Goal: Task Accomplishment & Management: Complete application form

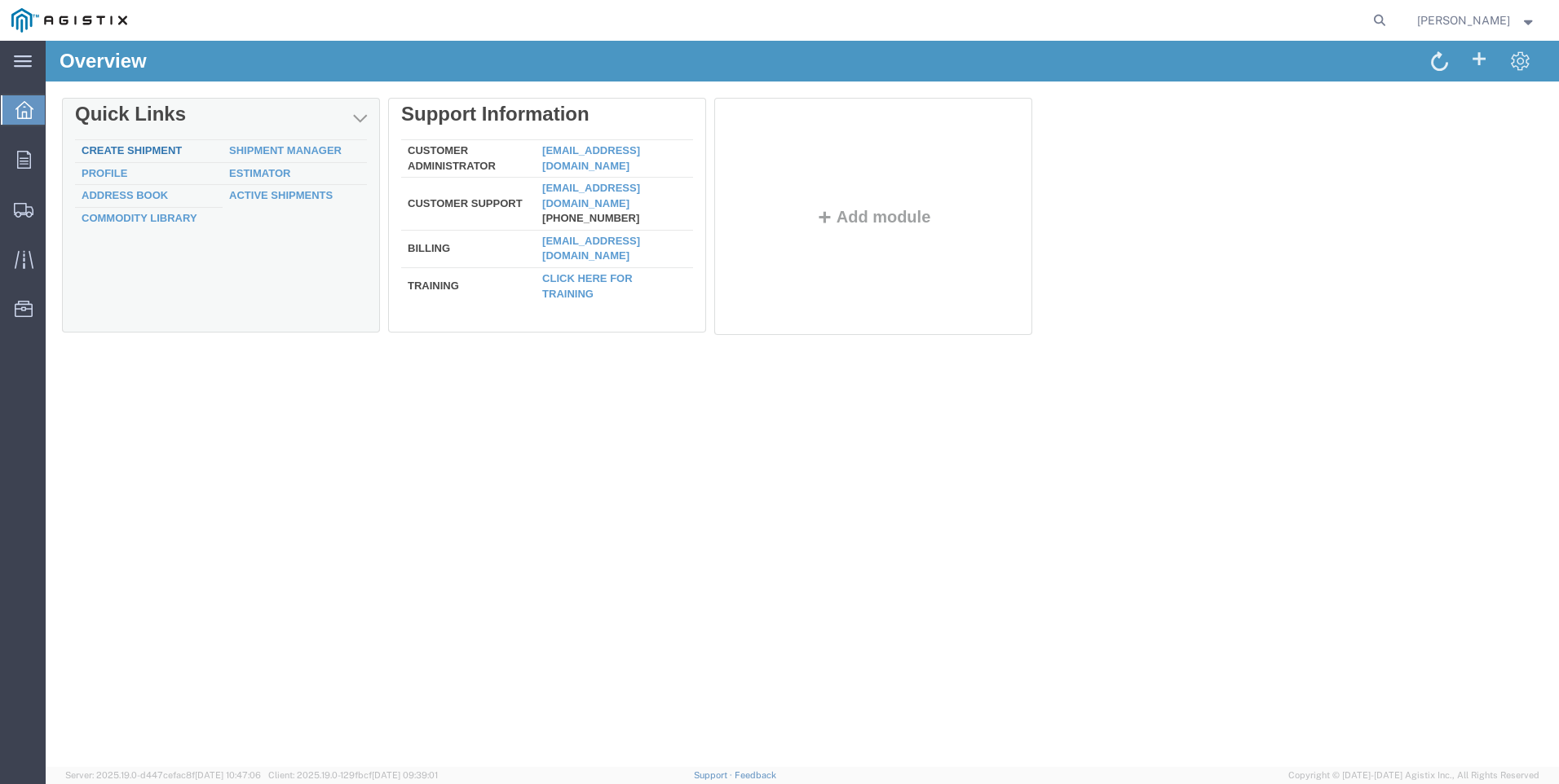
click at [117, 148] on link "Create Shipment" at bounding box center [131, 150] width 100 height 12
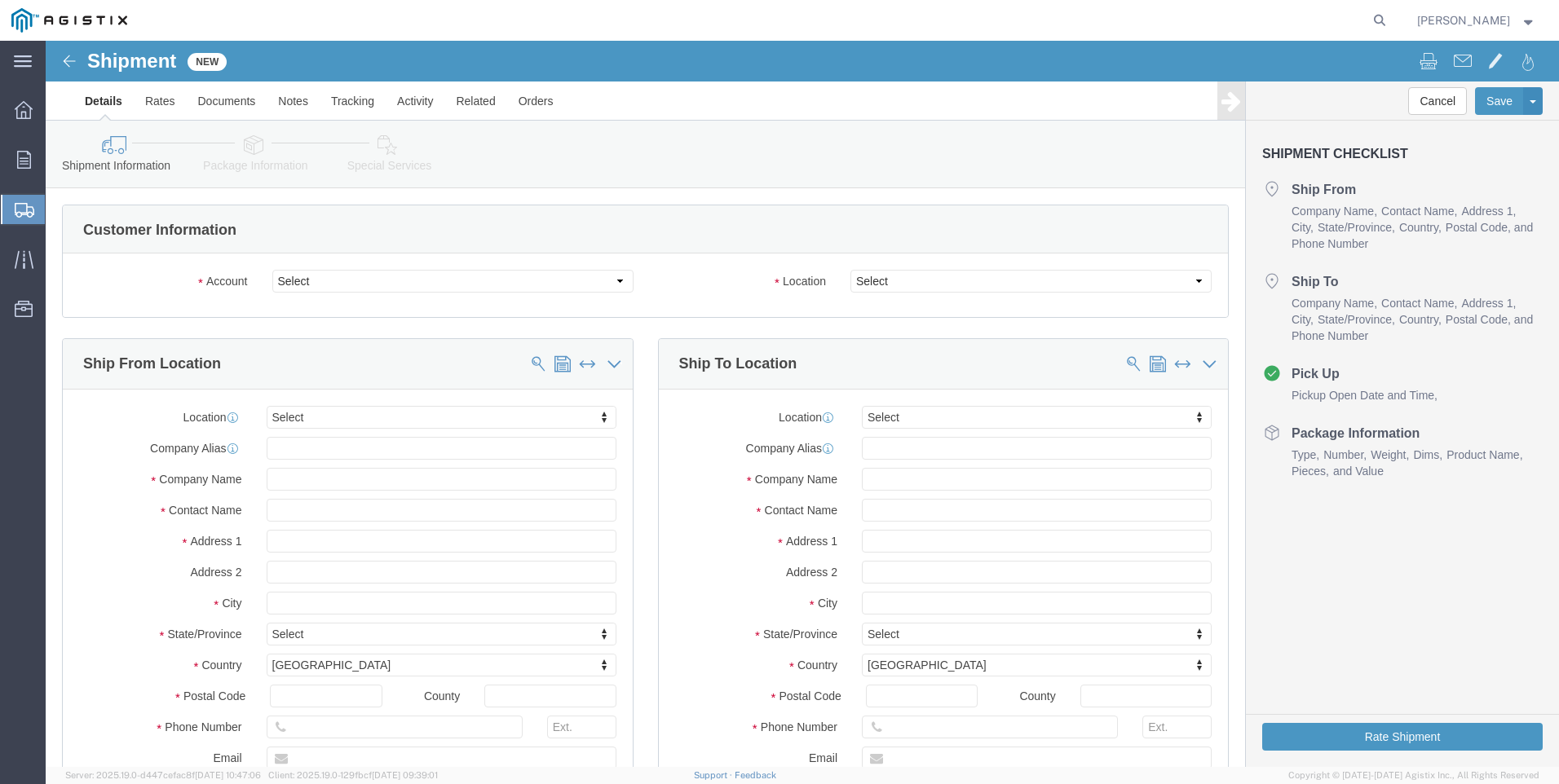
select select
click select "Select PG&E Tri-Pacific Supply Inc"
select select "9596"
click select "Select PG&E Tri-Pacific Supply Inc"
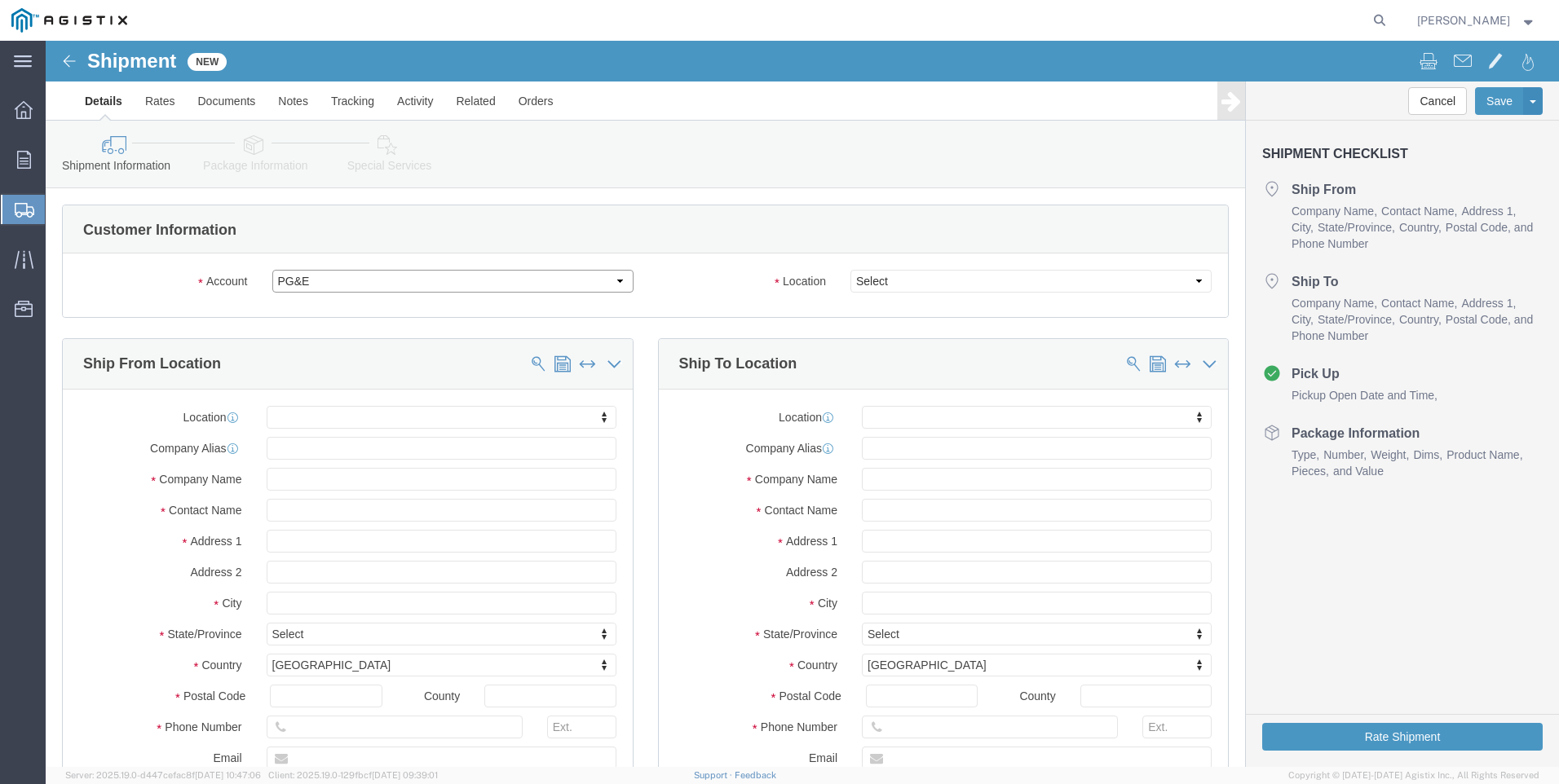
select select "PURCHORD"
select select
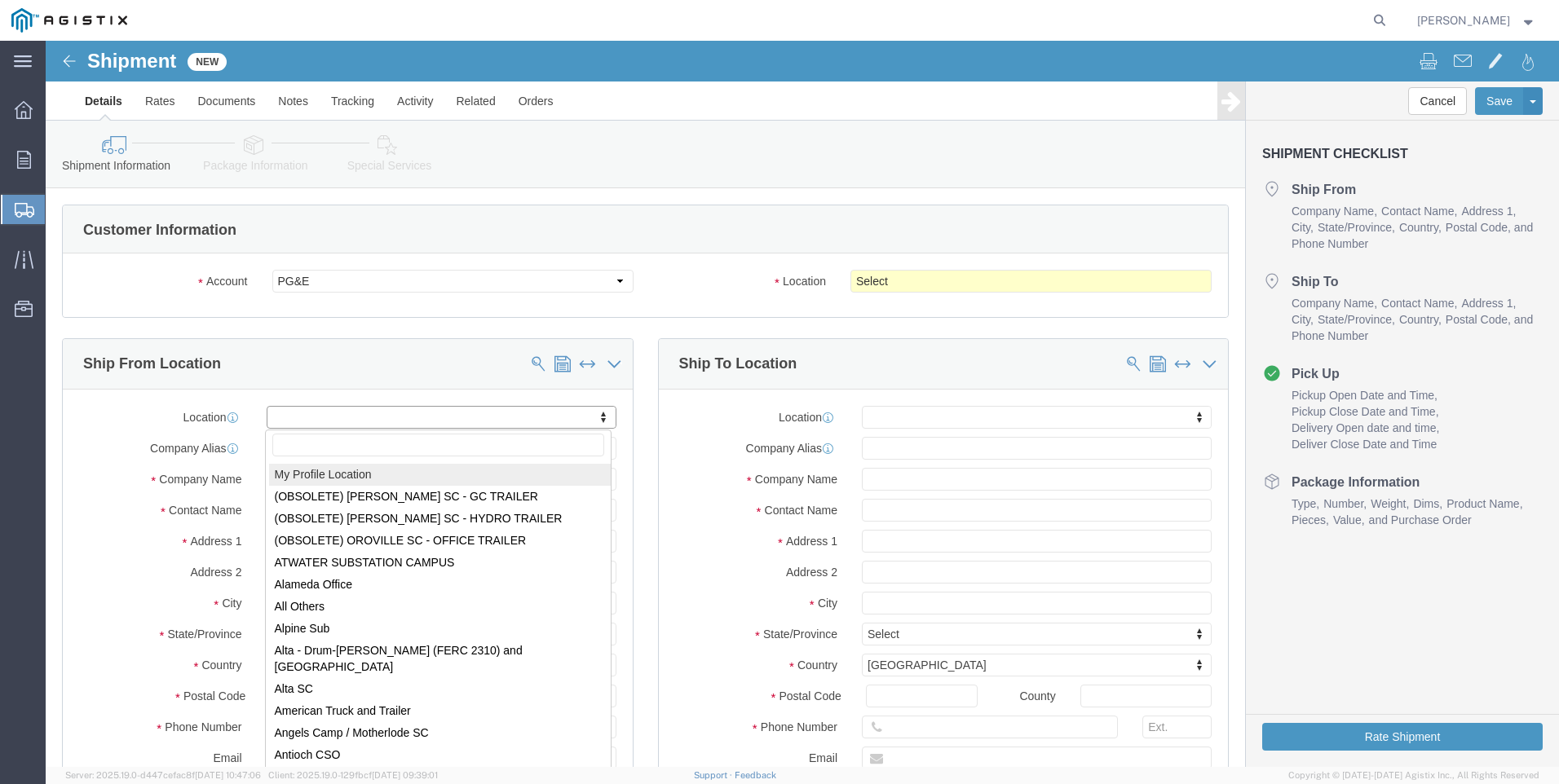
select select "MYPROFILE"
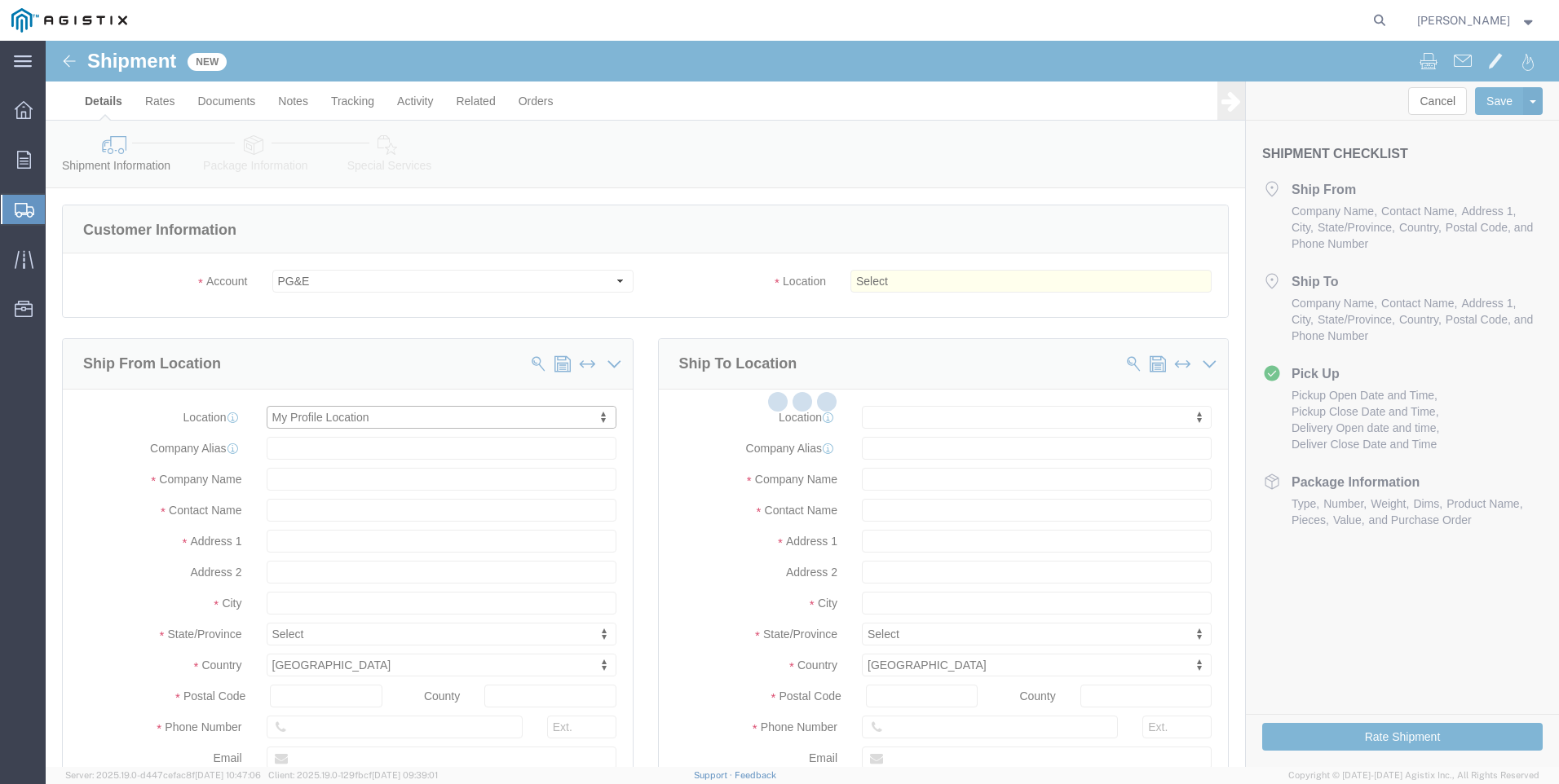
type input "Tri-Pacific Supply Inc"
type input "[PERSON_NAME]"
type input "[STREET_ADDRESS]"
type input "Suite 100"
type input "ROCKLIN"
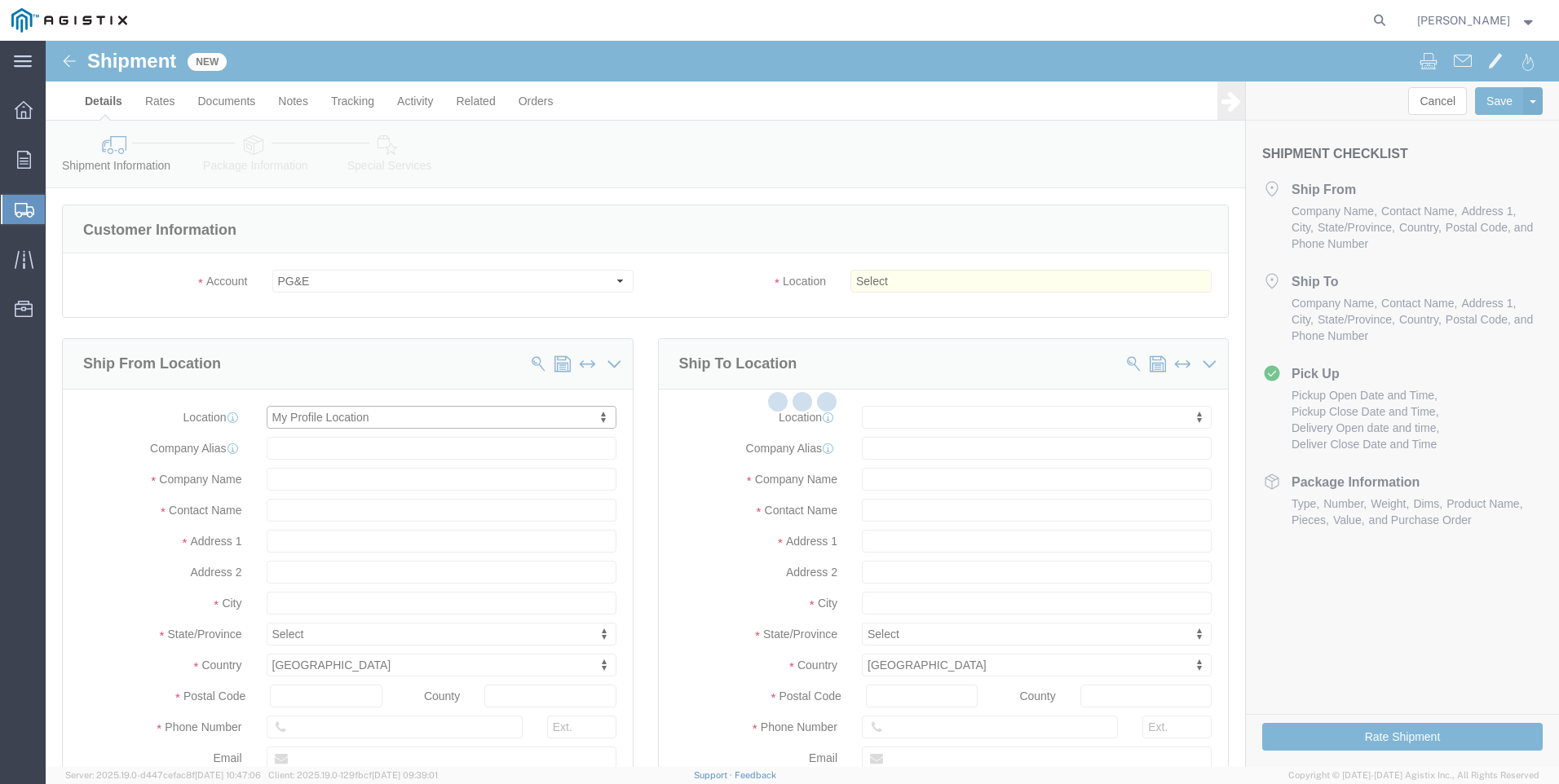
type input "95677"
type input "[PHONE_NUMBER]"
type input "[PERSON_NAME][EMAIL_ADDRESS][PERSON_NAME][DOMAIN_NAME]"
checkbox input "true"
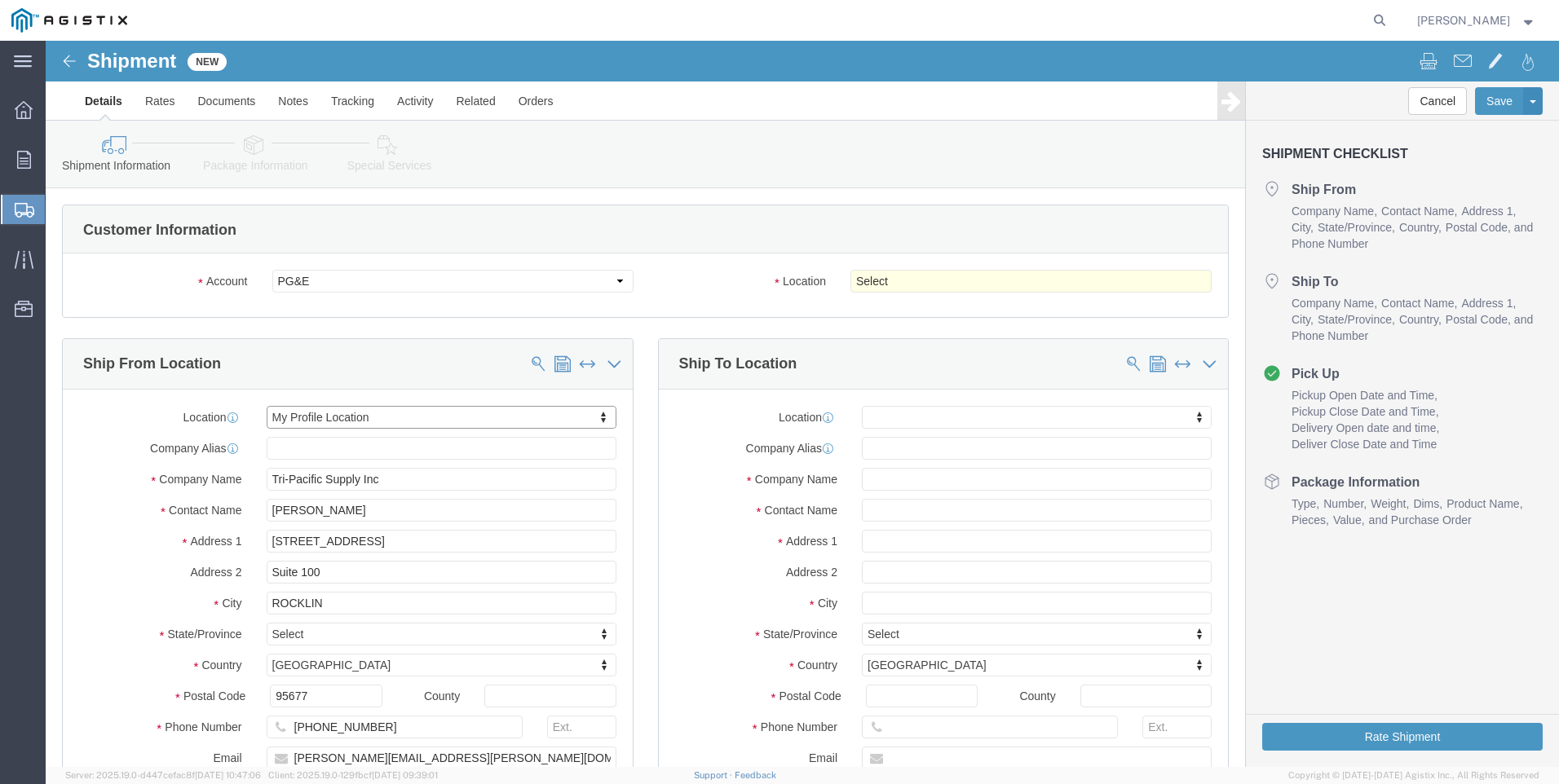
select select "CA"
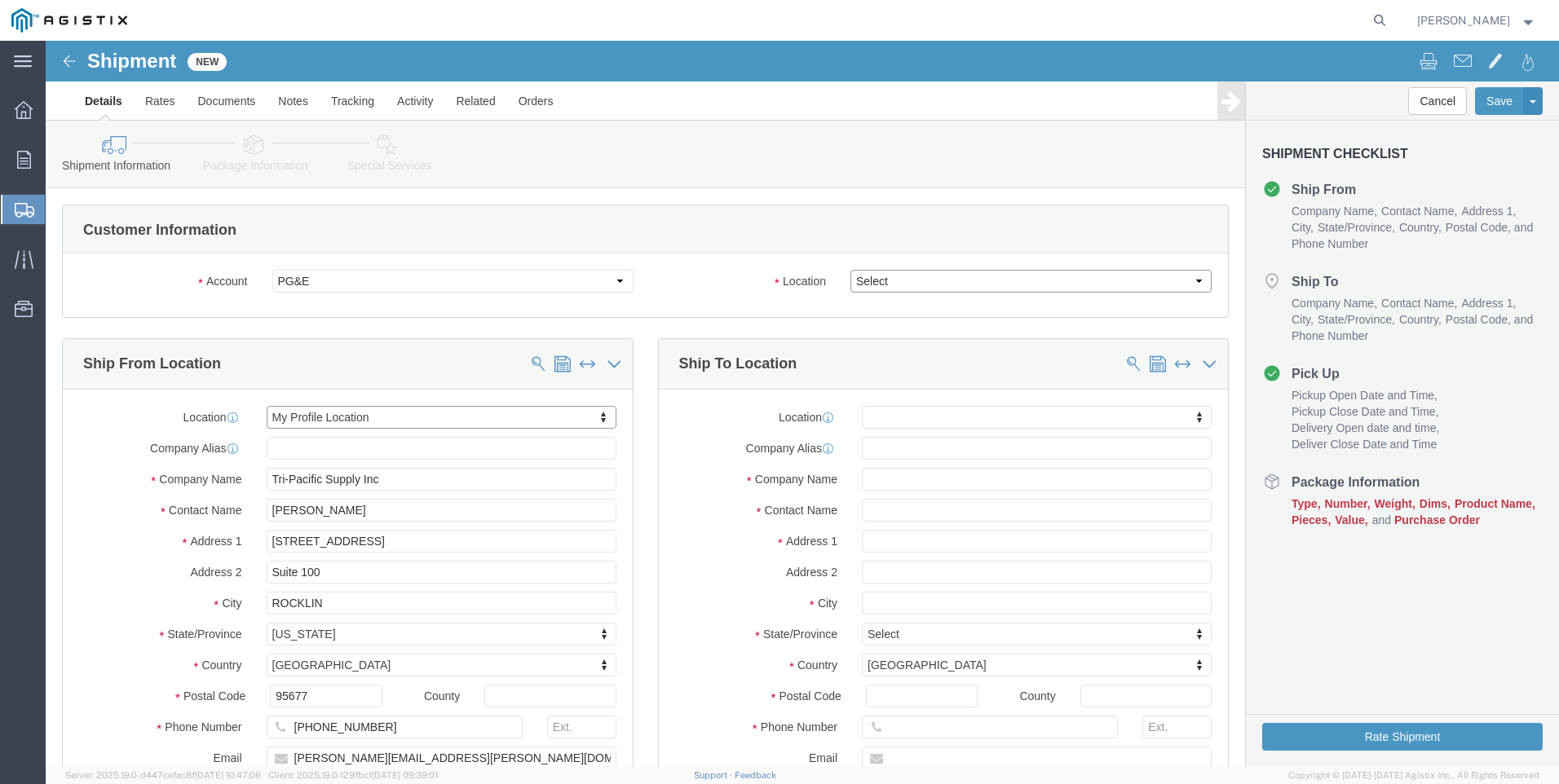
click select "Select All Others [GEOGRAPHIC_DATA] [GEOGRAPHIC_DATA] [GEOGRAPHIC_DATA] [GEOGRA…"
select select "19740"
click select "Select All Others [GEOGRAPHIC_DATA] [GEOGRAPHIC_DATA] [GEOGRAPHIC_DATA] [GEOGRA…"
click span
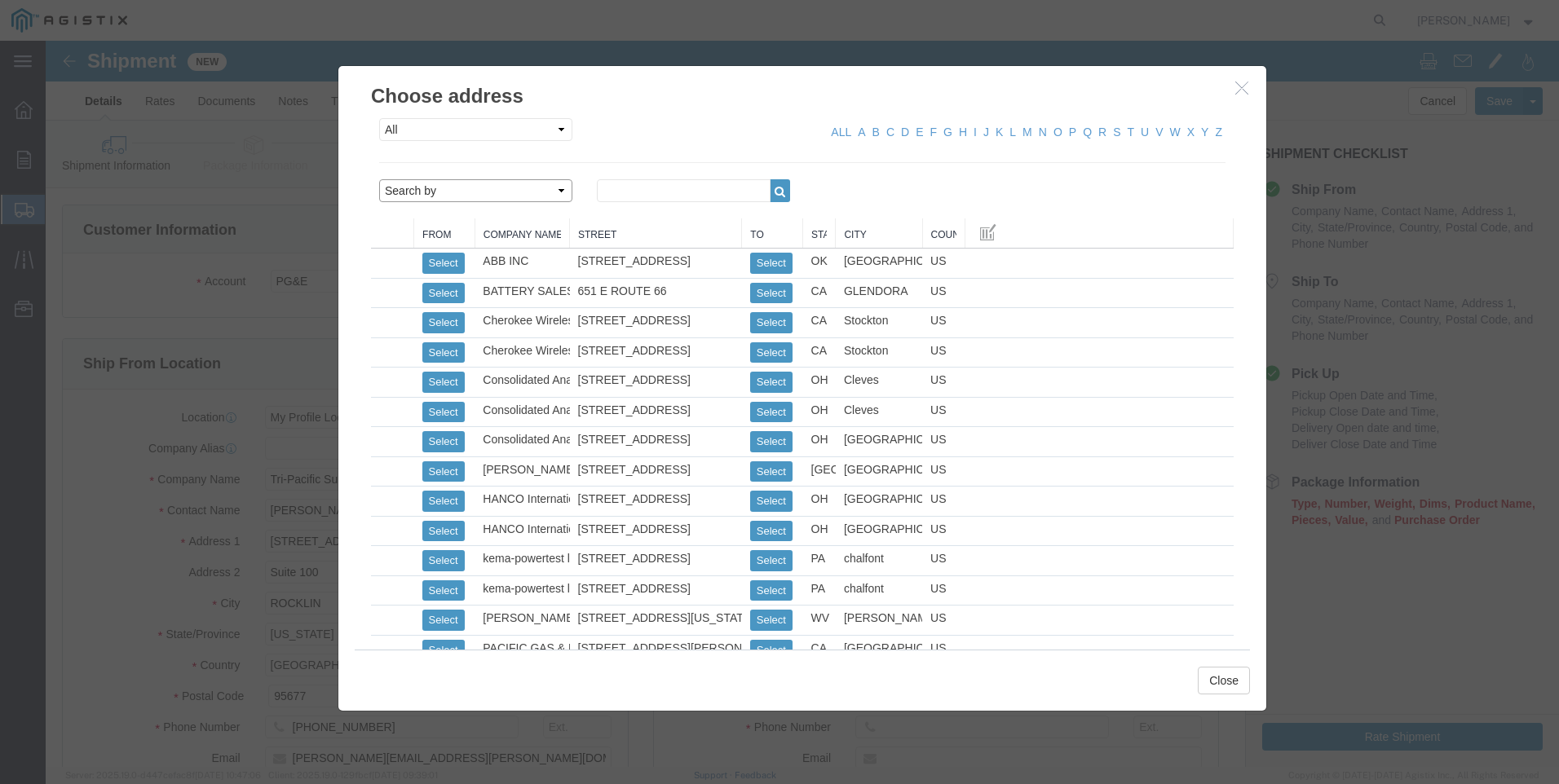
click select "Search by Address Book Name City Company Name Contact Name Country CustomerAlia…"
select select "city"
click select "Search by Address Book Name City Company Name Contact Name Country CustomerAlia…"
click input "text"
type input "fremont"
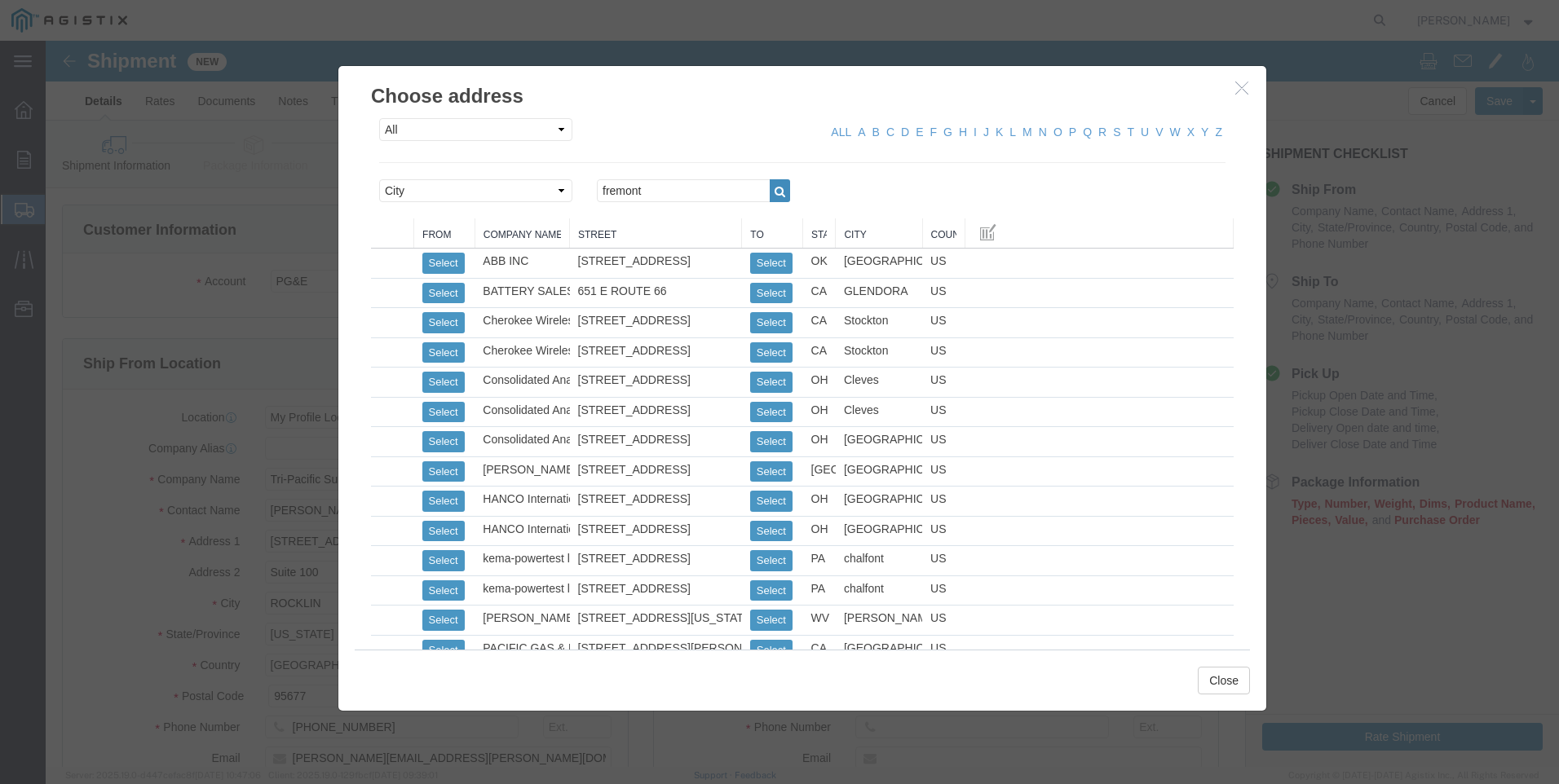
click icon "button"
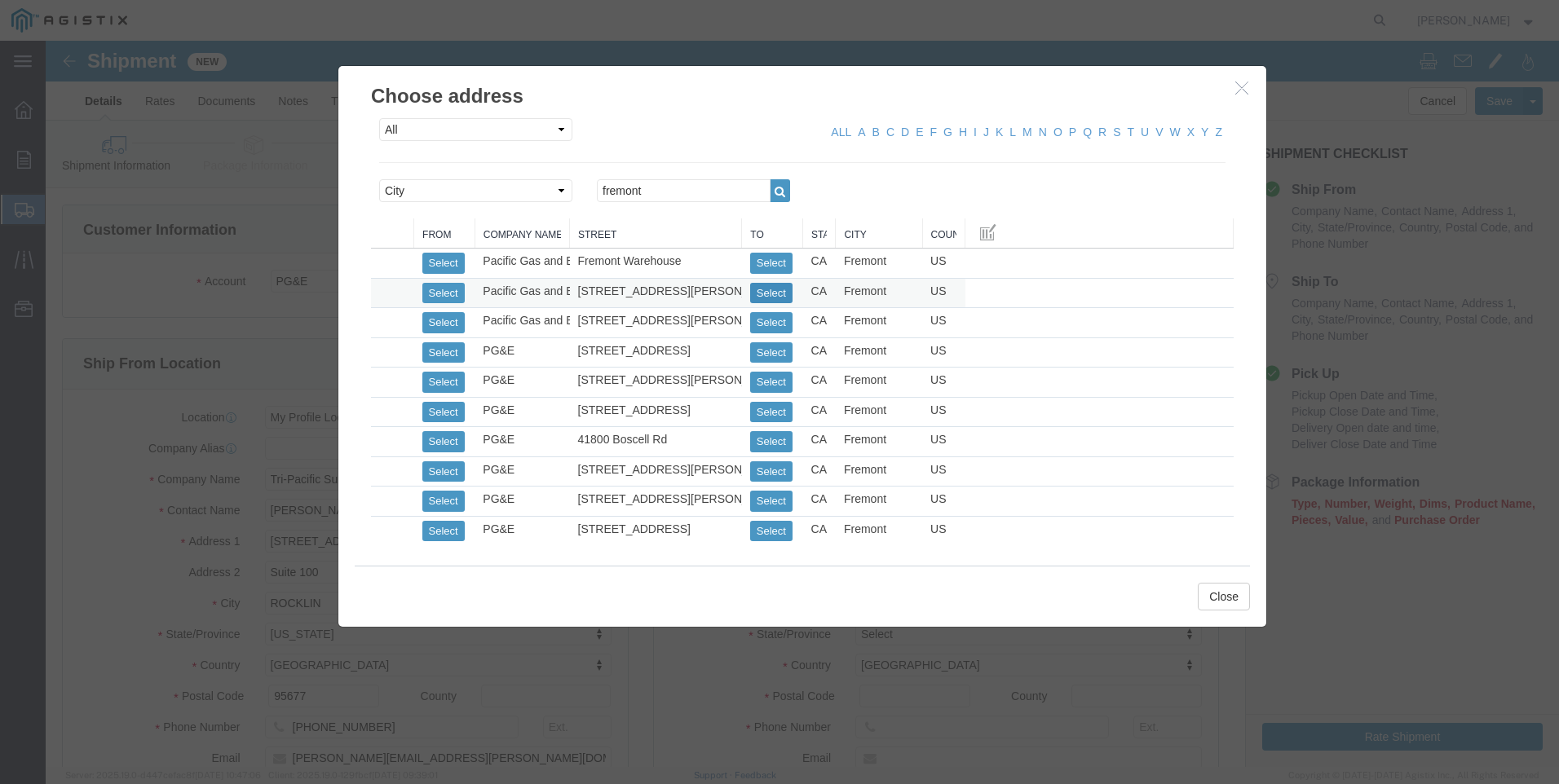
drag, startPoint x: 711, startPoint y: 244, endPoint x: 766, endPoint y: 267, distance: 59.6
click button "Select"
select select
type input "Pacific Gas and Electric"
type input "Fremont Warehouse"
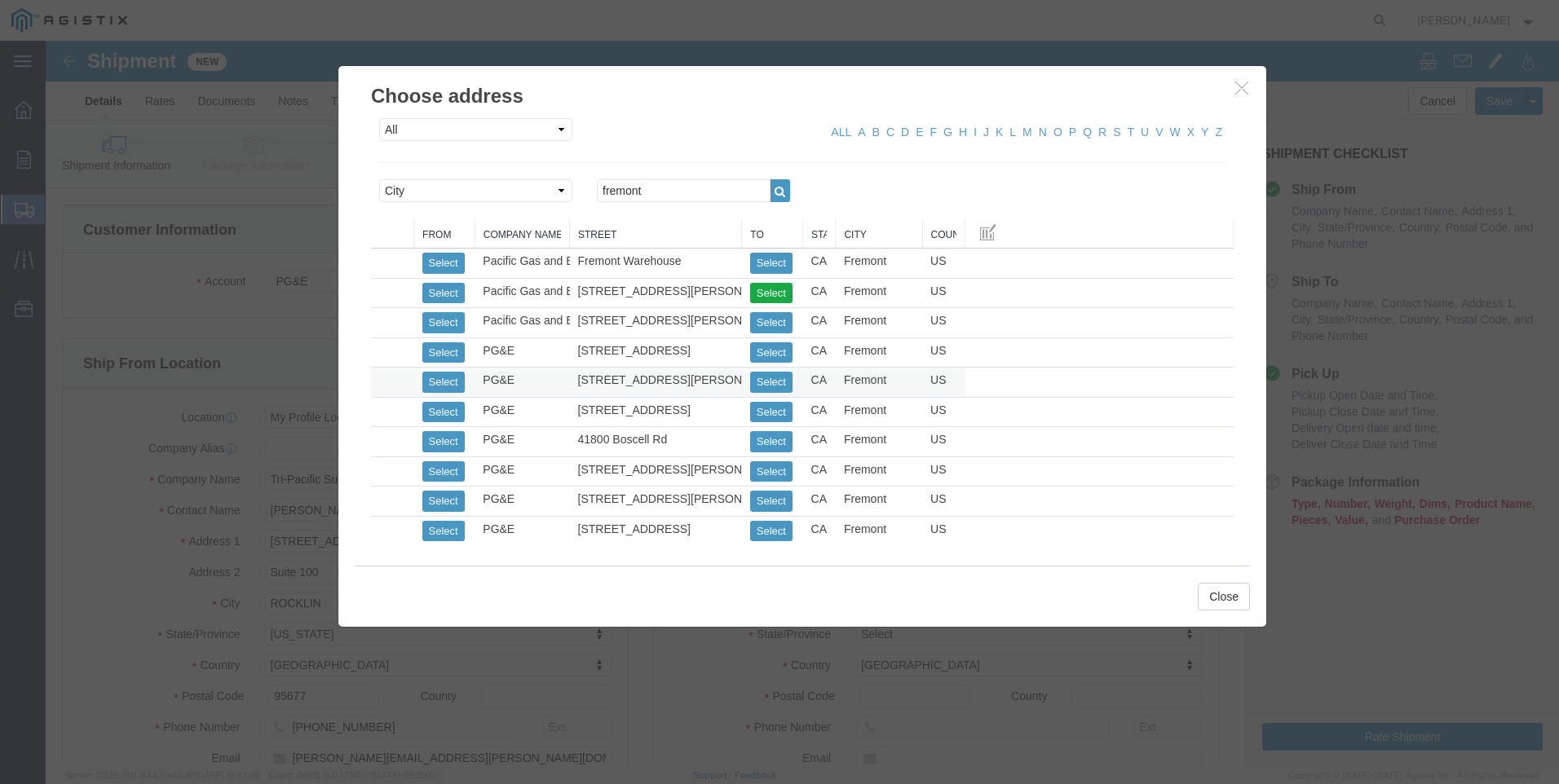
type input "[STREET_ADDRESS][PERSON_NAME]"
type input "Fremont"
type input "94538"
type input "[PHONE_NUMBER]"
select select "CA"
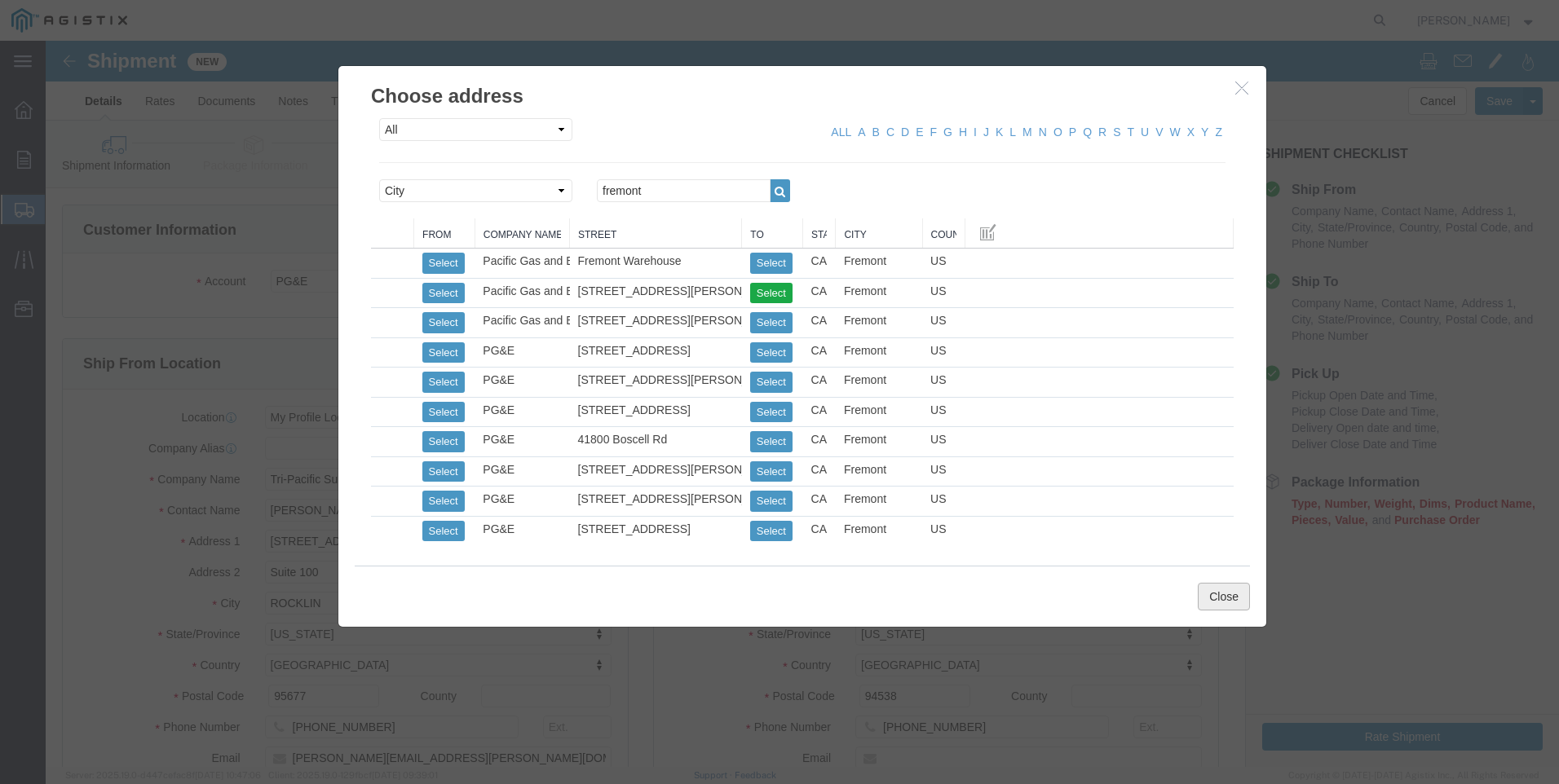
click button "Close"
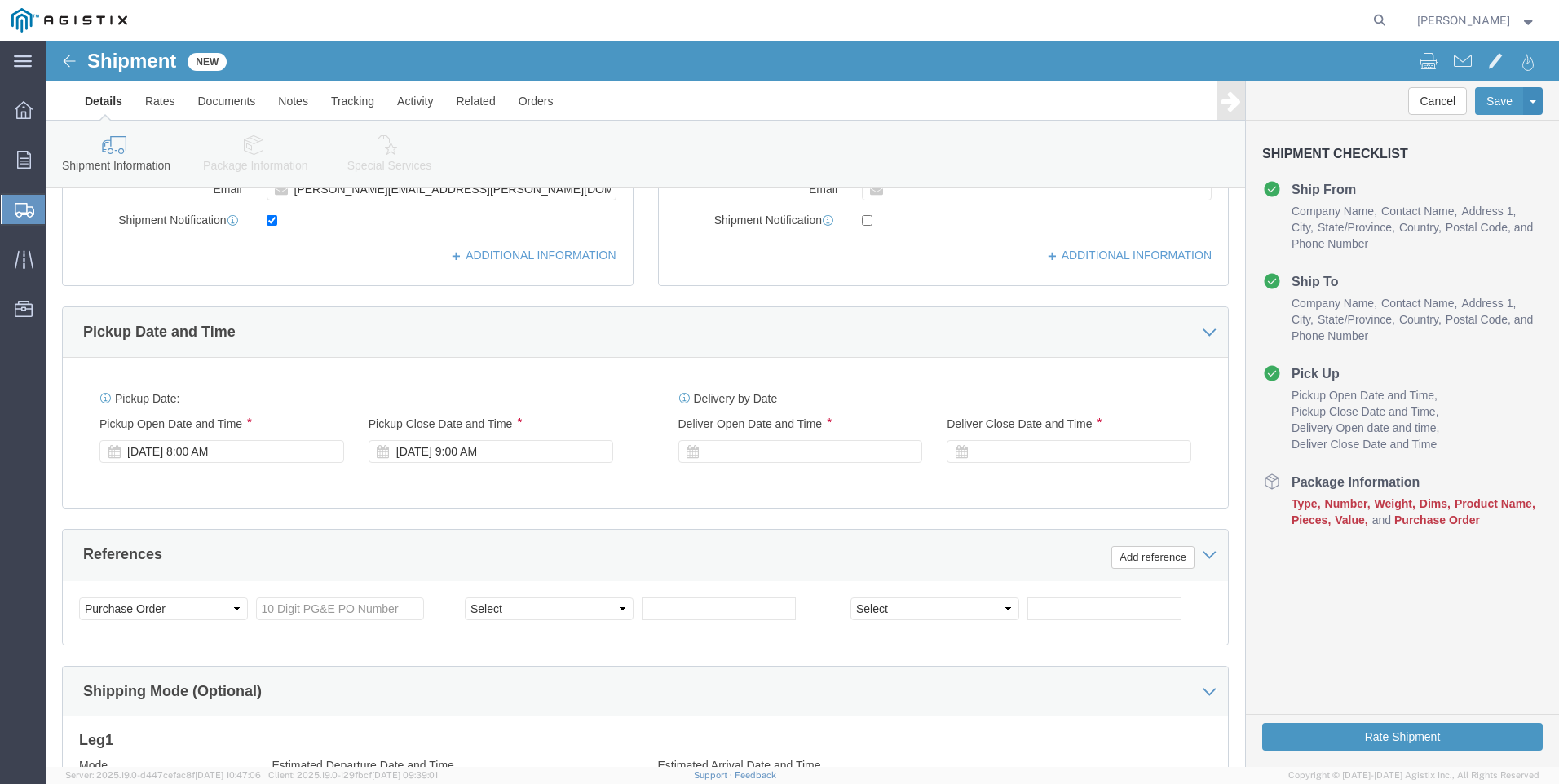
scroll to position [570, 0]
click div
click input "10:00 AM"
click input "7:00 AM"
type input "7:00 AM"
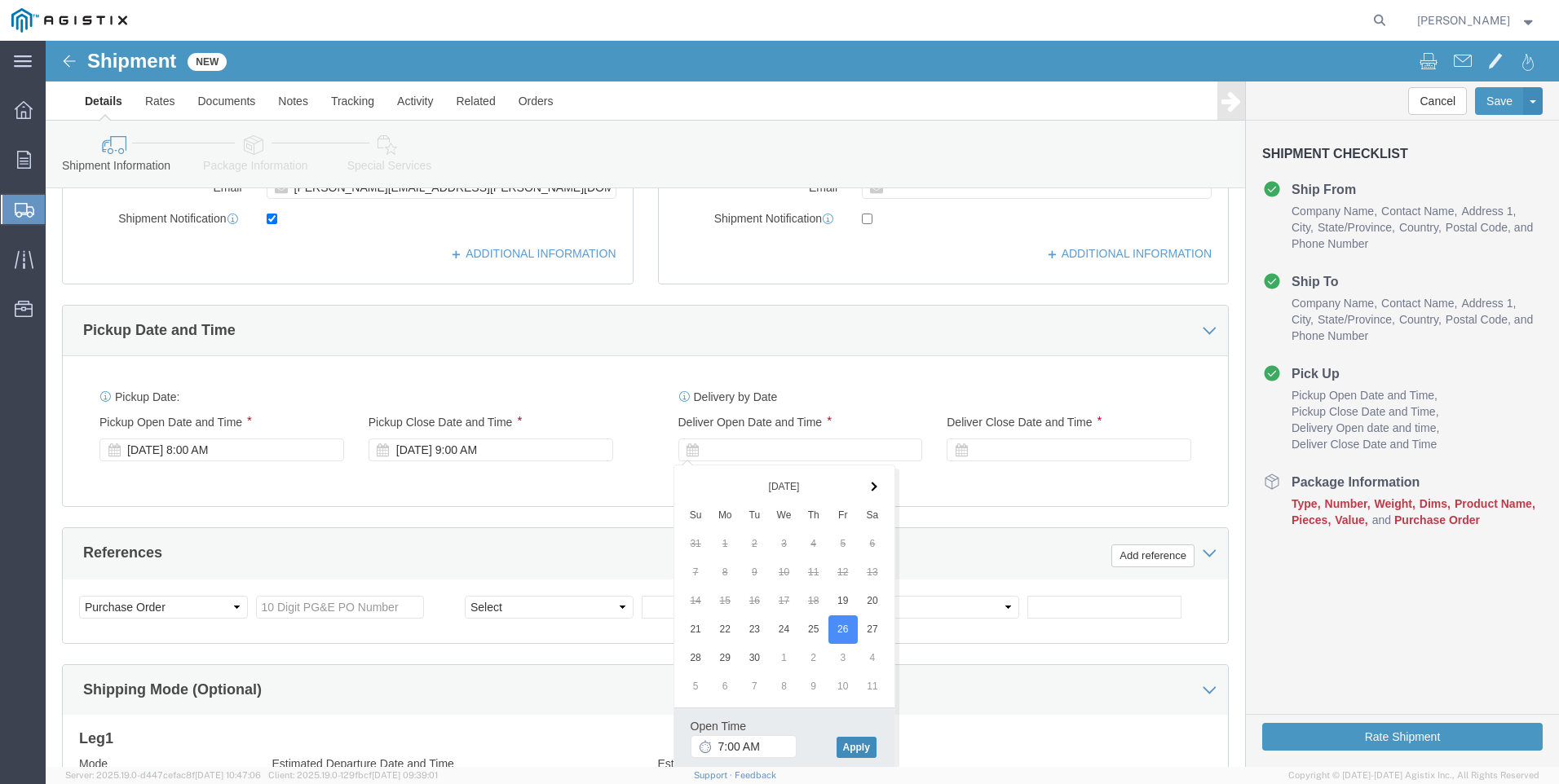
click button "Apply"
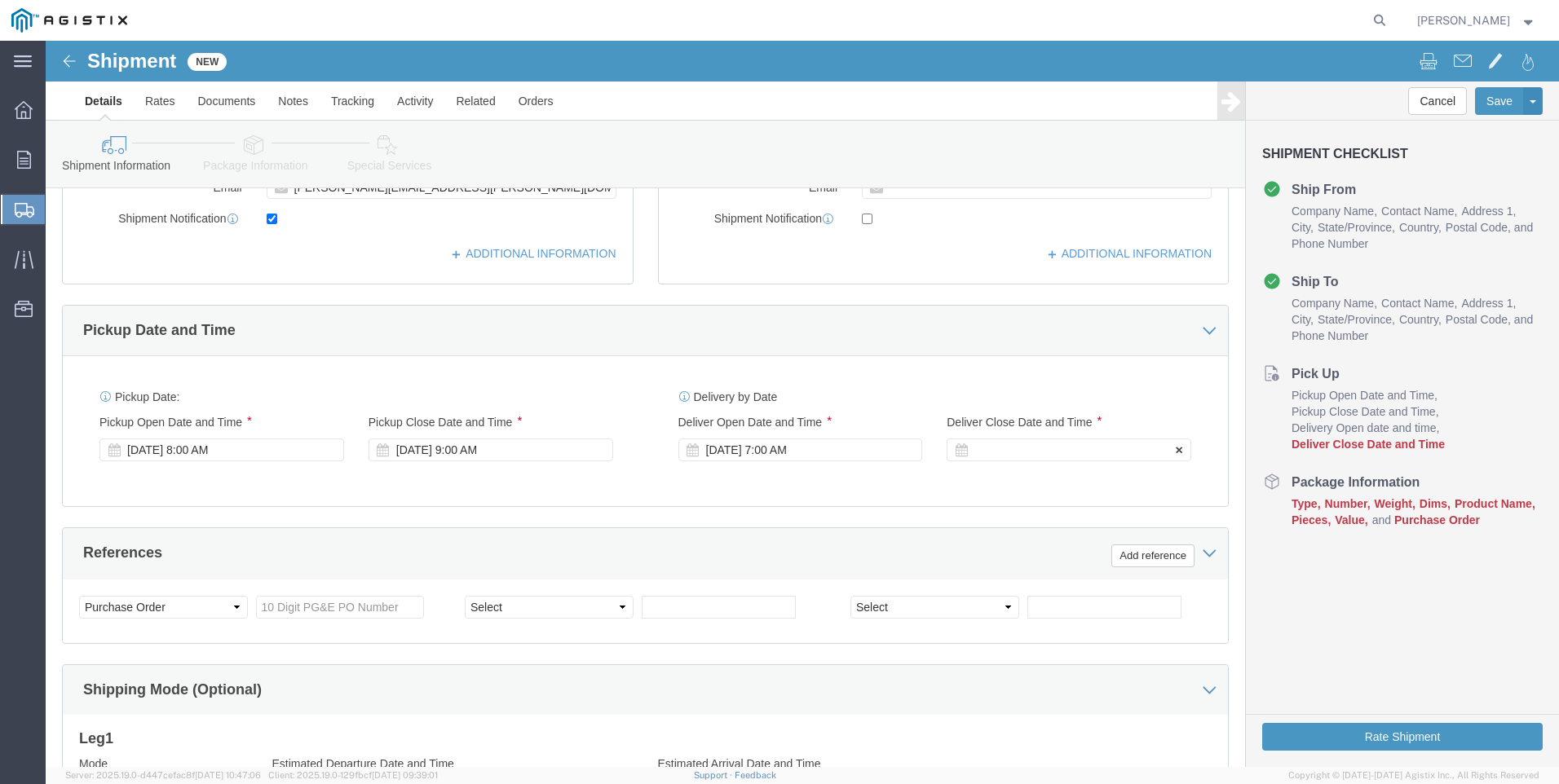
click div
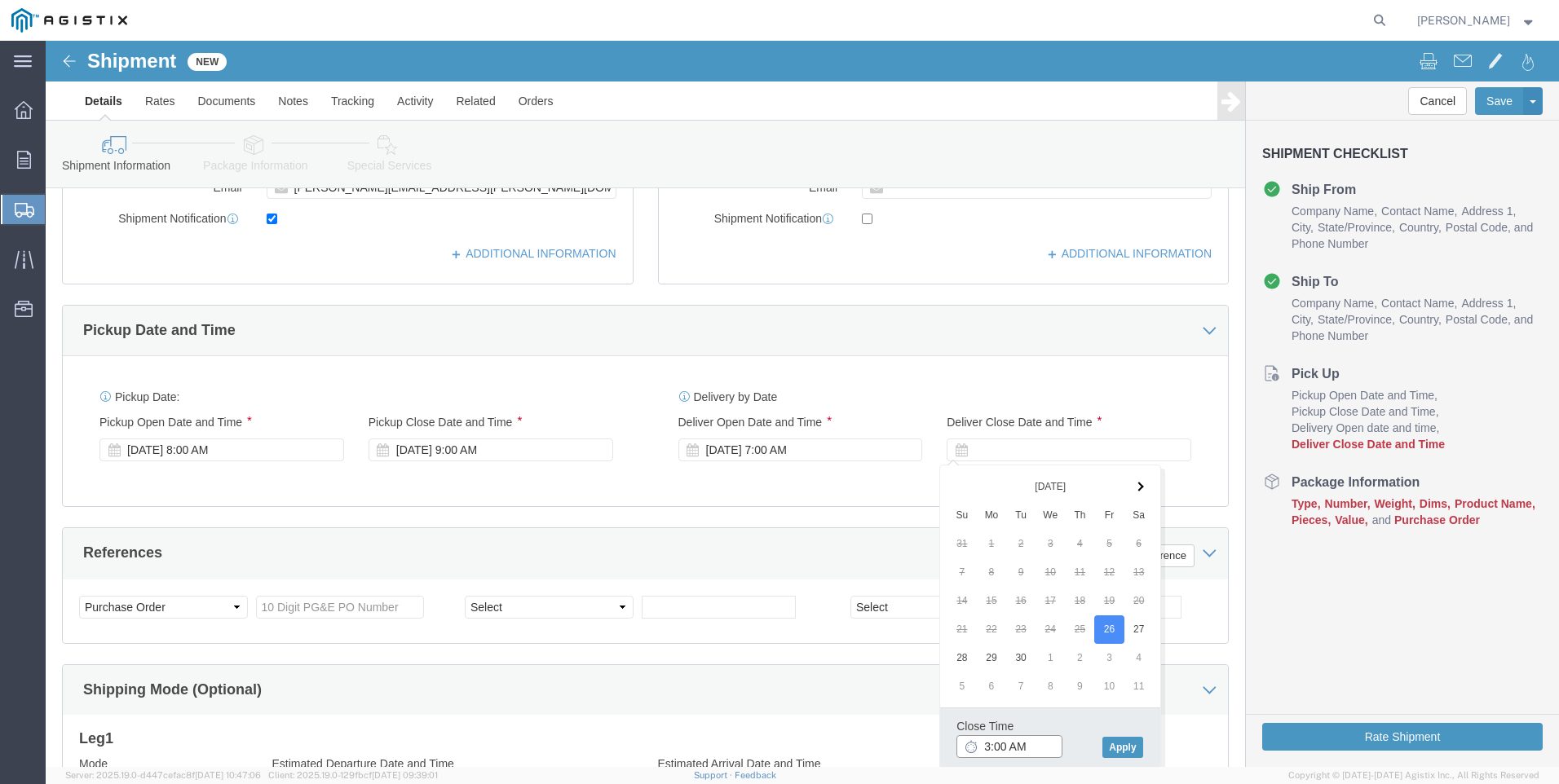
click input "3:00 AM"
type input "3:00 PM"
click button "Apply"
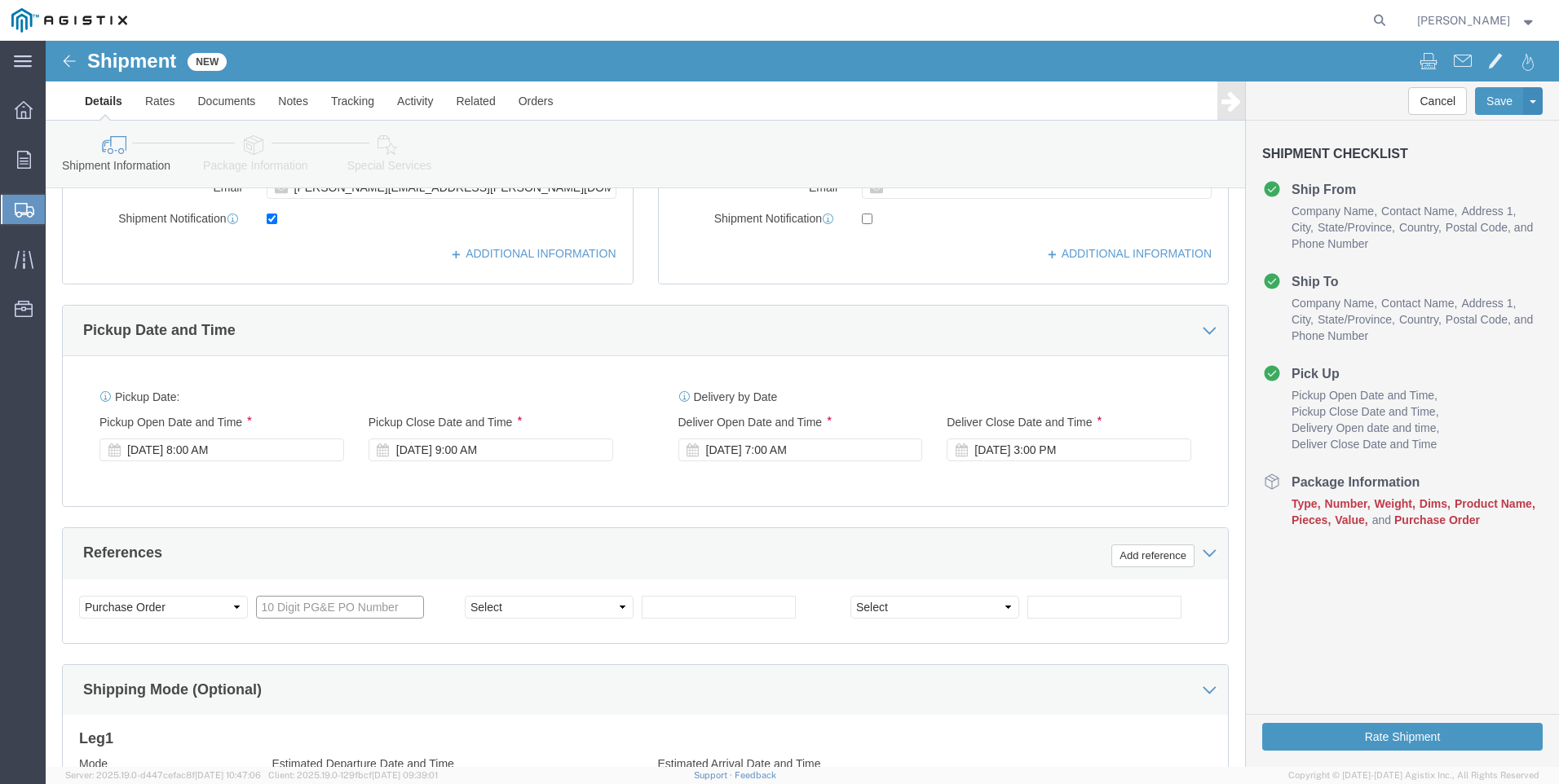
click input "text"
type input "3501420208"
click select "Select Account Type Activity ID Airline Appointment Number ASN Batch Request # …"
select select "SALEORDR"
click select "Select Account Type Activity ID Airline Appointment Number ASN Batch Request # …"
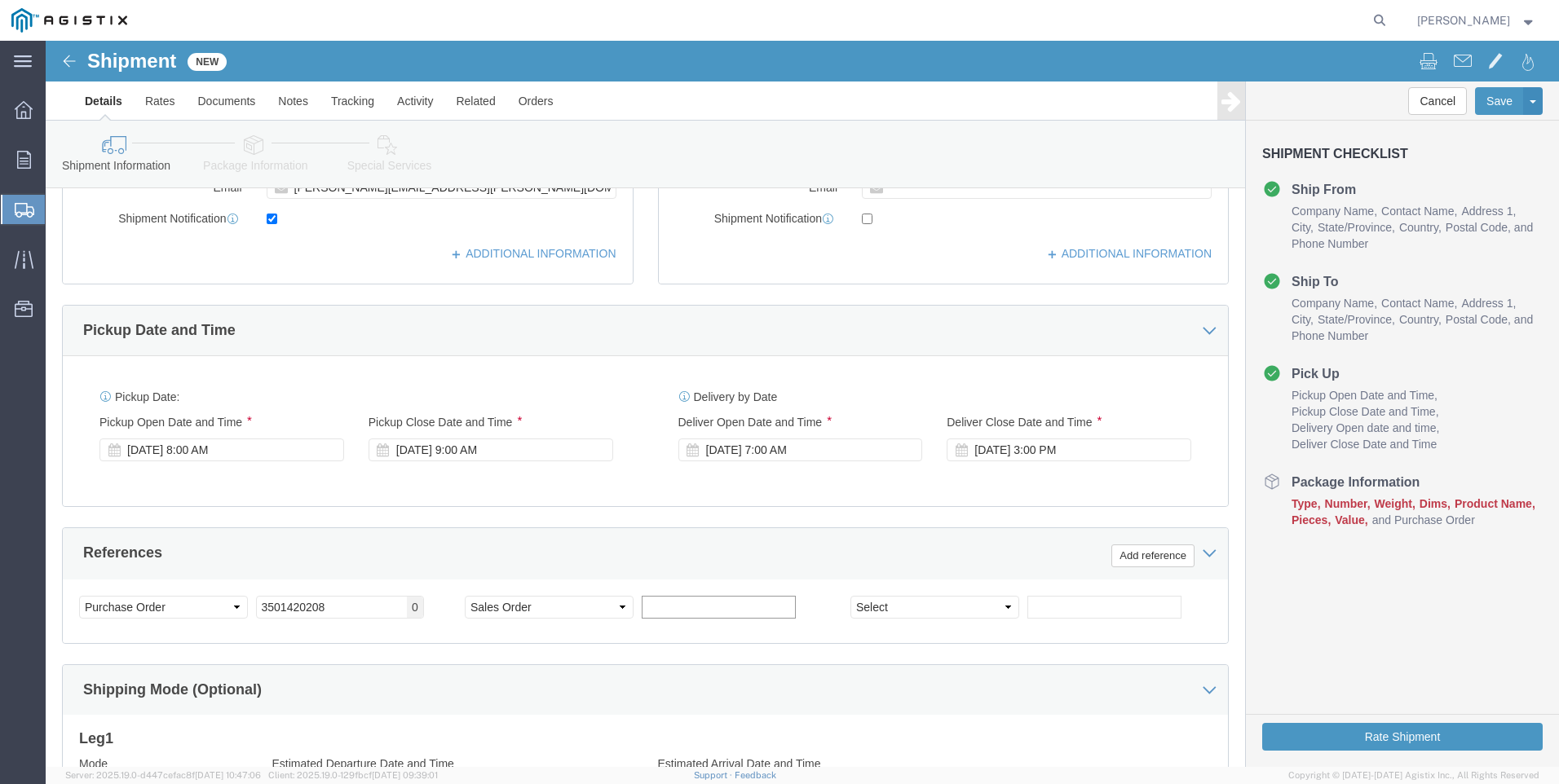
click input "text"
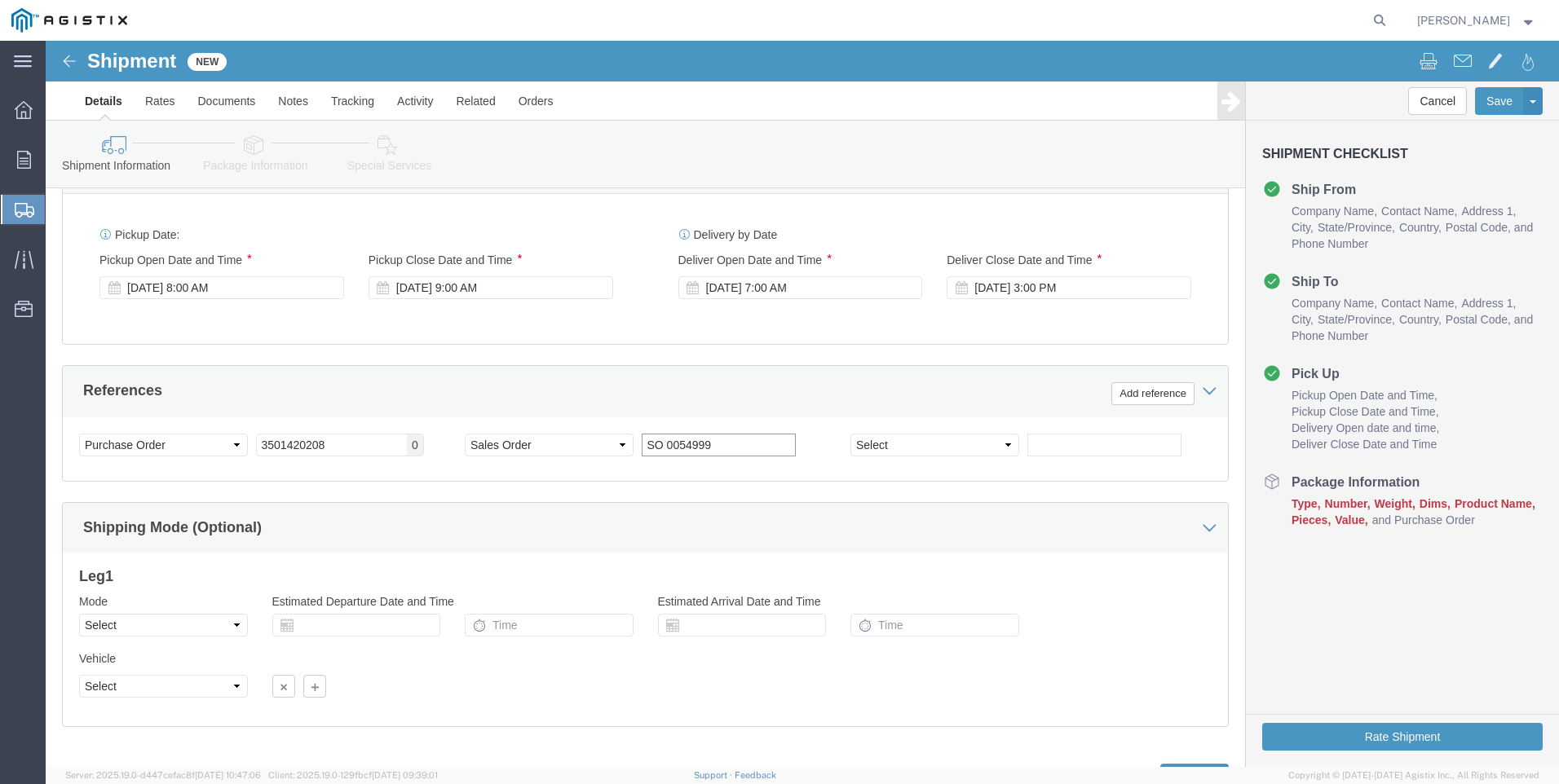
scroll to position [807, 0]
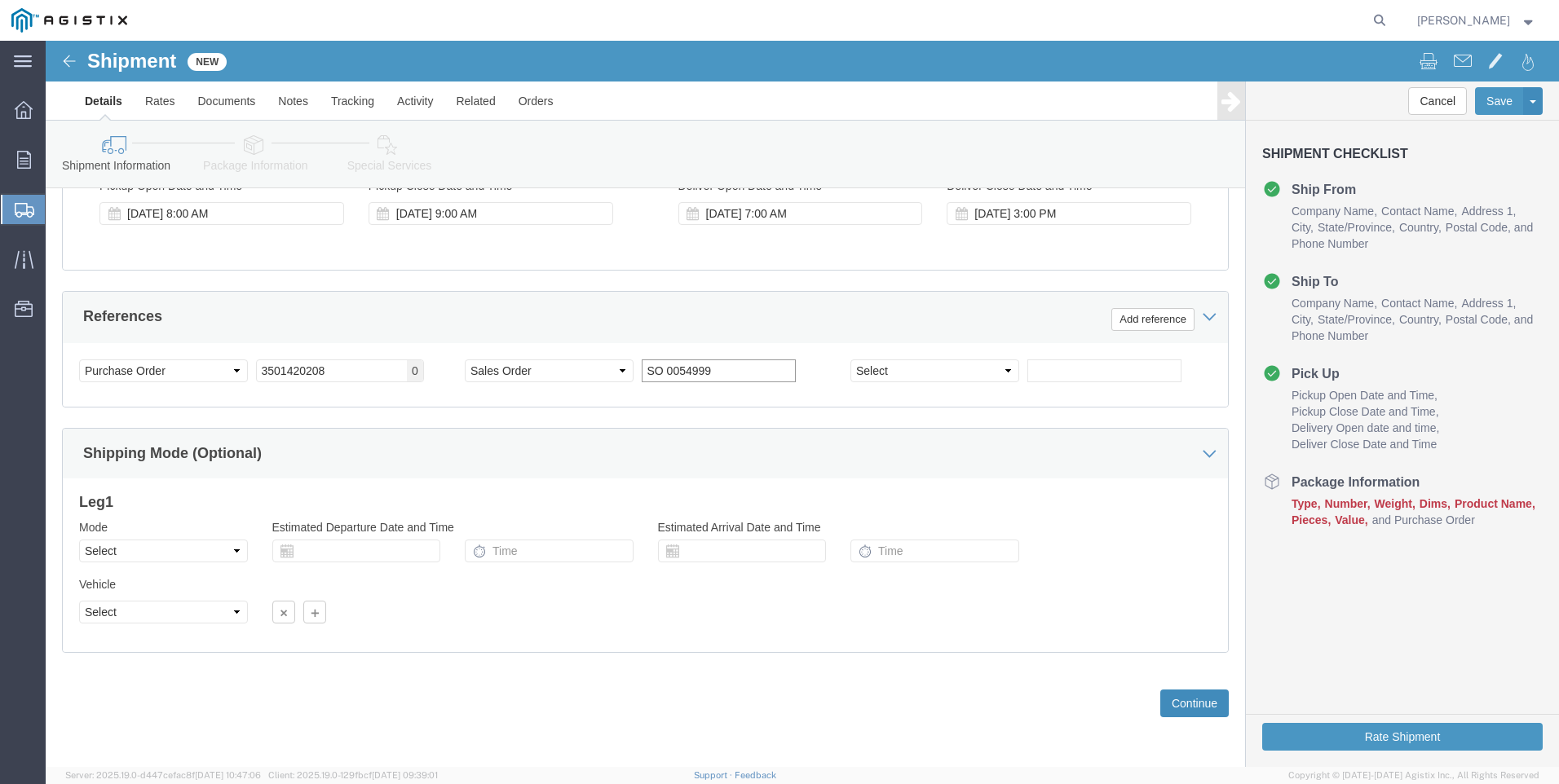
type input "SO 0054999"
click button "Continue"
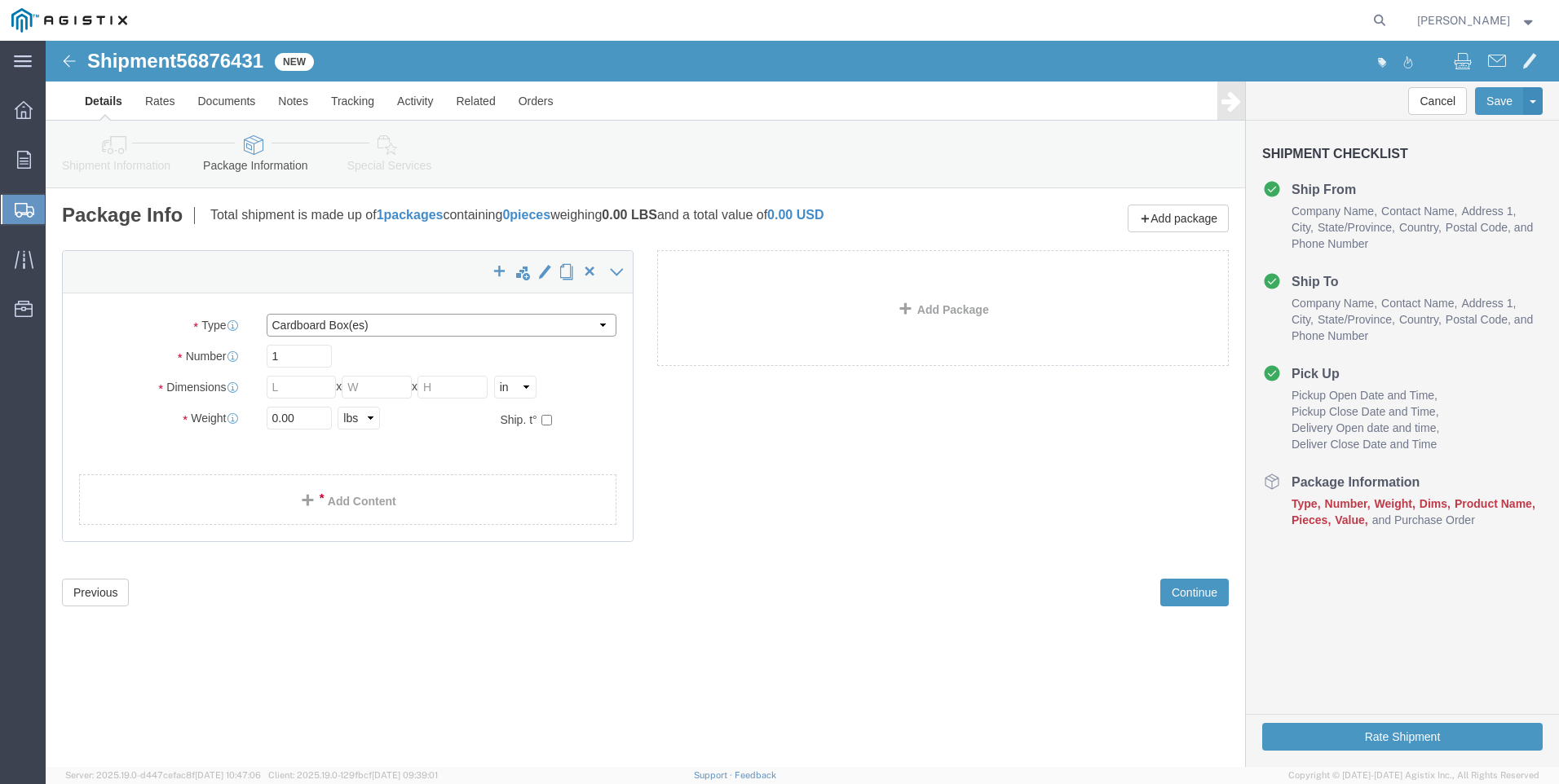
click select "Select Bulk Bundle(s) Cardboard Box(es) Carton(s) Crate(s) Drum(s) (Fiberboard)…"
select select "PSNS"
click select "Select Bulk Bundle(s) Cardboard Box(es) Carton(s) Crate(s) Drum(s) (Fiberboard)…"
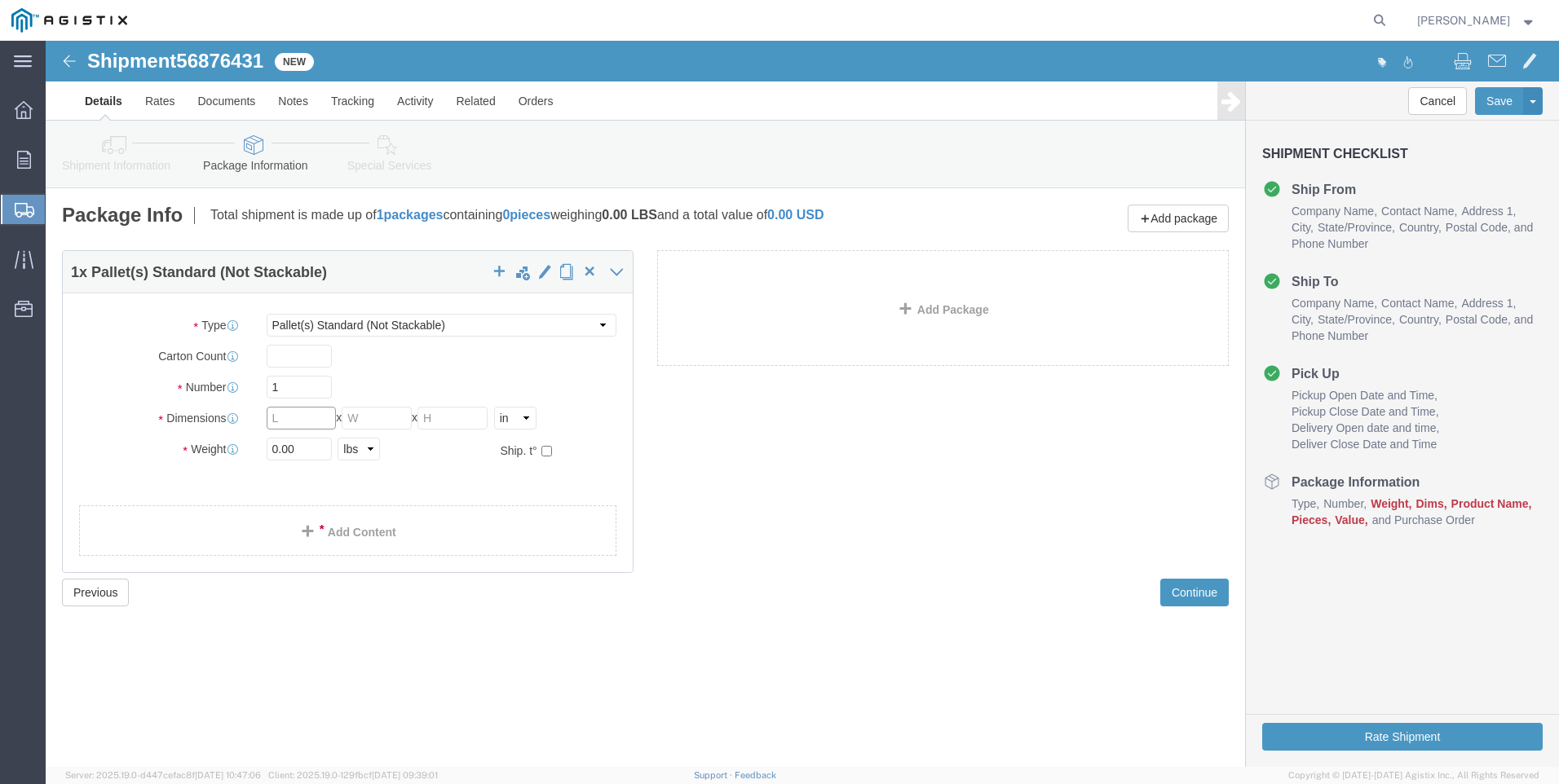
click input "text"
type input "48"
type input "40"
type input "31"
drag, startPoint x: 261, startPoint y: 417, endPoint x: 163, endPoint y: 390, distance: 101.7
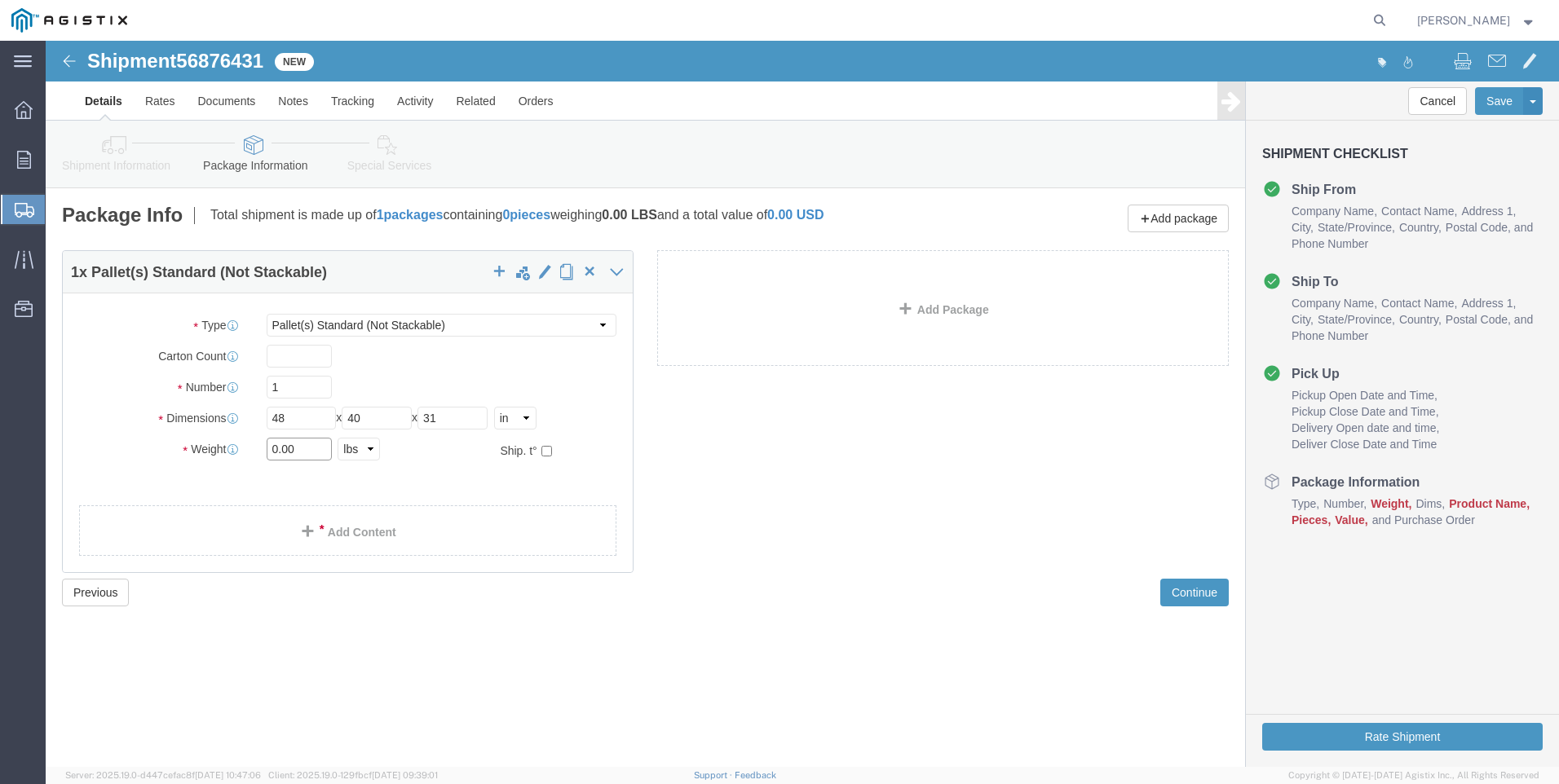
click div "Package Type Select Bulk Bundle(s) Cardboard Box(es) Carton(s) Crate(s) Drum(s)…"
type input "286"
click link "Add Content"
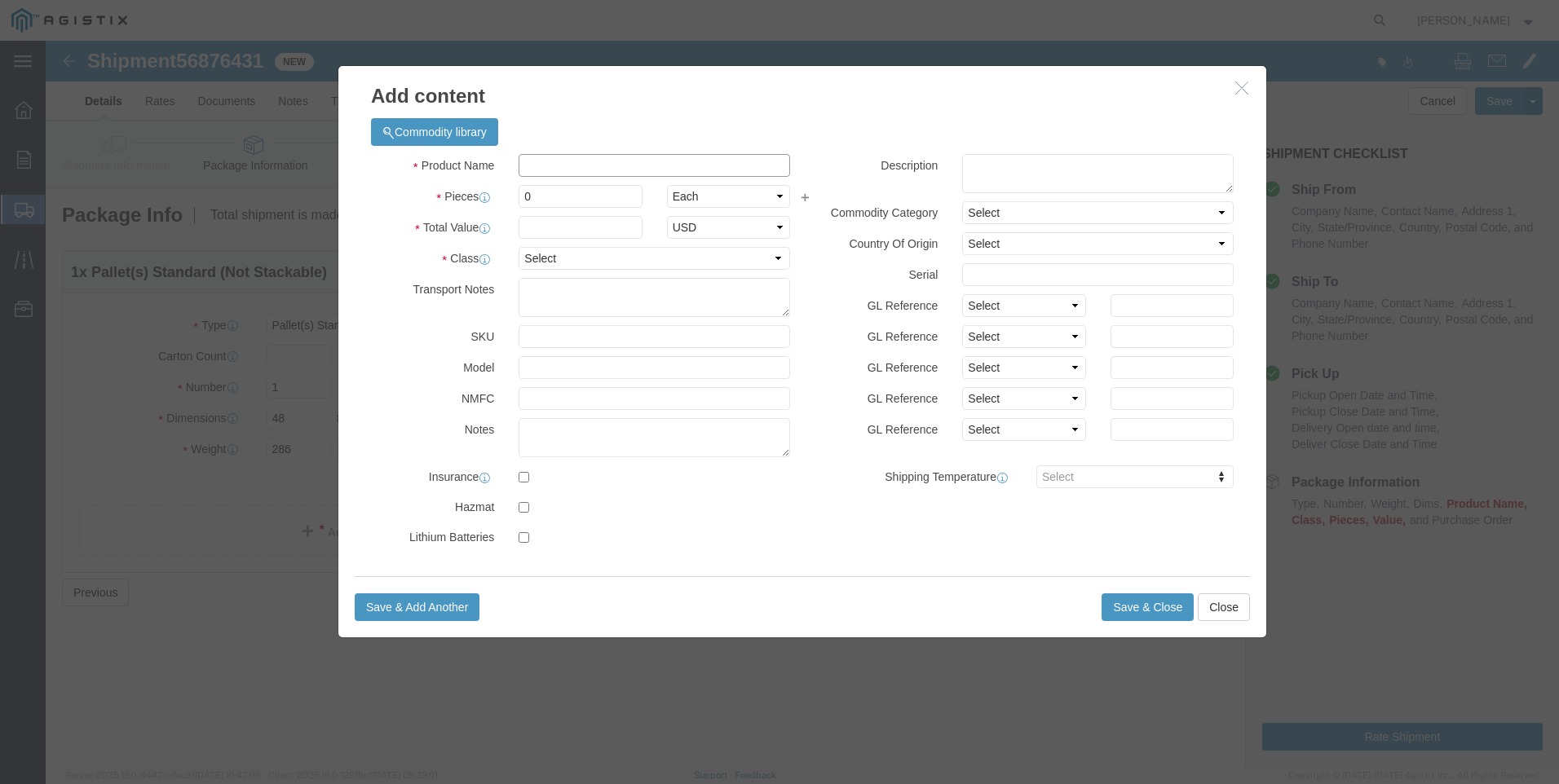
click input "text"
type input "M650278"
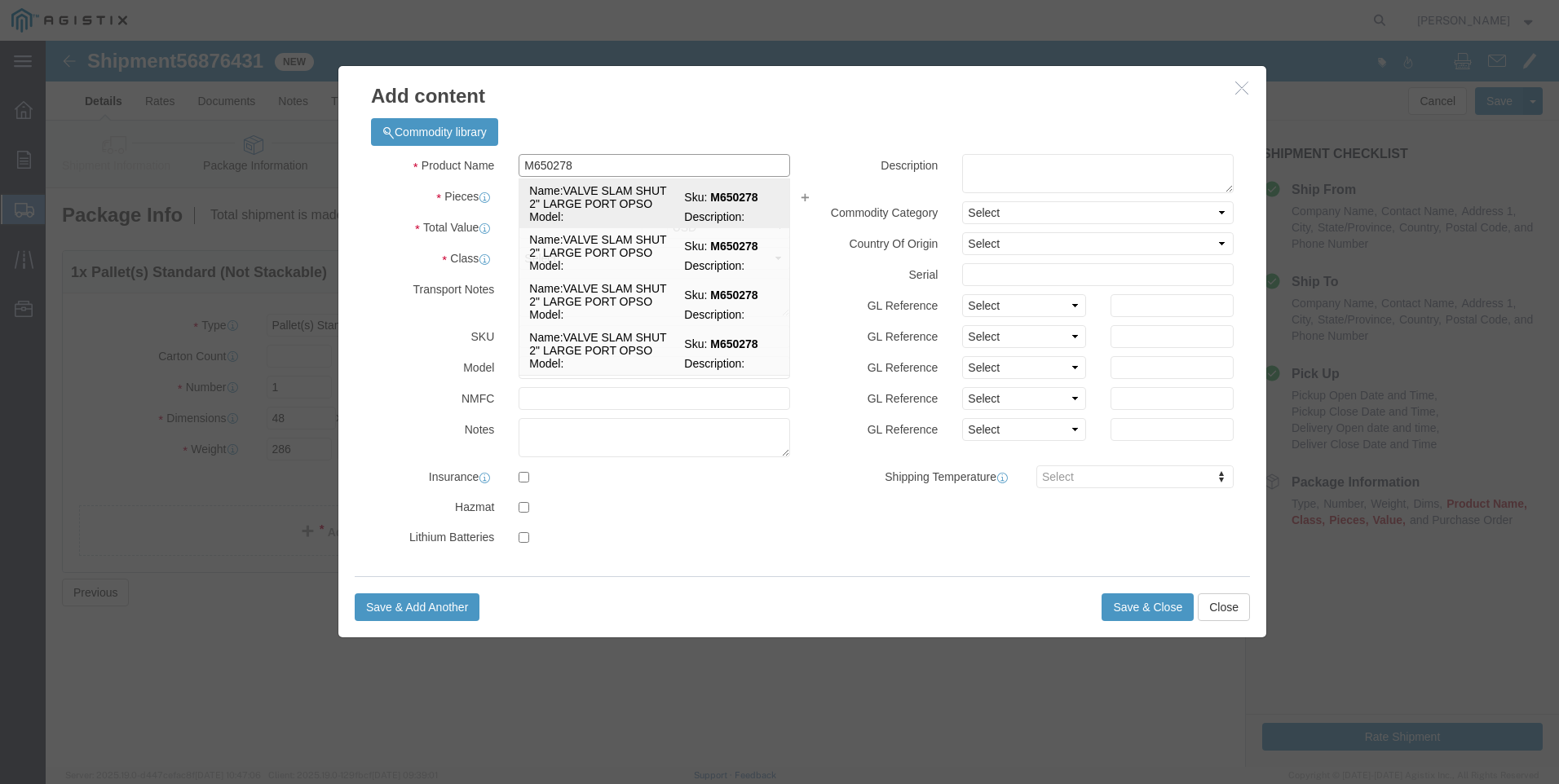
click td "Name: VALVE SLAM SHUT 2" LARGE PORT OPSO"
select select
select select "USD"
type input "VALVE SLAM SHUT 2" LARGE PORT OPSO"
type input "M650278"
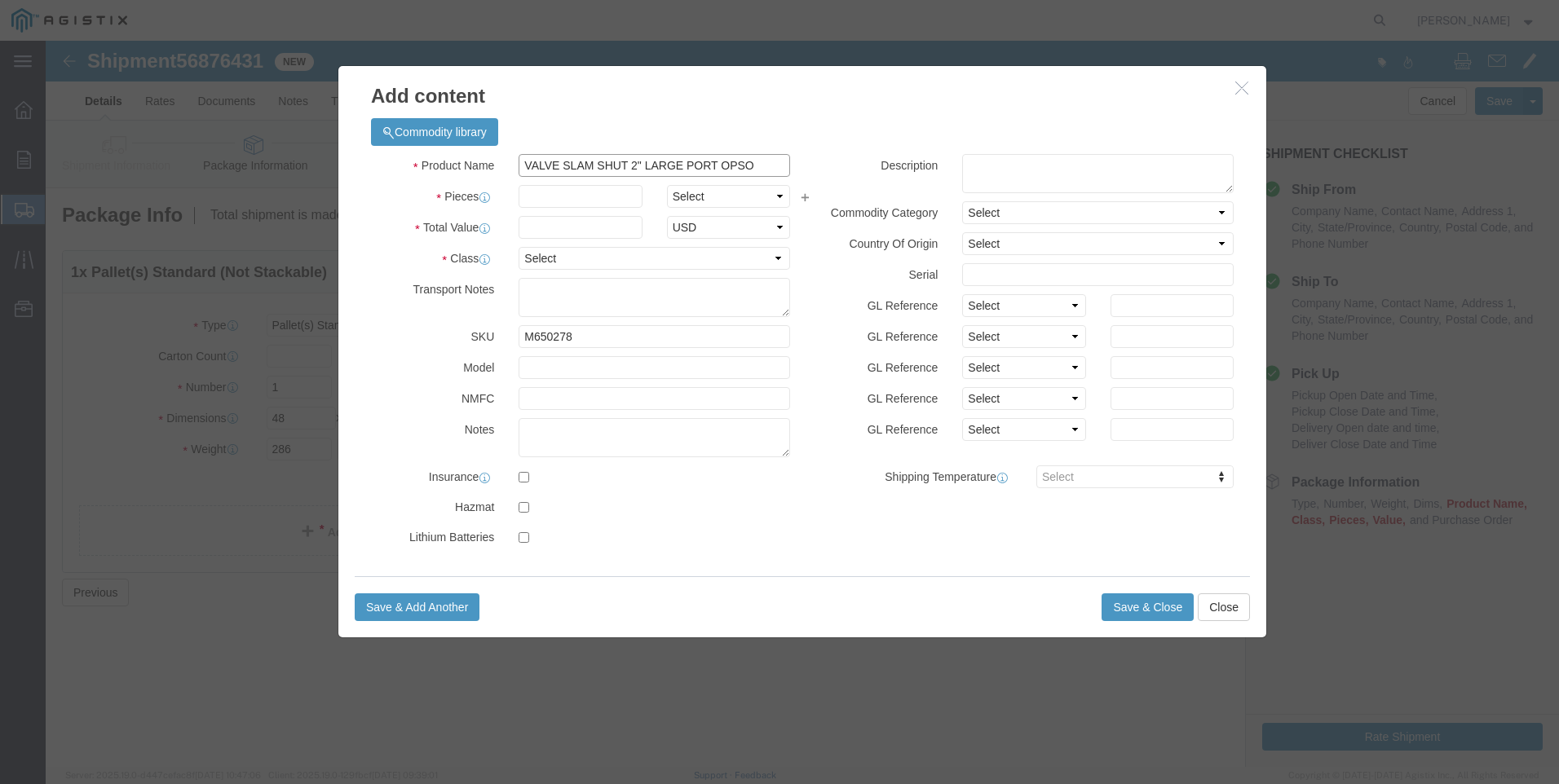
drag, startPoint x: 730, startPoint y: 127, endPoint x: 340, endPoint y: 118, distance: 390.1
click div "Product Name VALVE SLAM SHUT 2" LARGE PORT OPSO M650278"
type input "VALVE SLAM SHUT 2" LARGE PORT OPSO"
click textarea
paste textarea "VALVE SLAM SHUT 2" LARGE PORT OPSO"
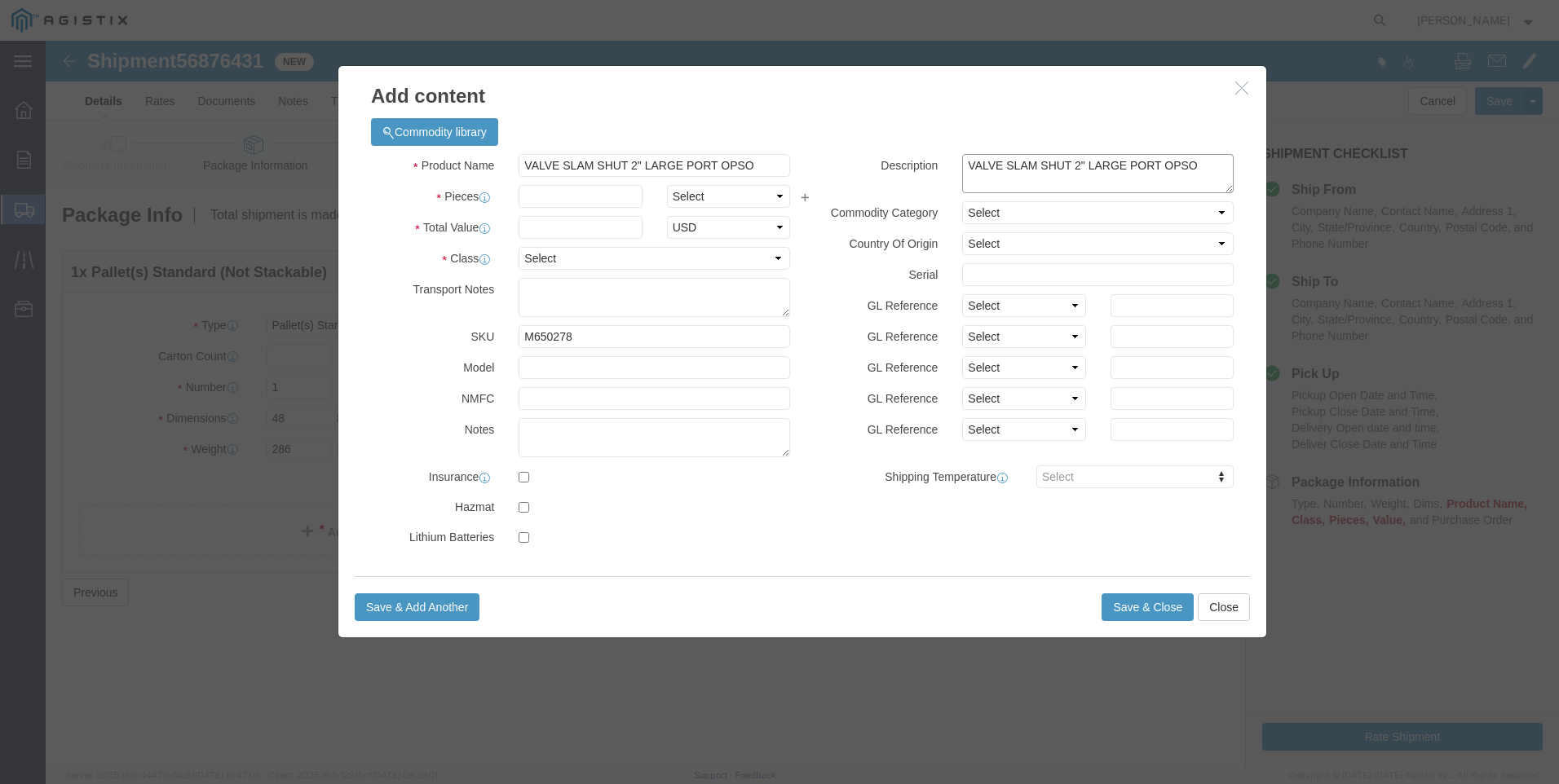
type textarea "VALVE SLAM SHUT 2" LARGE PORT OPSO"
drag, startPoint x: 624, startPoint y: 125, endPoint x: 288, endPoint y: 104, distance: 336.7
click div "Add content Commodity library Product Name VALVE SLAM SHUT 2" LARGE PORT OPSO M…"
type input "M650278 / SR-30-ANOB-R20"
click input "text"
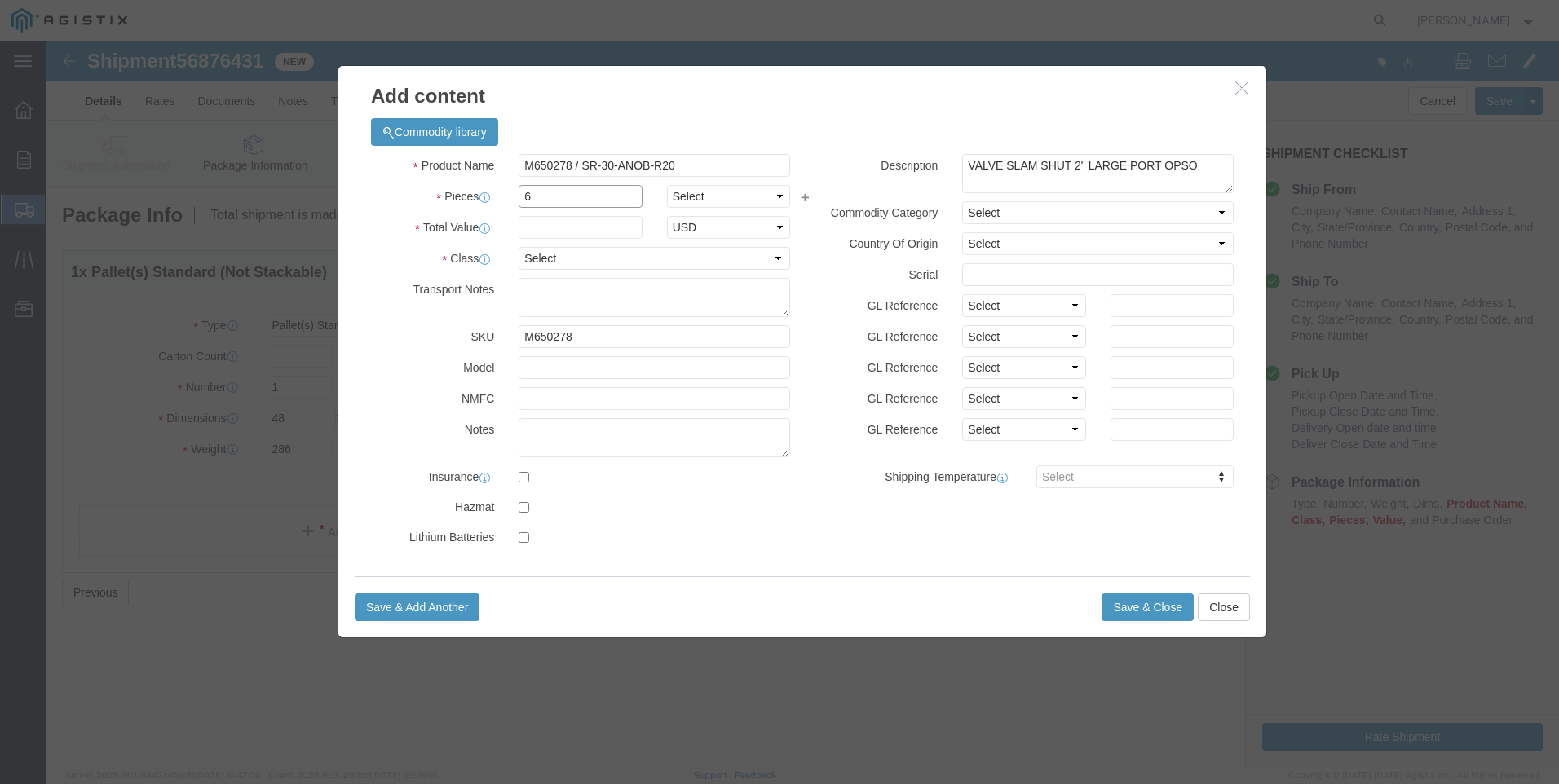
type input "6"
type input "30702"
click select "Select 50 55 60 65 70 85 92.5 100 125 175 250 300 400"
select select "100"
click select "Select 50 55 60 65 70 85 92.5 100 125 175 250 300 400"
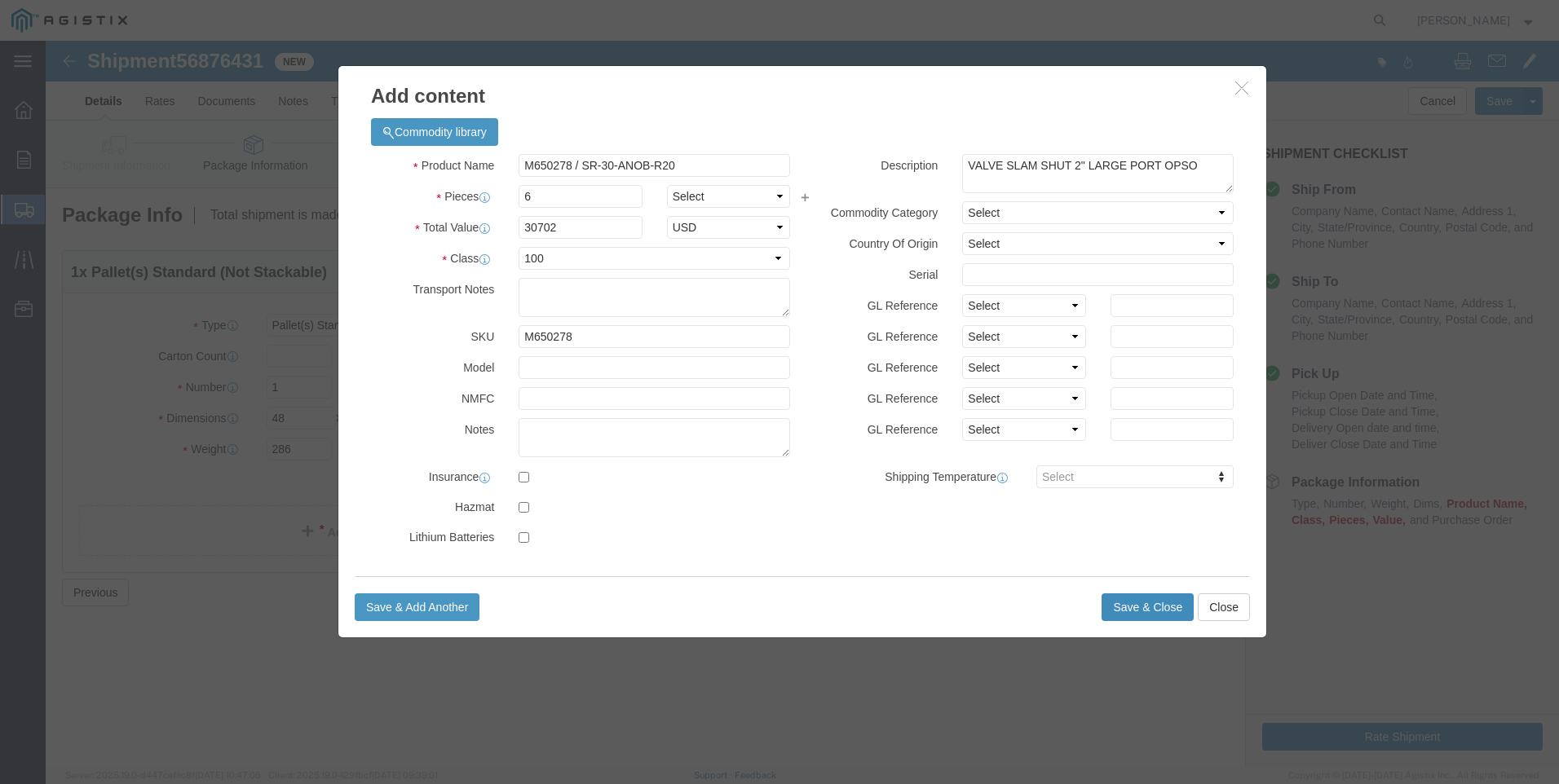
click button "Save & Close"
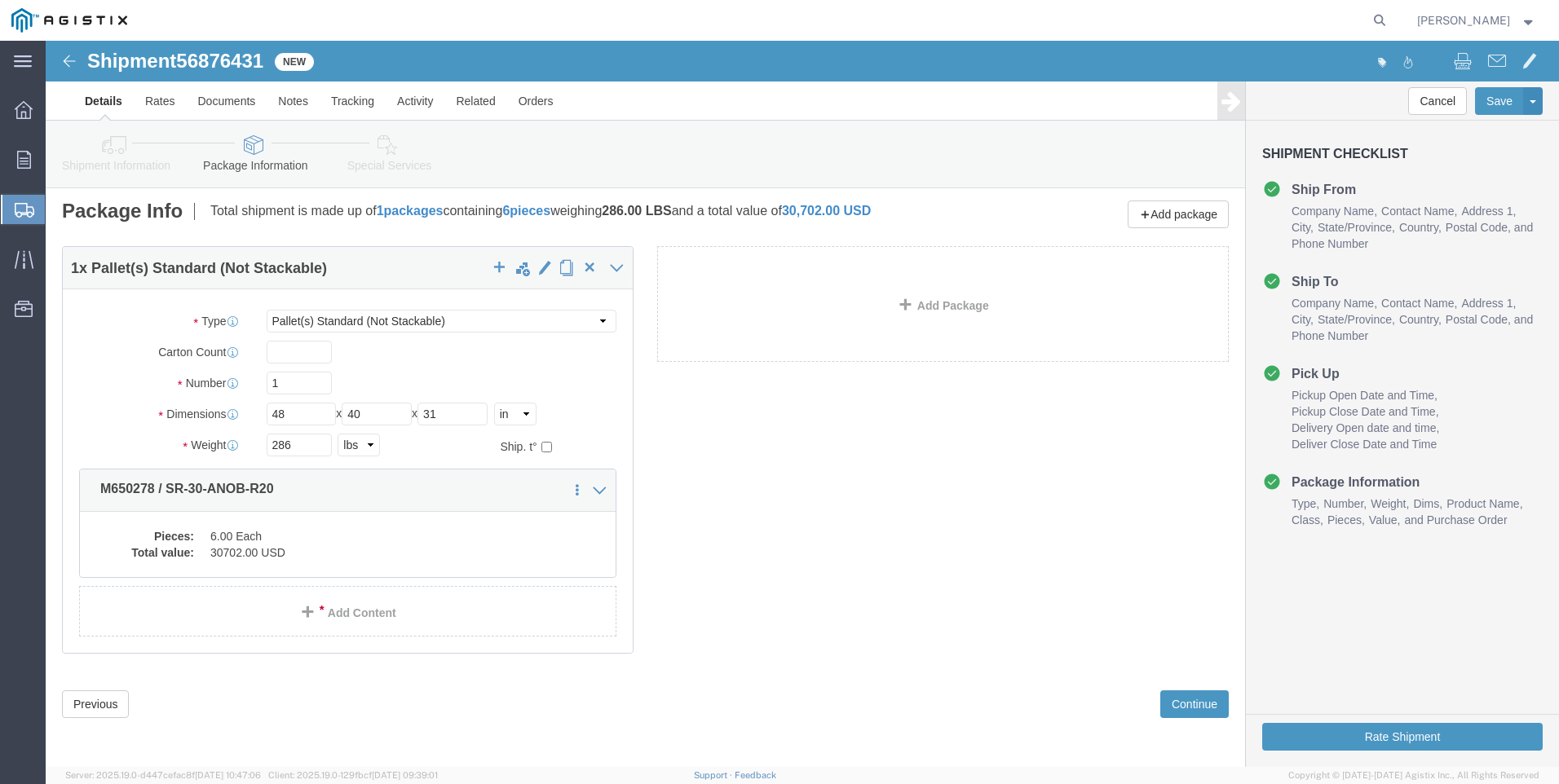
scroll to position [5, 0]
click button "Rate Shipment"
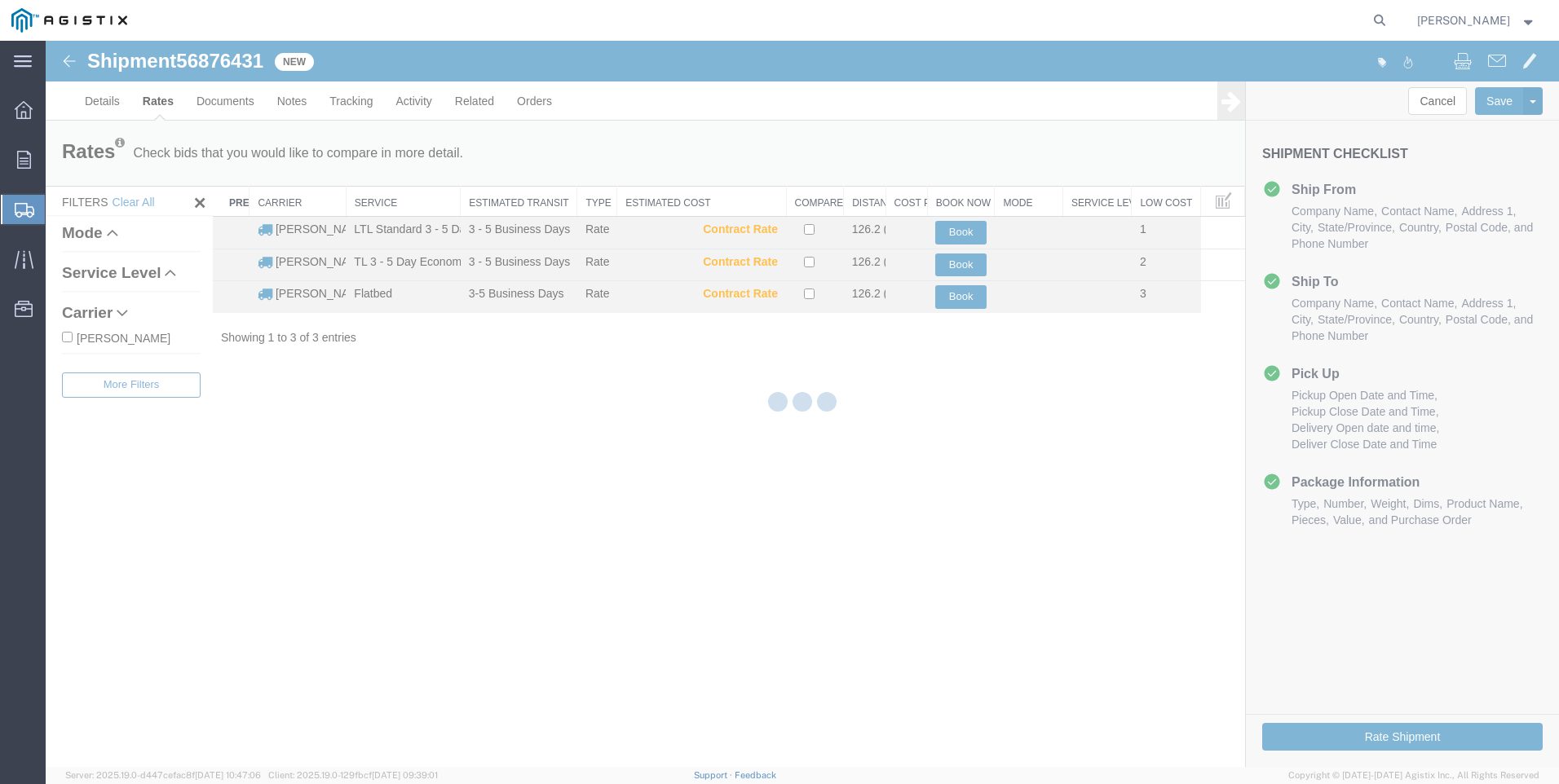
scroll to position [0, 0]
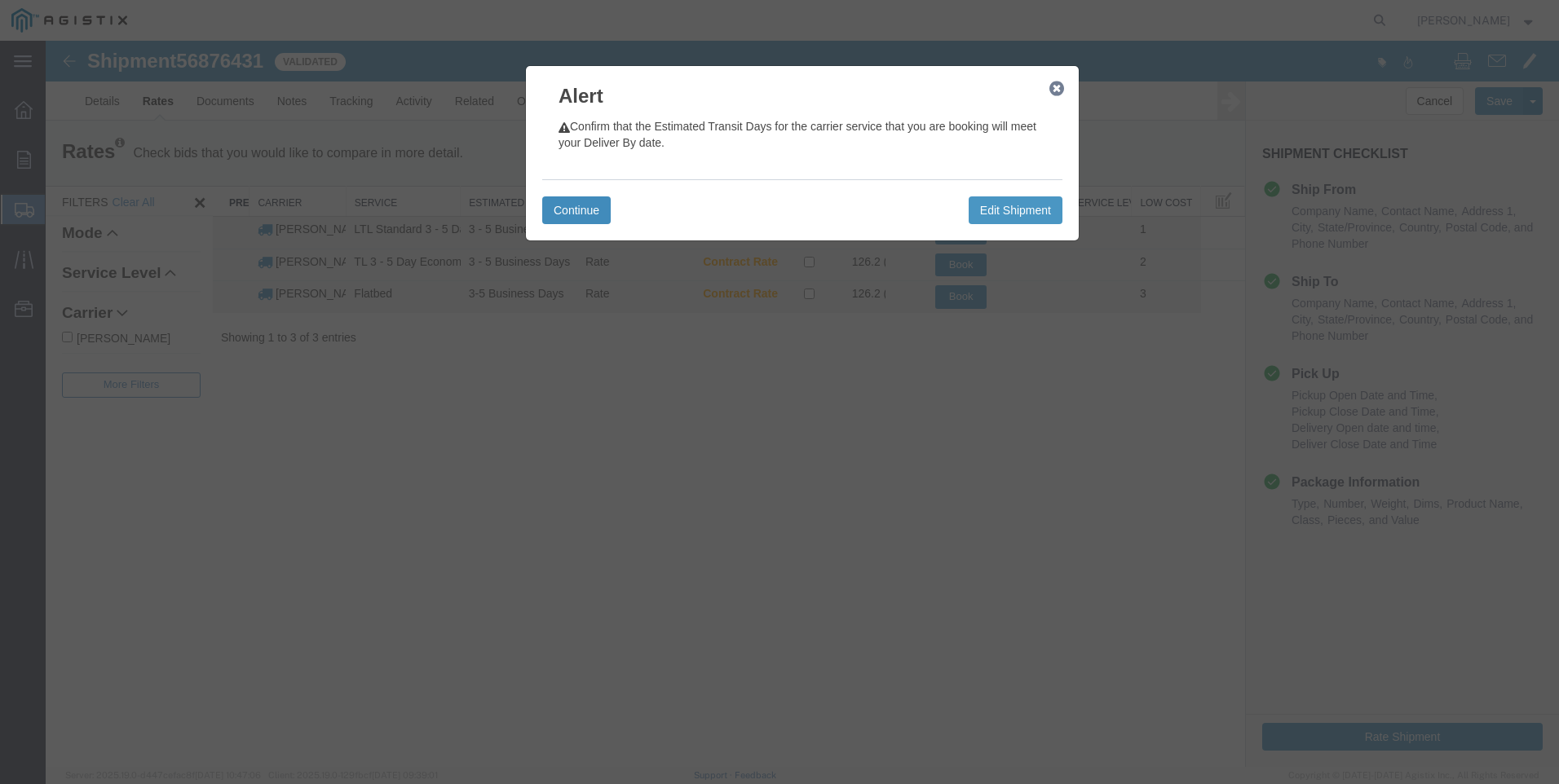
click at [583, 210] on button "Continue" at bounding box center [576, 210] width 68 height 28
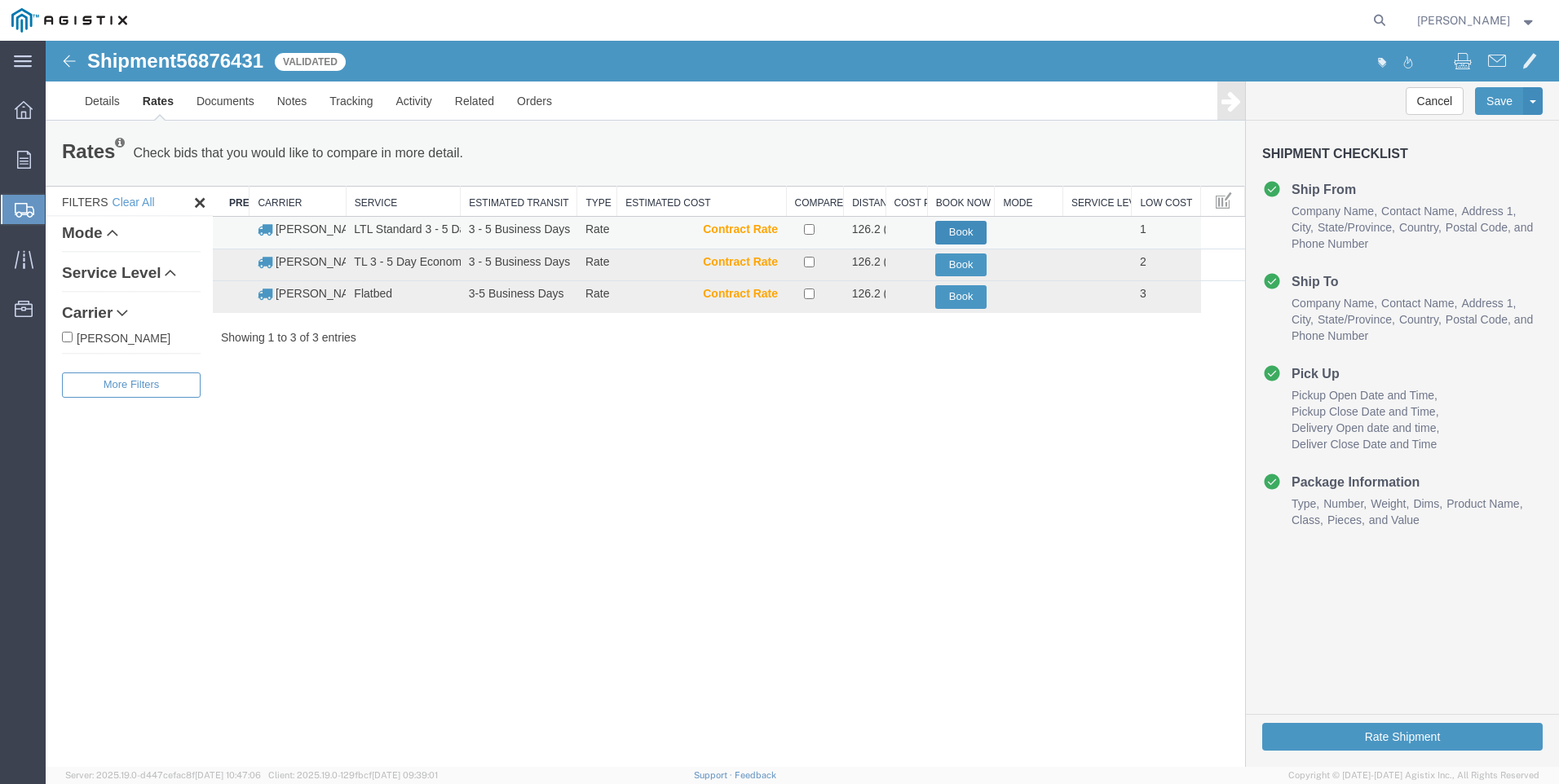
click at [945, 227] on button "Book" at bounding box center [961, 233] width 52 height 24
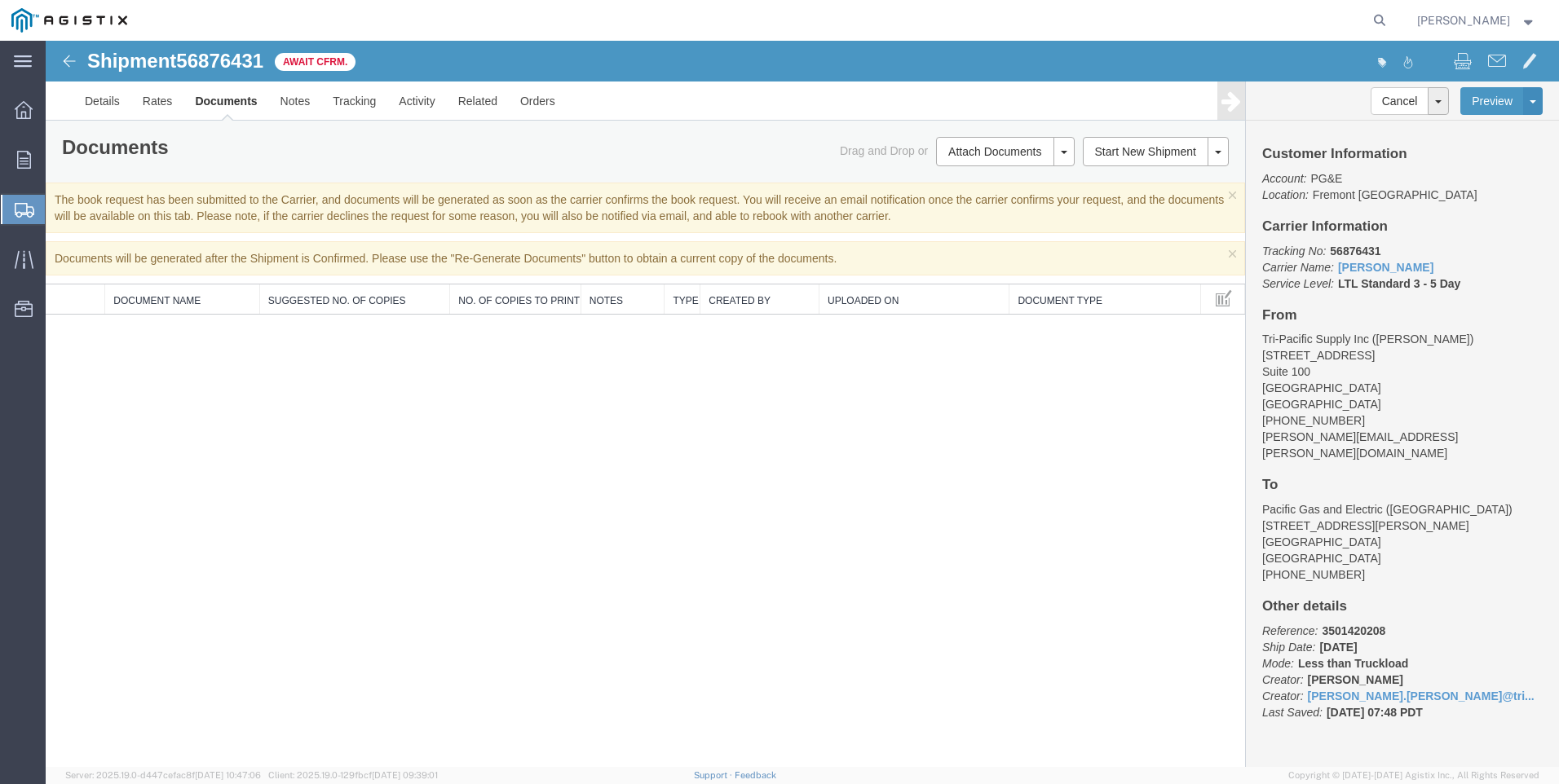
click at [0, 0] on span "Create Shipment" at bounding box center [0, 0] width 0 height 0
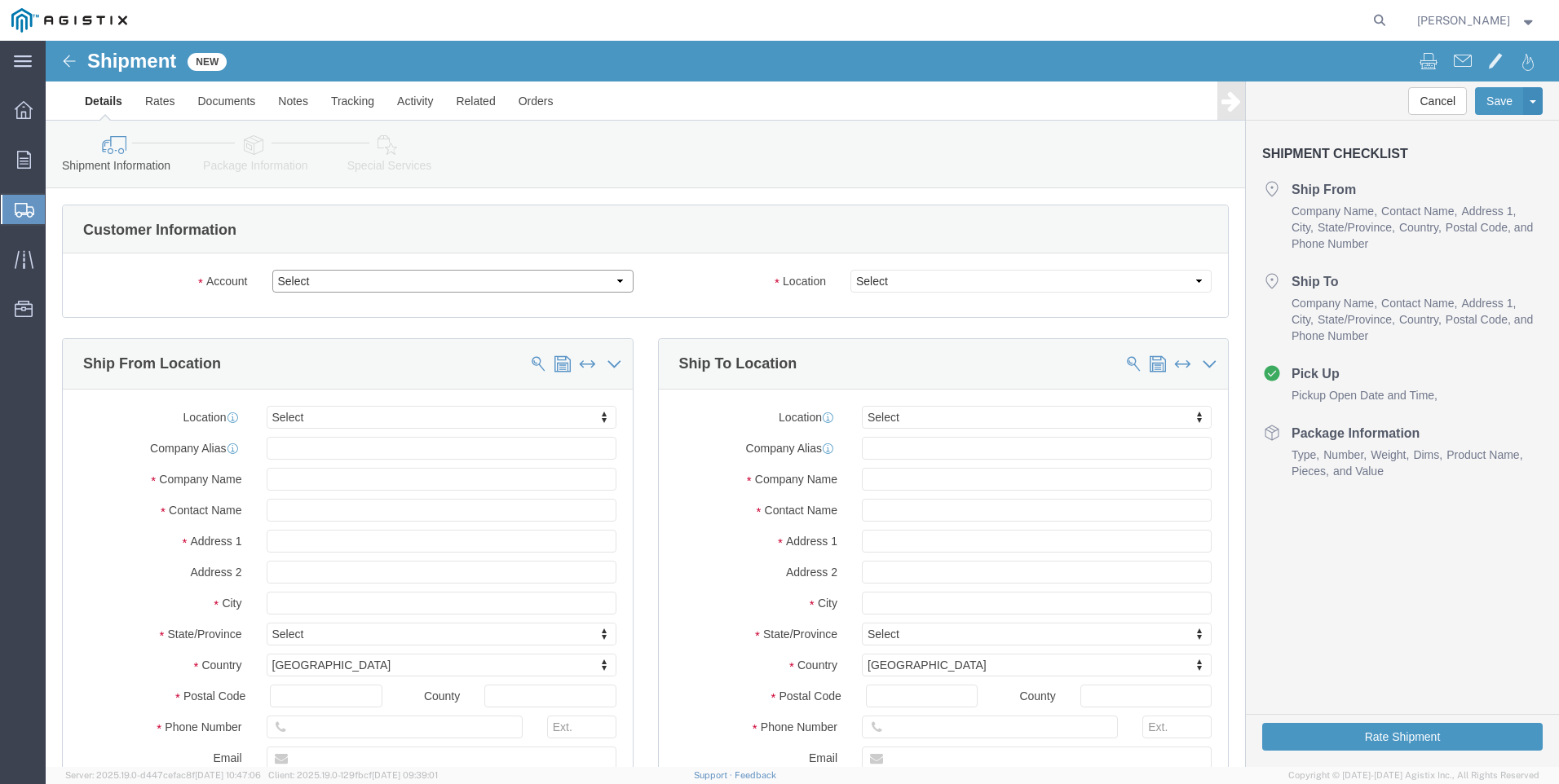
click select "Select PG&E Tri-Pacific Supply Inc"
select select "9596"
click select "Select PG&E Tri-Pacific Supply Inc"
select select "PURCHORD"
select select
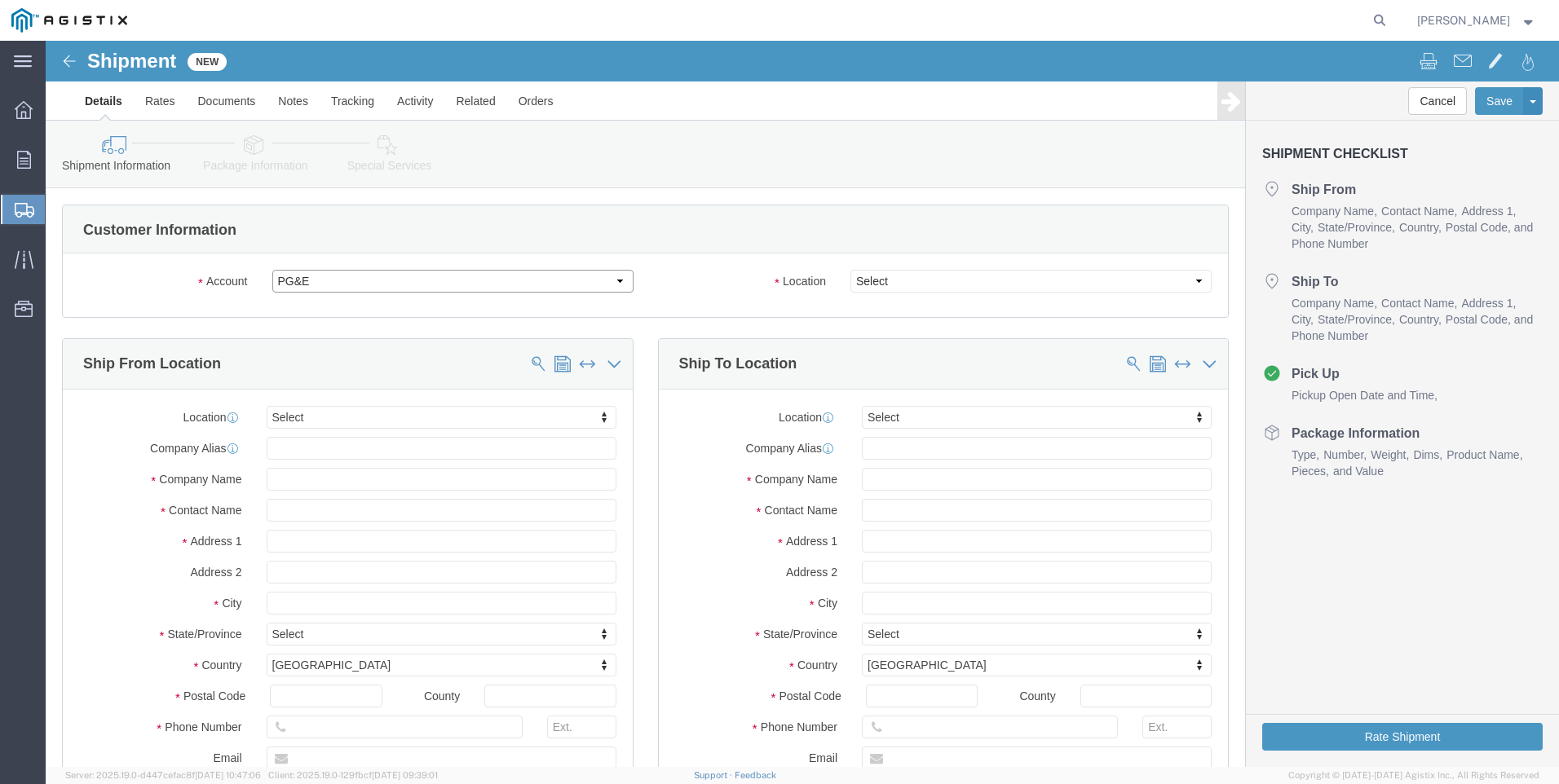
select select
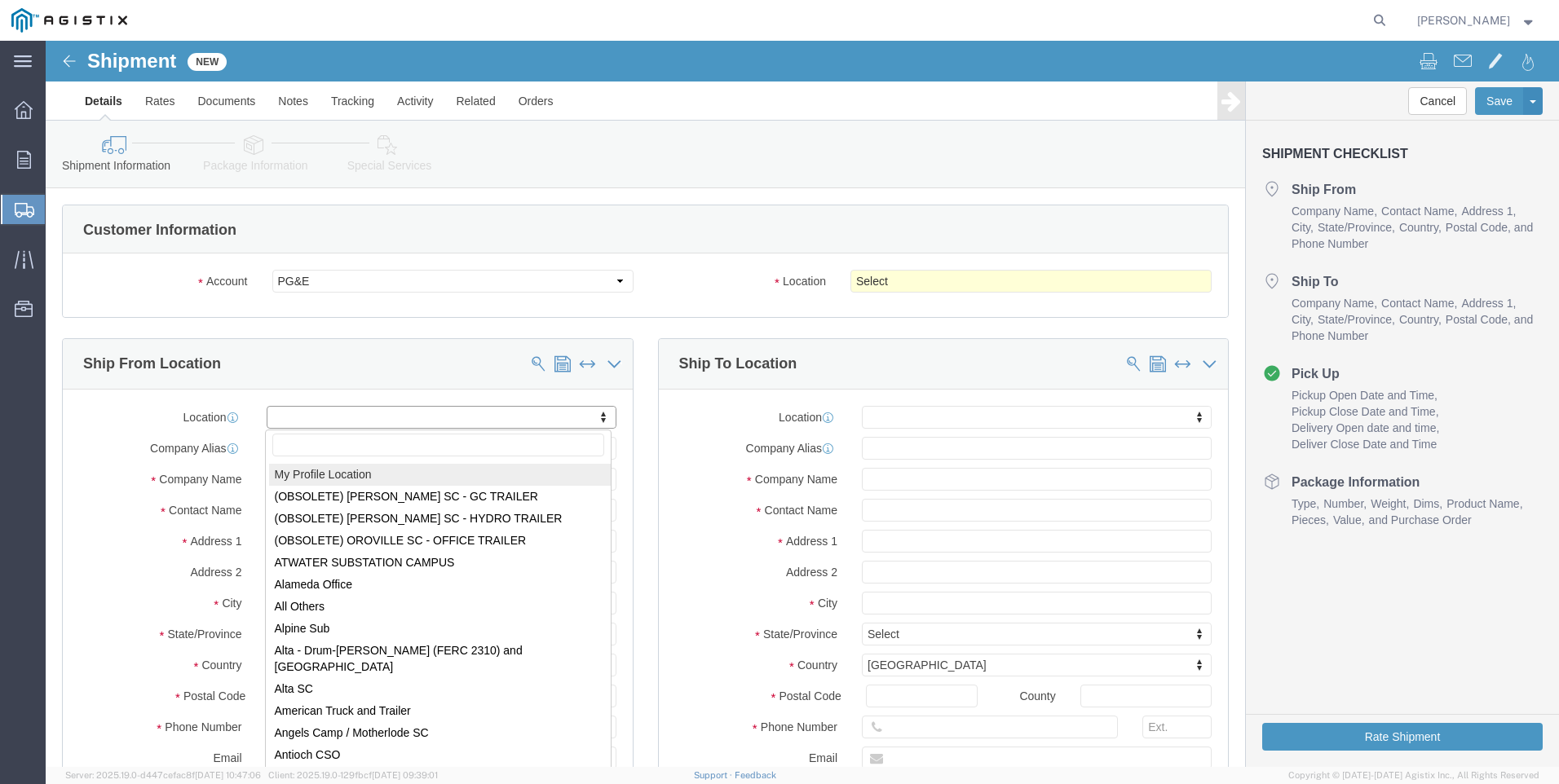
select select "MYPROFILE"
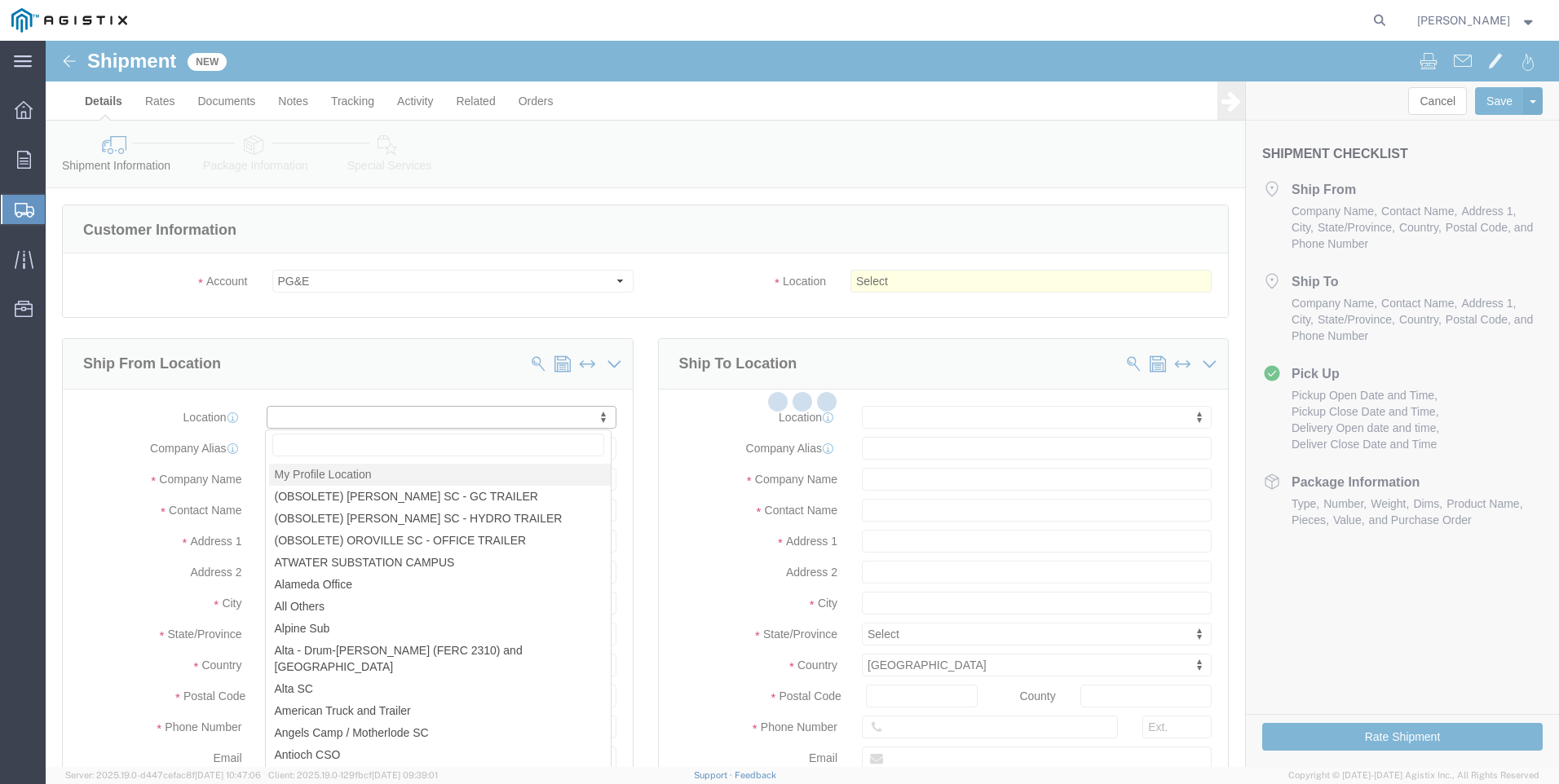
type input "[STREET_ADDRESS]"
type input "Suite 100"
type input "95677"
type input "[PHONE_NUMBER]"
type input "[PERSON_NAME][EMAIL_ADDRESS][PERSON_NAME][DOMAIN_NAME]"
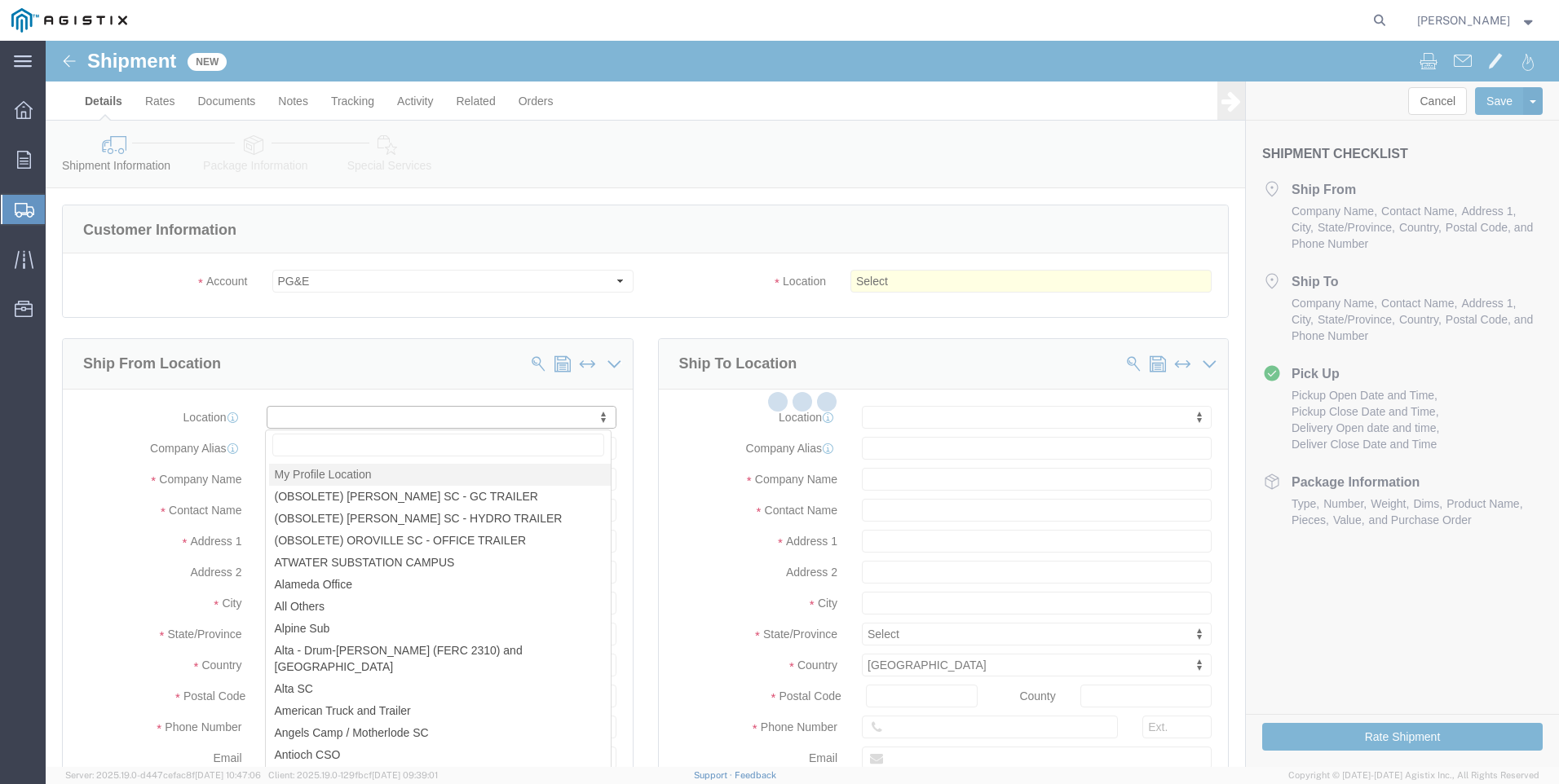
checkbox input "true"
type input "Tri-Pacific Supply Inc"
type input "[PERSON_NAME]"
type input "ROCKLIN"
select select "CA"
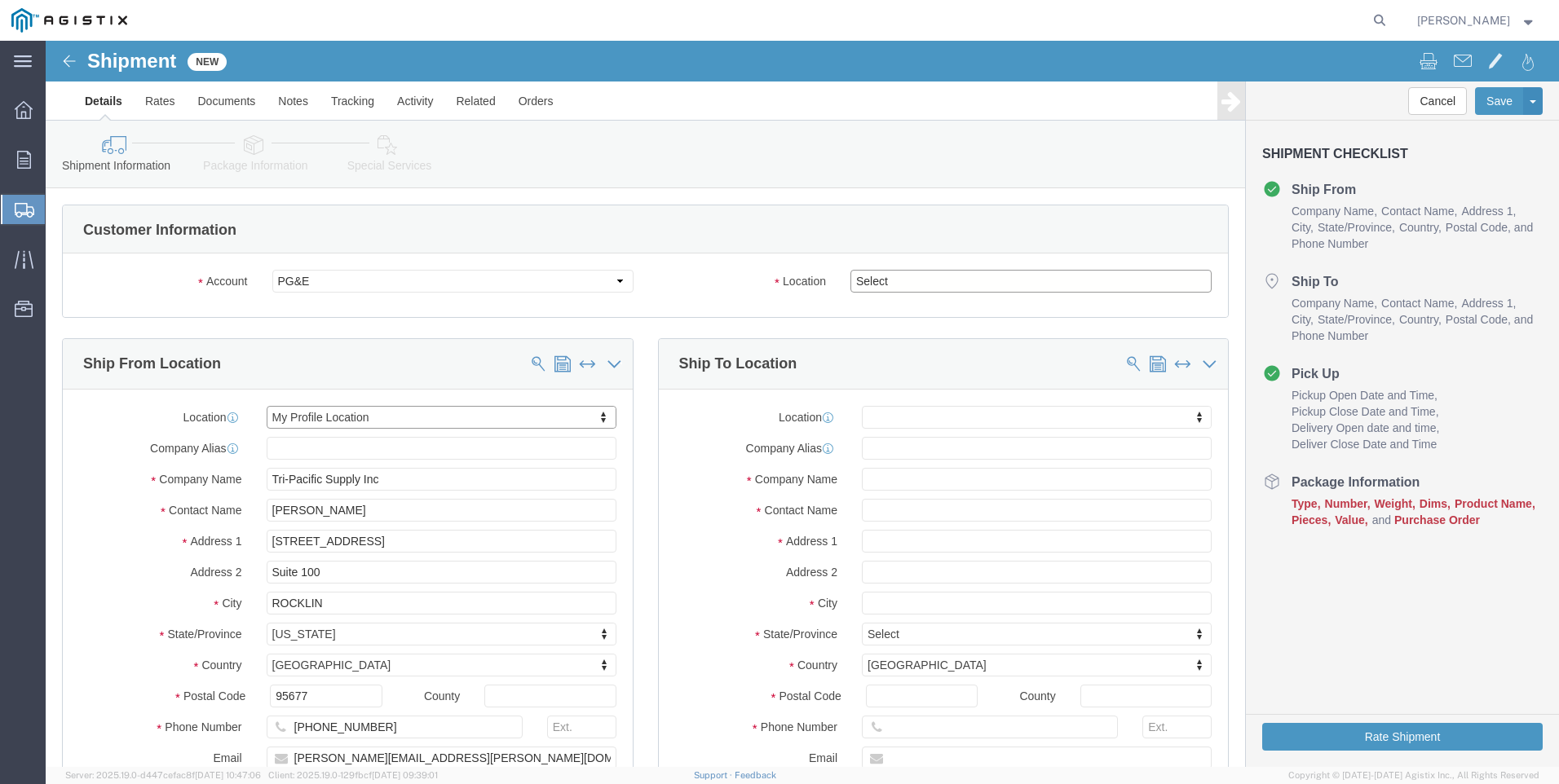
click select "Select All Others [GEOGRAPHIC_DATA] [GEOGRAPHIC_DATA] [GEOGRAPHIC_DATA] [GEOGRA…"
select select "19740"
click select "Select All Others [GEOGRAPHIC_DATA] [GEOGRAPHIC_DATA] [GEOGRAPHIC_DATA] [GEOGRA…"
click span
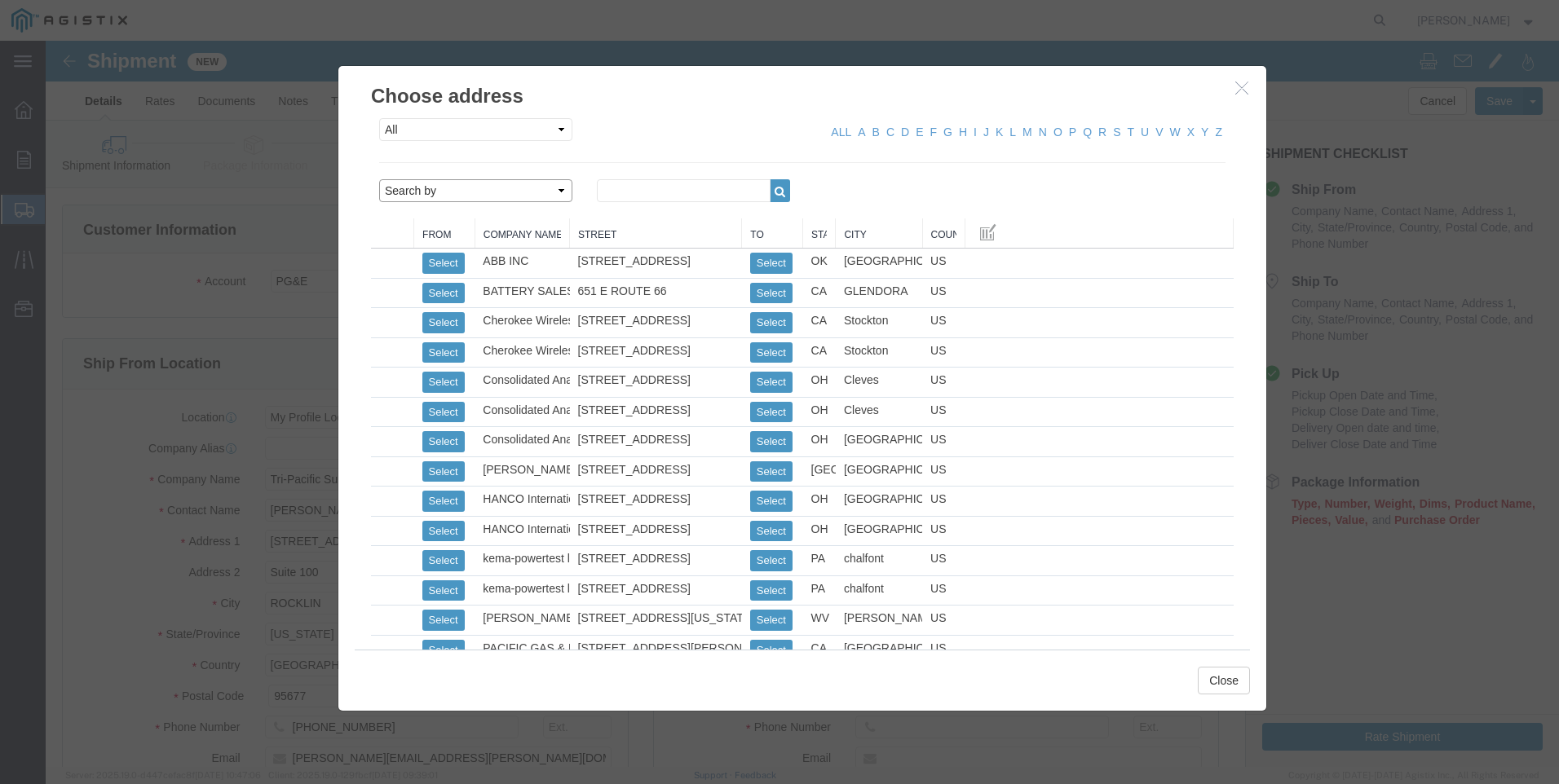
click select "Search by Address Book Name City Company Name Contact Name Country CustomerAlia…"
select select "city"
click select "Search by Address Book Name City Company Name Contact Name Country CustomerAlia…"
click input "text"
type input "FREMONT"
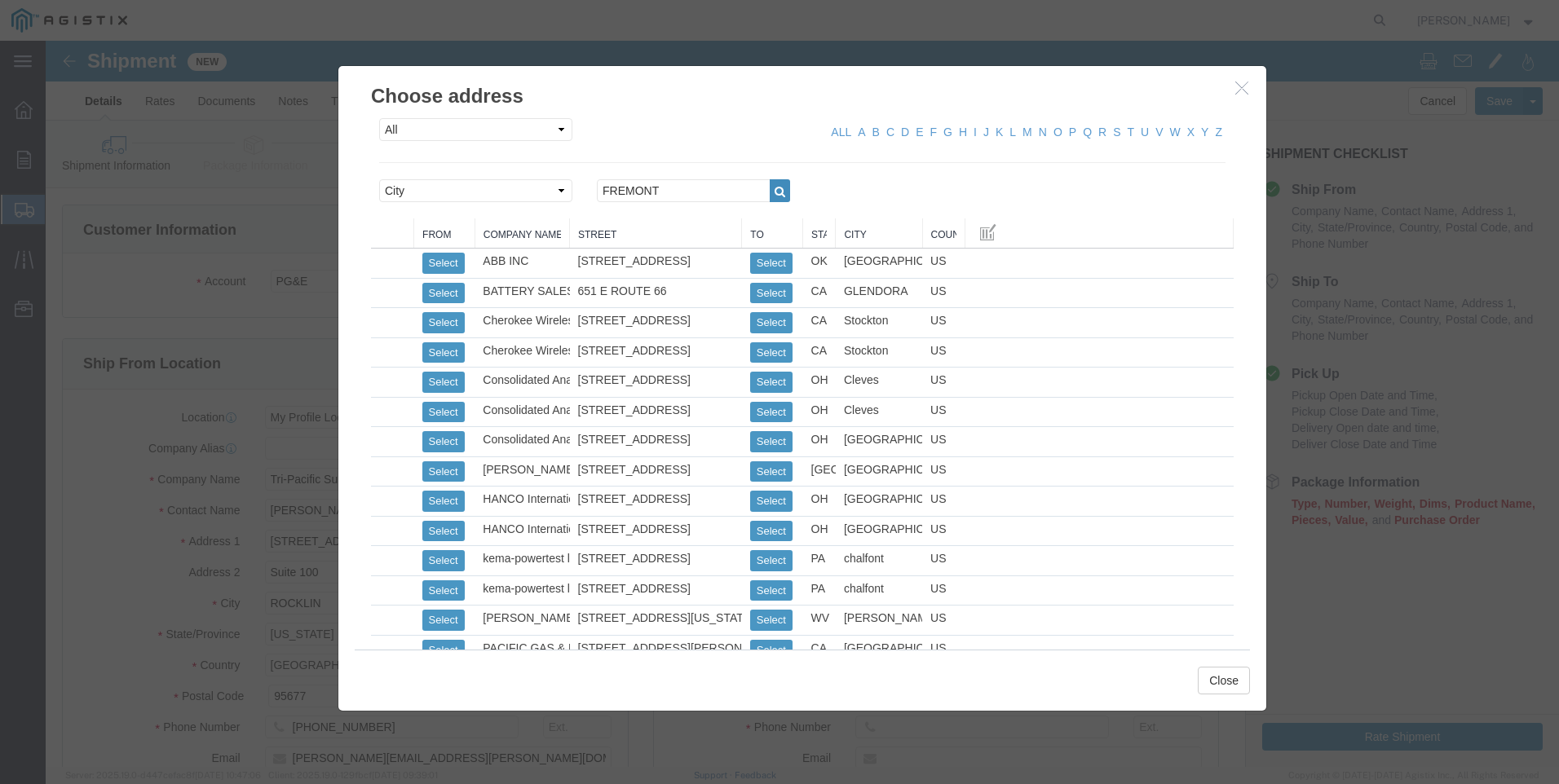
drag, startPoint x: 730, startPoint y: 154, endPoint x: 718, endPoint y: 155, distance: 12.0
click button "button"
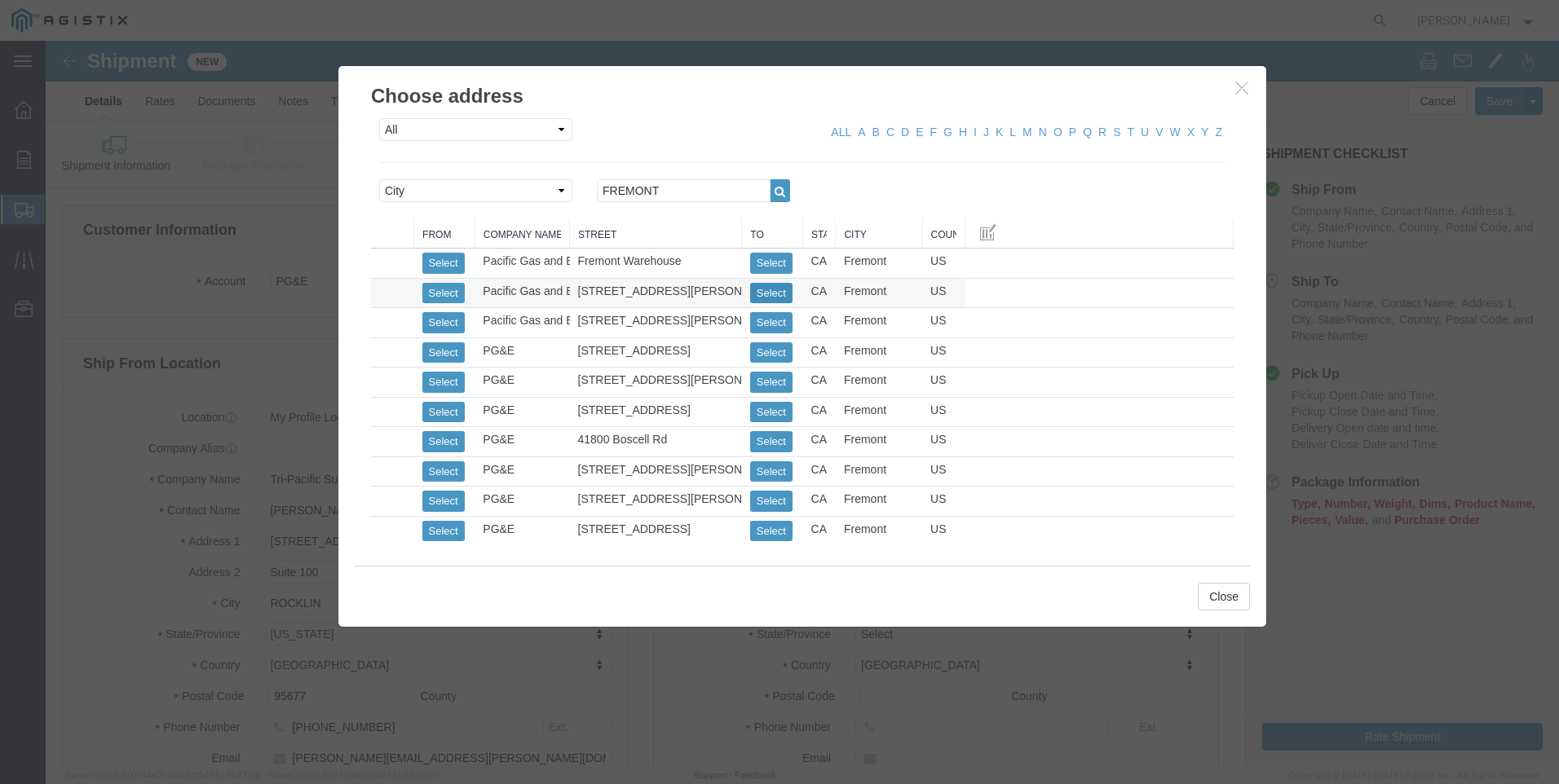
click button "Select"
select select
type input "[STREET_ADDRESS][PERSON_NAME]"
type input "94538"
type input "[PHONE_NUMBER]"
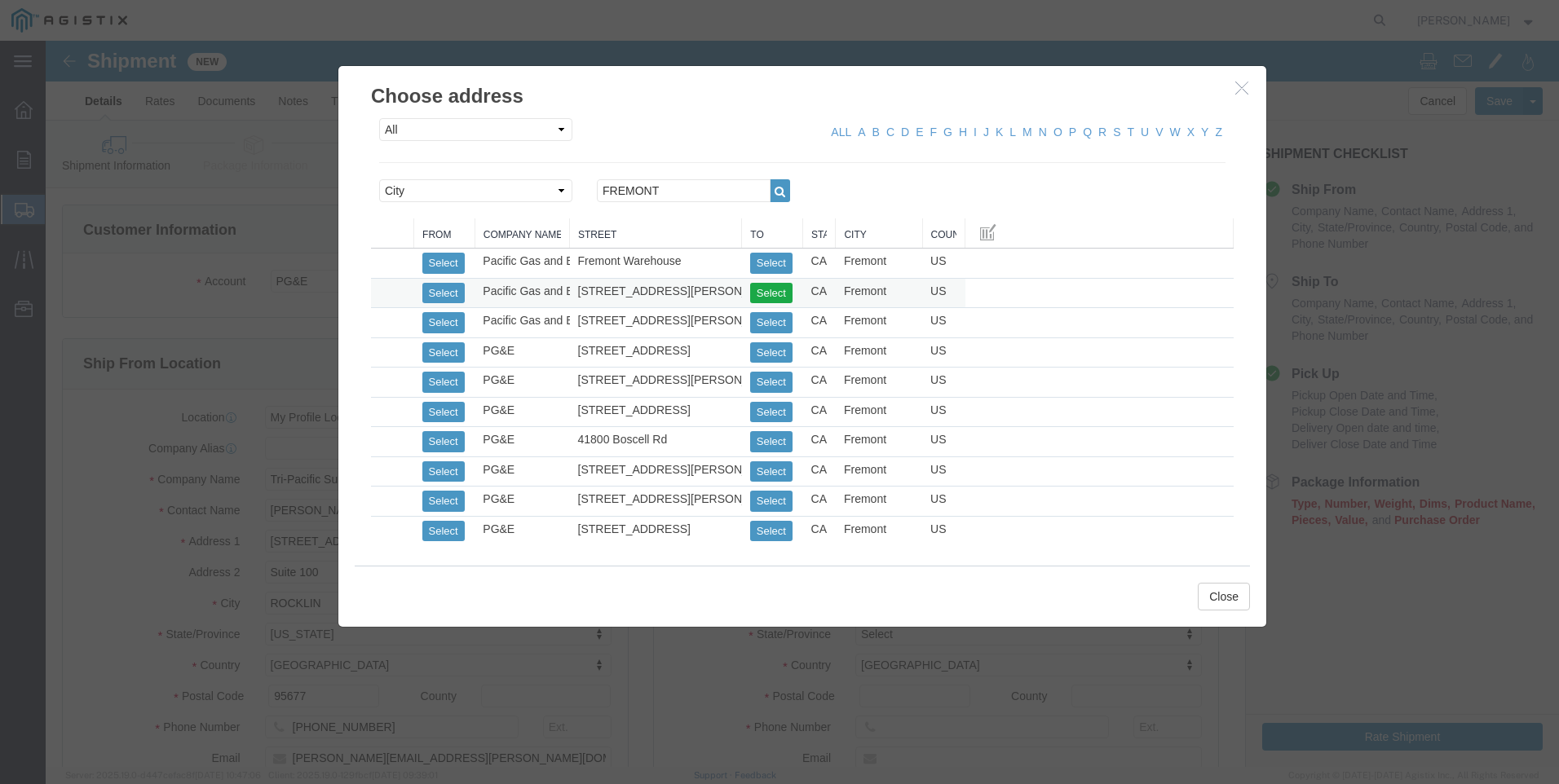
type input "Pacific Gas and Electric"
type input "Fremont Warehouse"
type input "Fremont"
select select "CA"
click button "Close"
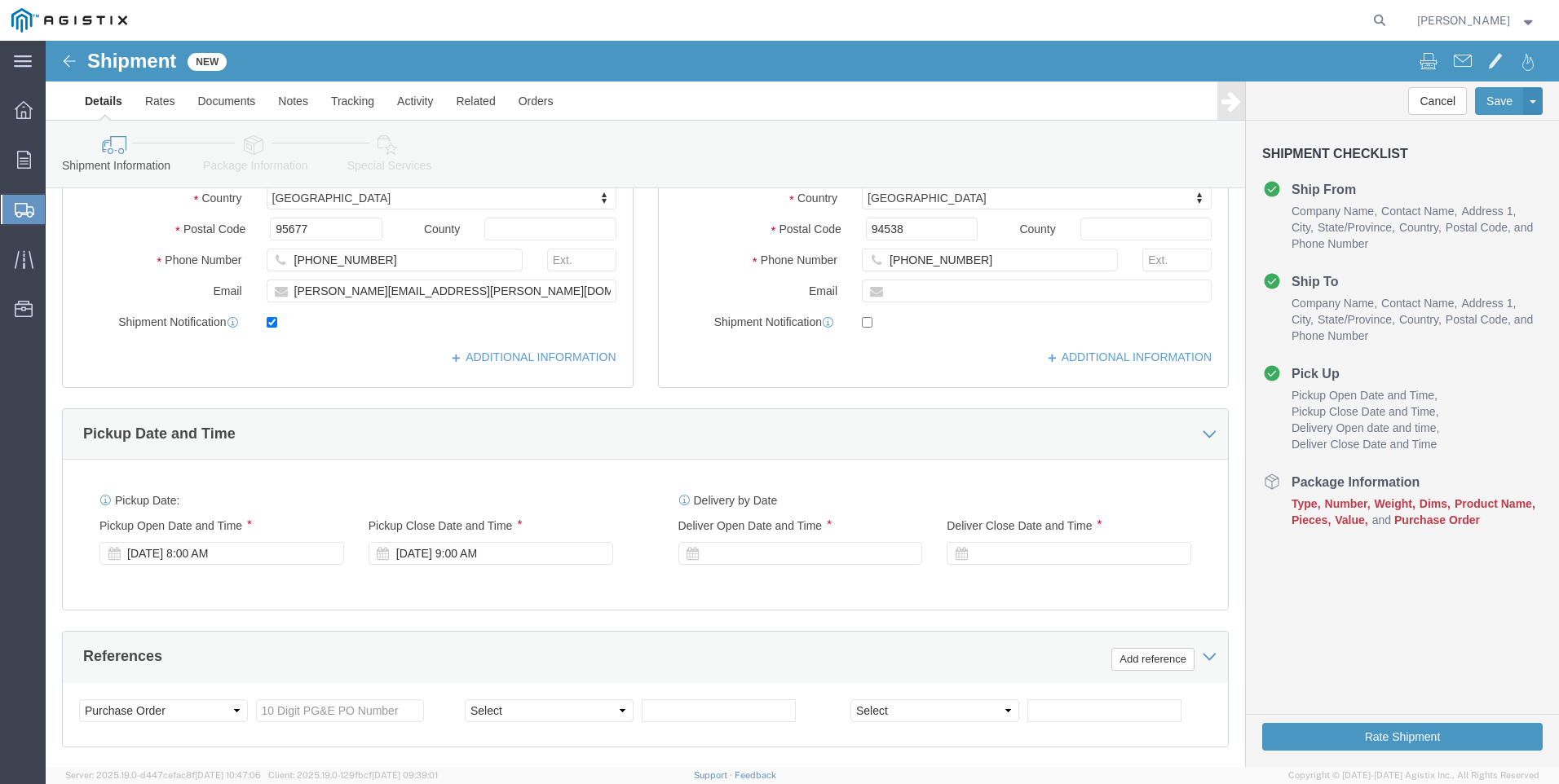
scroll to position [489, 0]
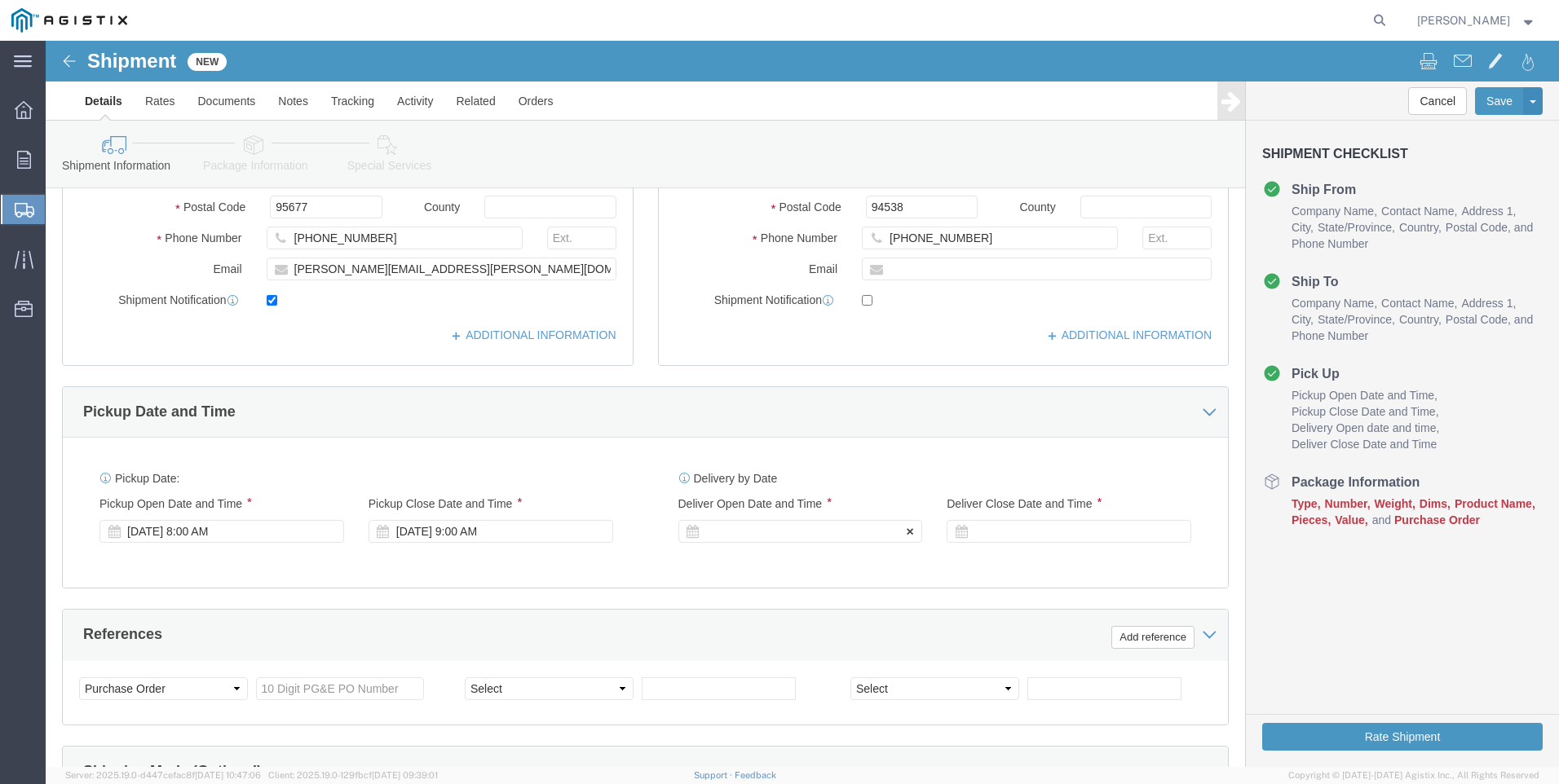
click div
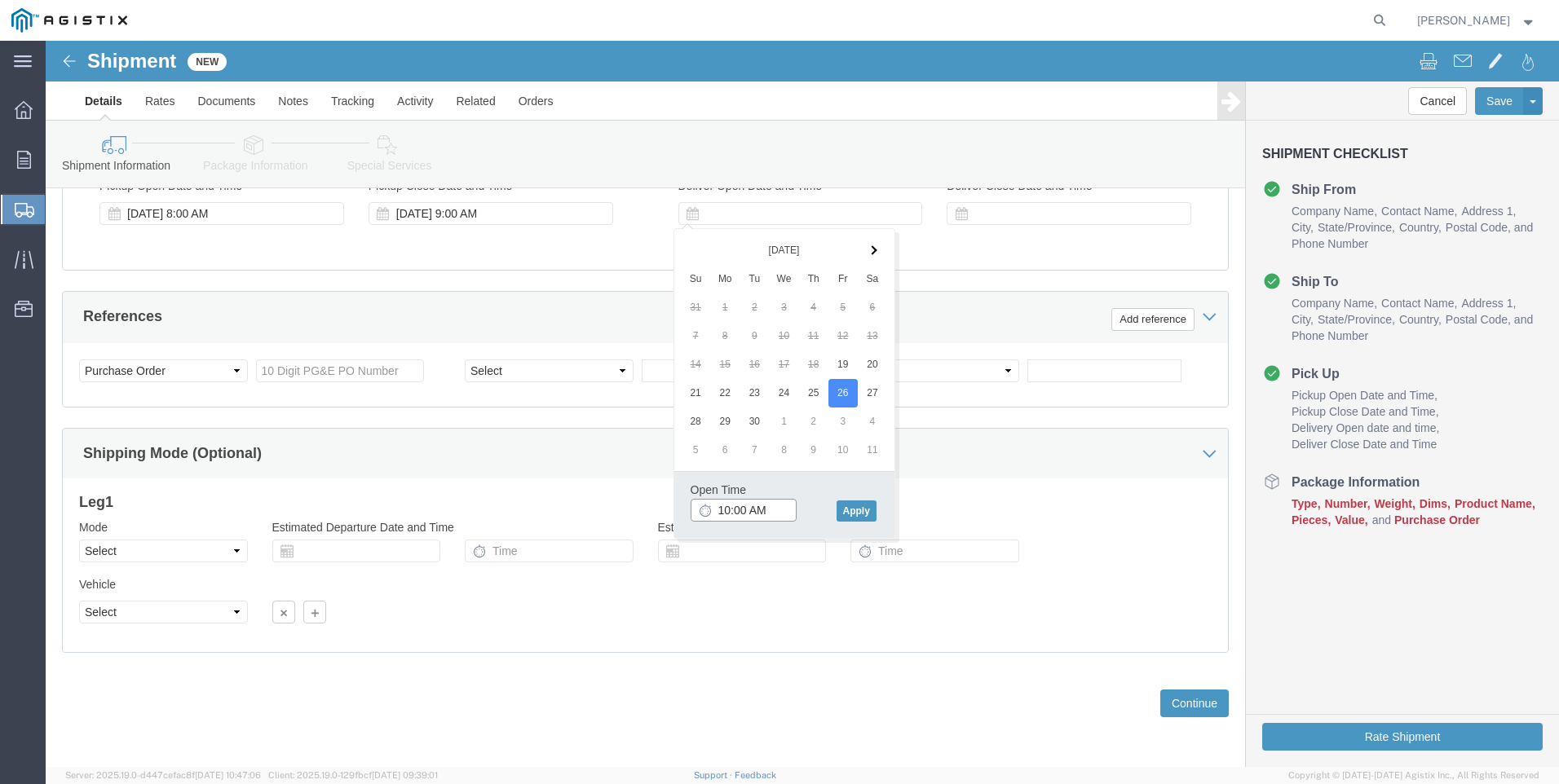
click input "10:00 AM"
type input "7:00 AM"
click button "Apply"
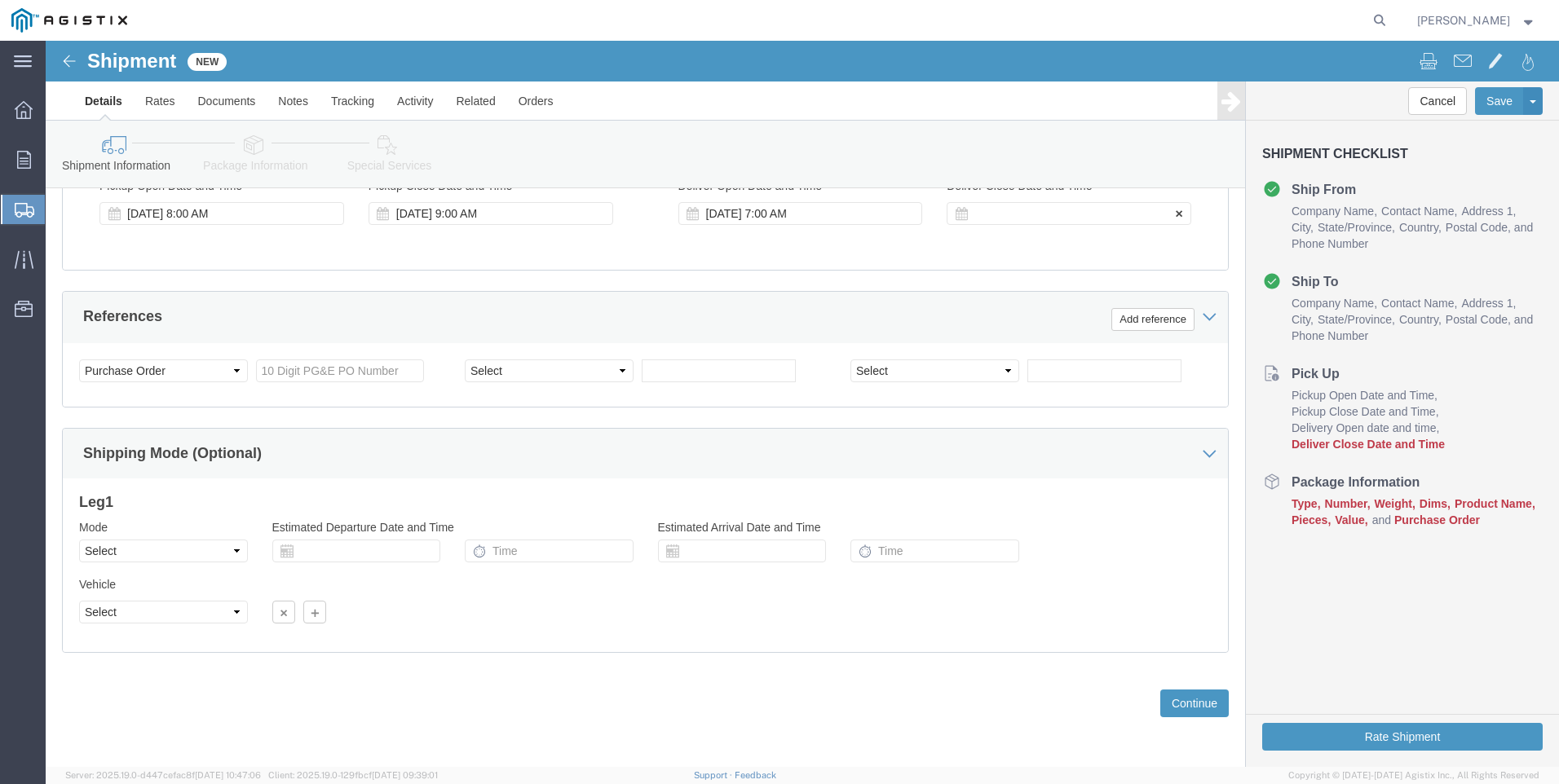
click div
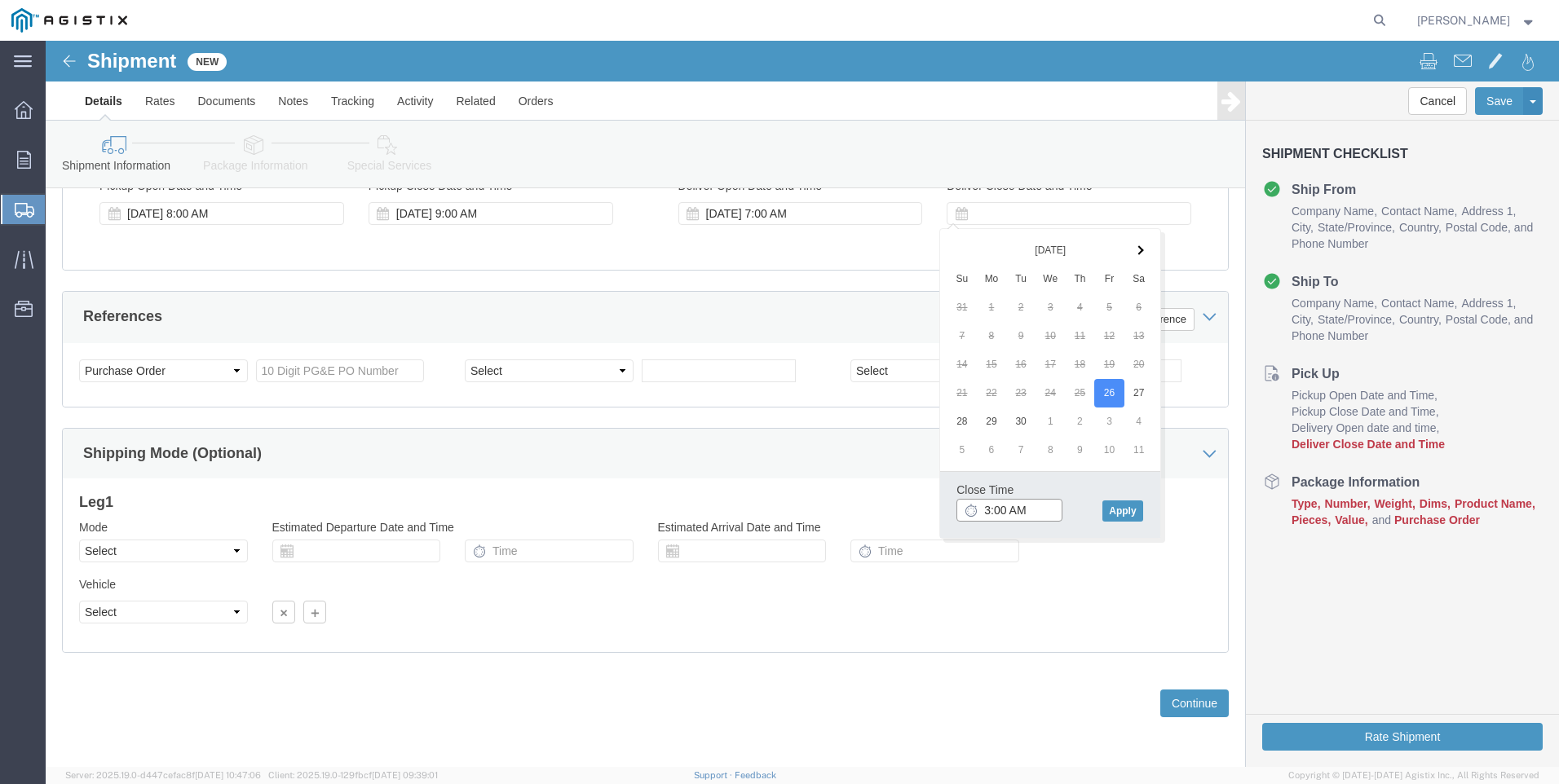
click input "3:00 AM"
type input "3:00 PM"
click button "Apply"
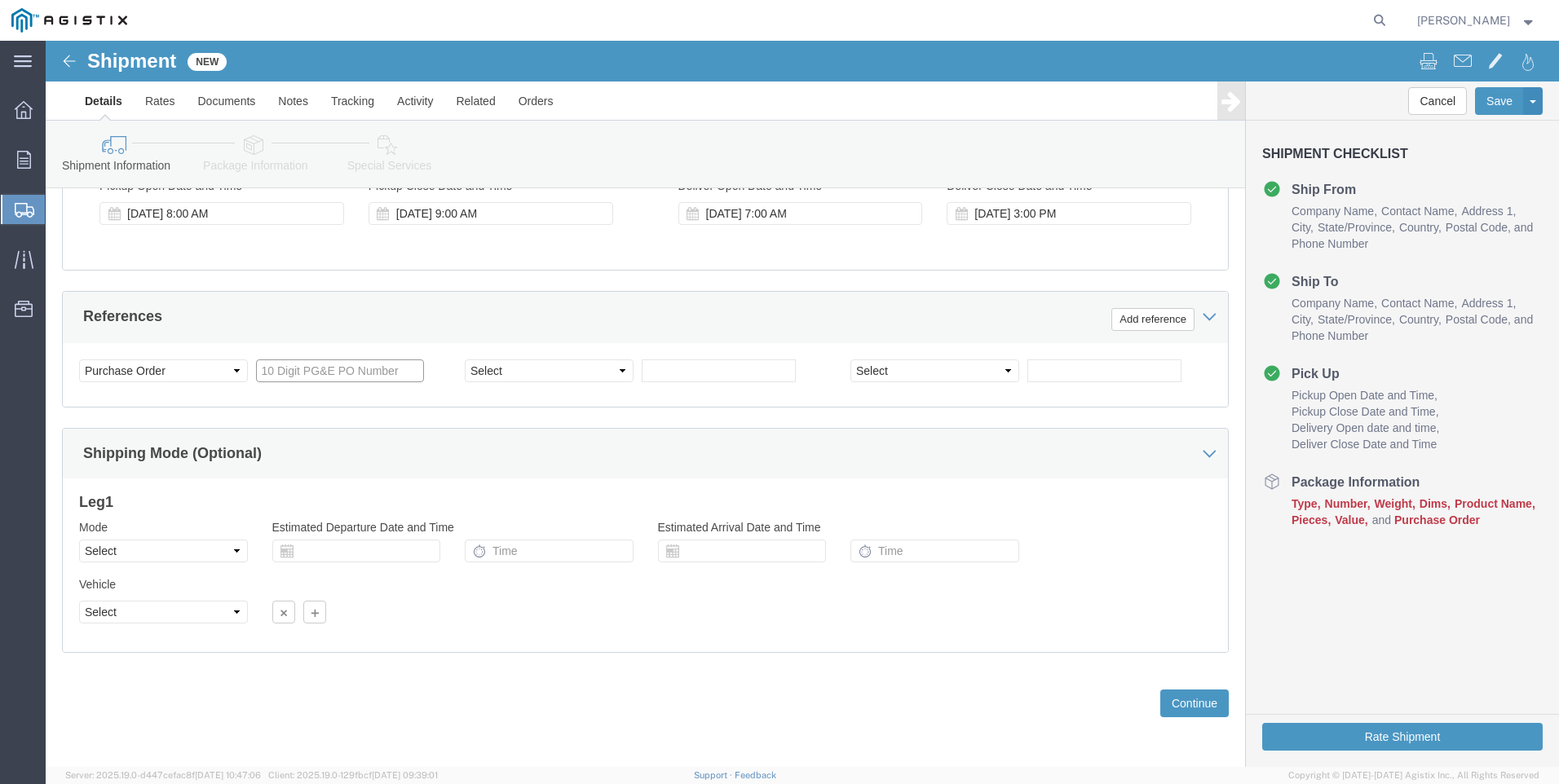
click input "text"
type input "3501420676"
click select "Select Account Type Activity ID Airline Appointment Number ASN Batch Request # …"
select select "SALEORDR"
click select "Select Account Type Activity ID Airline Appointment Number ASN Batch Request # …"
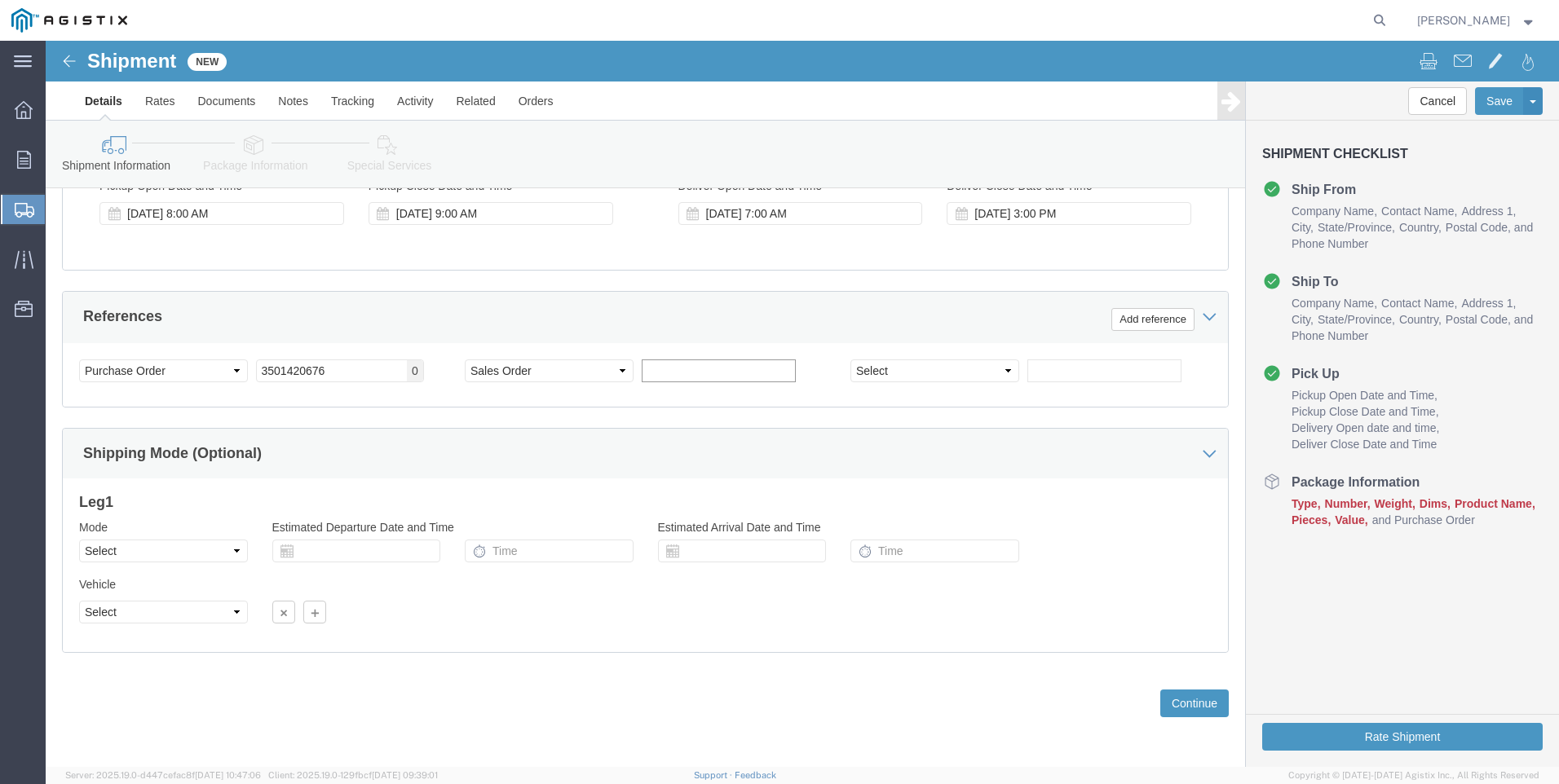
click input "text"
type input "SO 0055032"
click button "Continue"
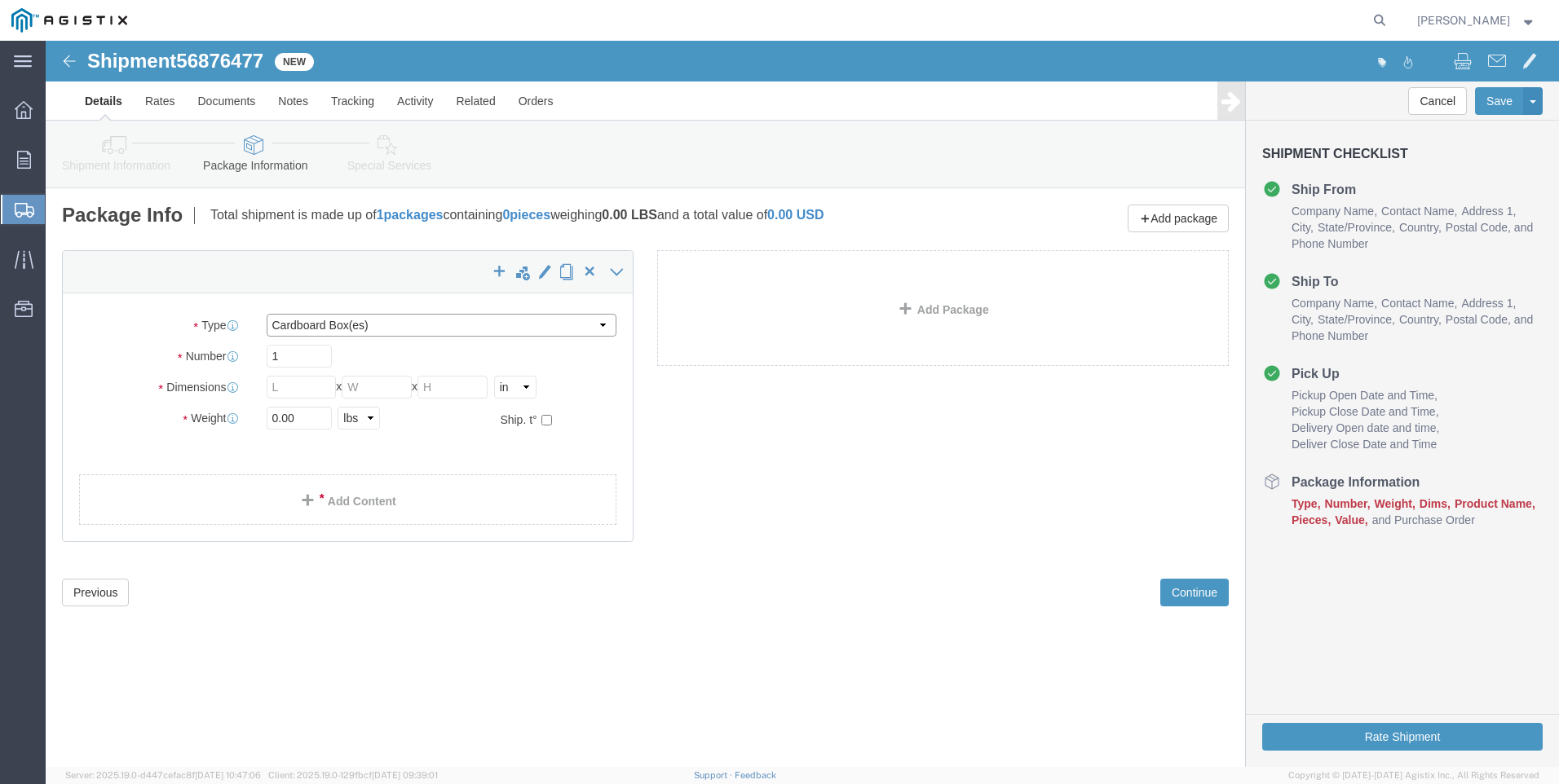
click select "Select Bulk Bundle(s) Cardboard Box(es) Carton(s) Crate(s) Drum(s) (Fiberboard)…"
select select "PSNS"
click select "Select Bulk Bundle(s) Cardboard Box(es) Carton(s) Crate(s) Drum(s) (Fiberboard)…"
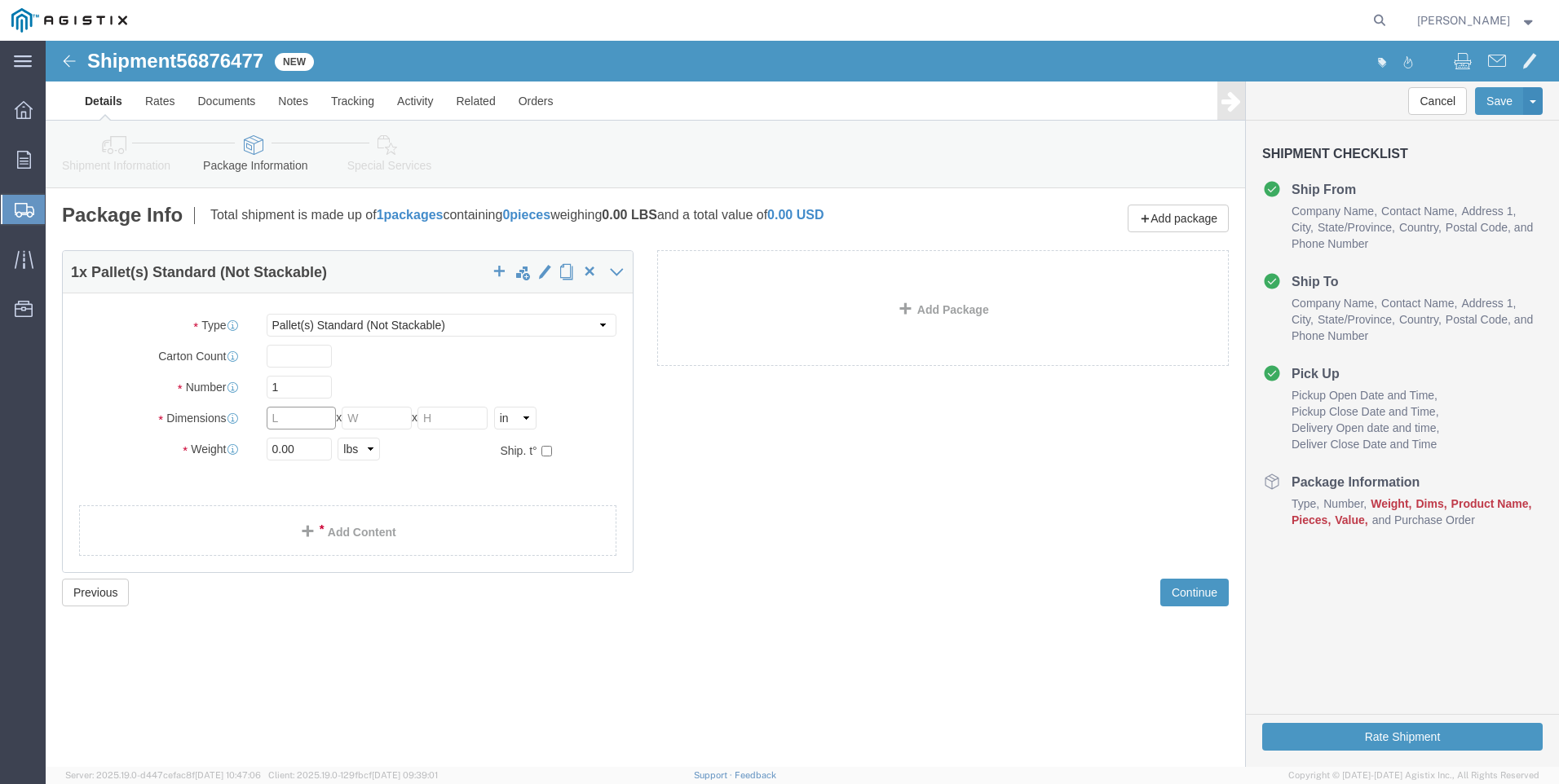
click input "text"
type input "51"
type input "40"
type input "26"
type input "702"
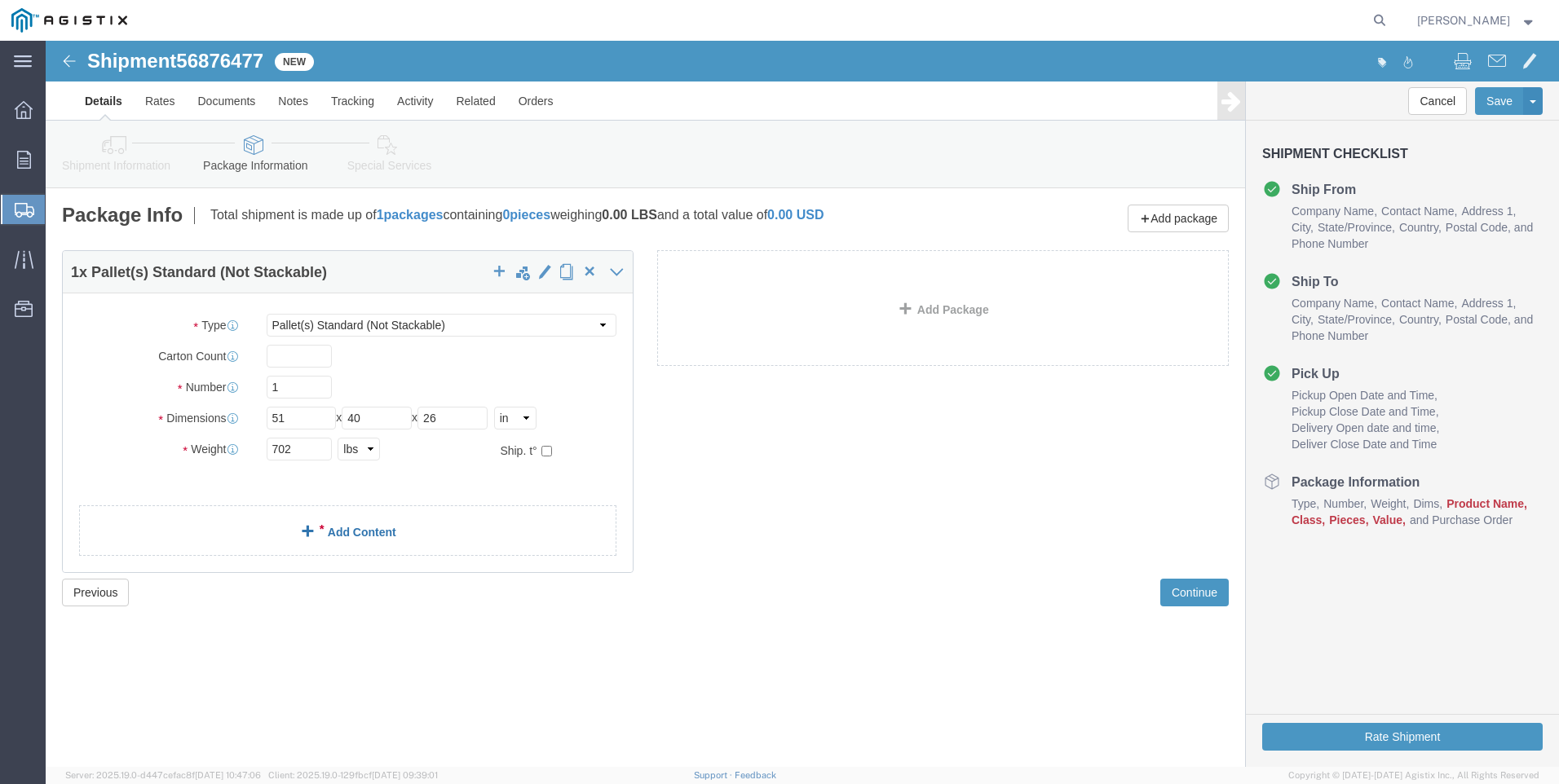
click link "Add Content"
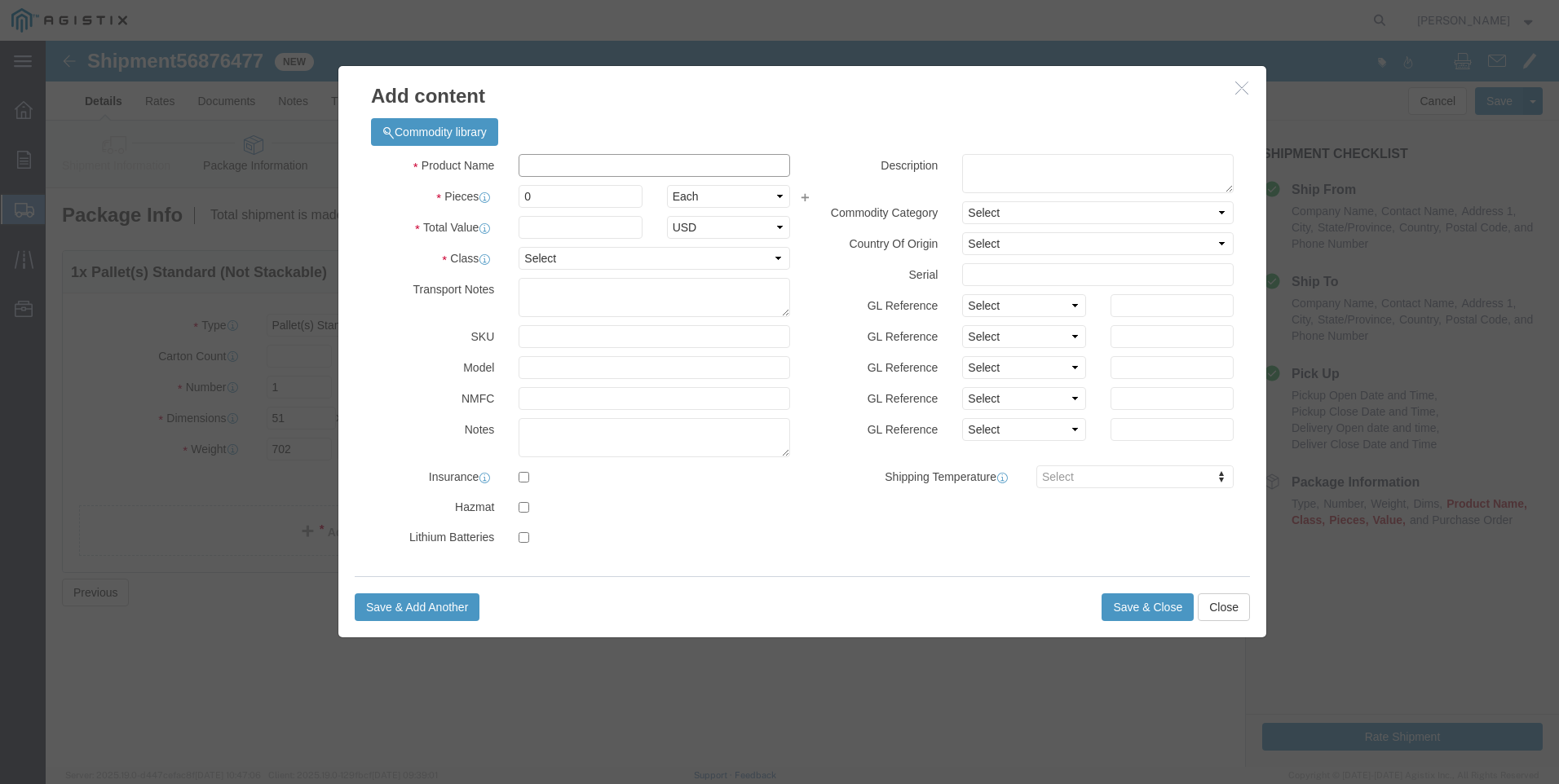
drag, startPoint x: 492, startPoint y: 122, endPoint x: 520, endPoint y: 131, distance: 29.4
click input "text"
type input "M030847"
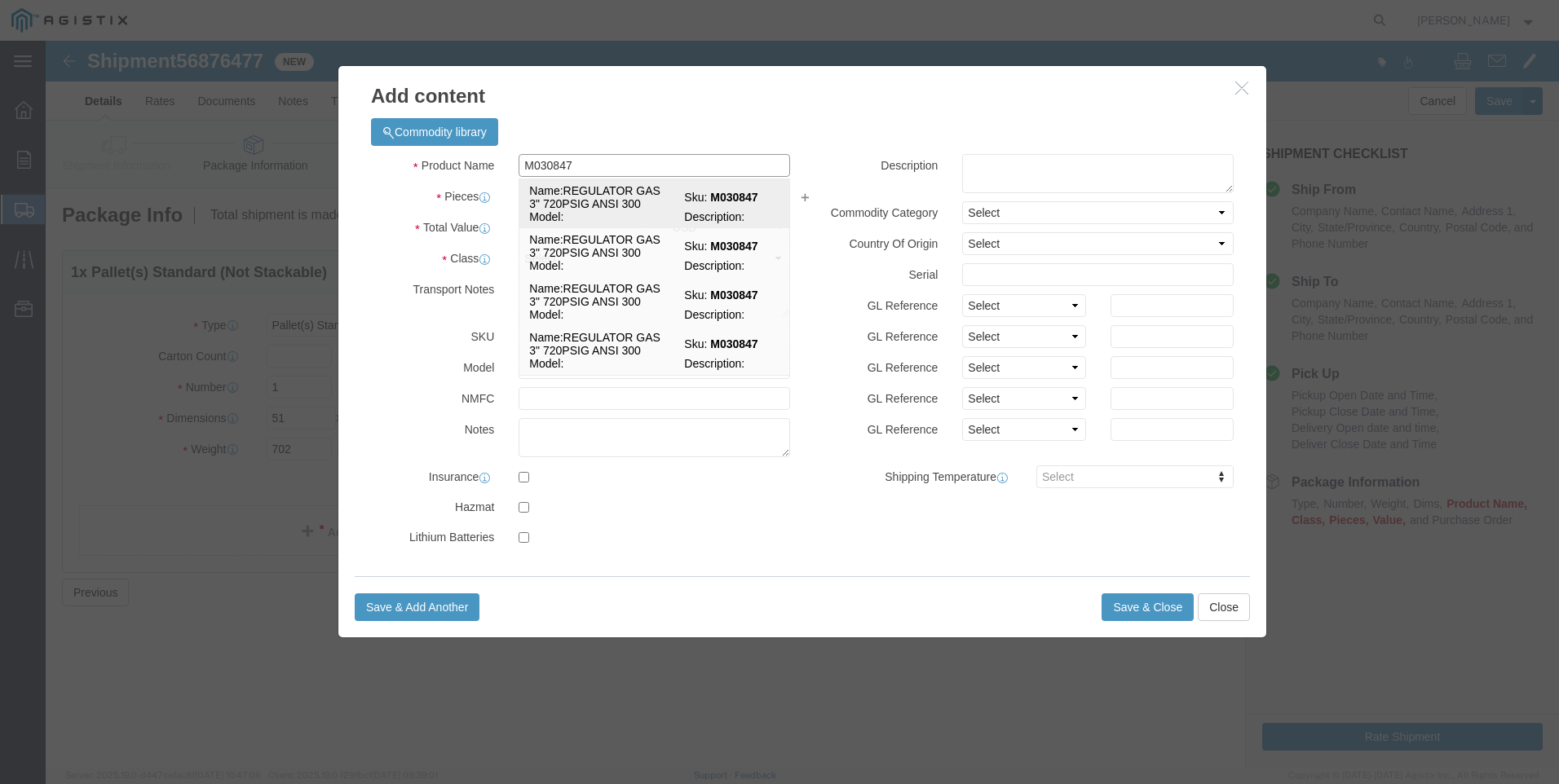
click td "Model:"
select select
select select "USD"
type input "REGULATOR GAS 3" 720PSIG ANSI 300"
type input "M030847"
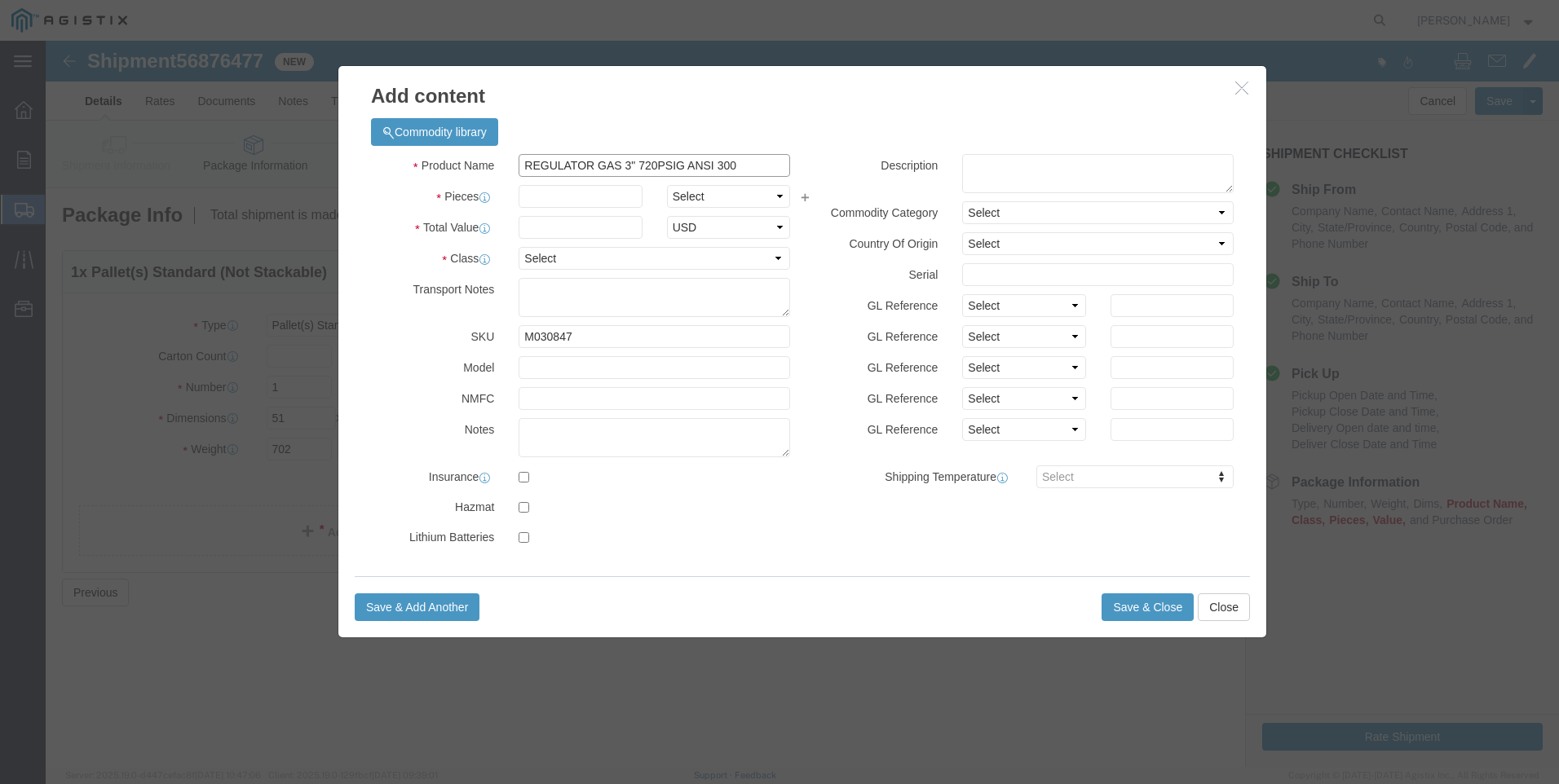
drag, startPoint x: 710, startPoint y: 123, endPoint x: 415, endPoint y: 118, distance: 295.0
click div "Product Name REGULATOR GAS 3" 720PSIG ANSI 300 M030847"
type input "REGULATOR GAS 3" 720PSIG ANSI 300"
click textarea
paste textarea "REGULATOR GAS 3" 720PSIG ANSI 300"
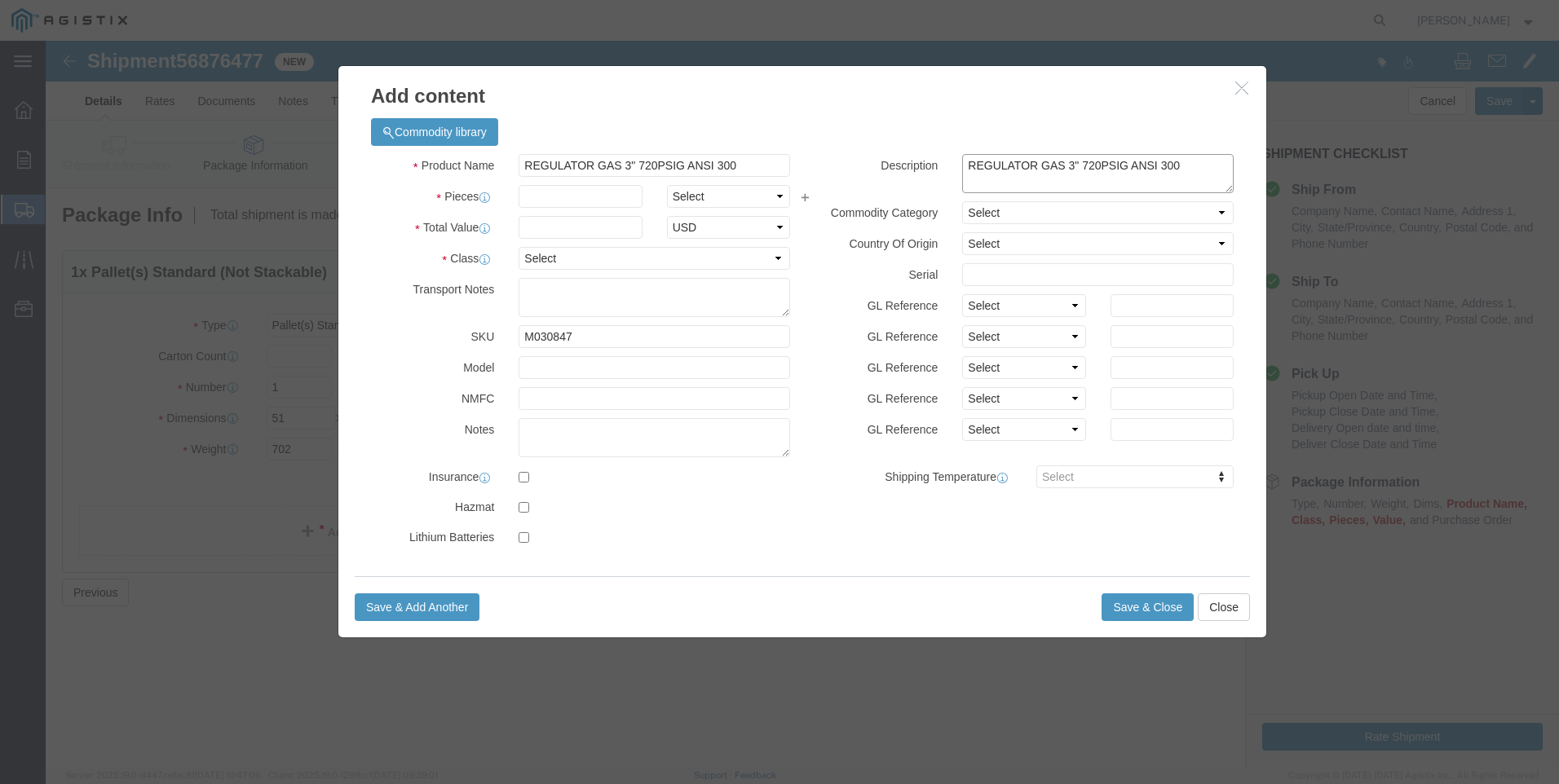
type textarea "REGULATOR GAS 3" 720PSIG ANSI 300"
drag, startPoint x: 709, startPoint y: 125, endPoint x: -48, endPoint y: 12, distance: 765.4
click html "Shipment 56876477 New Details Rates Documents Notes Tracking Activity Related O…"
type input "M030847 / FG-17-100-75"
click input "text"
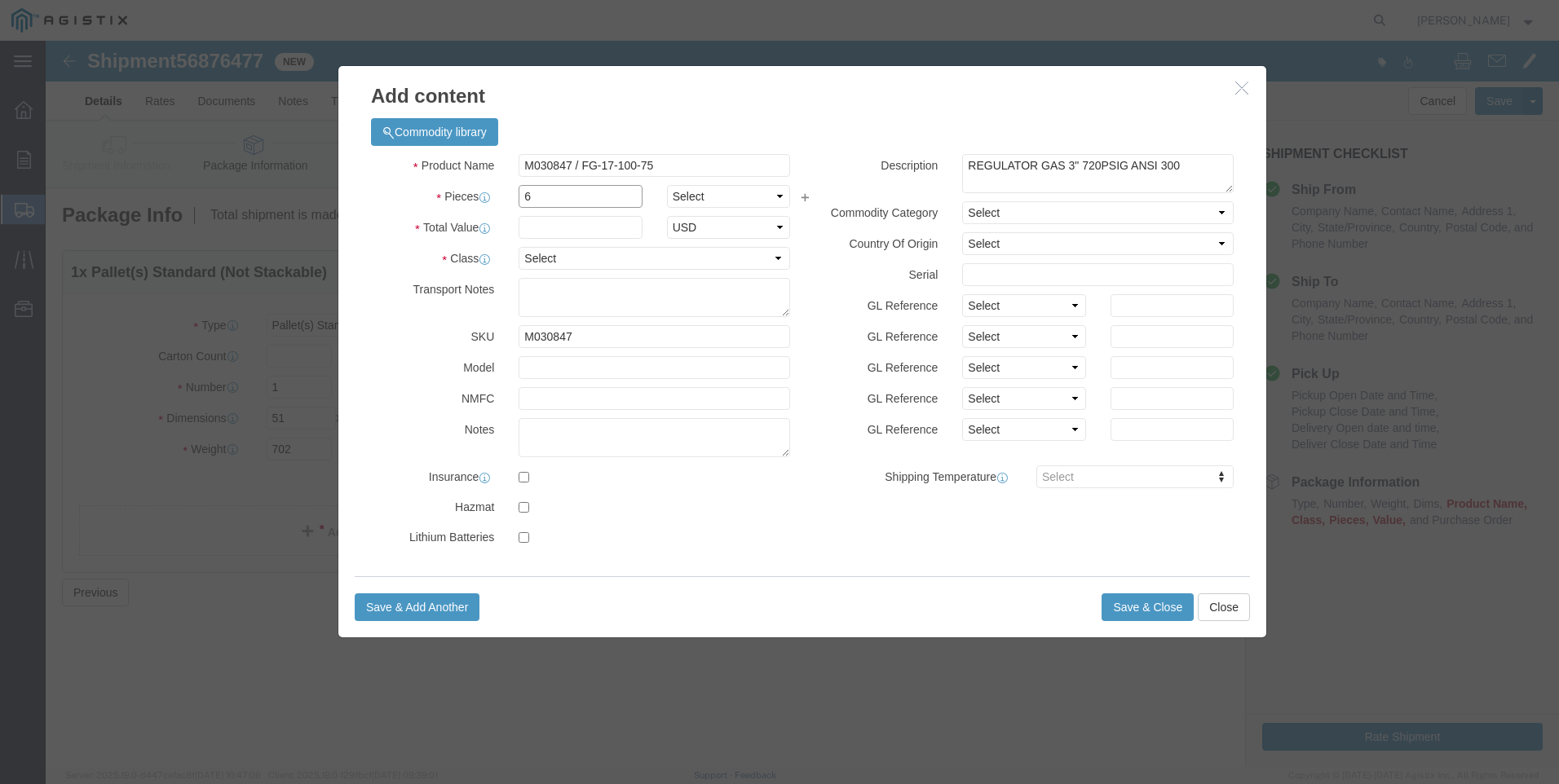
type input "6"
type input "23788"
click select "Select 50 55 60 65 70 85 92.5 100 125 175 250 300 400"
select select "65"
click select "Select 50 55 60 65 70 85 92.5 100 125 175 250 300 400"
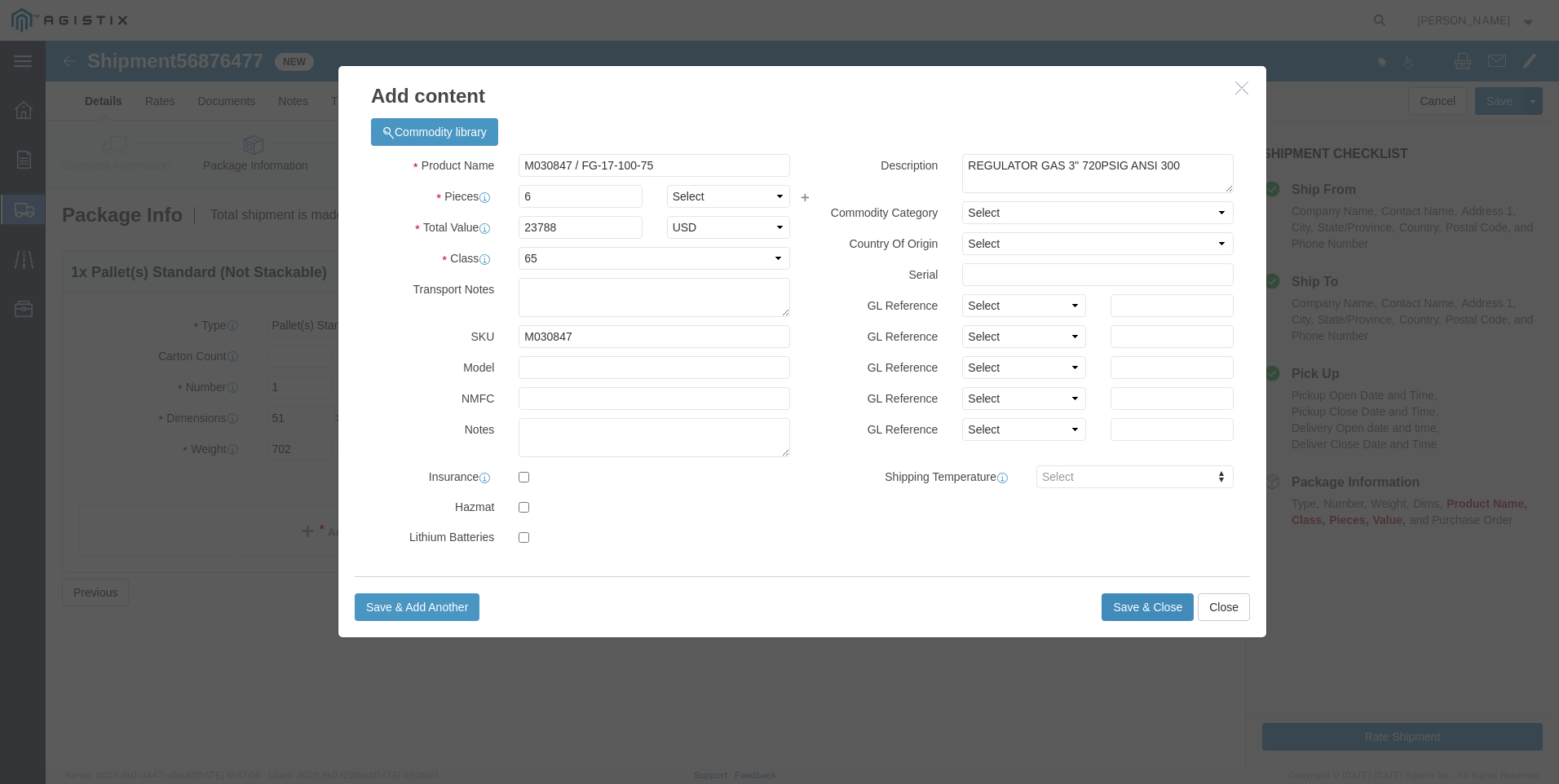
click button "Save & Close"
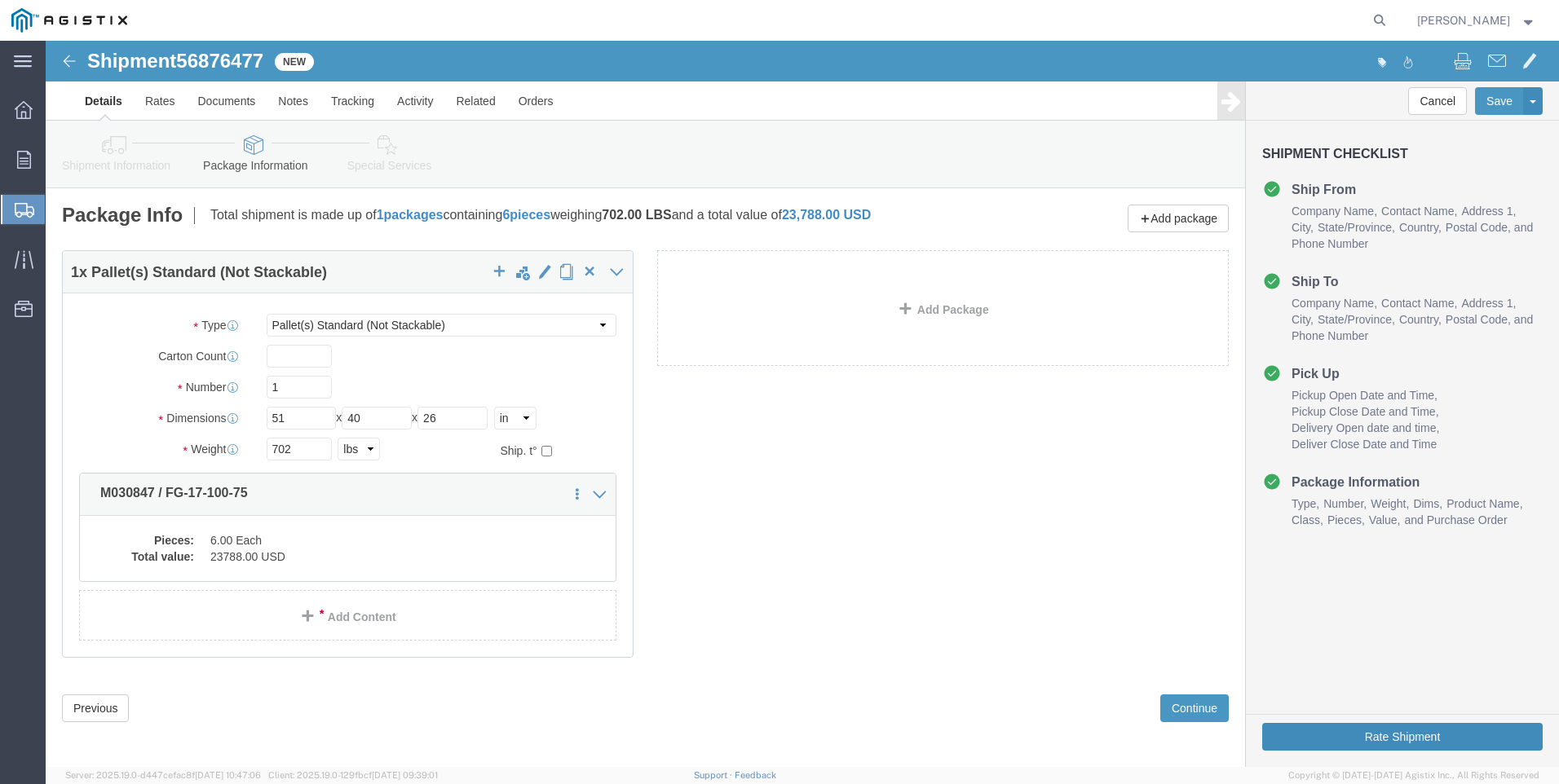
click button "Rate Shipment"
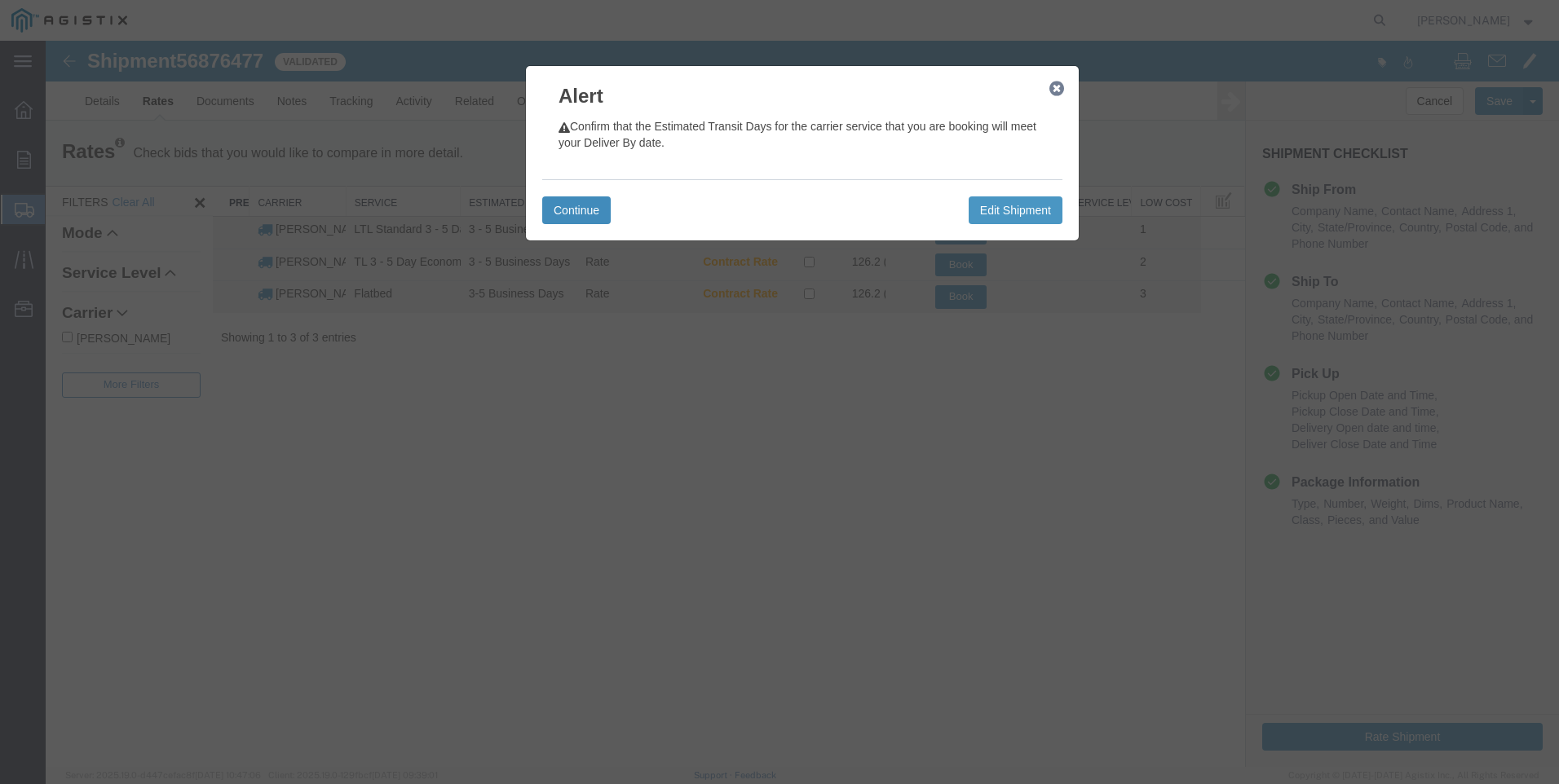
click at [579, 206] on button "Continue" at bounding box center [576, 210] width 68 height 28
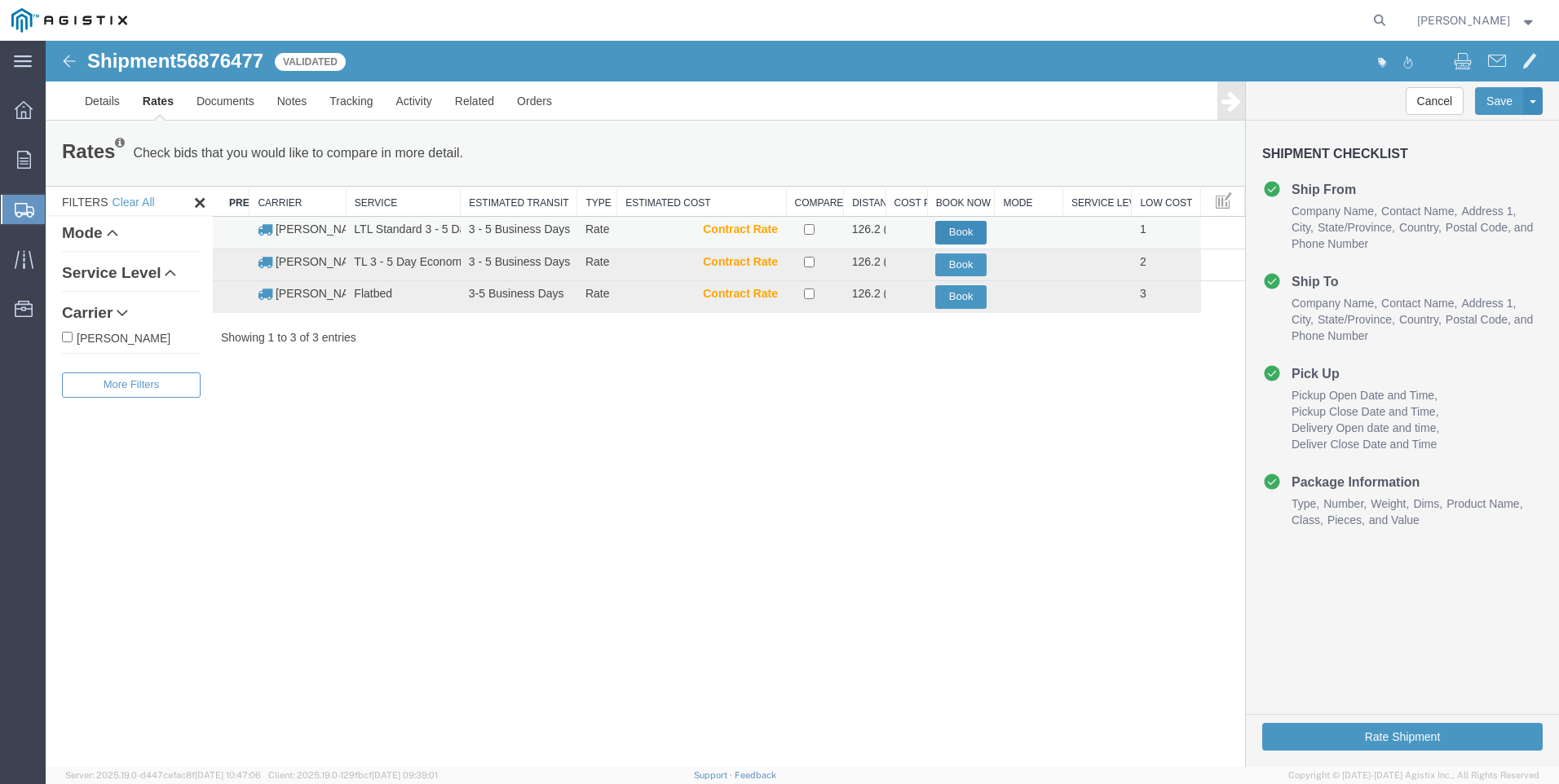
click at [964, 226] on button "Book" at bounding box center [961, 233] width 52 height 24
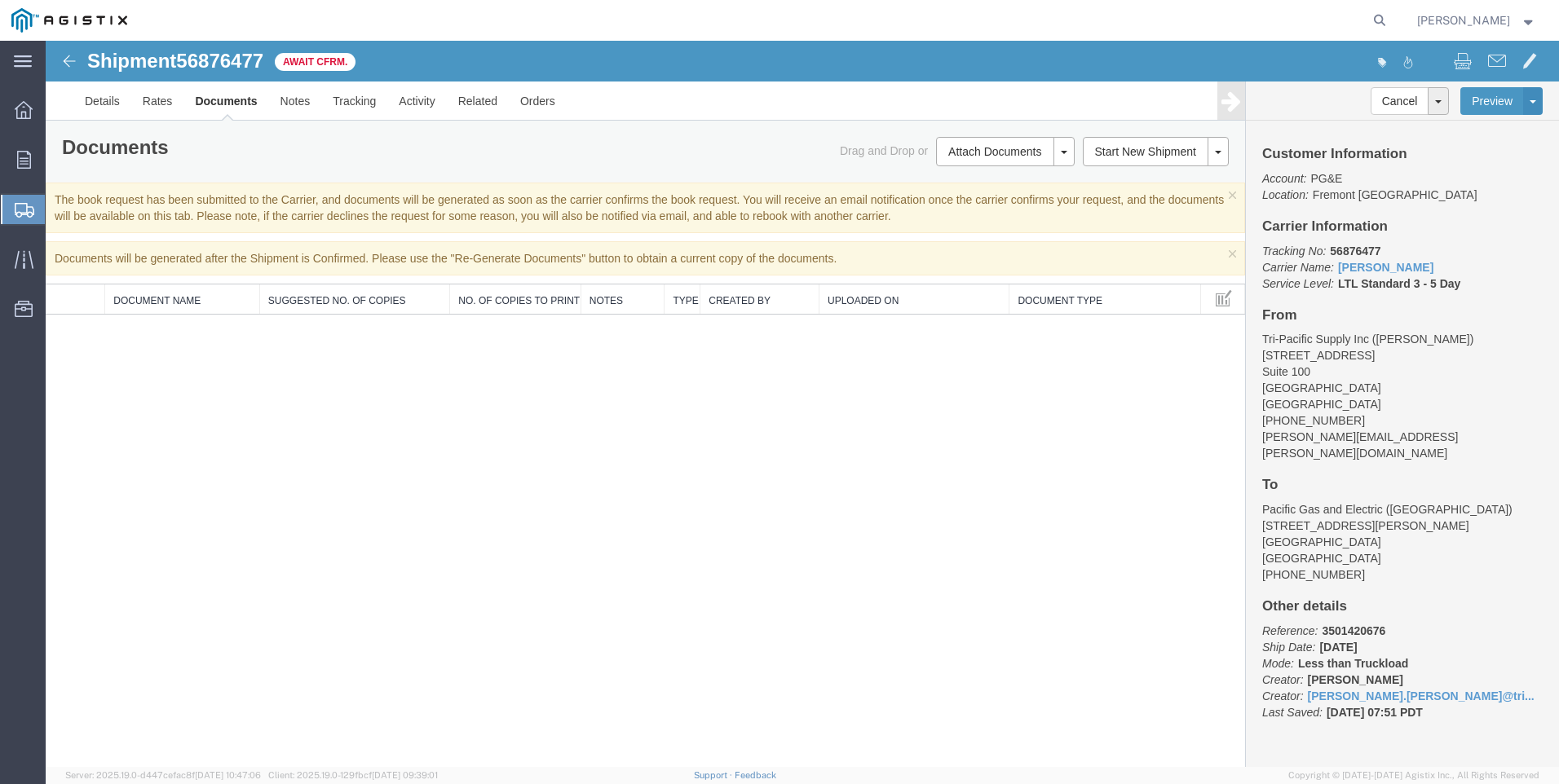
click at [0, 0] on span "Create Shipment" at bounding box center [0, 0] width 0 height 0
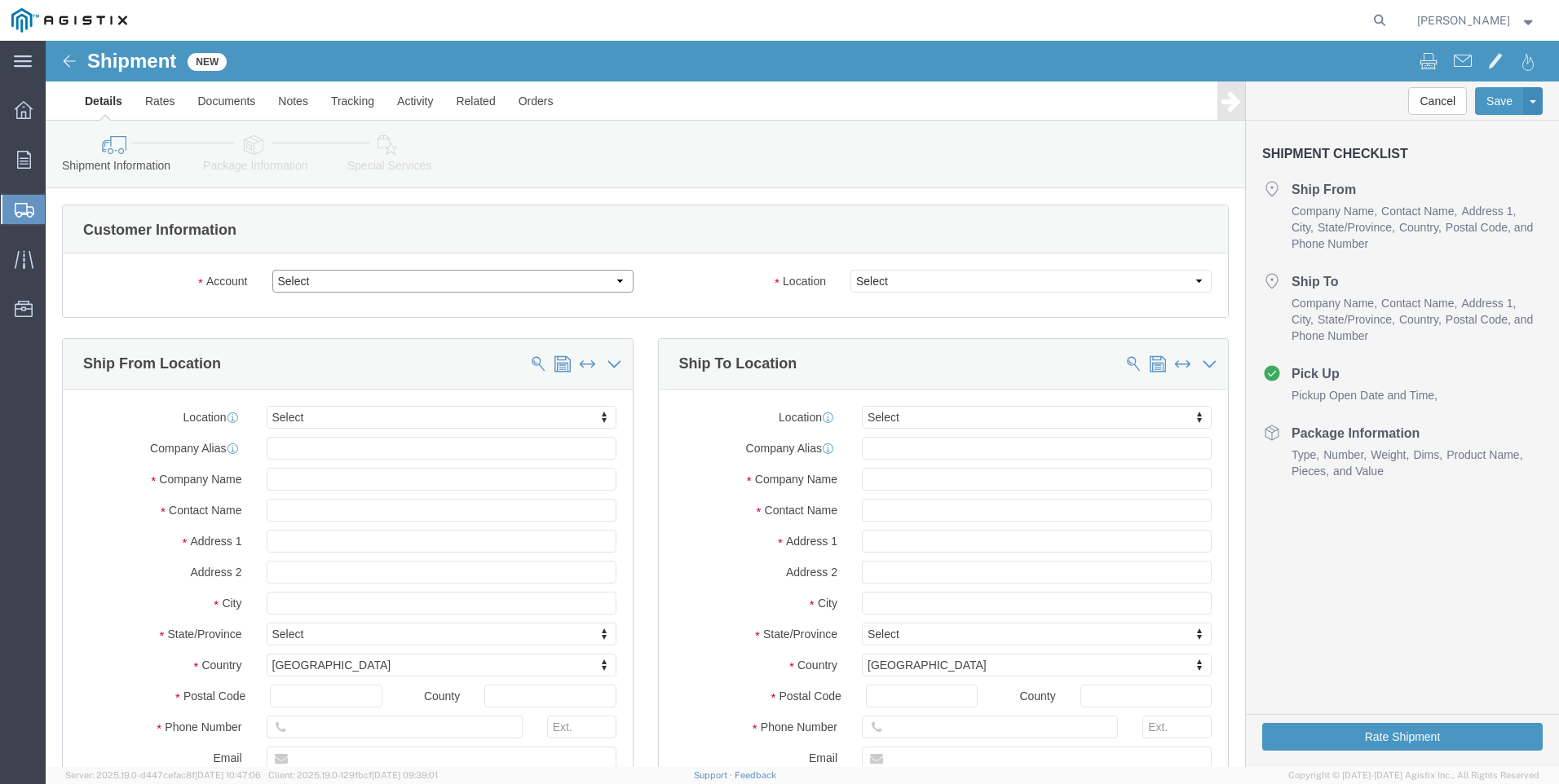
click select "Select PG&E Tri-Pacific Supply Inc"
select select "9596"
click select "Select PG&E Tri-Pacific Supply Inc"
select select
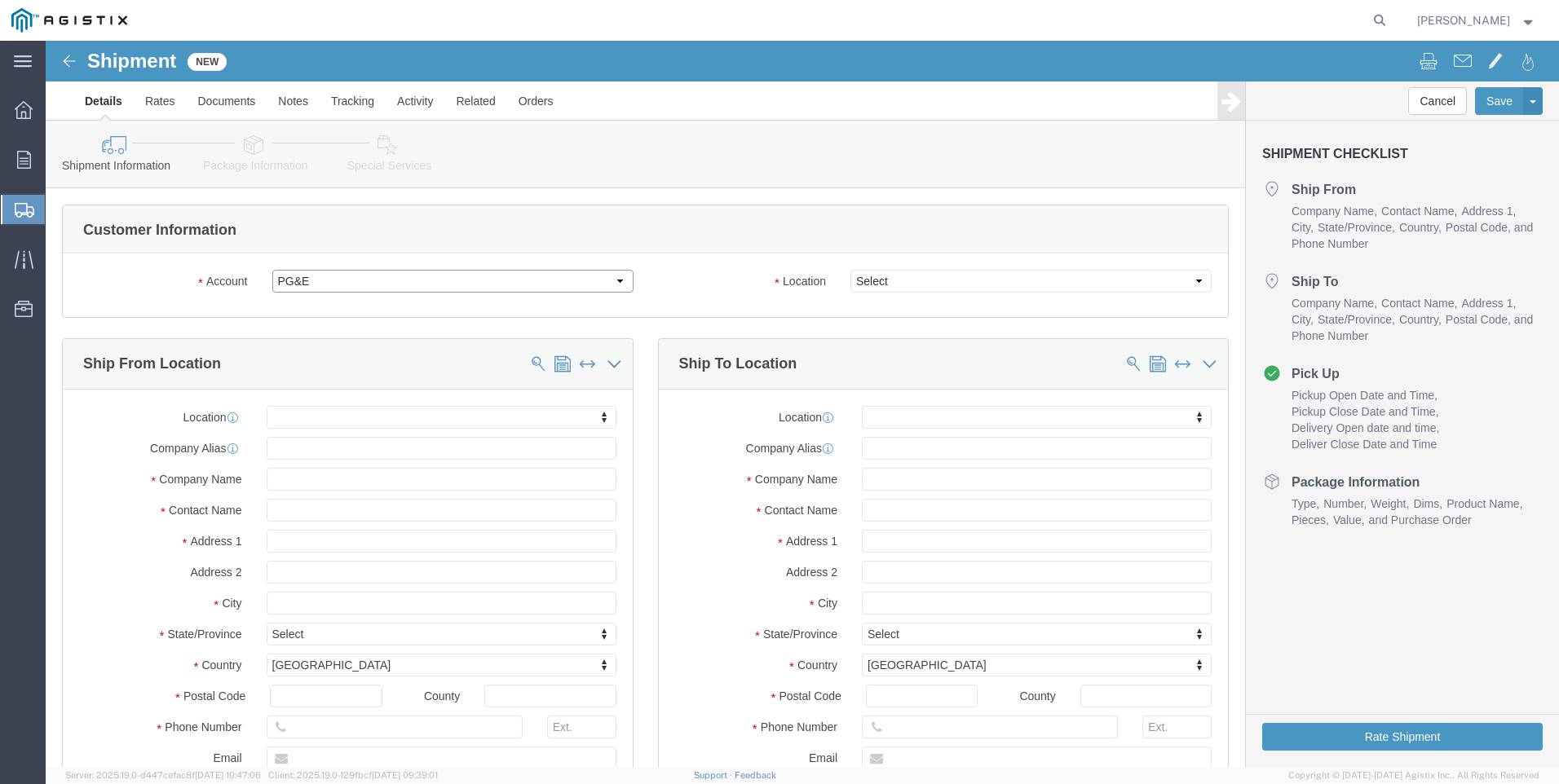
select select "PURCHORD"
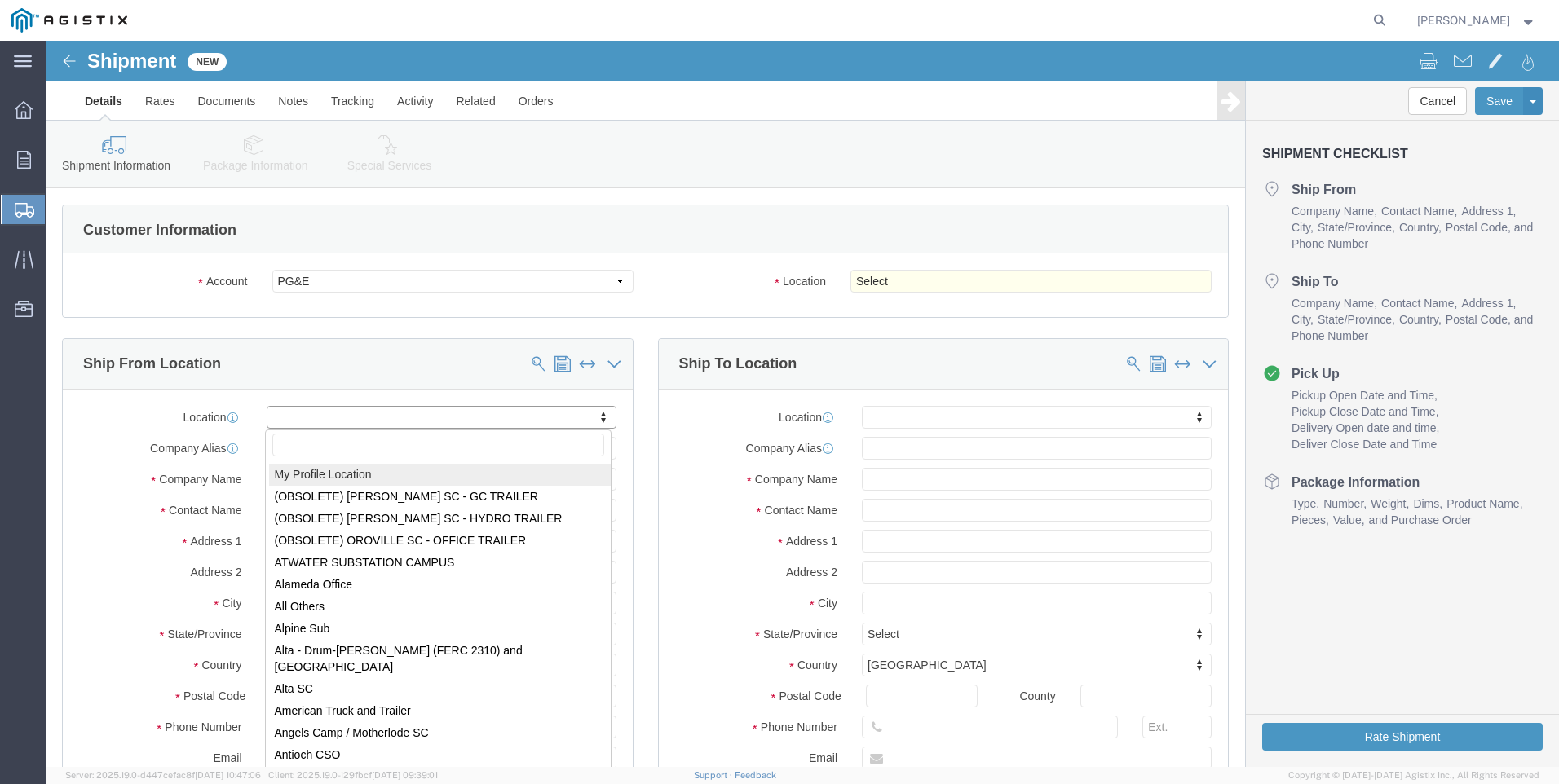
select select "MYPROFILE"
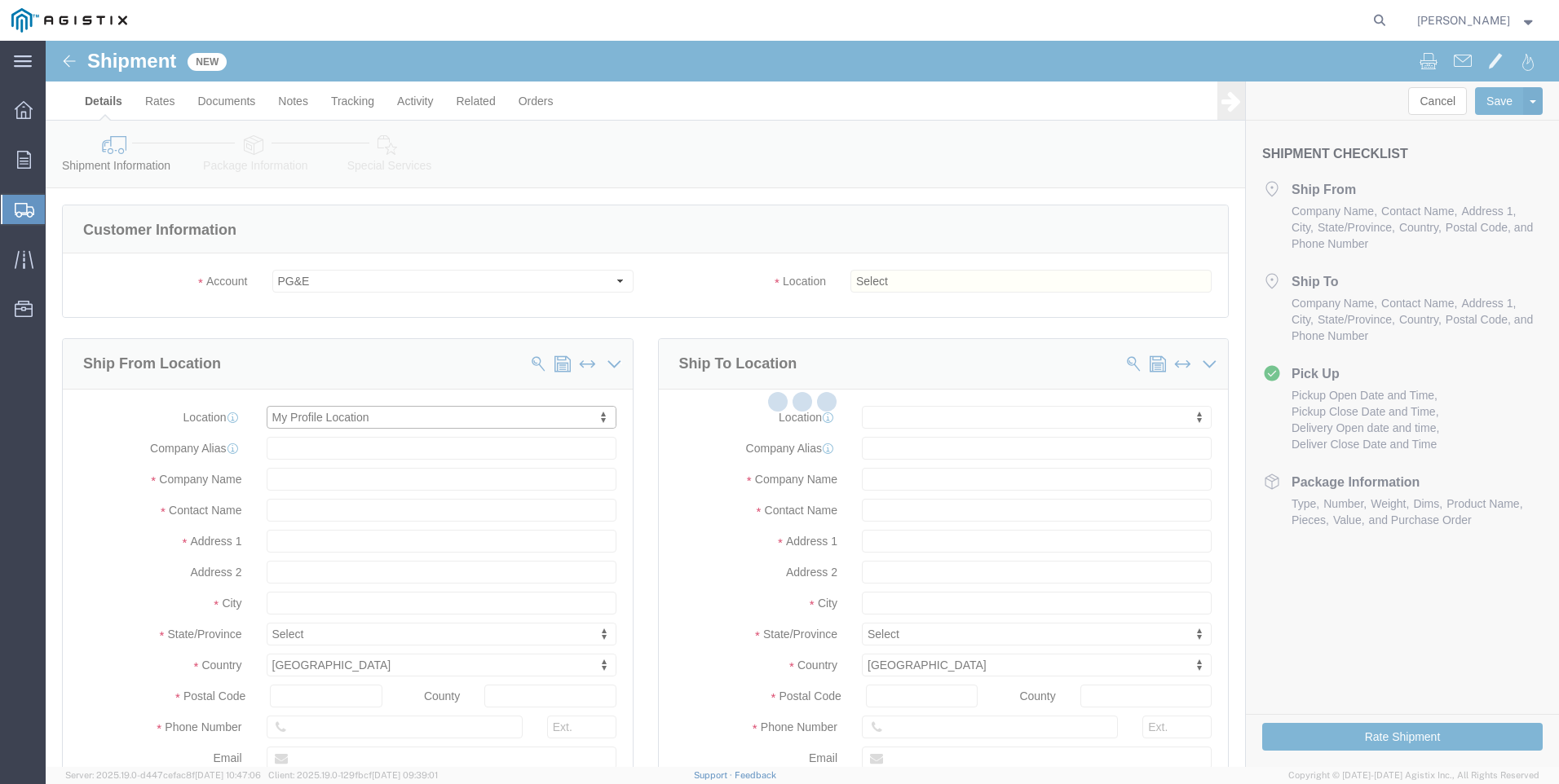
type input "[STREET_ADDRESS]"
type input "Suite 100"
type input "95677"
type input "[PHONE_NUMBER]"
type input "[PERSON_NAME][EMAIL_ADDRESS][PERSON_NAME][DOMAIN_NAME]"
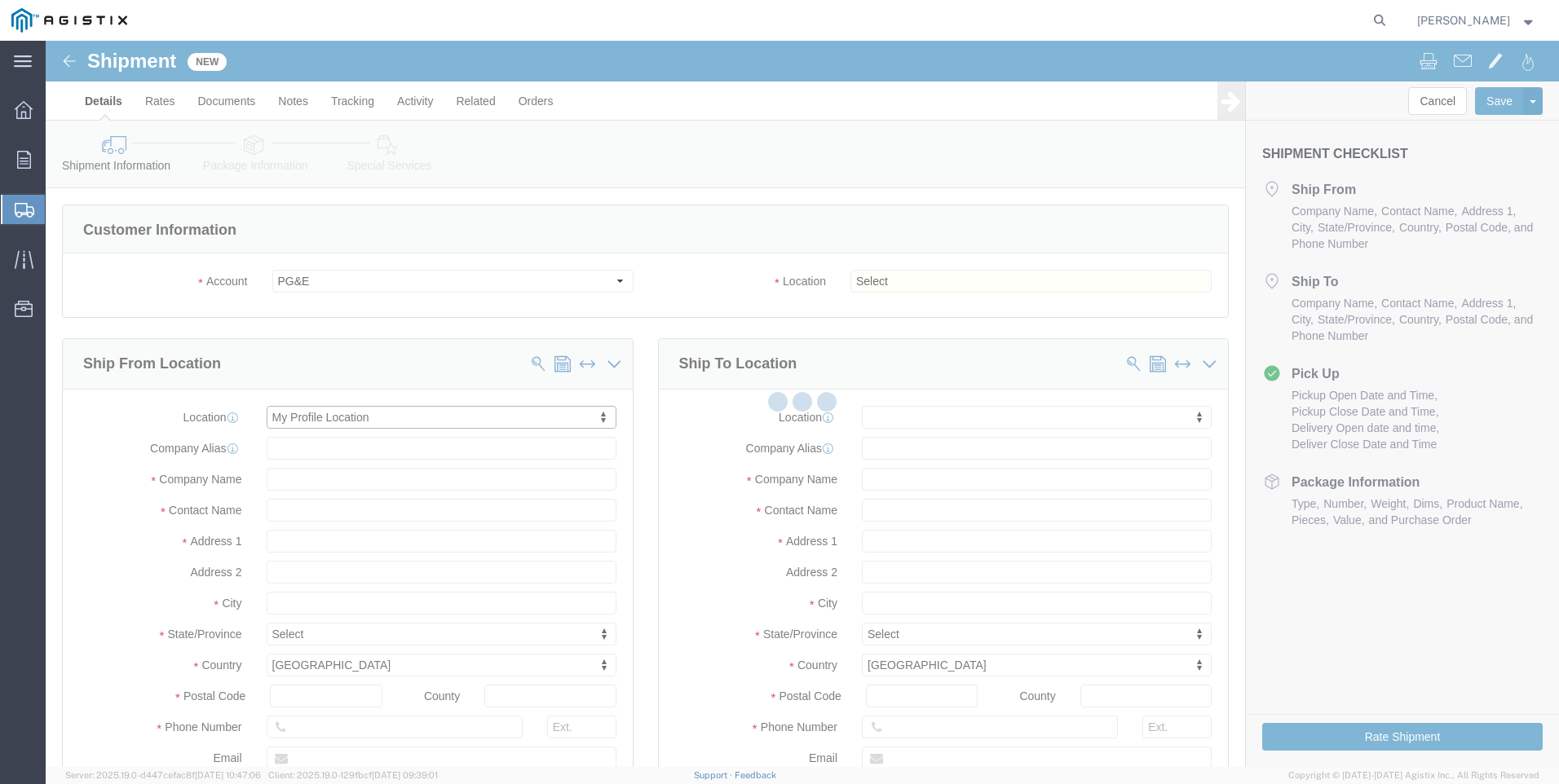
checkbox input "true"
type input "Tri-Pacific Supply Inc"
type input "[PERSON_NAME]"
type input "ROCKLIN"
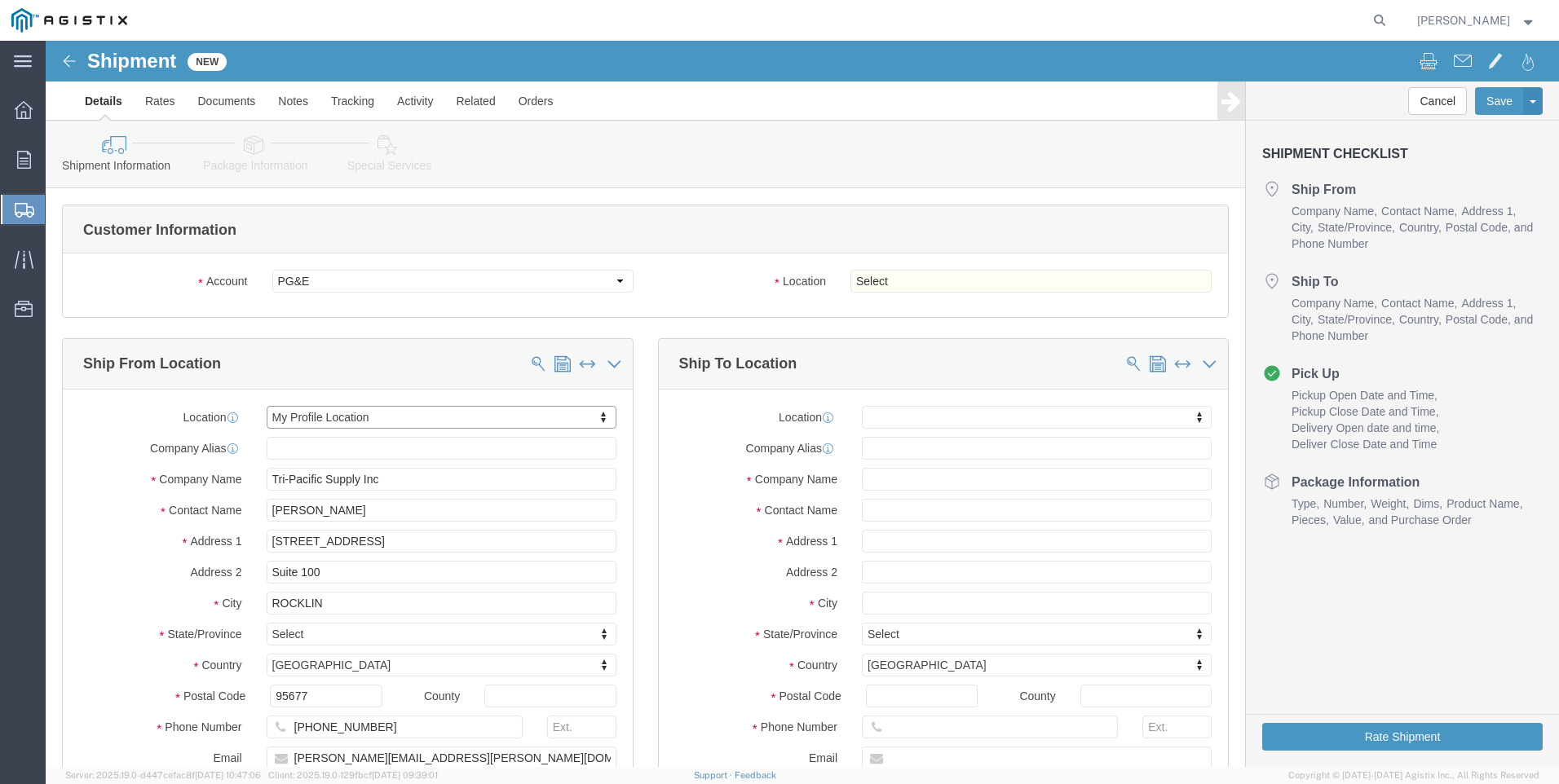
select select "CA"
click select "Select All Others [GEOGRAPHIC_DATA] [GEOGRAPHIC_DATA] [GEOGRAPHIC_DATA] [GEOGRA…"
select select "19740"
click select "Select All Others [GEOGRAPHIC_DATA] [GEOGRAPHIC_DATA] [GEOGRAPHIC_DATA] [GEOGRA…"
click span
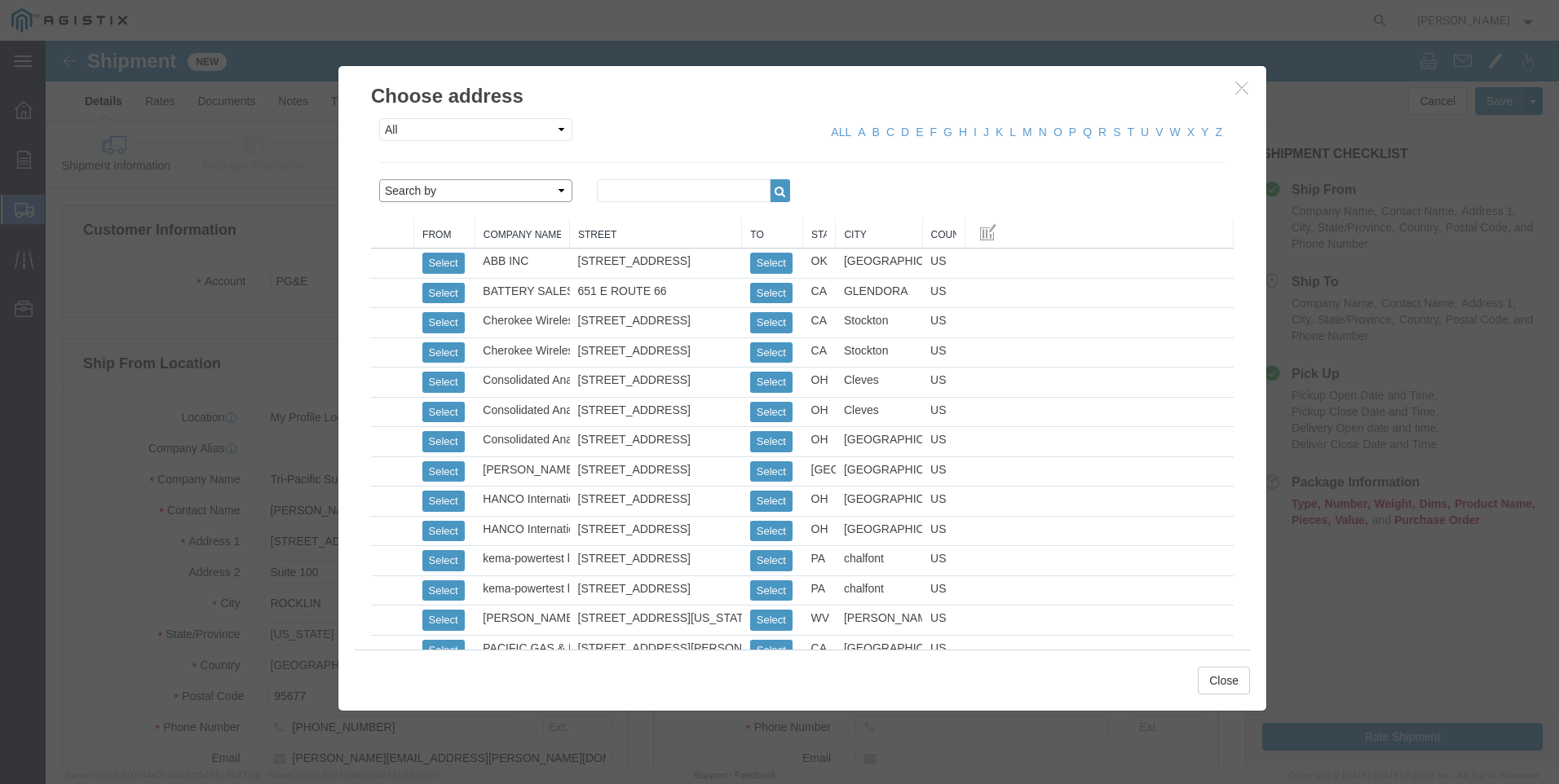
click select "Search by Address Book Name City Company Name Contact Name Country CustomerAlia…"
select select "city"
click select "Search by Address Book Name City Company Name Contact Name Country CustomerAlia…"
click input "text"
type input "FREMONT"
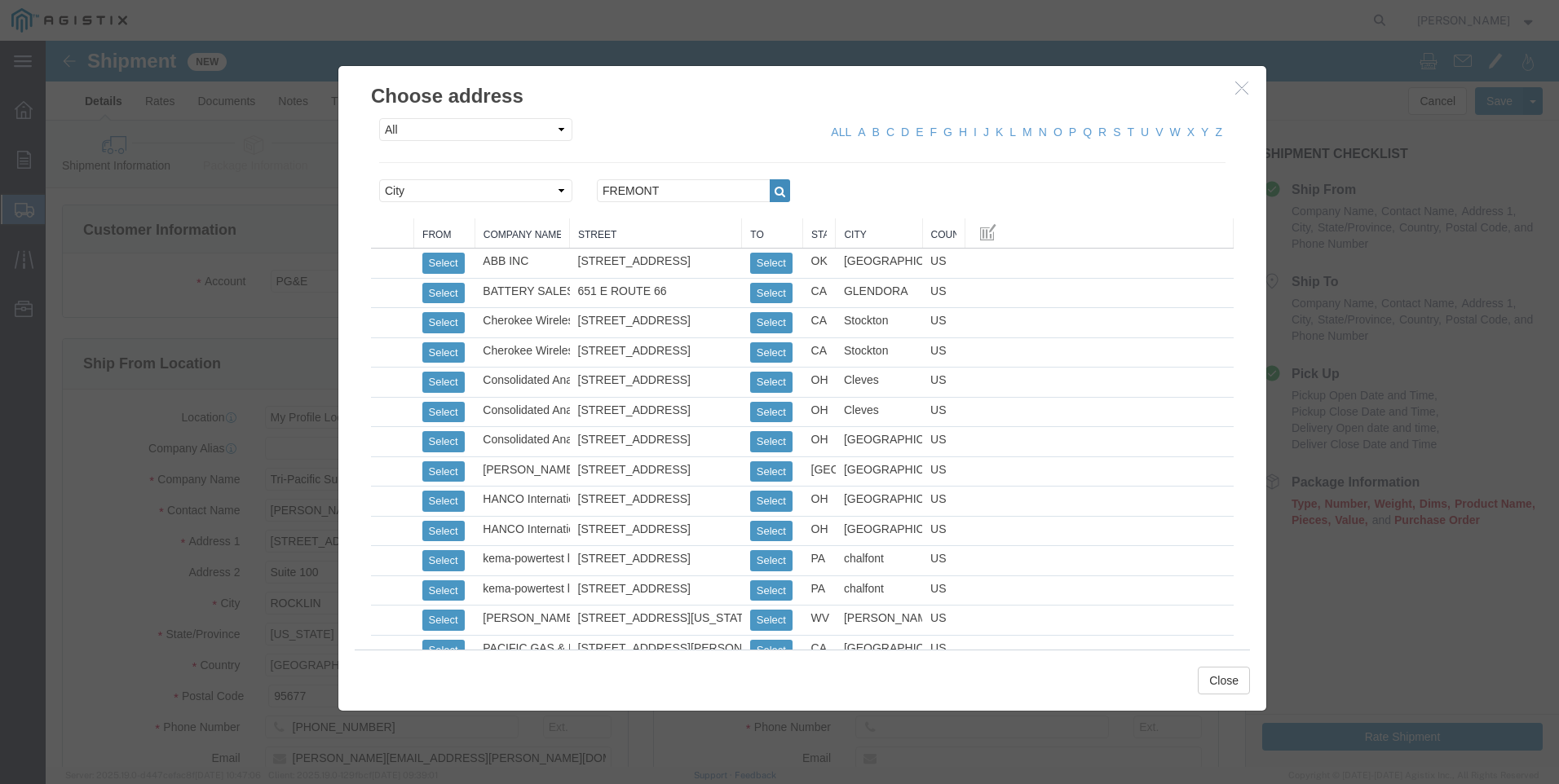
click icon "button"
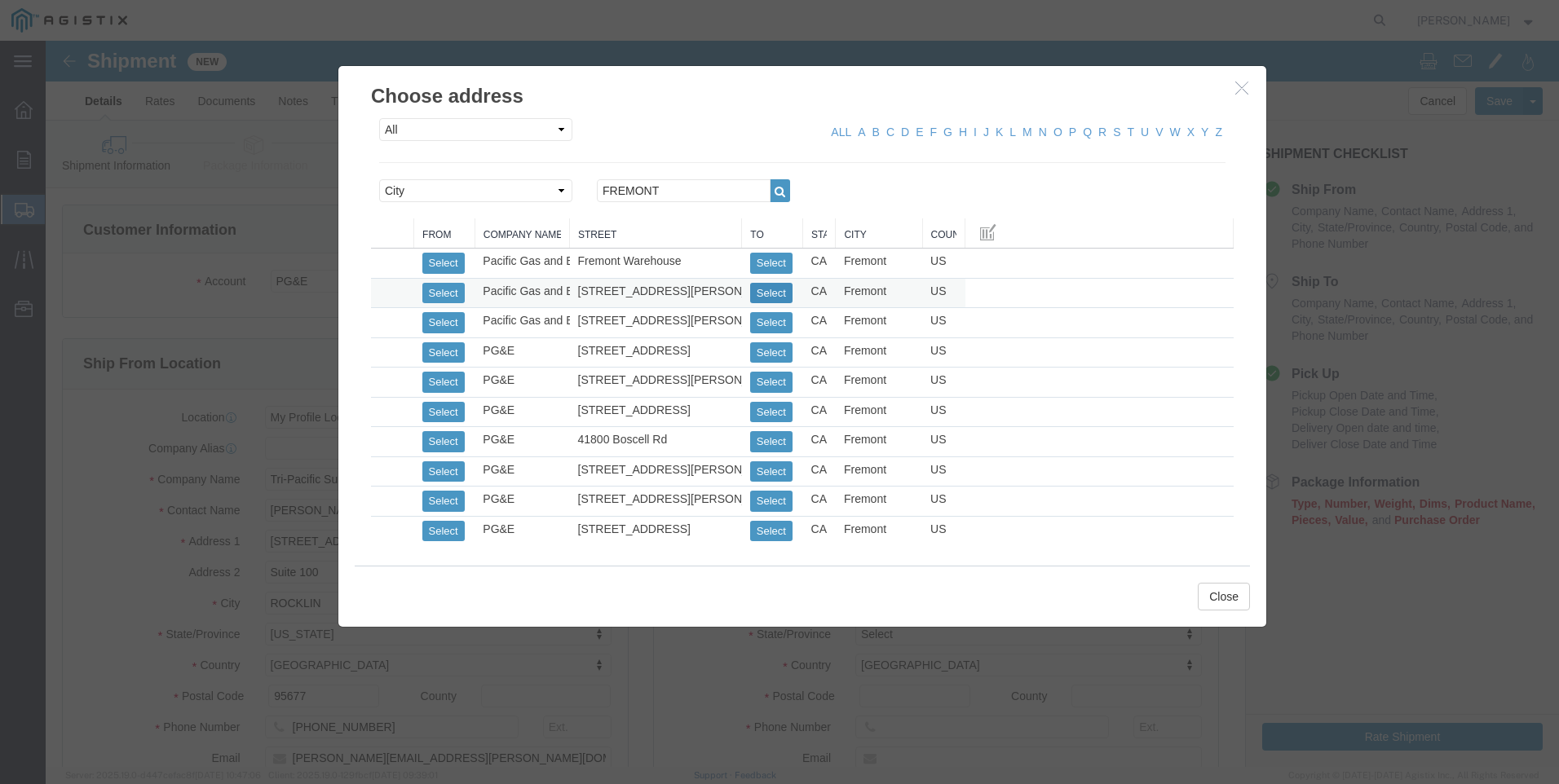
click button "Select"
select select
type input "[STREET_ADDRESS][PERSON_NAME]"
type input "94538"
type input "[PHONE_NUMBER]"
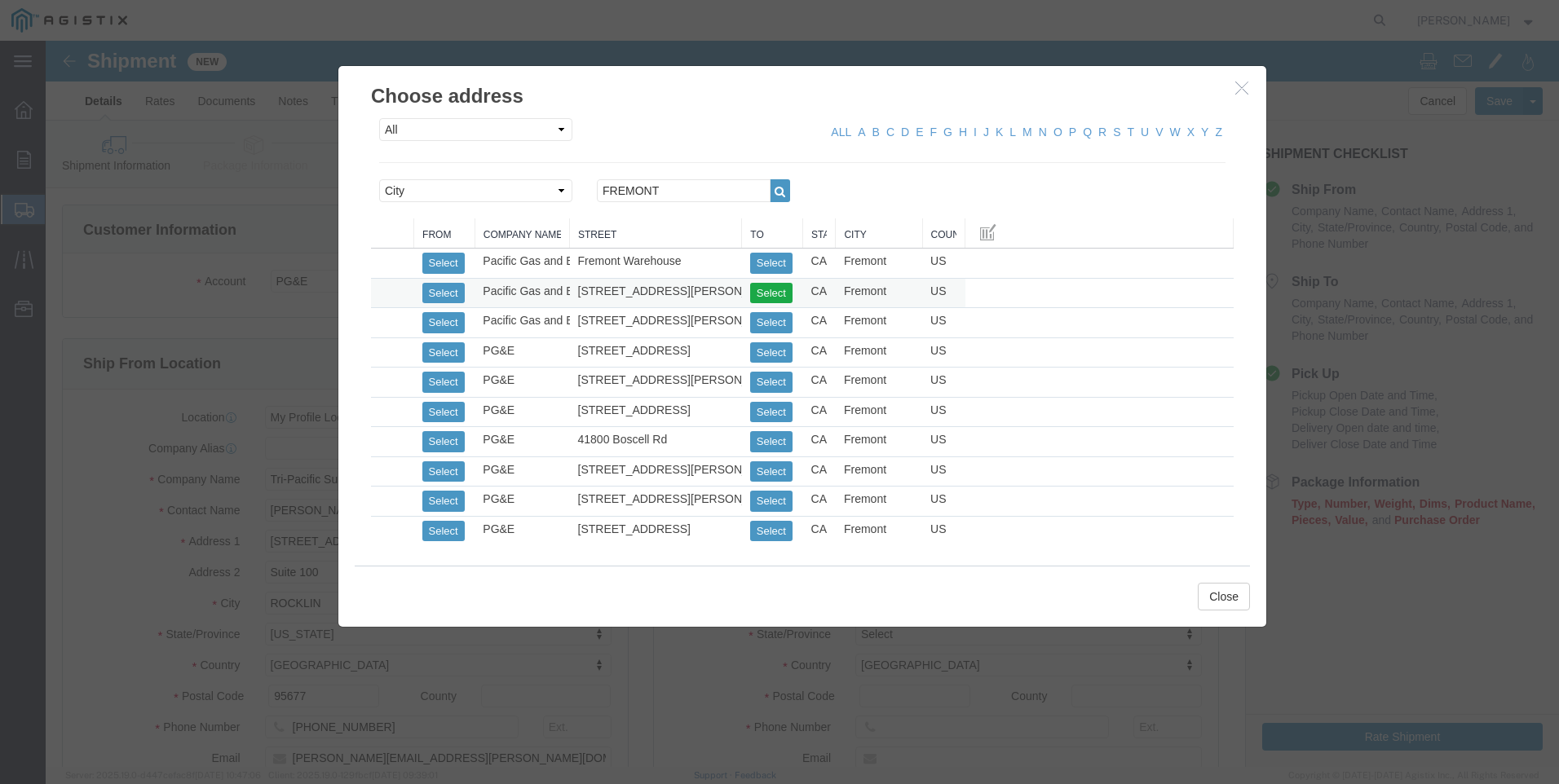
type input "Pacific Gas and Electric"
type input "Fremont Warehouse"
type input "Fremont"
select select "CA"
click button "Close"
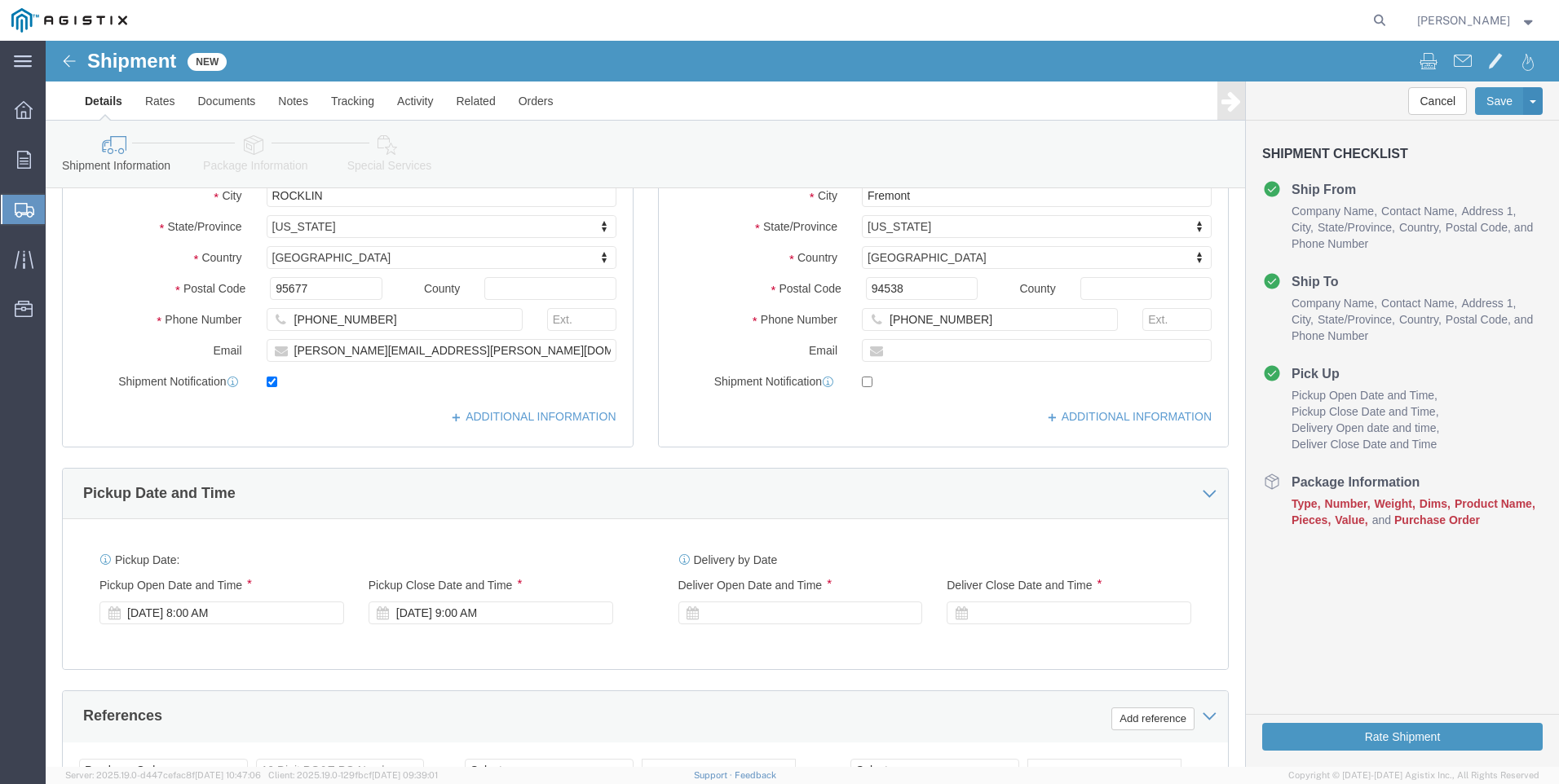
scroll to position [570, 0]
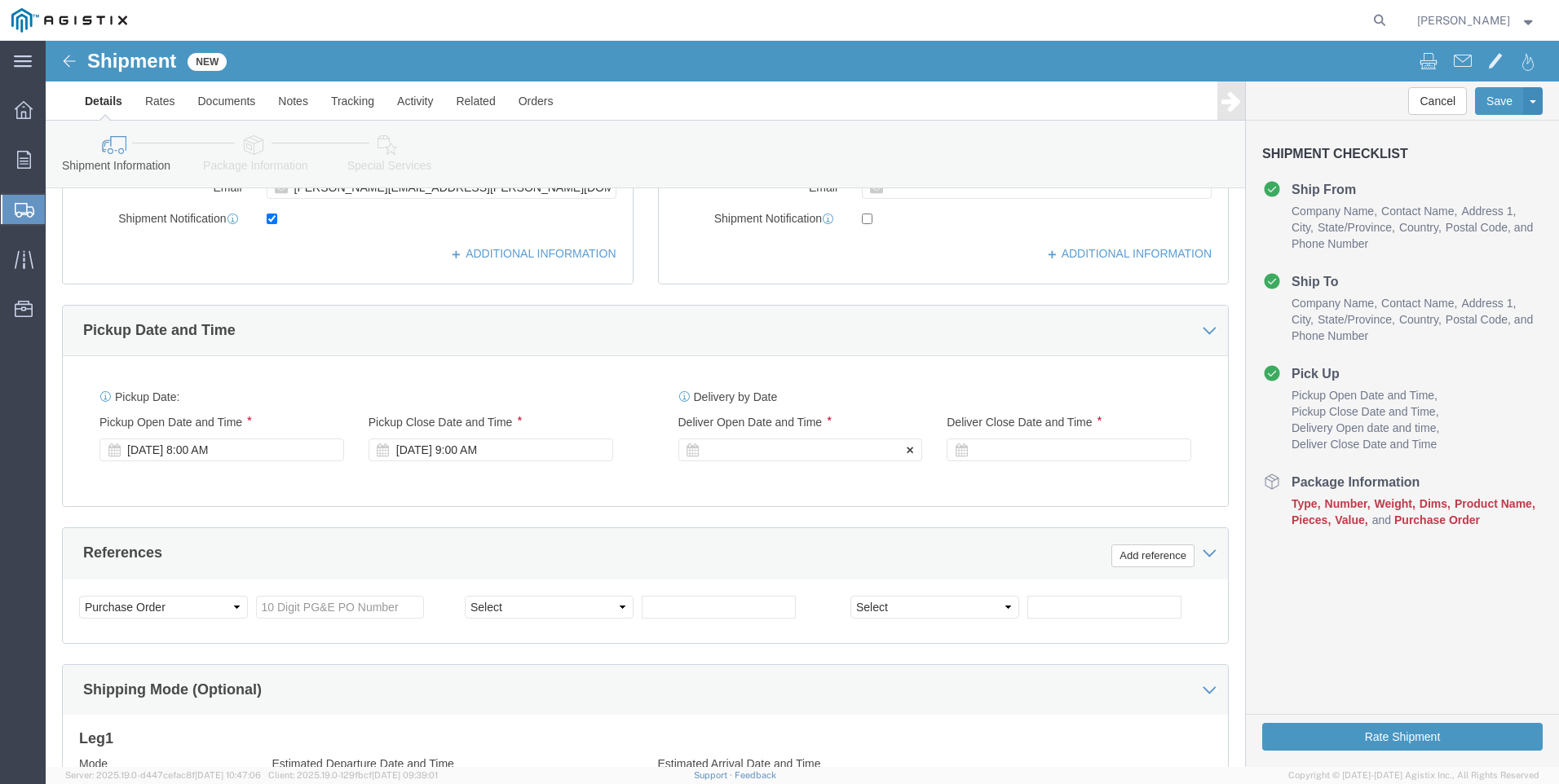
click div
click input "10:00 AM"
click input "7:00 AM"
type input "7:00 AM"
click button "Apply"
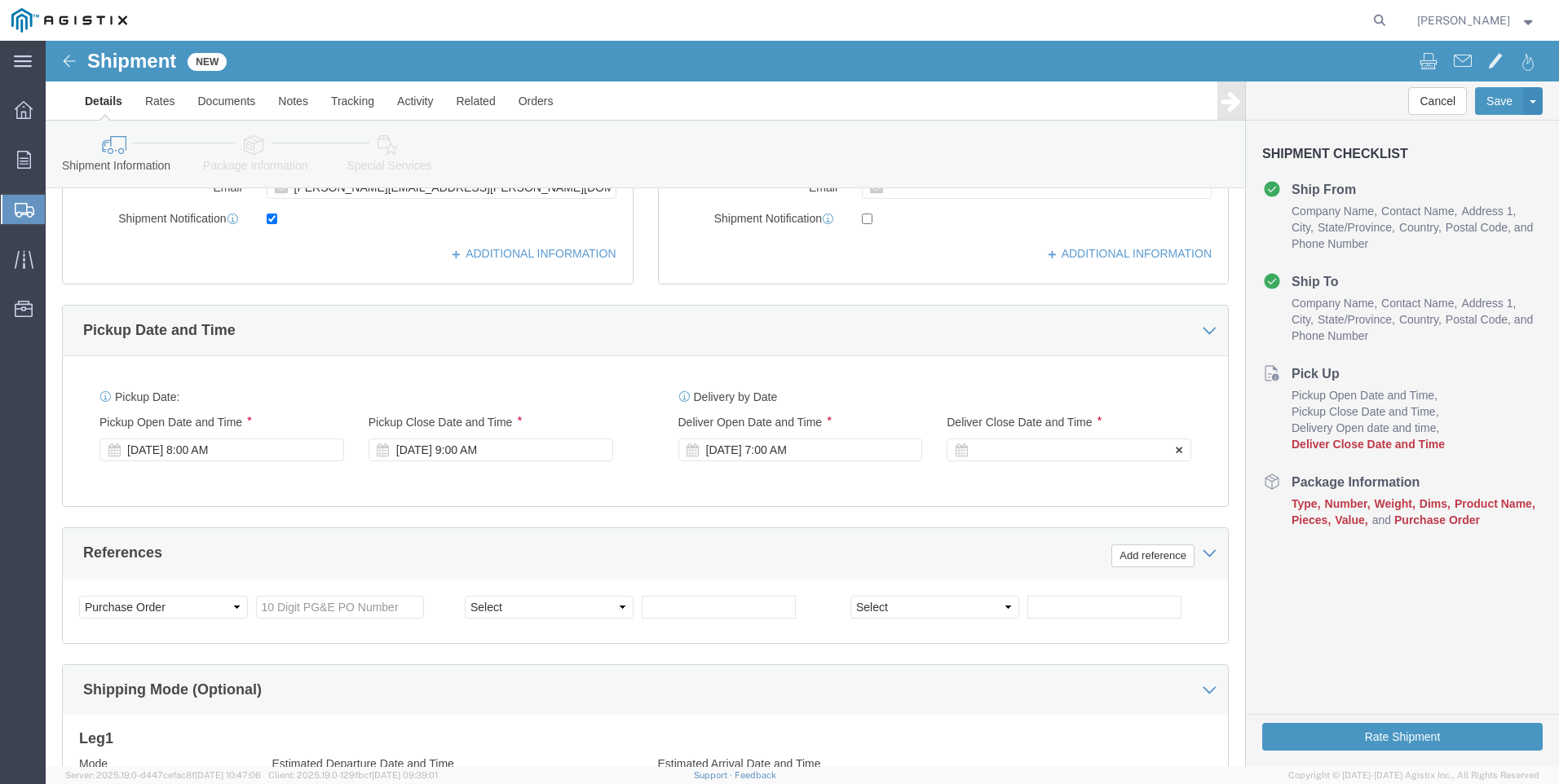
click div
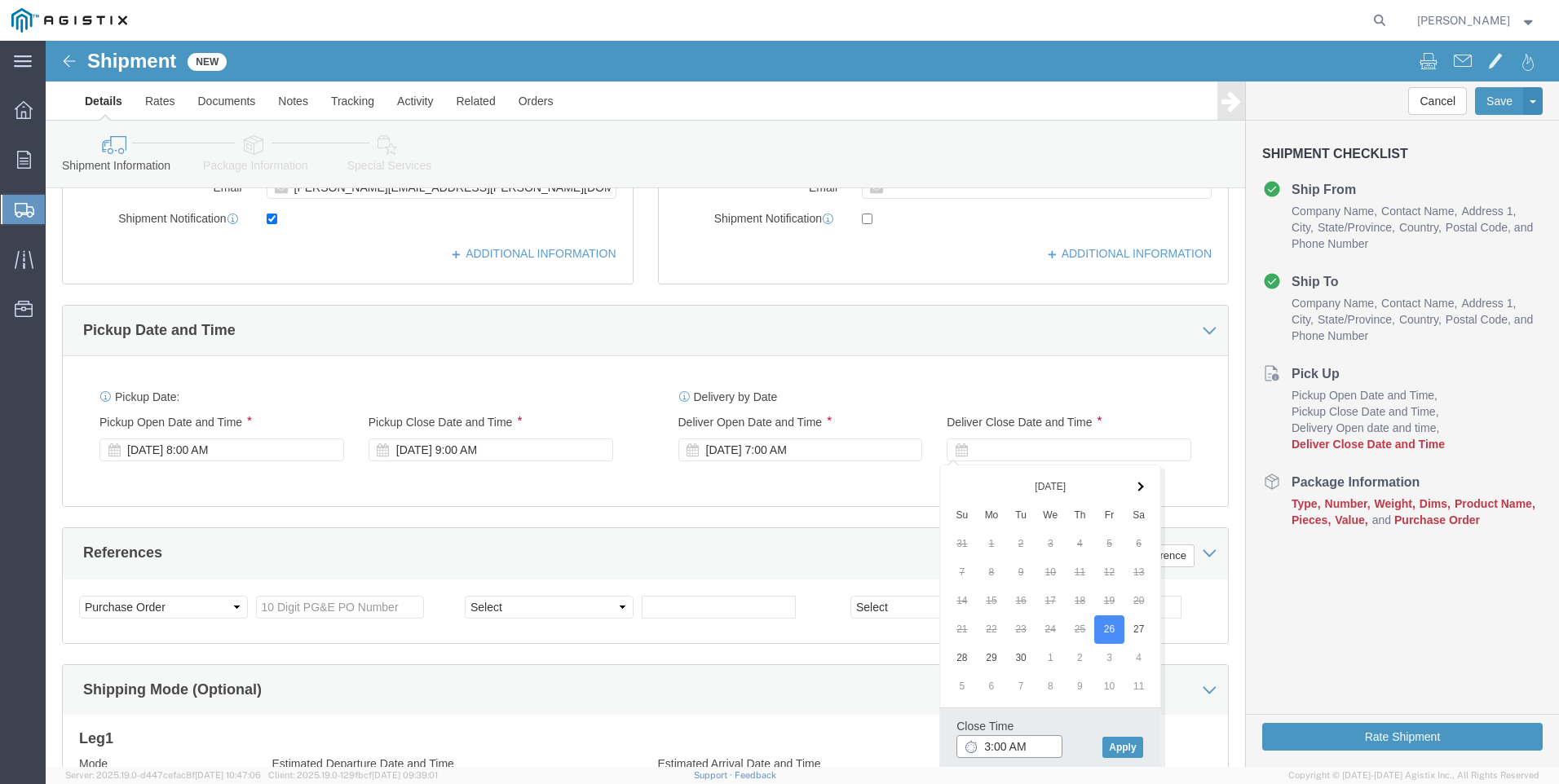
click input "3:00 AM"
type input "3:00 PM"
click button "Apply"
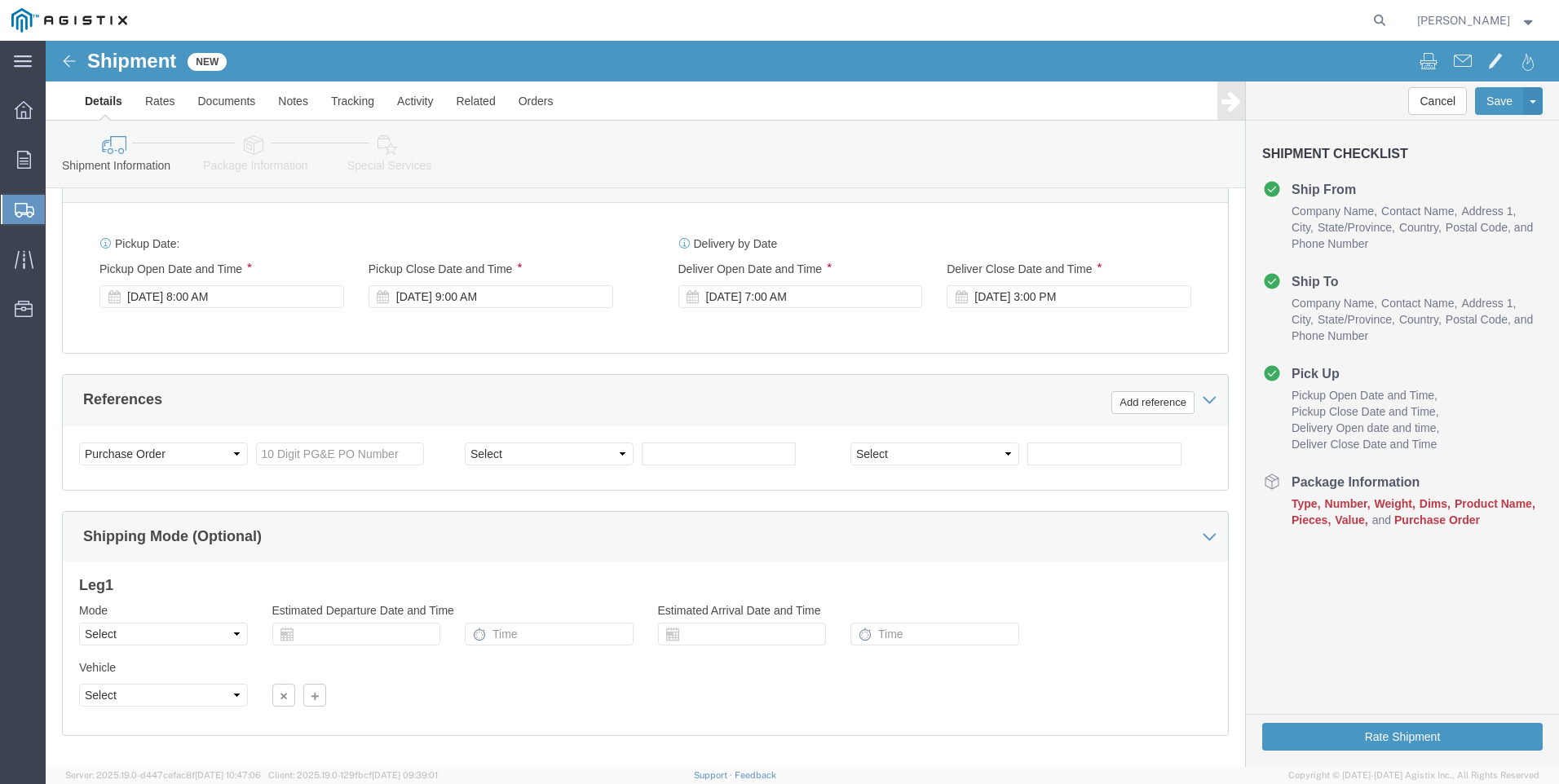
scroll to position [734, 0]
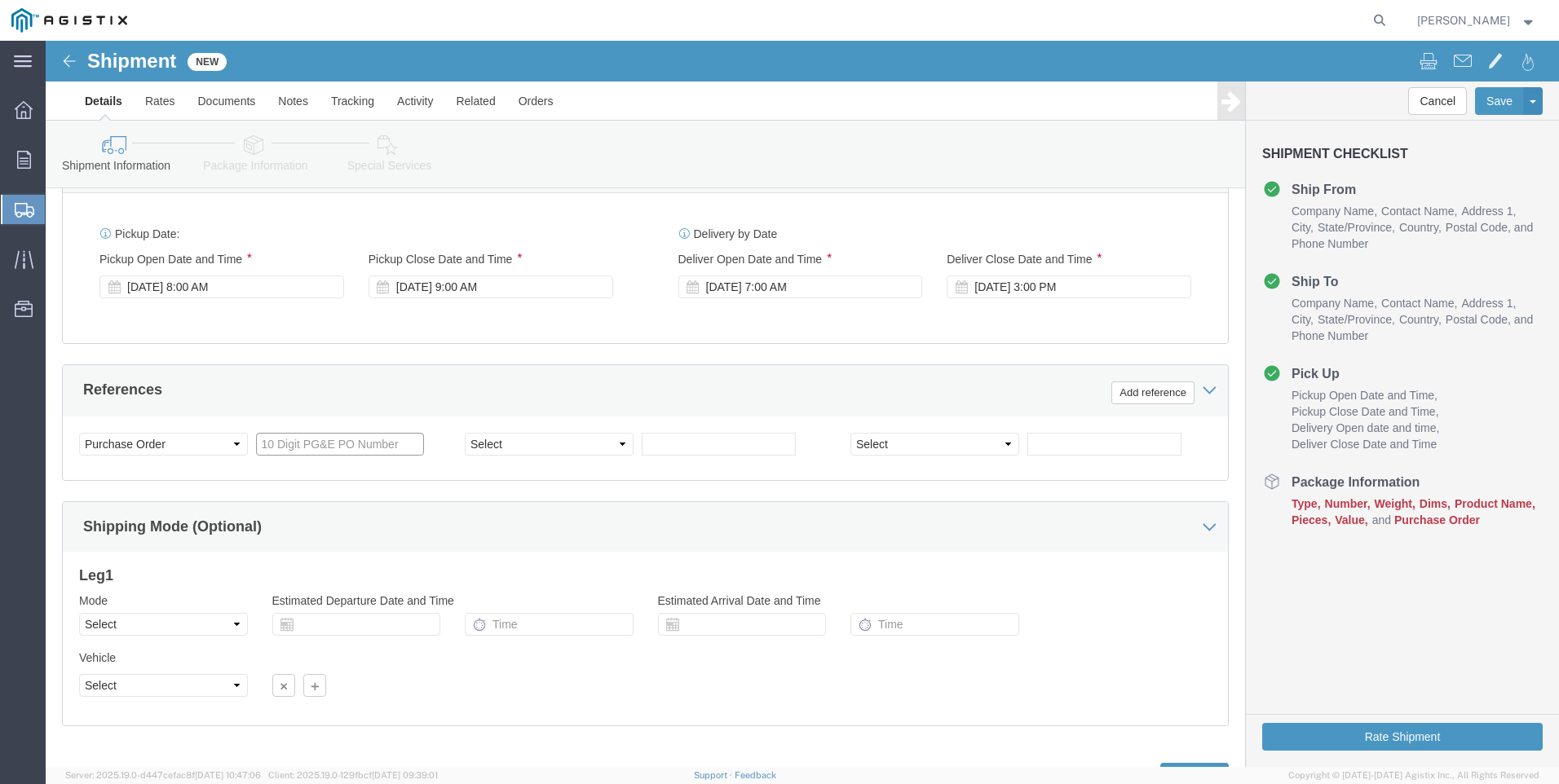
click input "text"
type input "3501420848"
click select "Select Account Type Activity ID Airline Appointment Number ASN Batch Request # …"
select select "SALEORDR"
click select "Select Account Type Activity ID Airline Appointment Number ASN Batch Request # …"
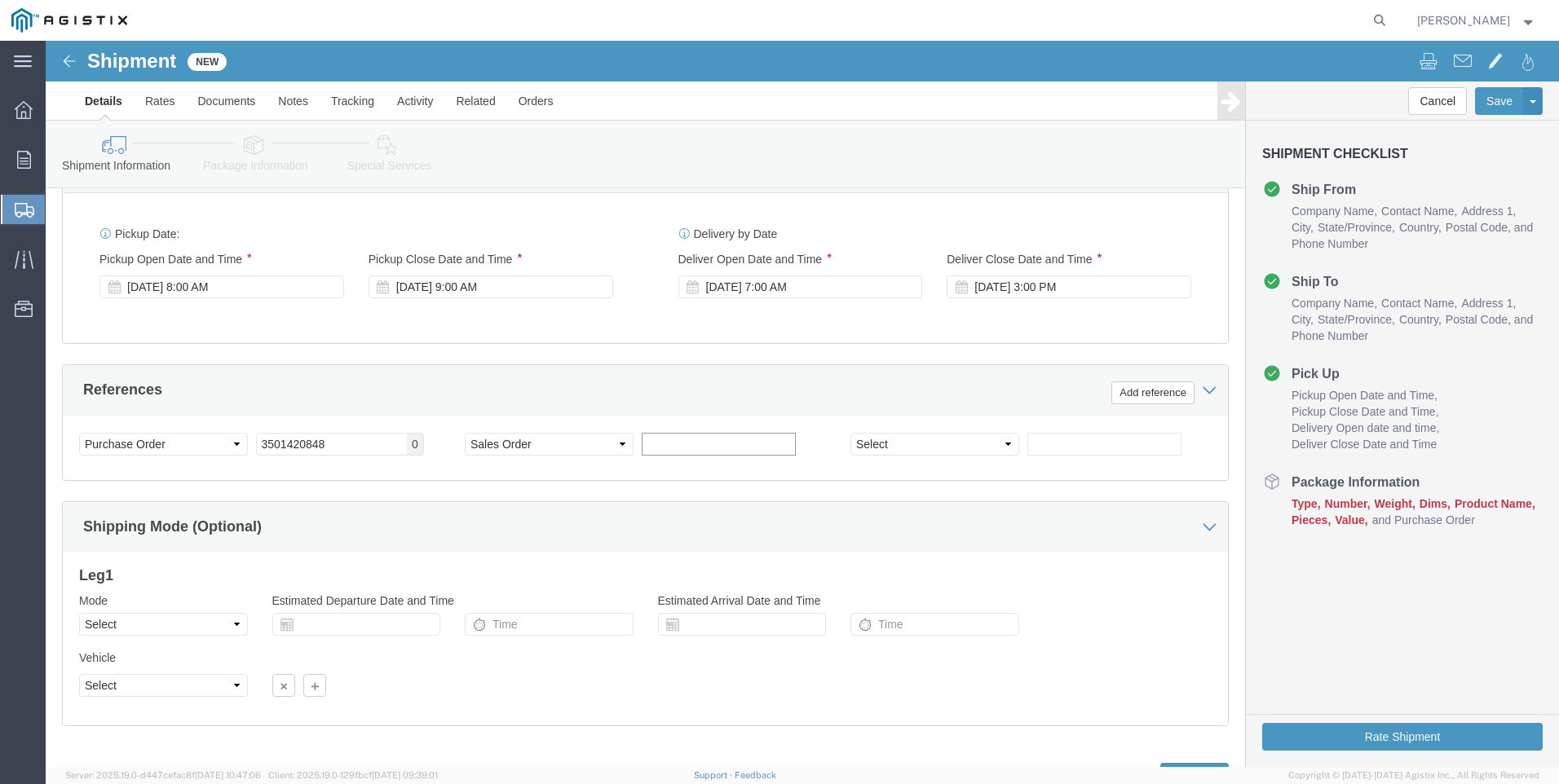
click input "text"
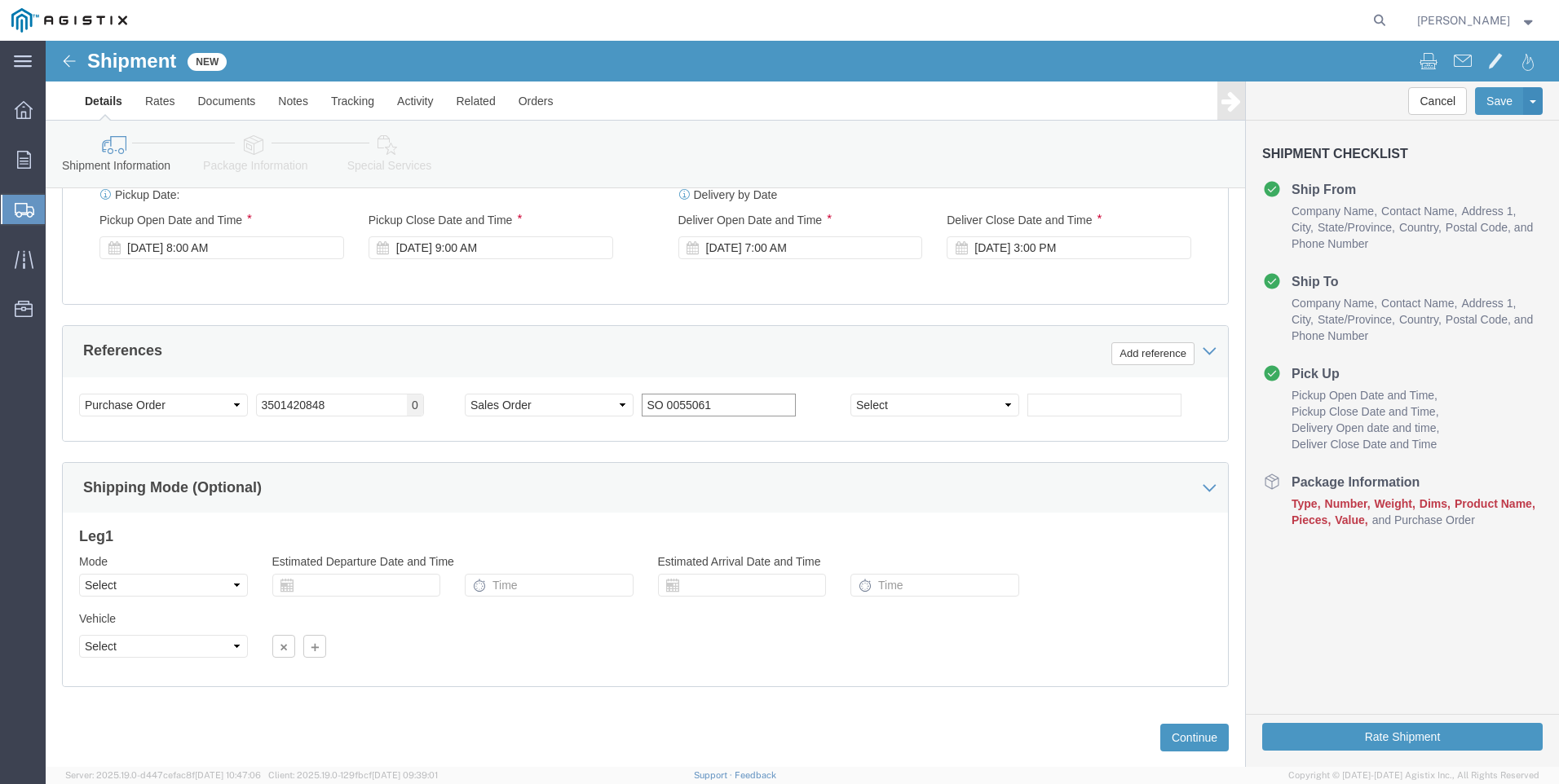
scroll to position [807, 0]
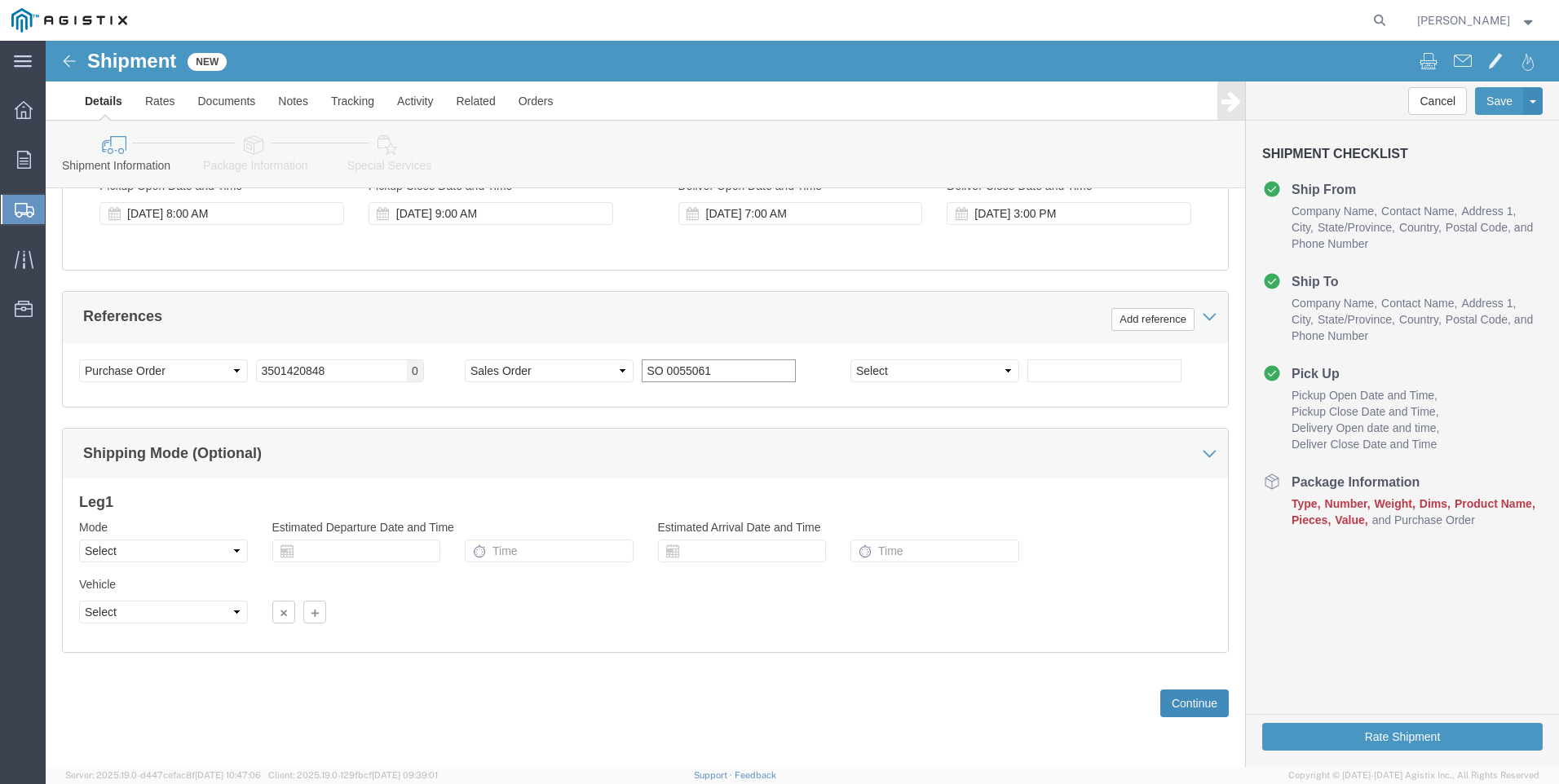
type input "SO 0055061"
click button "Continue"
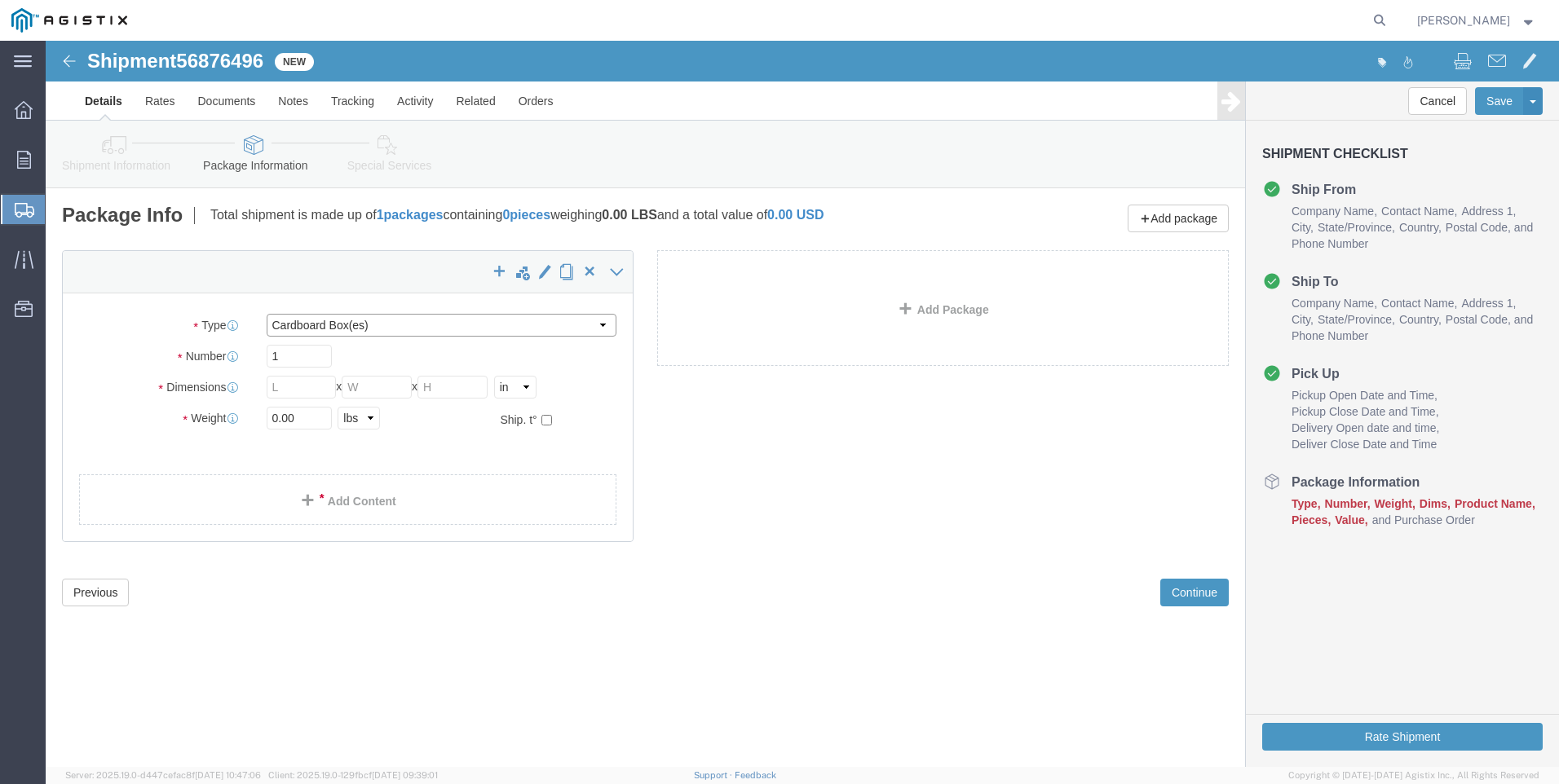
click select "Select Bulk Bundle(s) Cardboard Box(es) Carton(s) Crate(s) Drum(s) (Fiberboard)…"
select select "PSNS"
click select "Select Bulk Bundle(s) Cardboard Box(es) Carton(s) Crate(s) Drum(s) (Fiberboard)…"
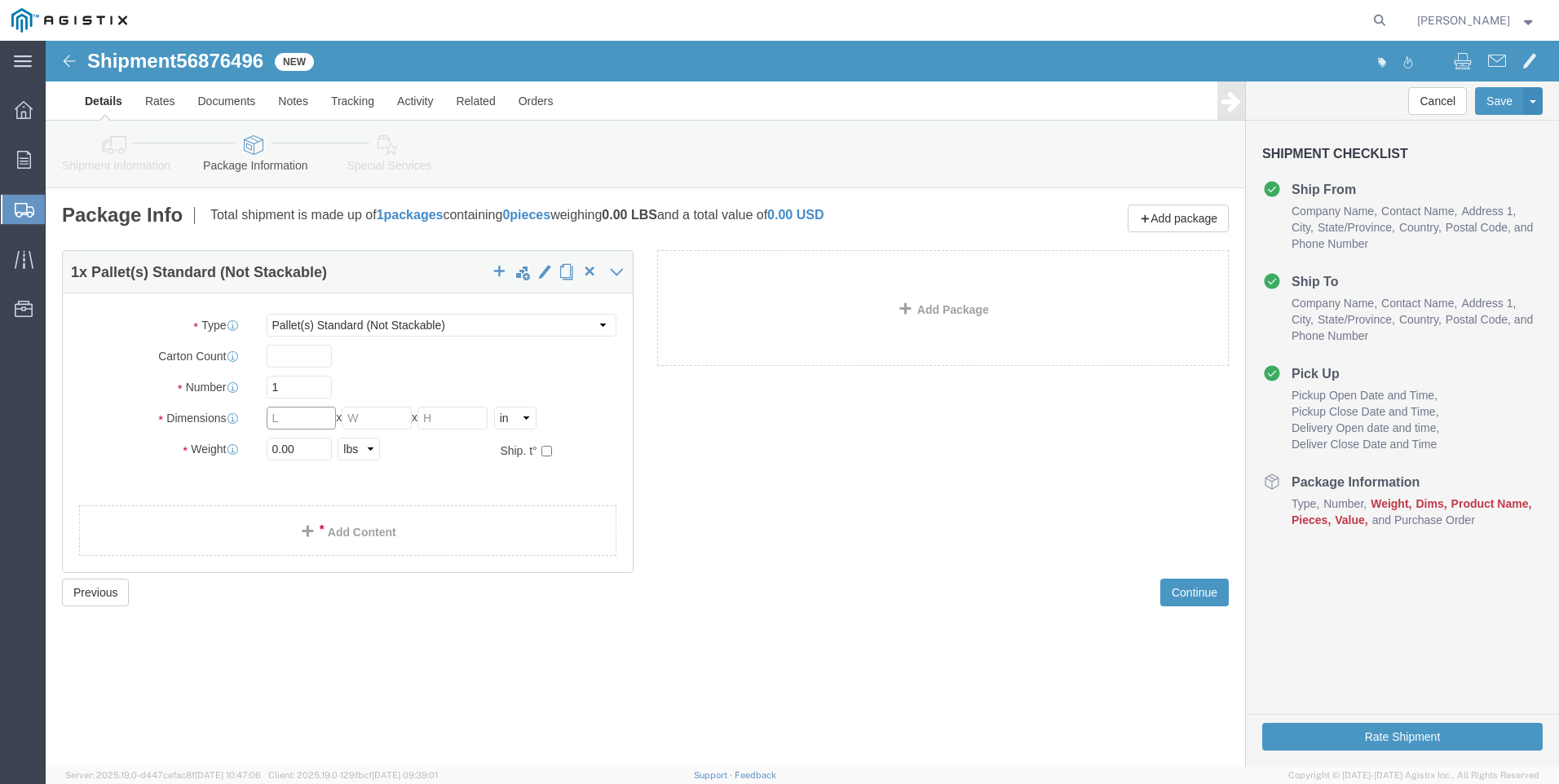
click input "text"
type input "48"
type input "40"
type input "30"
drag, startPoint x: 247, startPoint y: 411, endPoint x: 161, endPoint y: 394, distance: 87.7
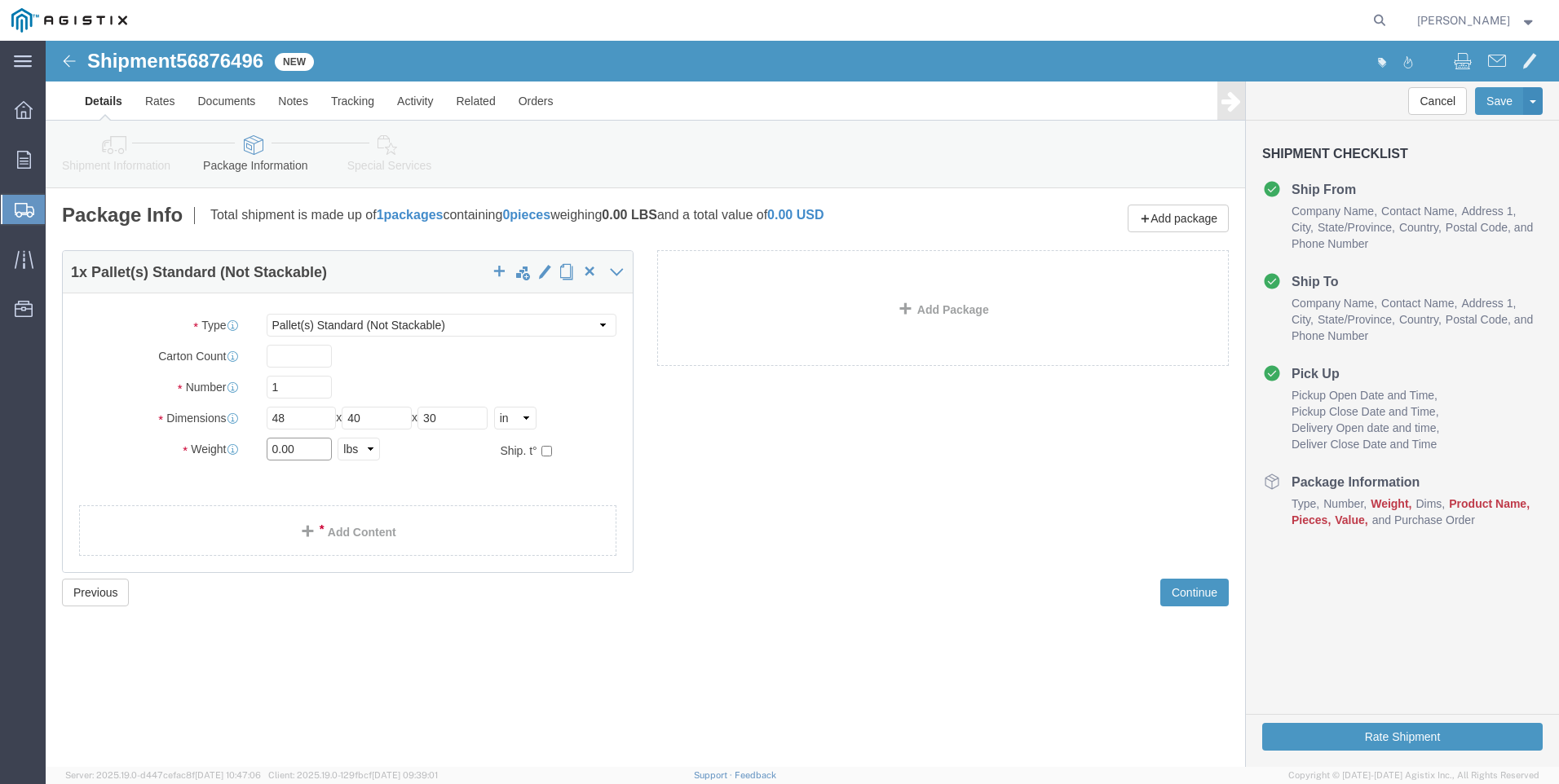
click div "Package Type Select Bulk Bundle(s) Cardboard Box(es) Carton(s) Crate(s) Drum(s)…"
type input "308"
click link "Add Content"
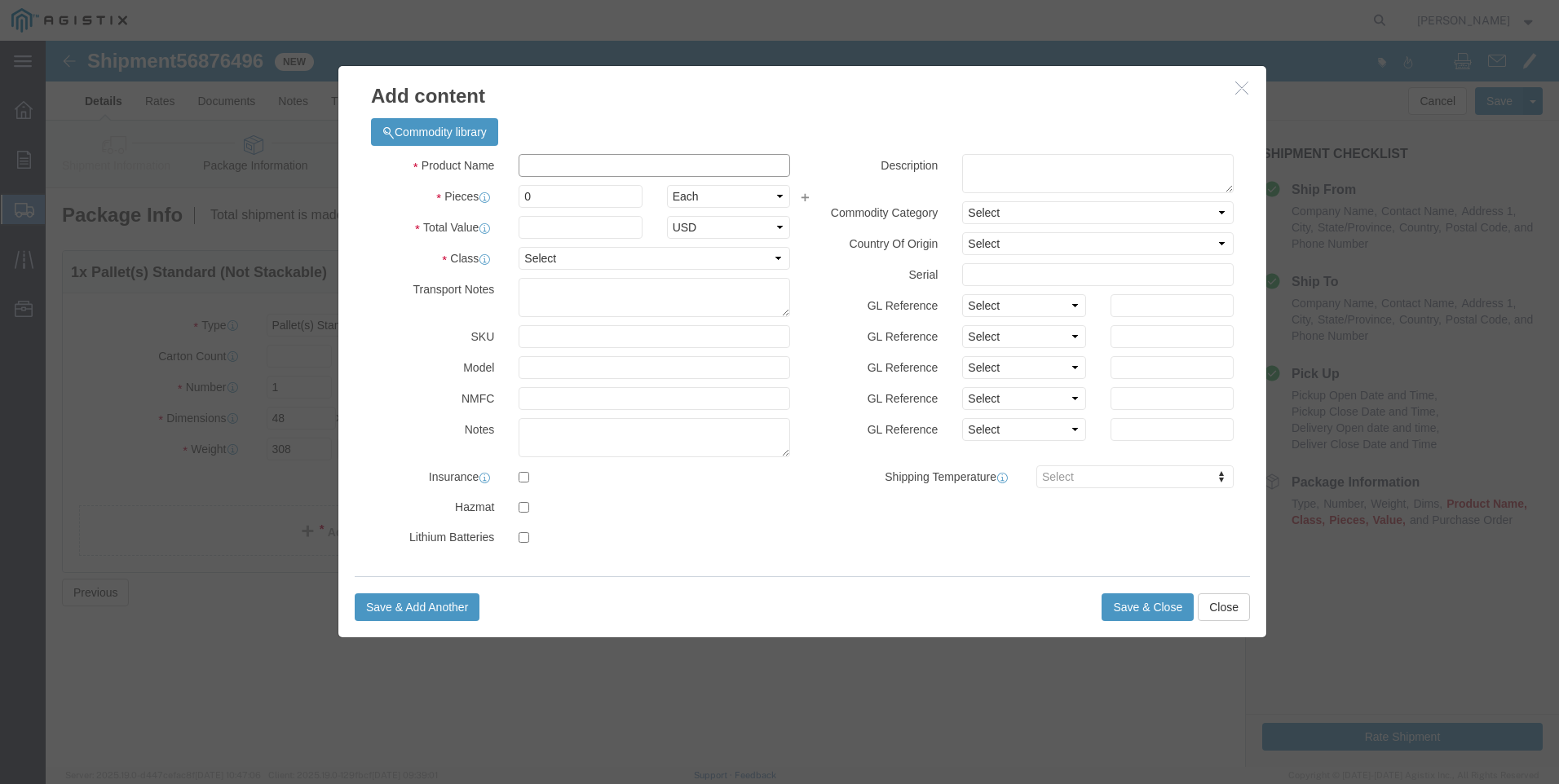
click input "text"
type input "M650280 / SR-40-ANOB-R20"
drag, startPoint x: 519, startPoint y: 155, endPoint x: 365, endPoint y: 141, distance: 154.6
click div "Product Name M650280 / SR-40-ANOB-R20 M650280 Pieces 0 Select Bag Barrels 100Bo…"
type input "2"
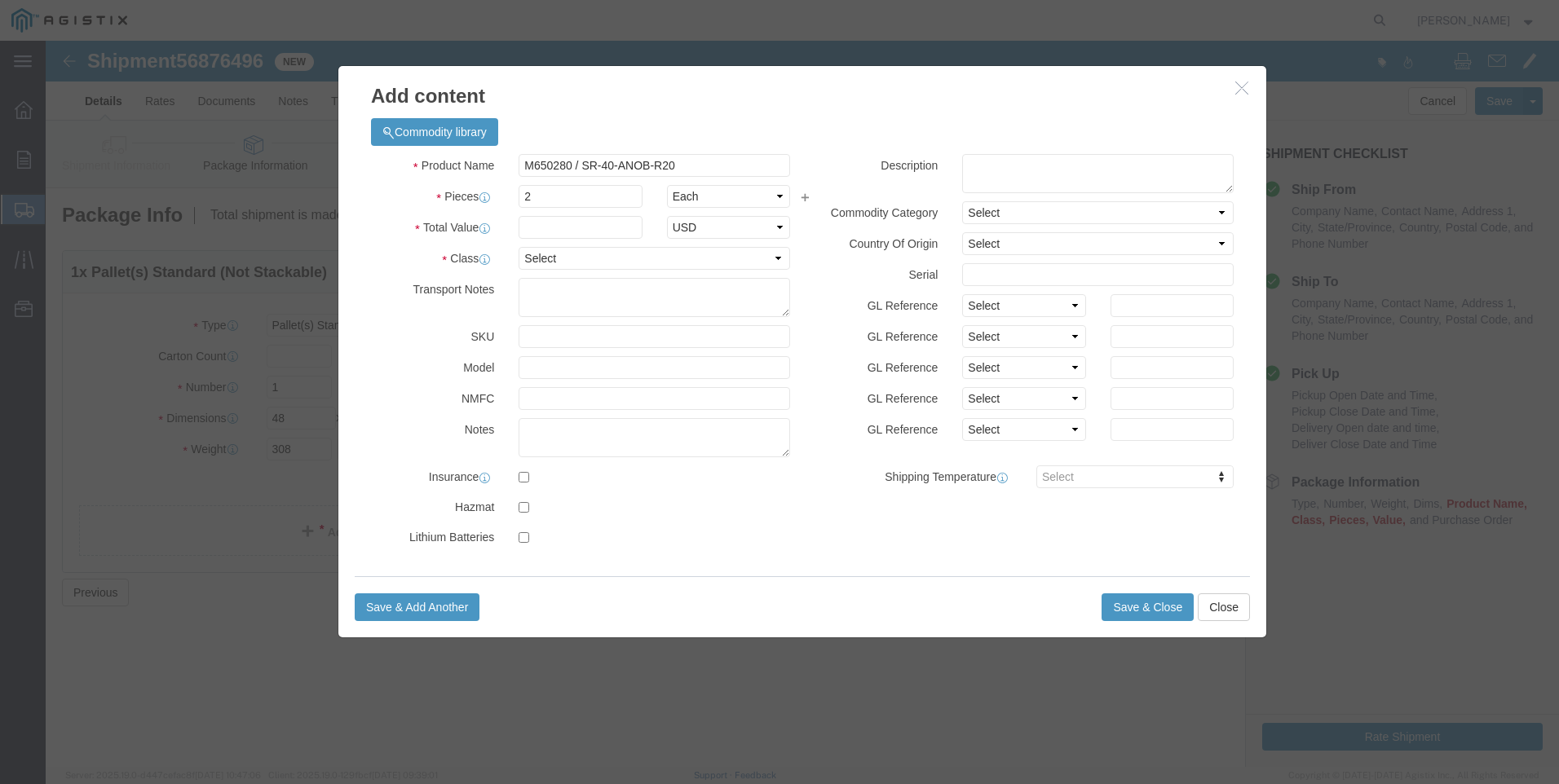
click div "Commodity library"
click input "text"
type input "14907"
drag, startPoint x: 565, startPoint y: 114, endPoint x: 251, endPoint y: 61, distance: 318.4
click div "Add content Commodity library Product Name M650280 / SR-40-ANOB-R20 M650280 Pie…"
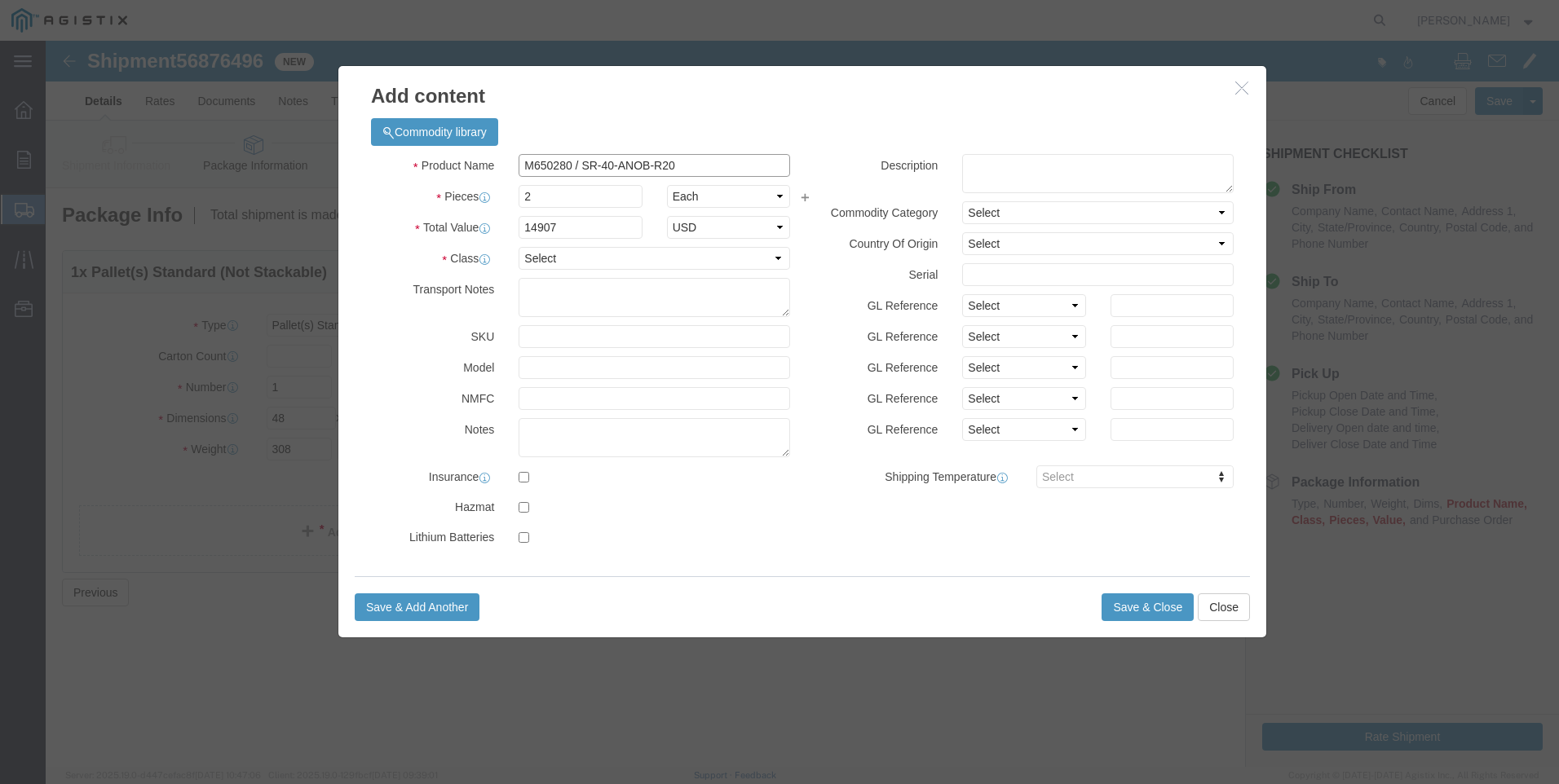
click input "M650280 / SR-40-ANOB-R20"
type input "M650280"
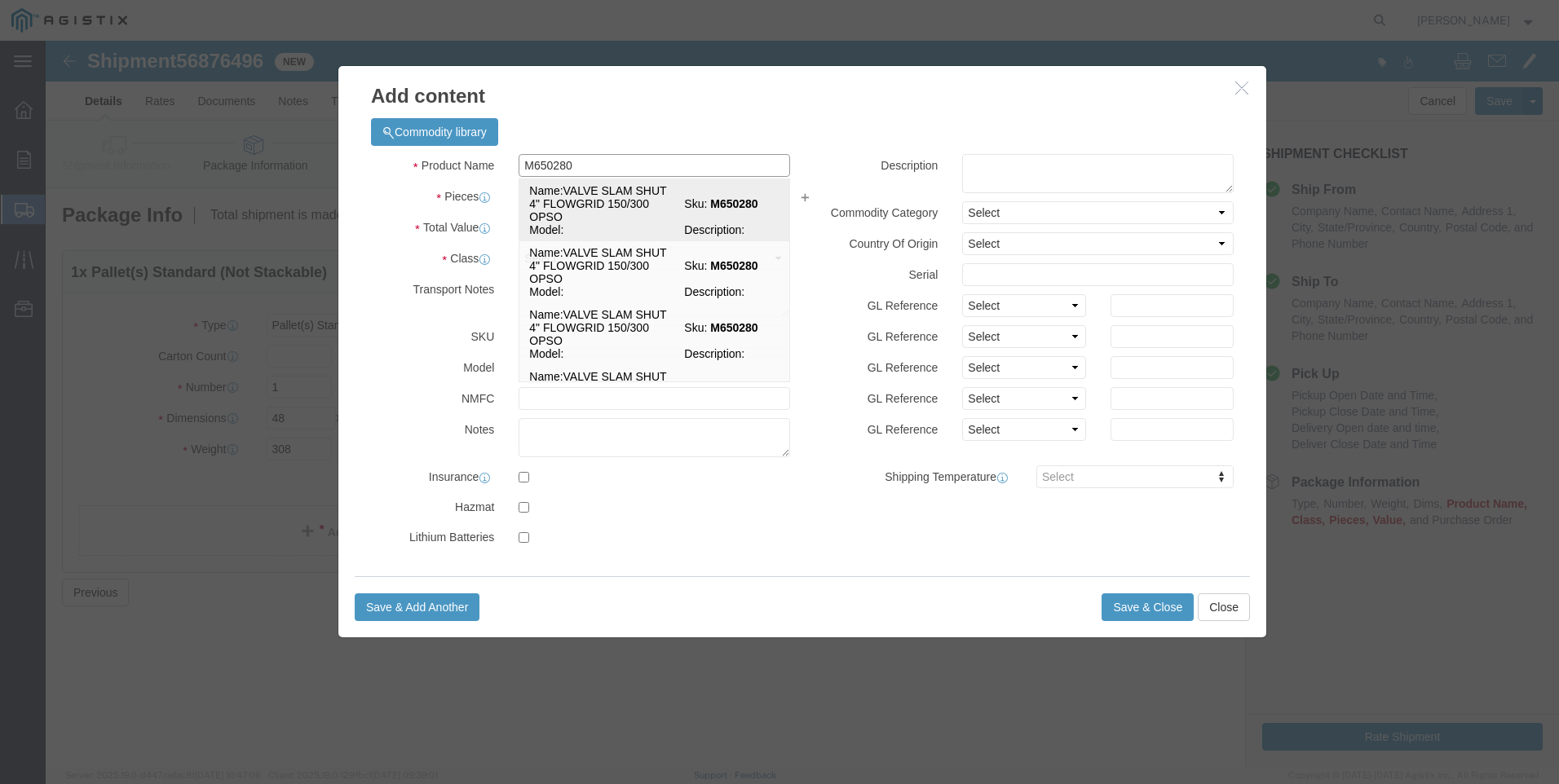
click td "Name: VALVE SLAM SHUT 4" FLOWGRID 150/300 OPSO"
select select
select select "USD"
type input "VALVE SLAM SHUT 4" FLOWGRID 150/300 OPSO"
type input "M650280"
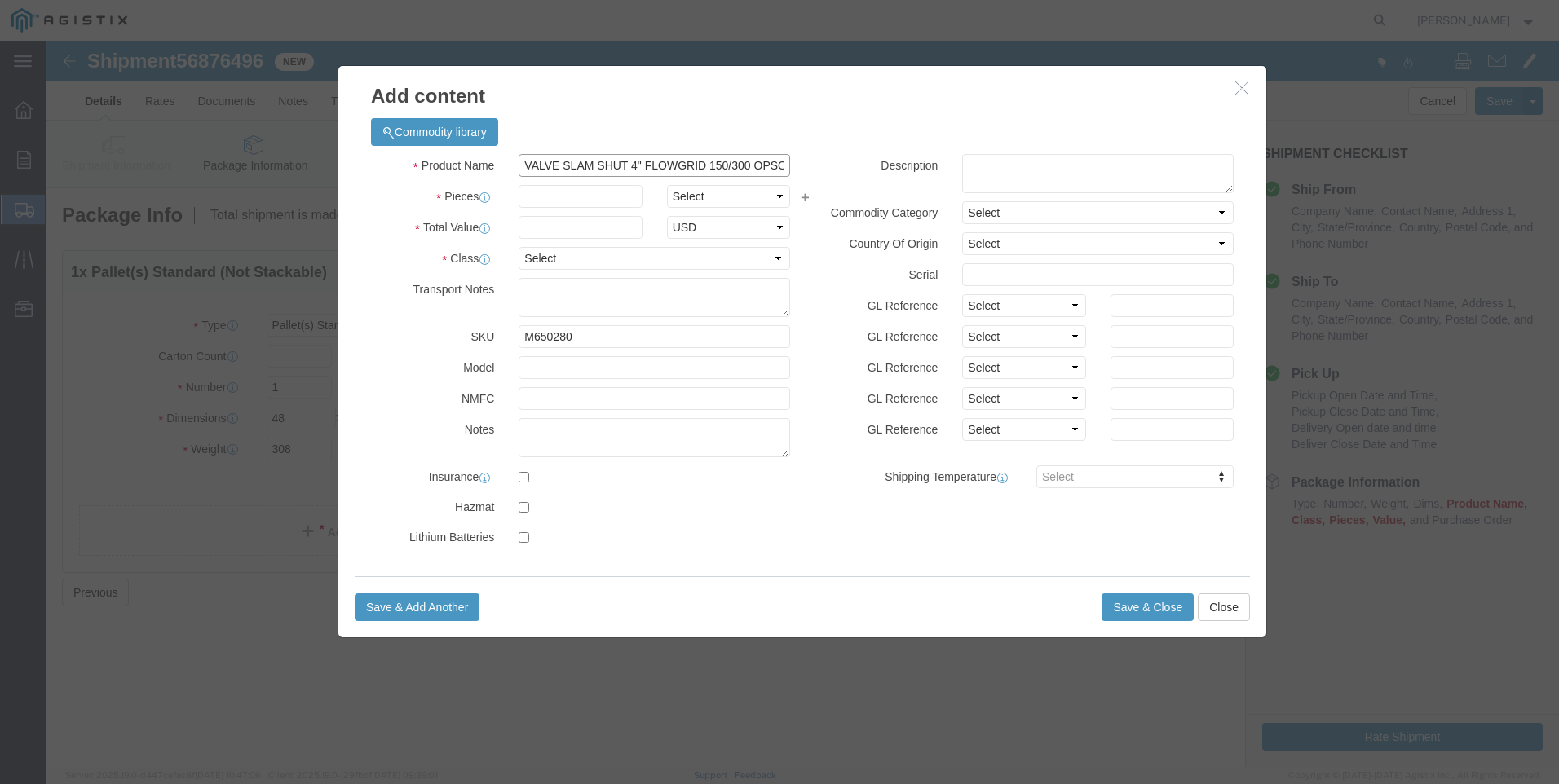
drag, startPoint x: 739, startPoint y: 127, endPoint x: 250, endPoint y: 122, distance: 489.0
click div "Add content Commodity library Product Name VALVE SLAM SHUT 4" FLOWGRID 150/300 …"
type input "VALVE SLAM SHUT 4" FLOWGRID 150/300 OPSO"
click textarea
paste textarea "VALVE SLAM SHUT 4" FLOWGRID 150/300 OPSO"
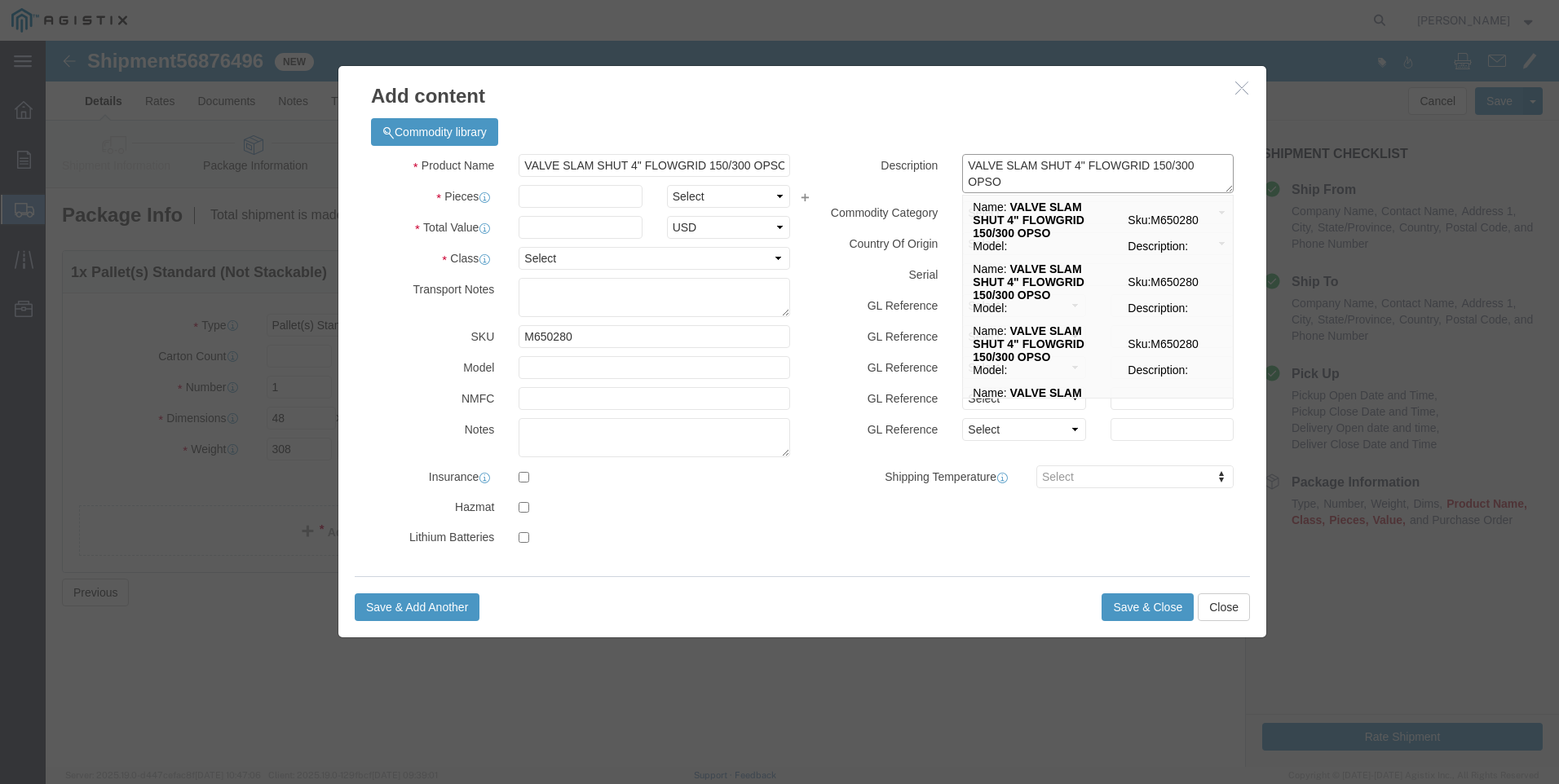
type textarea "VALVE SLAM SHUT 4" FLOWGRID 150/300 OPSO"
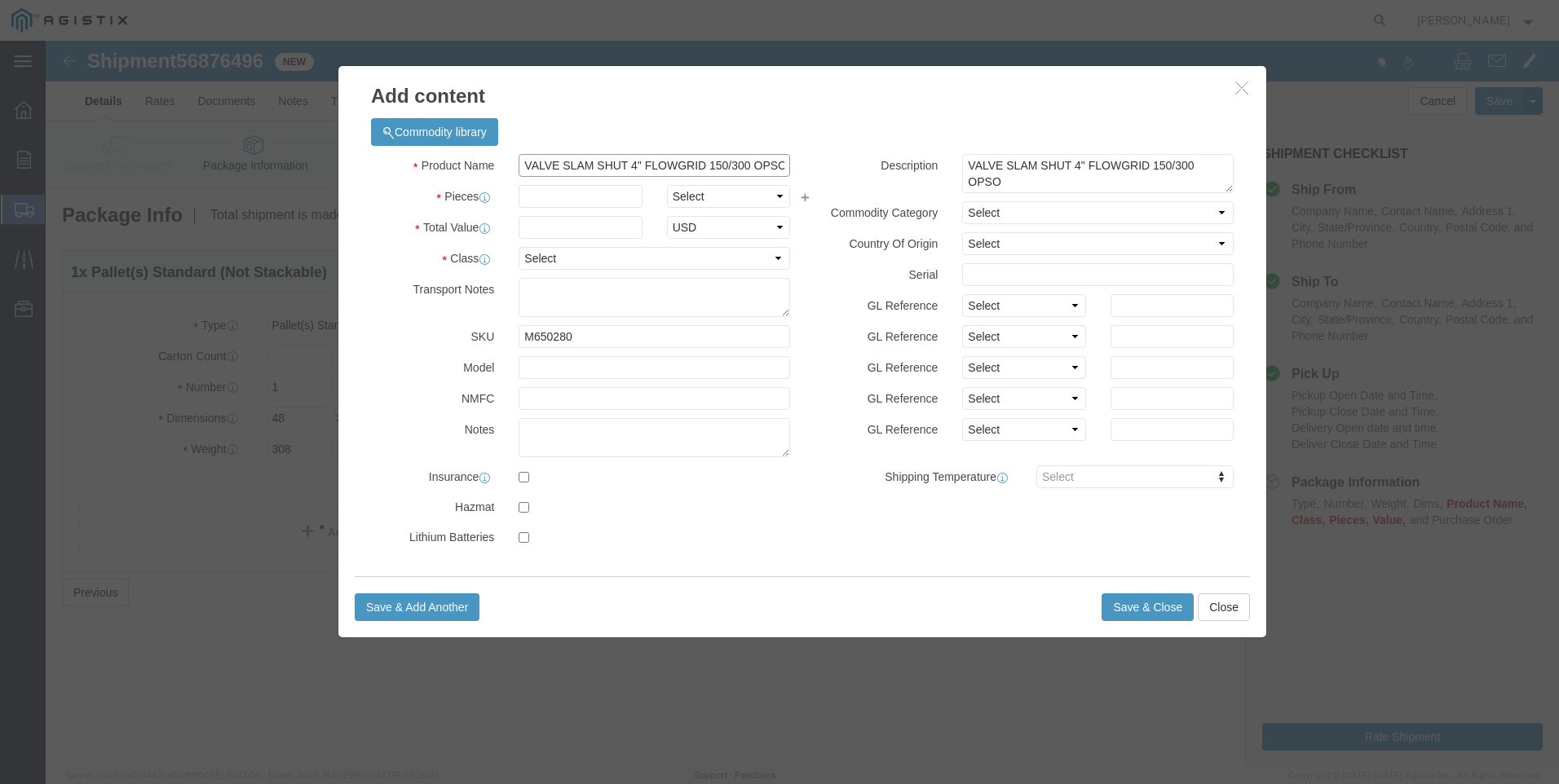
drag, startPoint x: 739, startPoint y: 126, endPoint x: 92, endPoint y: 45, distance: 652.1
click div "Add content Commodity library Product Name VALVE SLAM SHUT 4" FLOWGRID 150/300 …"
click input "M650280 / SR-ANOB-R-"
click input "M650280 / SR-ANOB-R"
type input "M650280 / SR-ANOB-R20"
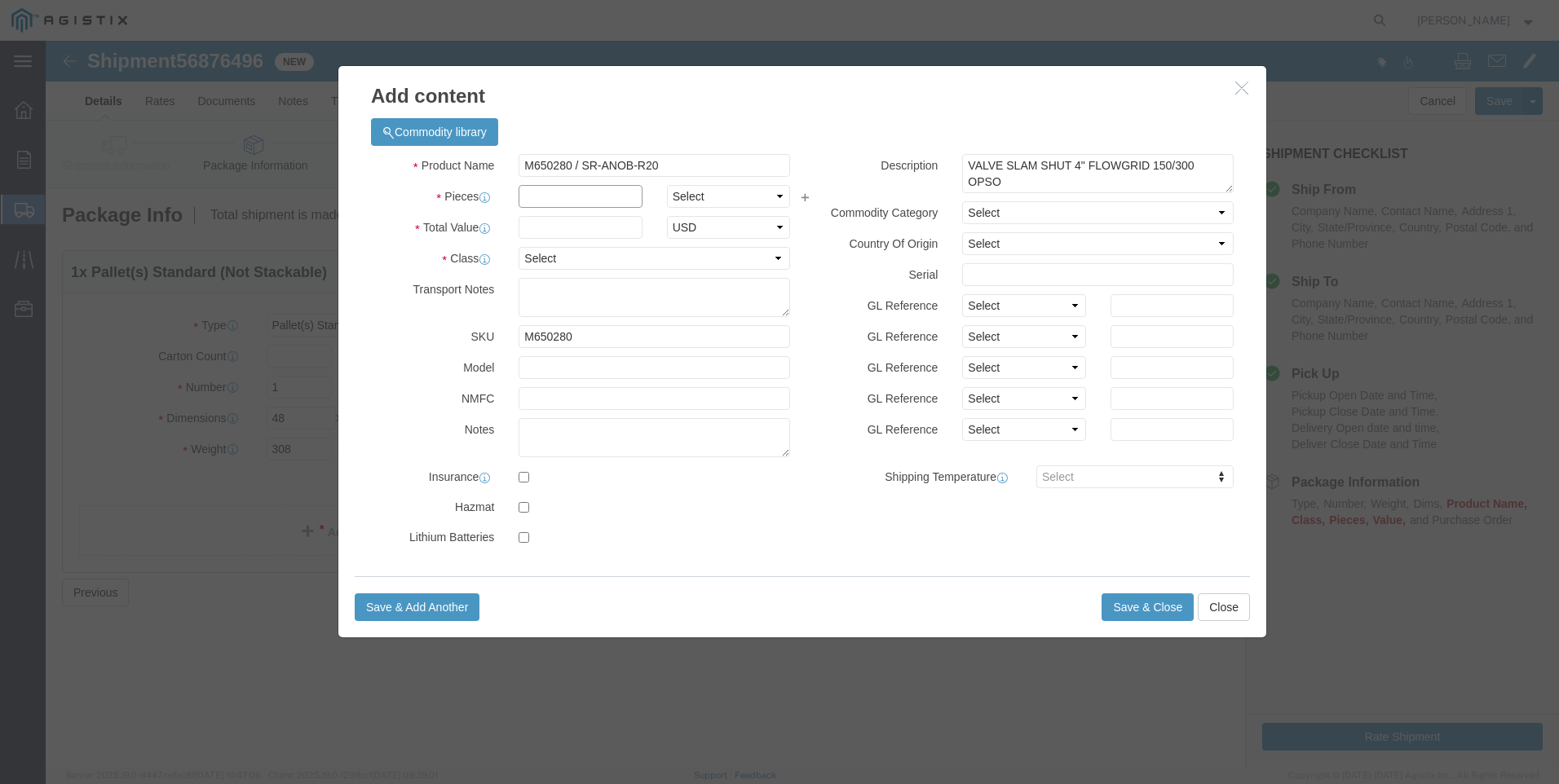
click input "text"
click input "24"
type input "2"
type input "14907"
click select "Select 50 55 60 65 70 85 92.5 100 125 175 250 300 400"
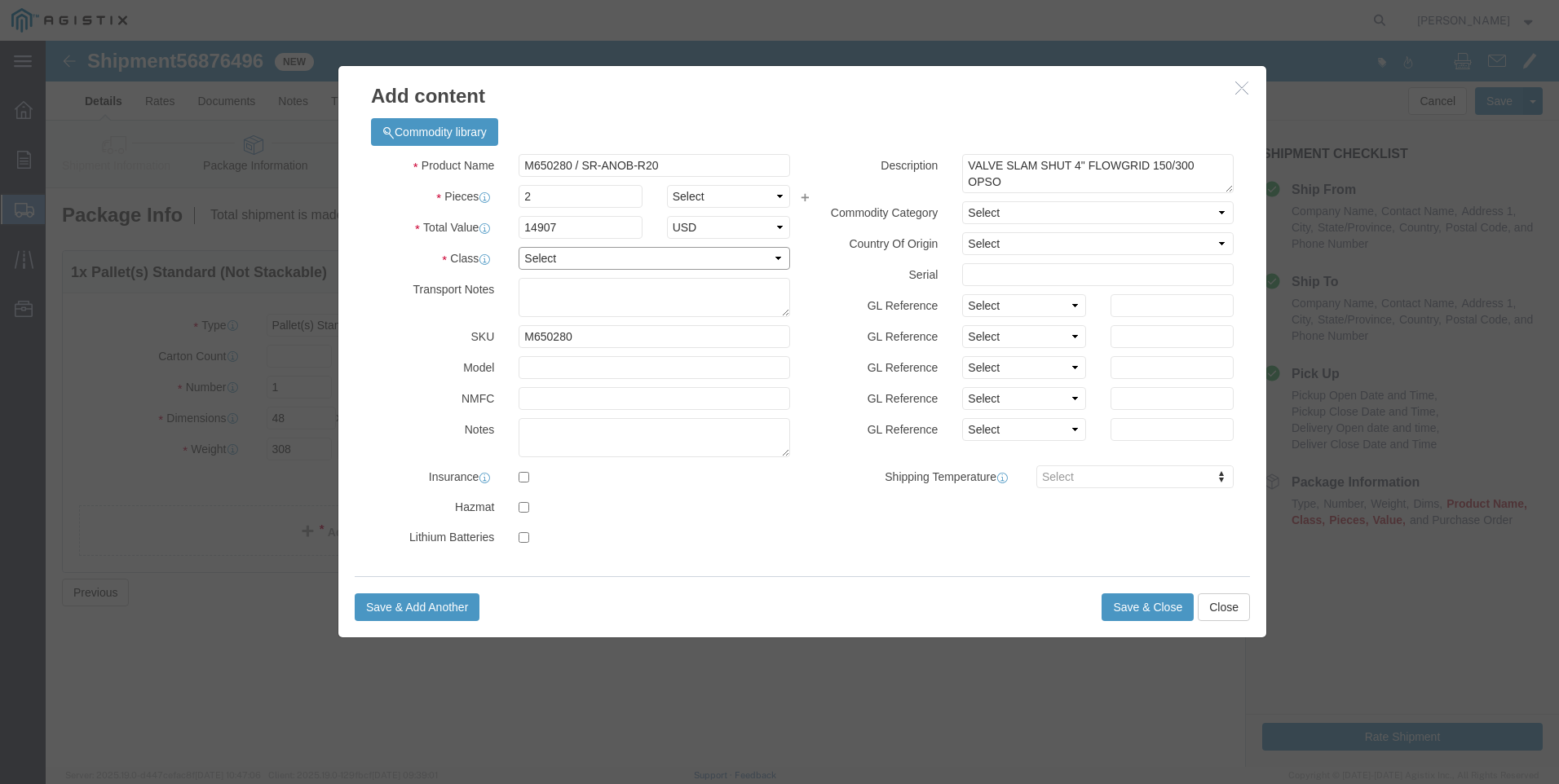
select select "100"
click select "Select 50 55 60 65 70 85 92.5 100 125 175 250 300 400"
click button "Save & Close"
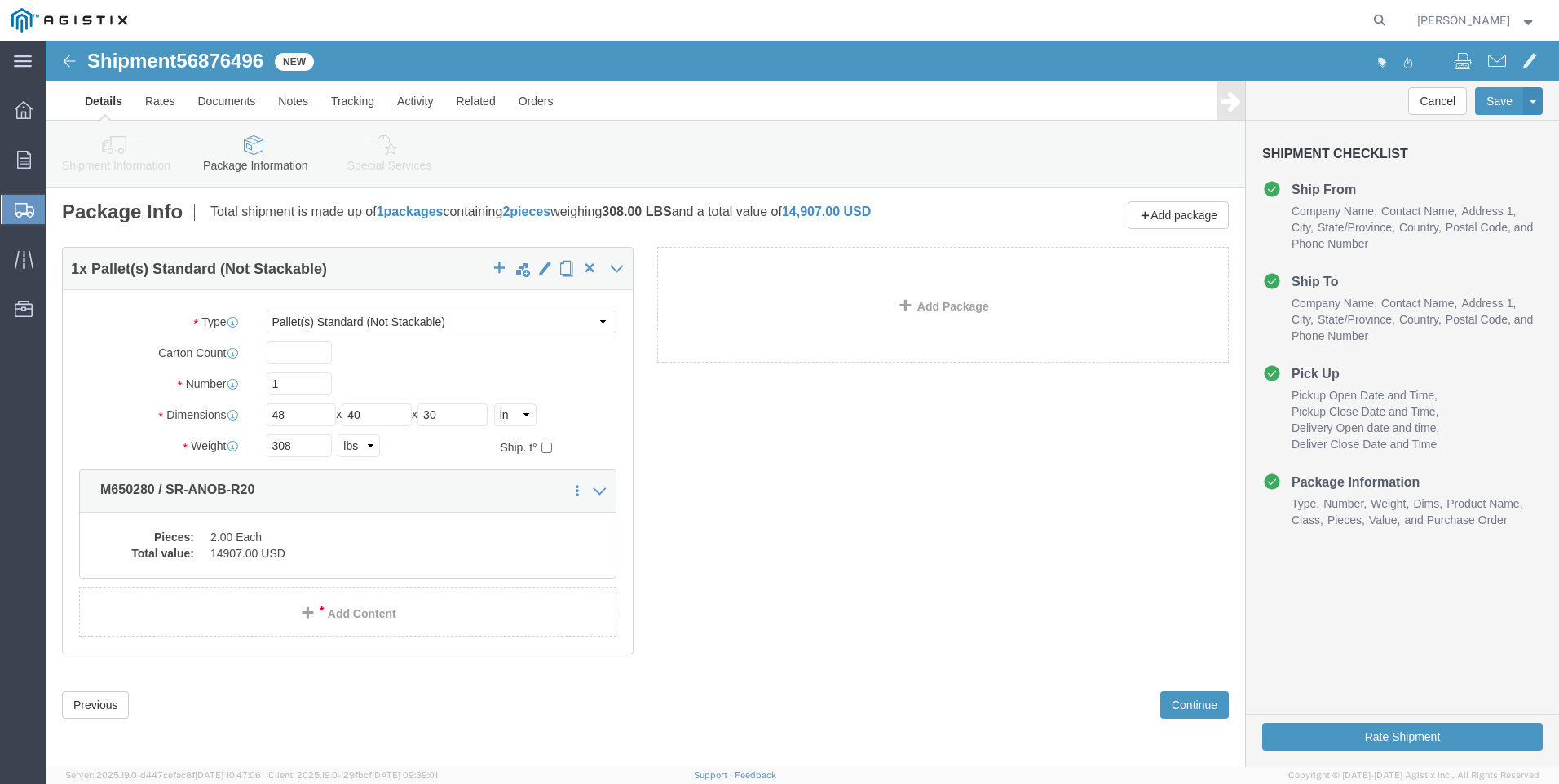
scroll to position [5, 0]
click button "Rate Shipment"
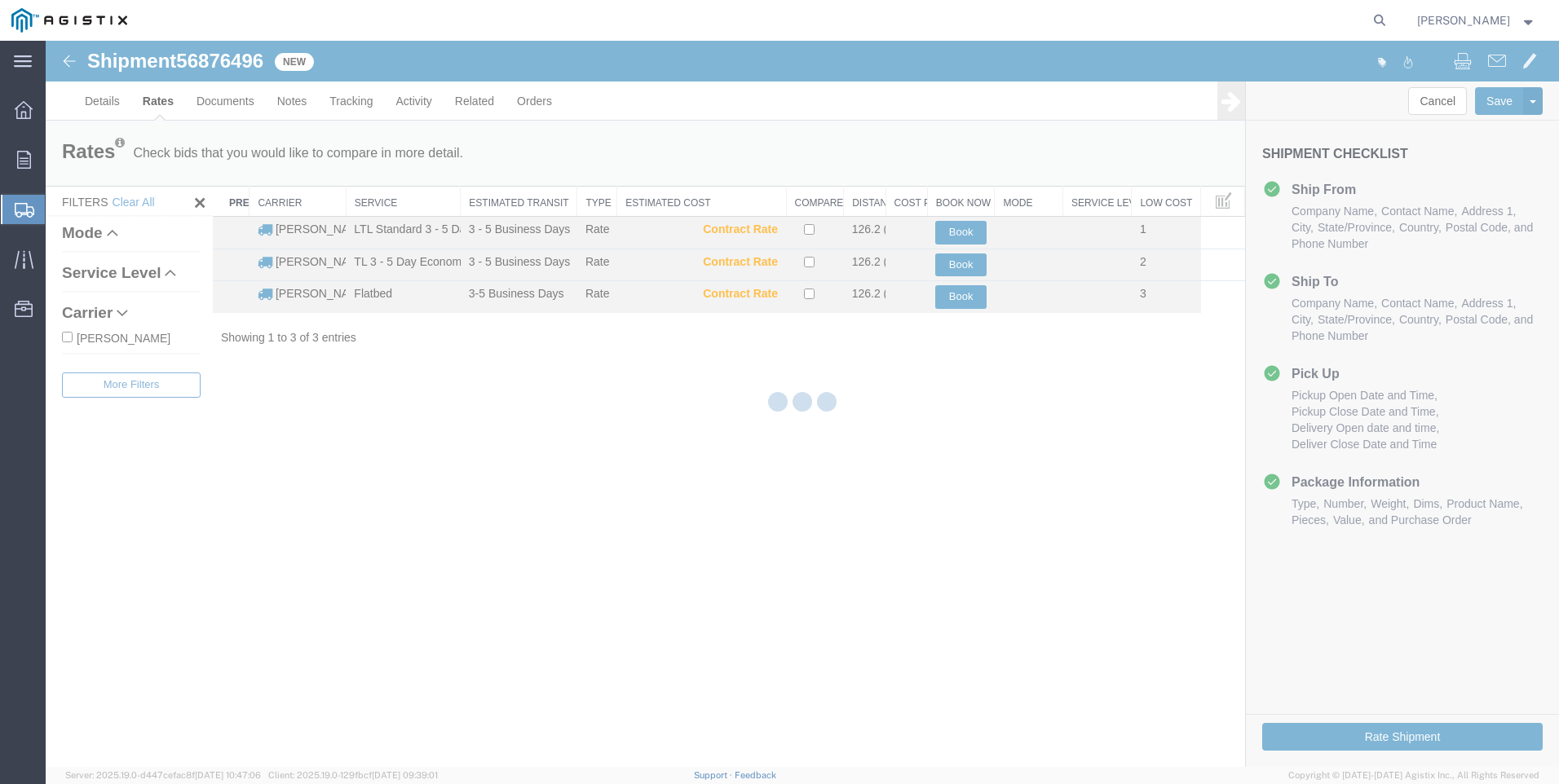
scroll to position [0, 0]
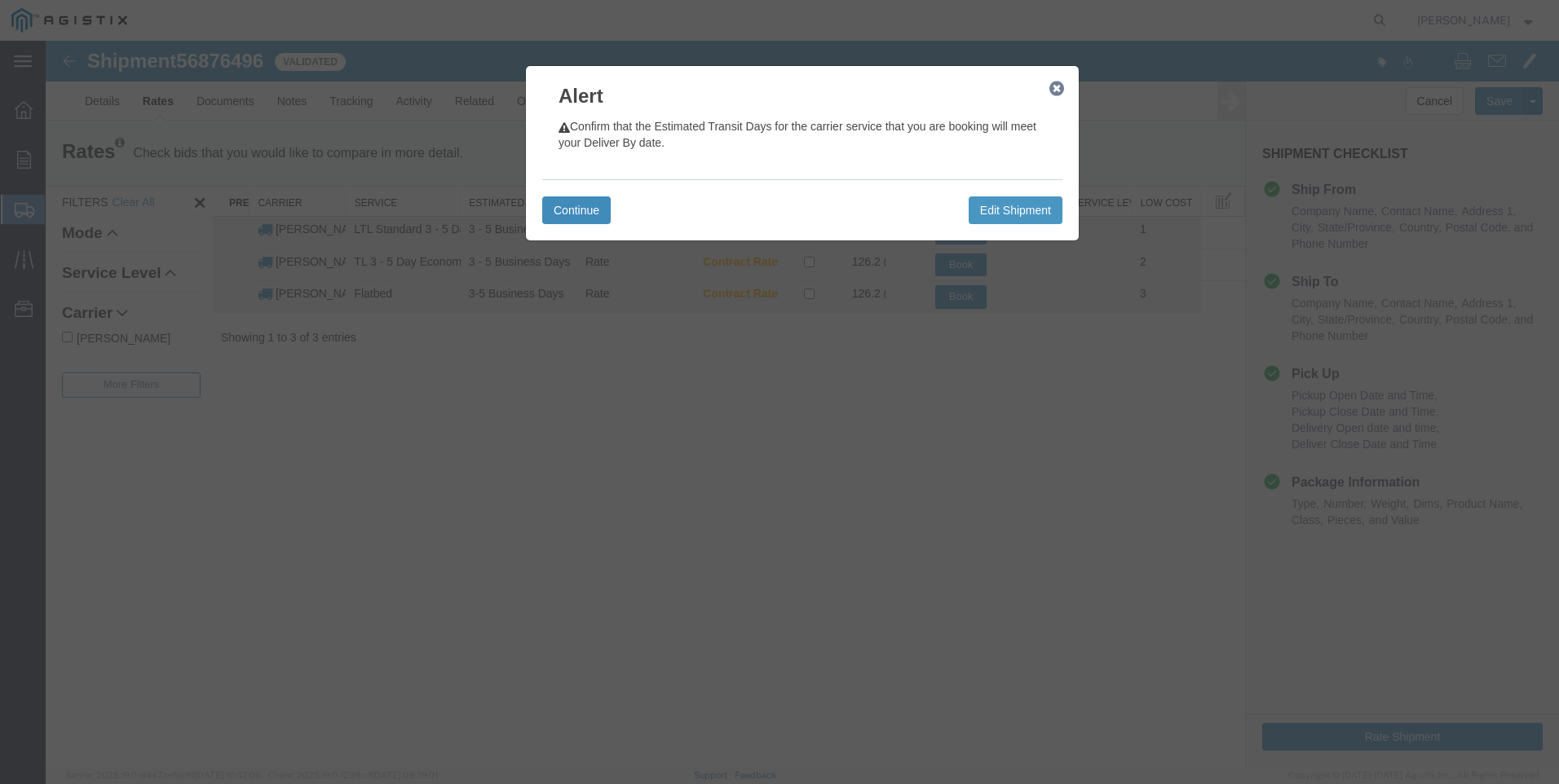
click at [584, 206] on button "Continue" at bounding box center [576, 210] width 68 height 28
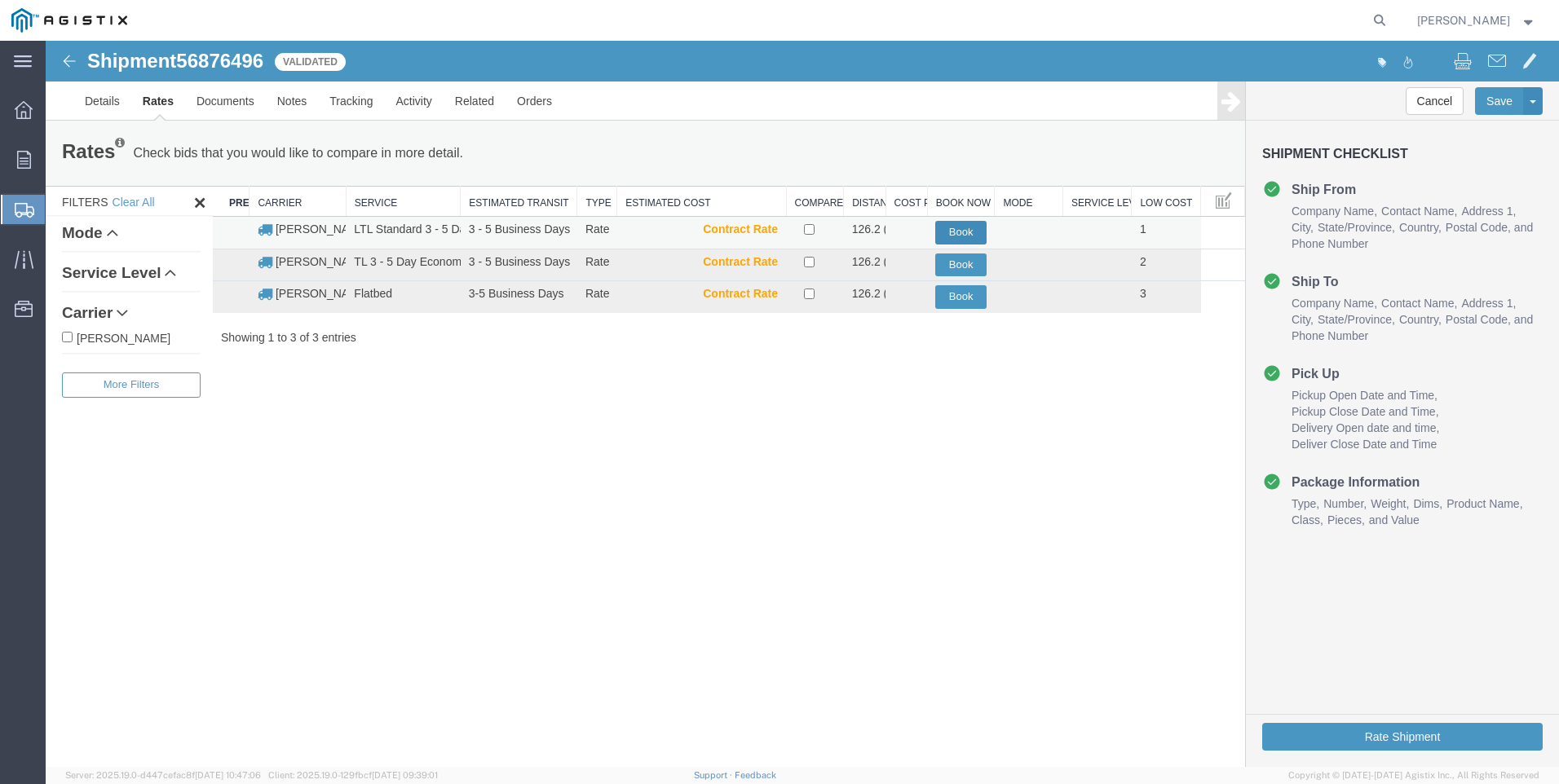
click at [968, 231] on button "Book" at bounding box center [961, 233] width 52 height 24
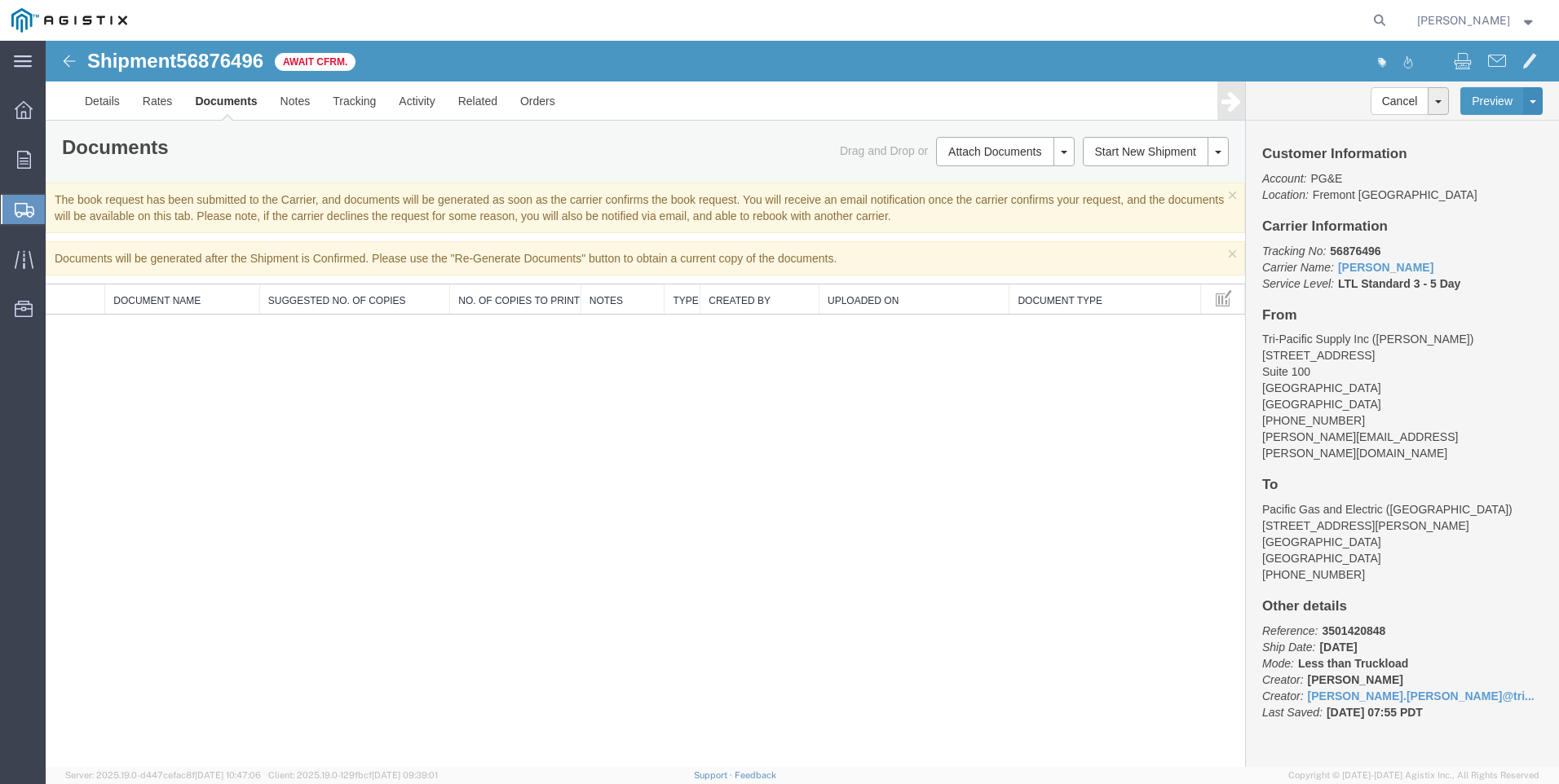
click at [0, 0] on span "Create Shipment" at bounding box center [0, 0] width 0 height 0
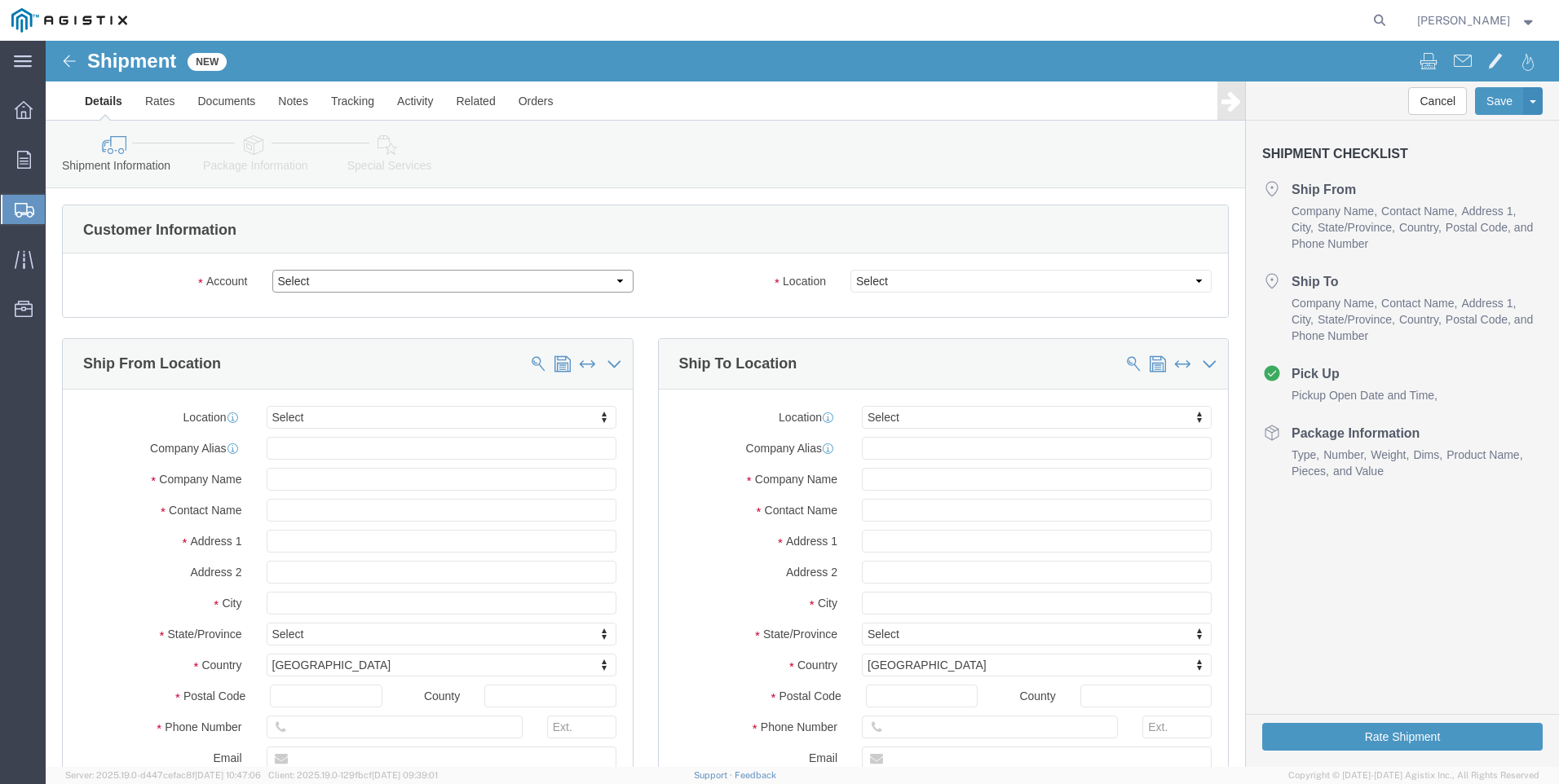
click select "Select PG&E Tri-Pacific Supply Inc"
select select "9596"
click select "Select PG&E Tri-Pacific Supply Inc"
select select "PURCHORD"
select select
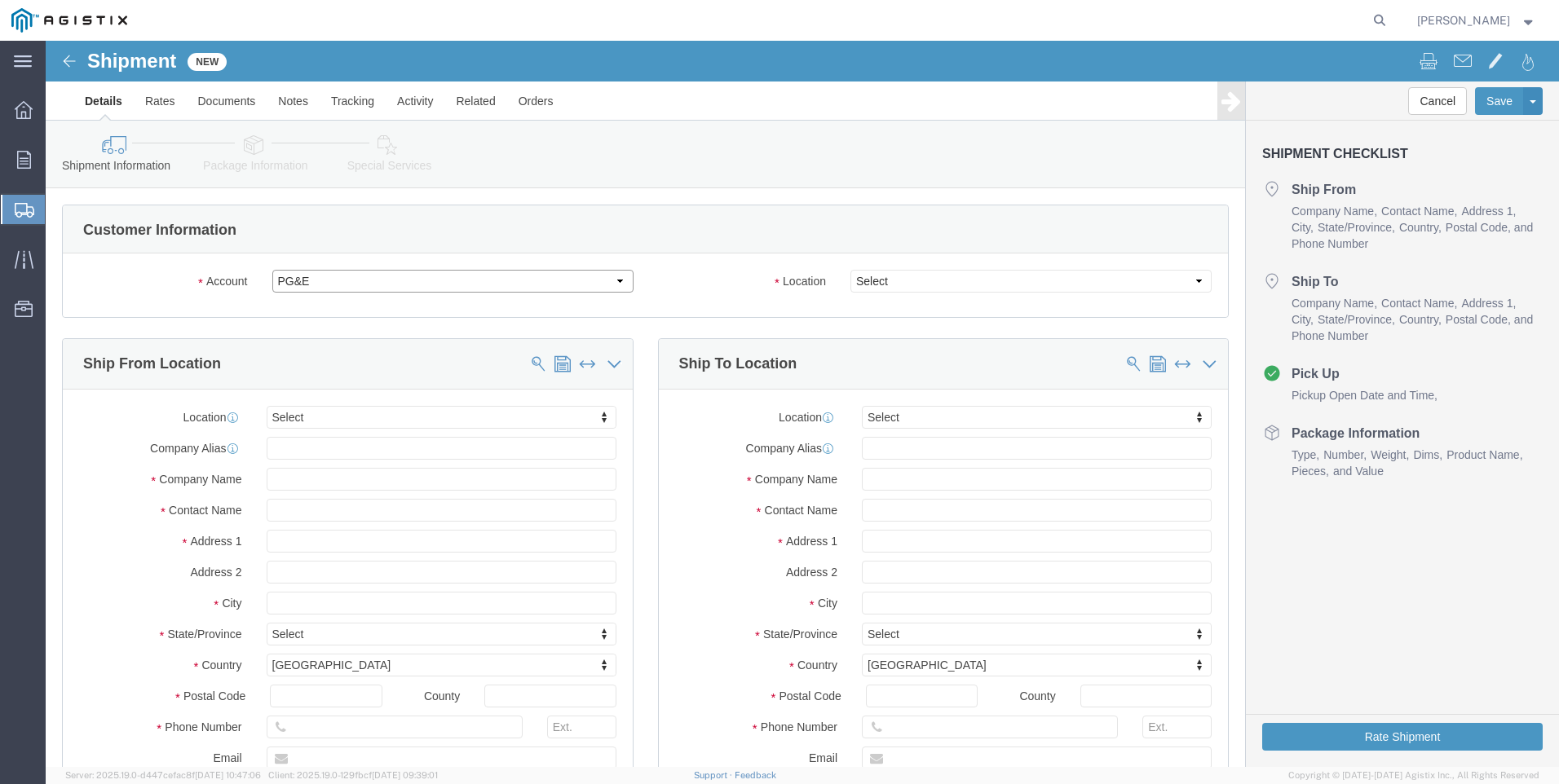
select select
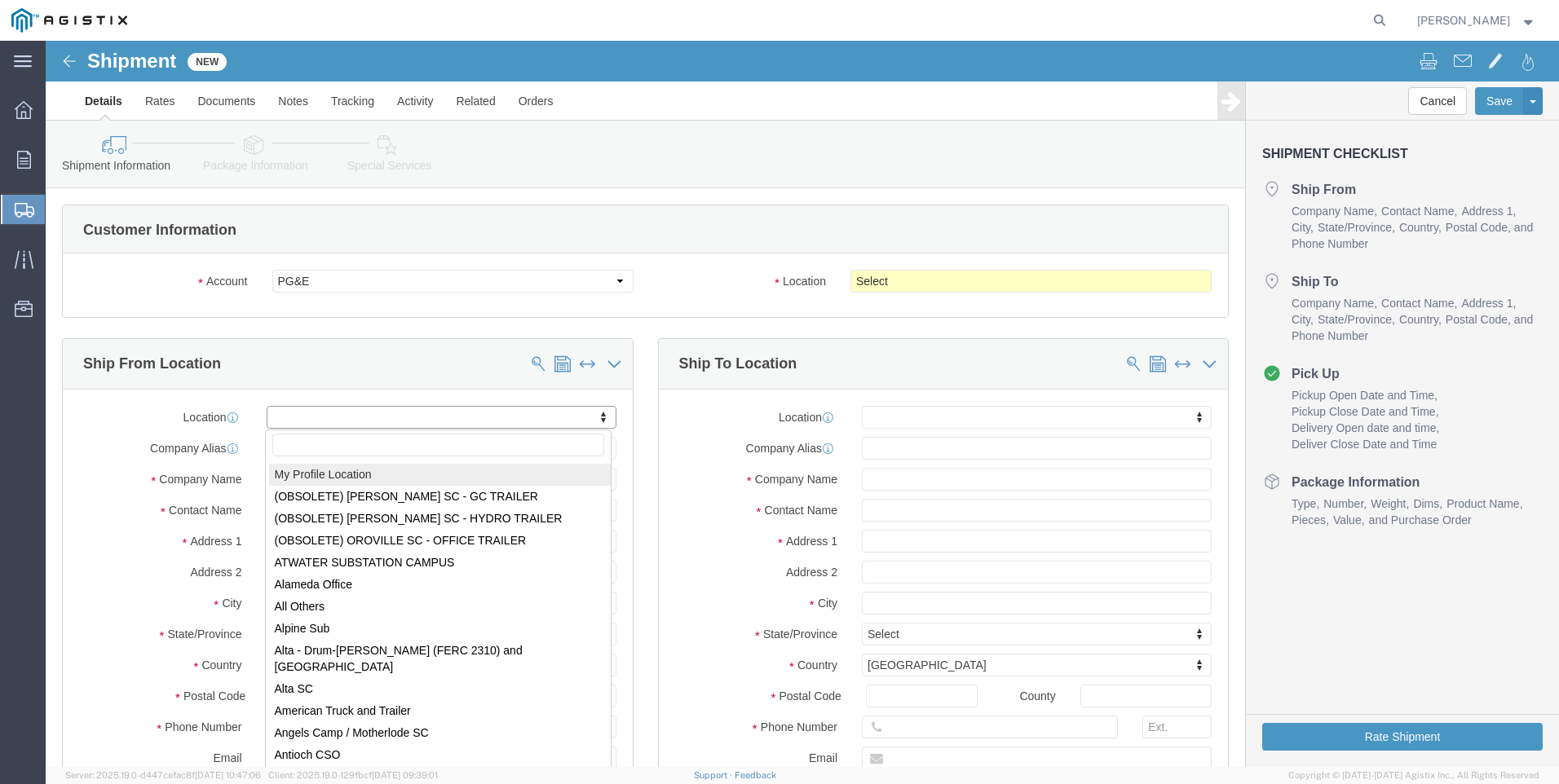
select select "MYPROFILE"
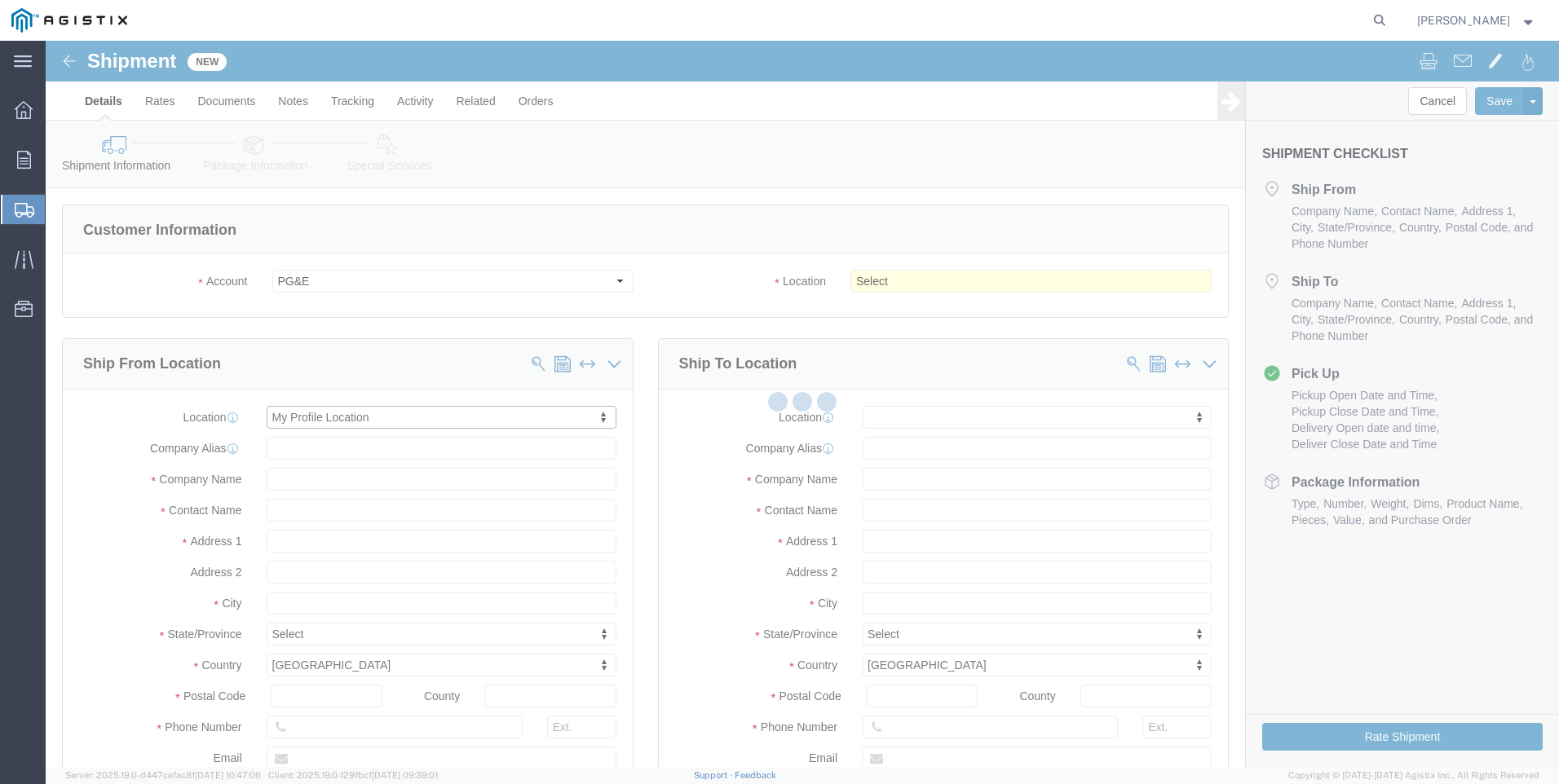
type input "[STREET_ADDRESS]"
type input "Suite 100"
type input "95677"
type input "[PHONE_NUMBER]"
type input "[PERSON_NAME][EMAIL_ADDRESS][PERSON_NAME][DOMAIN_NAME]"
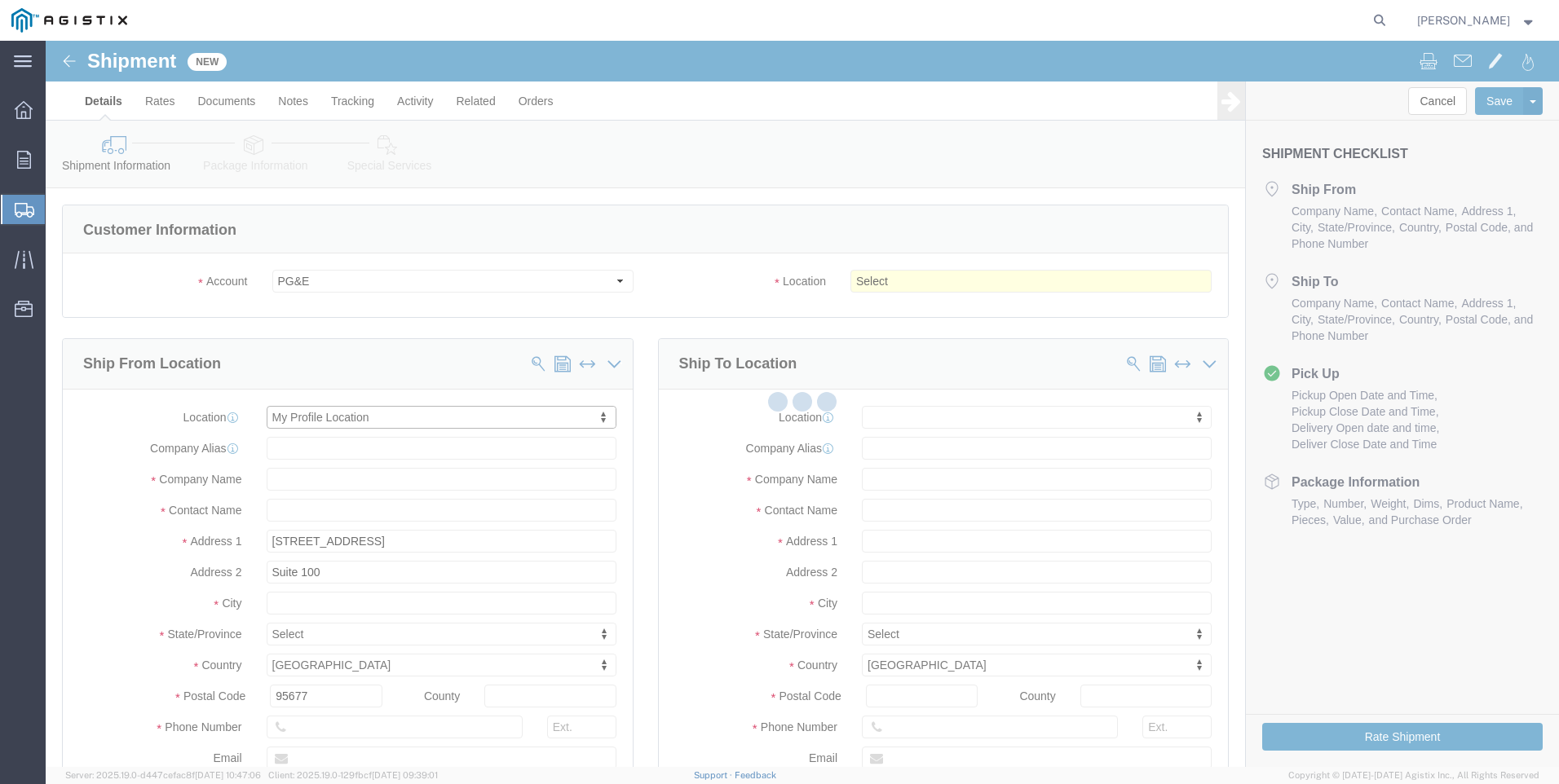
checkbox input "true"
type input "Tri-Pacific Supply Inc"
type input "[PERSON_NAME]"
type input "ROCKLIN"
select select "CA"
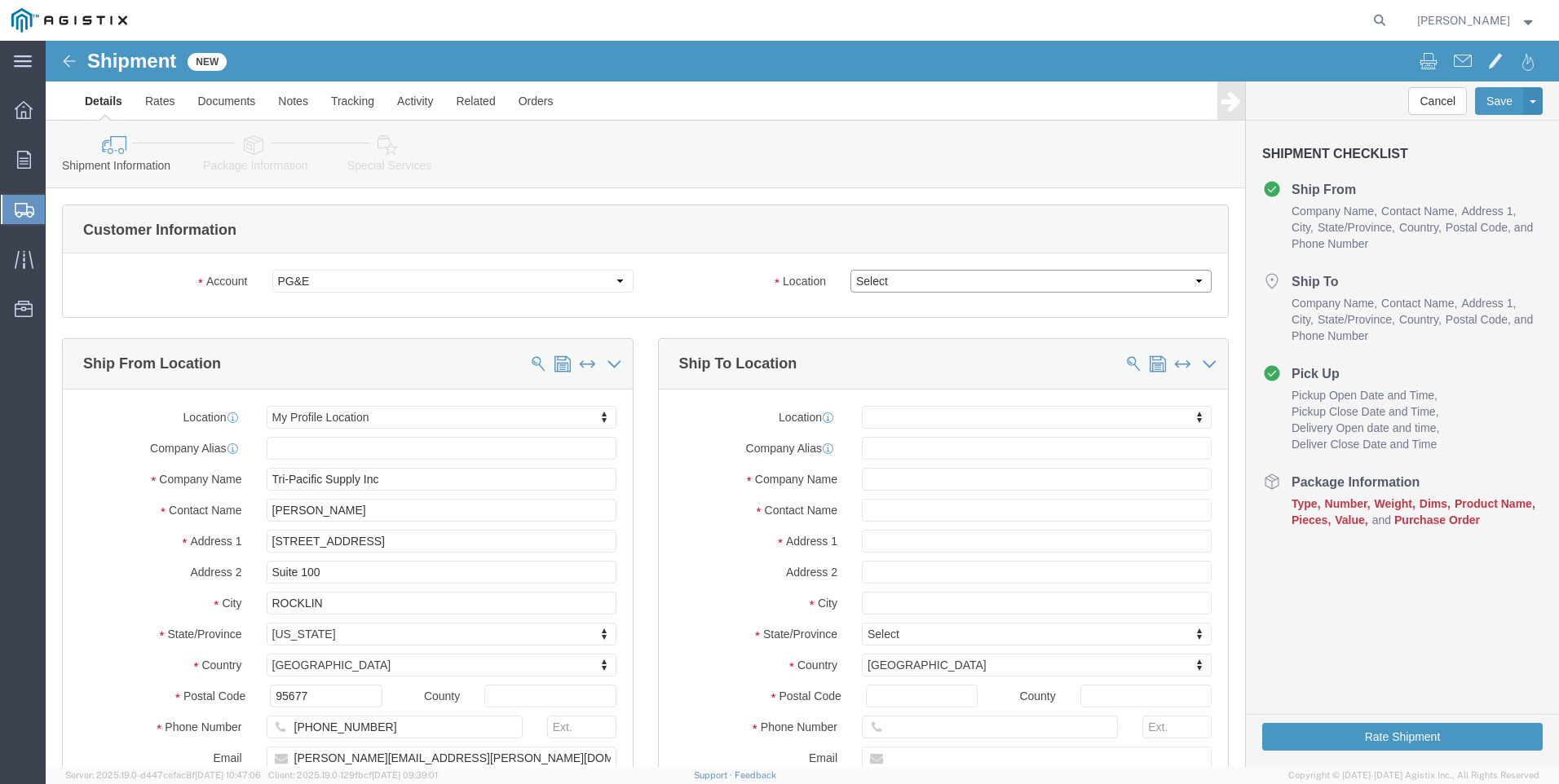
click select "Select All Others [GEOGRAPHIC_DATA] [GEOGRAPHIC_DATA] [GEOGRAPHIC_DATA] [GEOGRA…"
select select "19996"
click select "Select All Others [GEOGRAPHIC_DATA] [GEOGRAPHIC_DATA] [GEOGRAPHIC_DATA] [GEOGRA…"
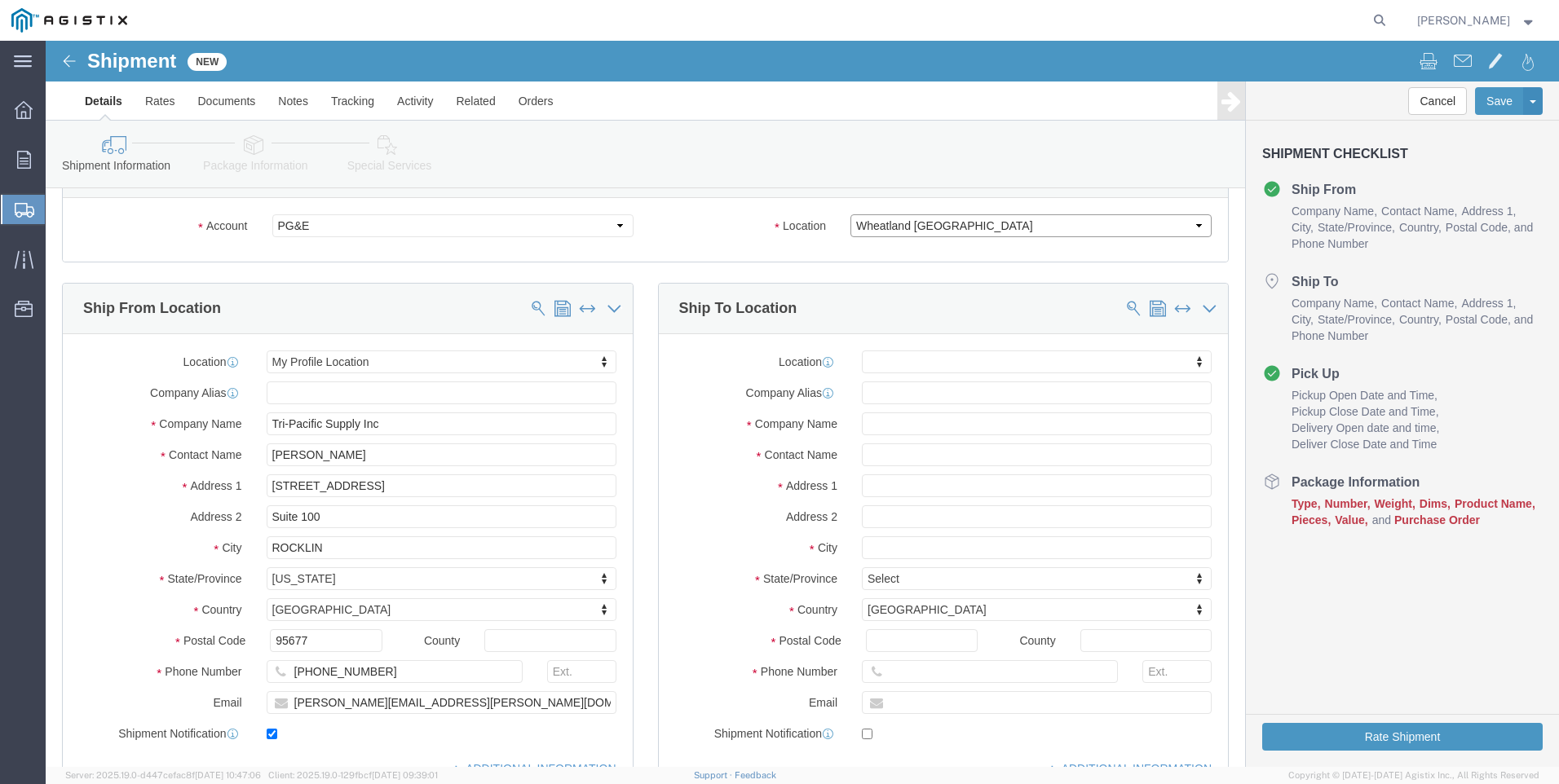
scroll to position [81, 0]
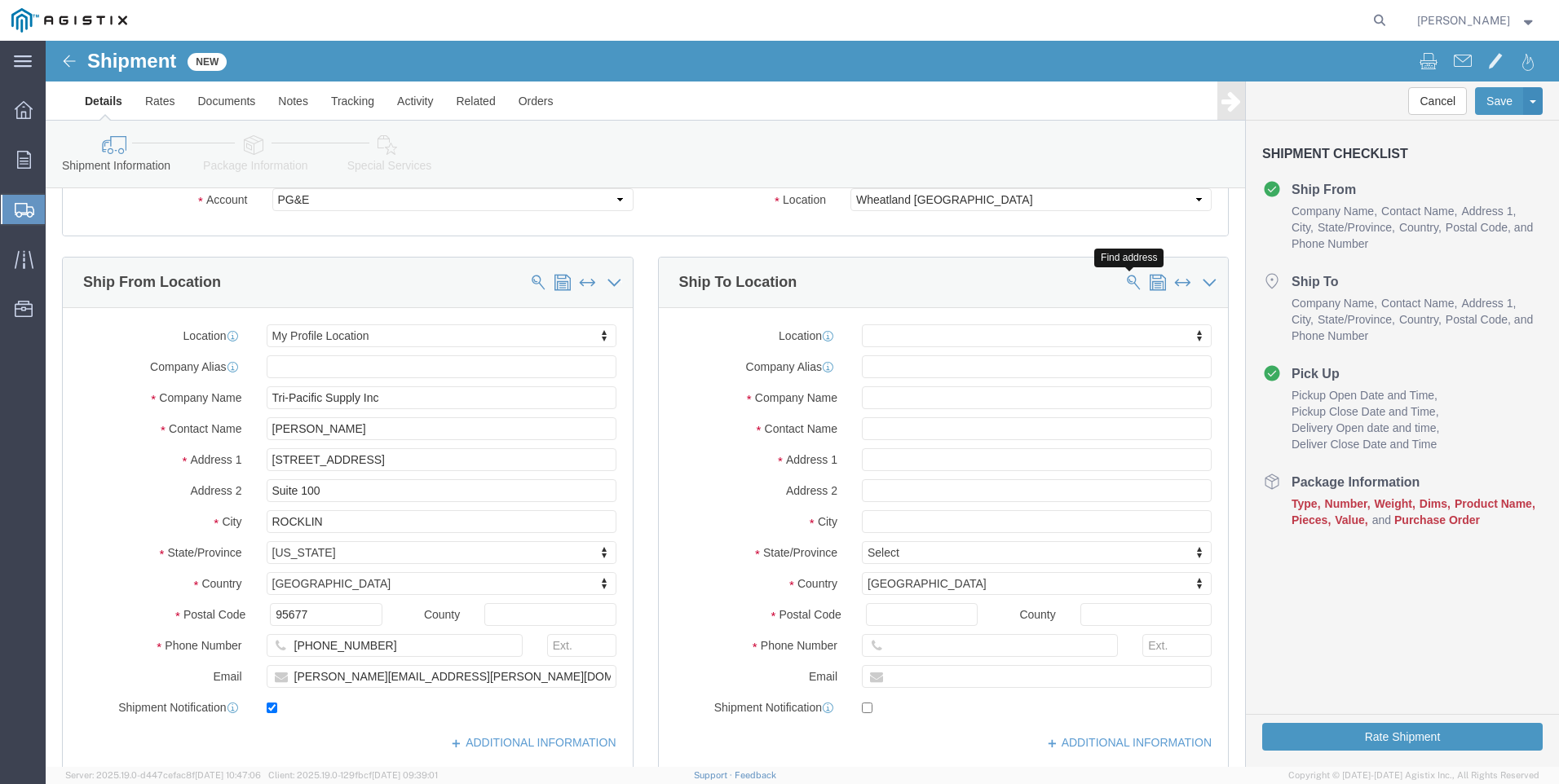
drag, startPoint x: 1076, startPoint y: 247, endPoint x: 1043, endPoint y: 243, distance: 33.2
click span
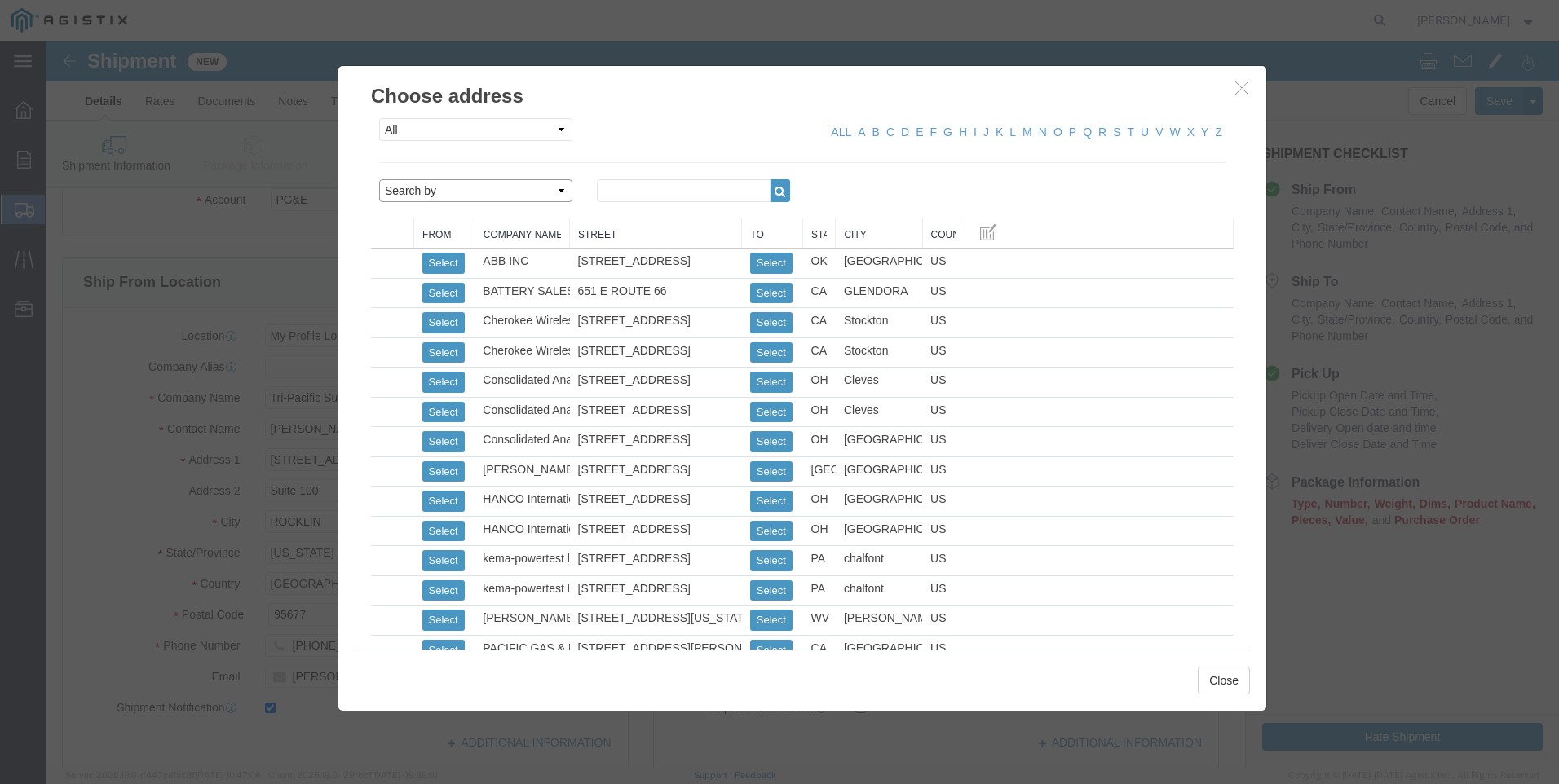
drag, startPoint x: 505, startPoint y: 153, endPoint x: 486, endPoint y: 160, distance: 20.2
click select "Search by Address Book Name City Company Name Contact Name Country CustomerAlia…"
select select "city"
click select "Search by Address Book Name City Company Name Contact Name Country CustomerAlia…"
click input "text"
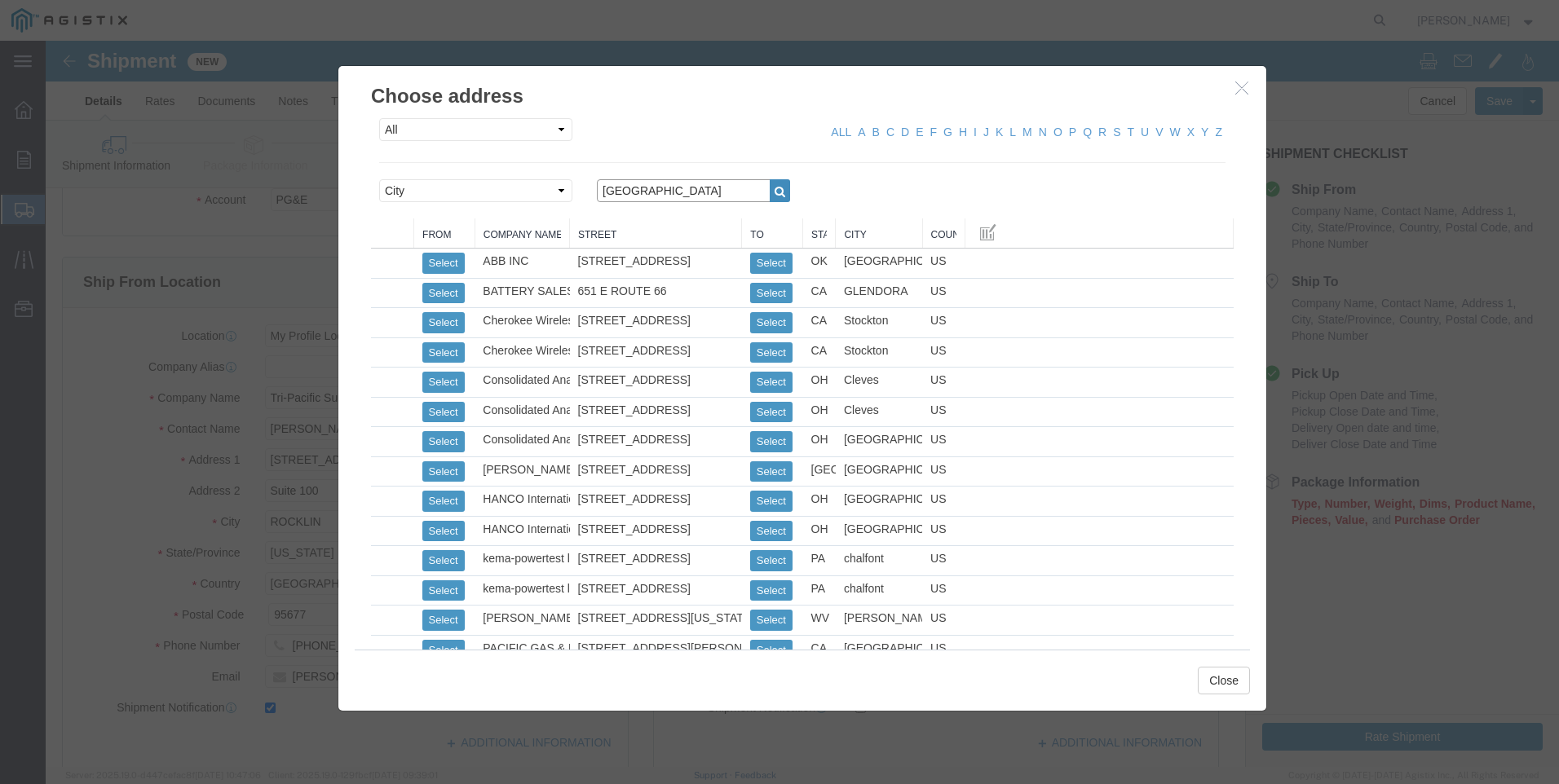
type input "[GEOGRAPHIC_DATA]"
click button "button"
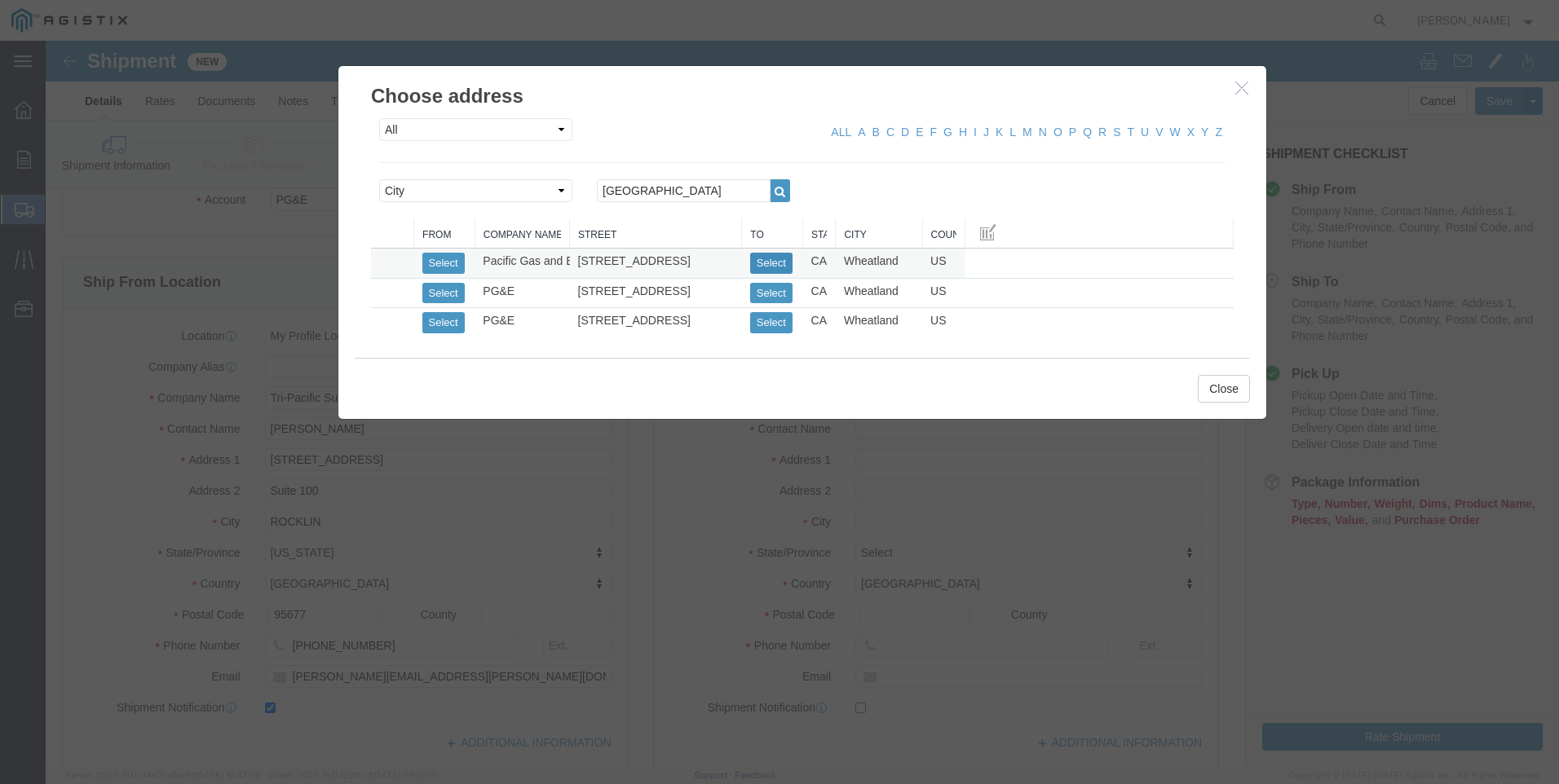
click button "Select"
select select
type input "[STREET_ADDRESS]"
type input "95692"
type input "[PHONE_NUMBER]"
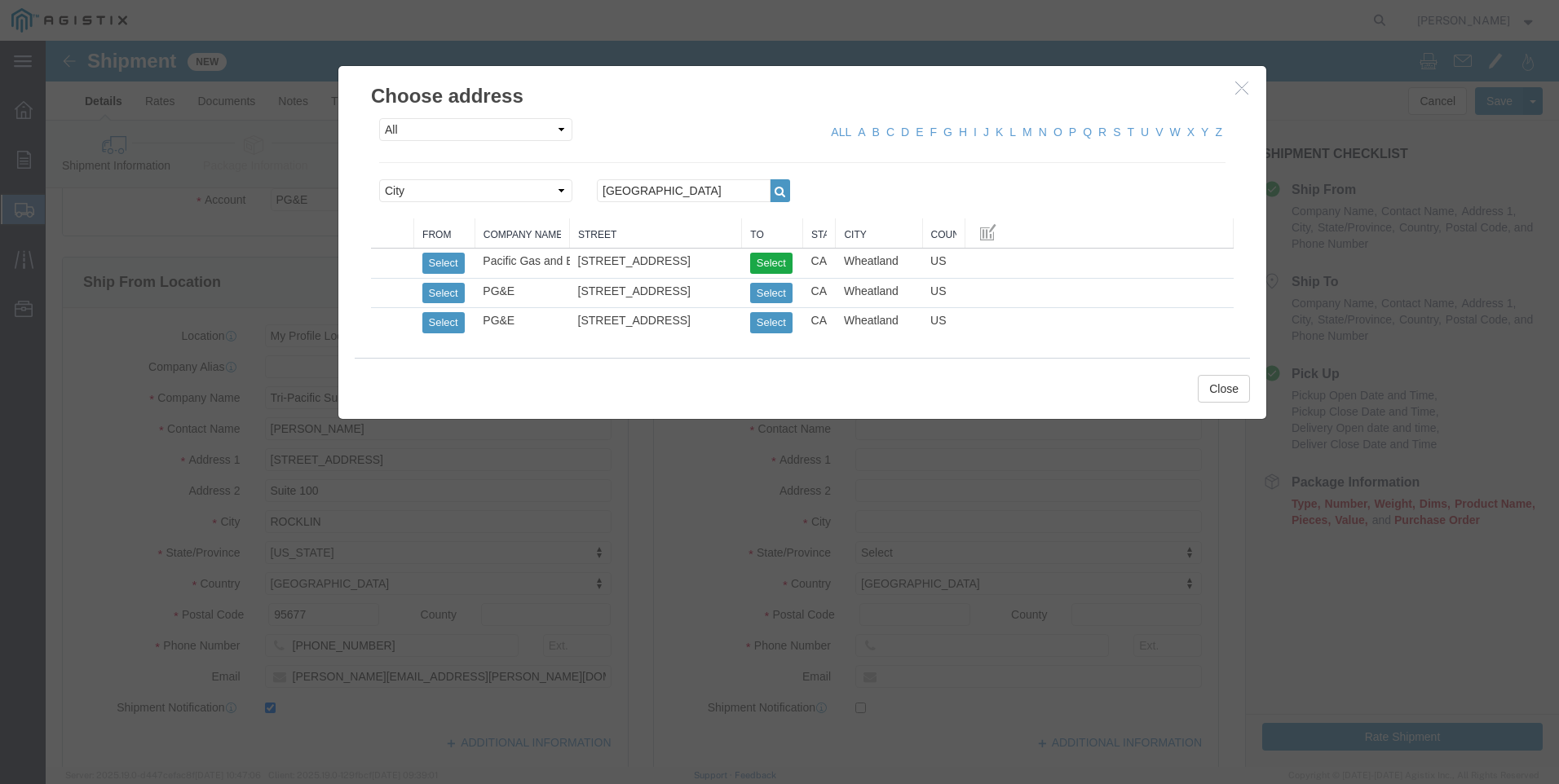
type input "Pacific Gas and Electric"
type input "Wheatland Warehouse"
type input "Wheatland"
select select "CA"
click button "Close"
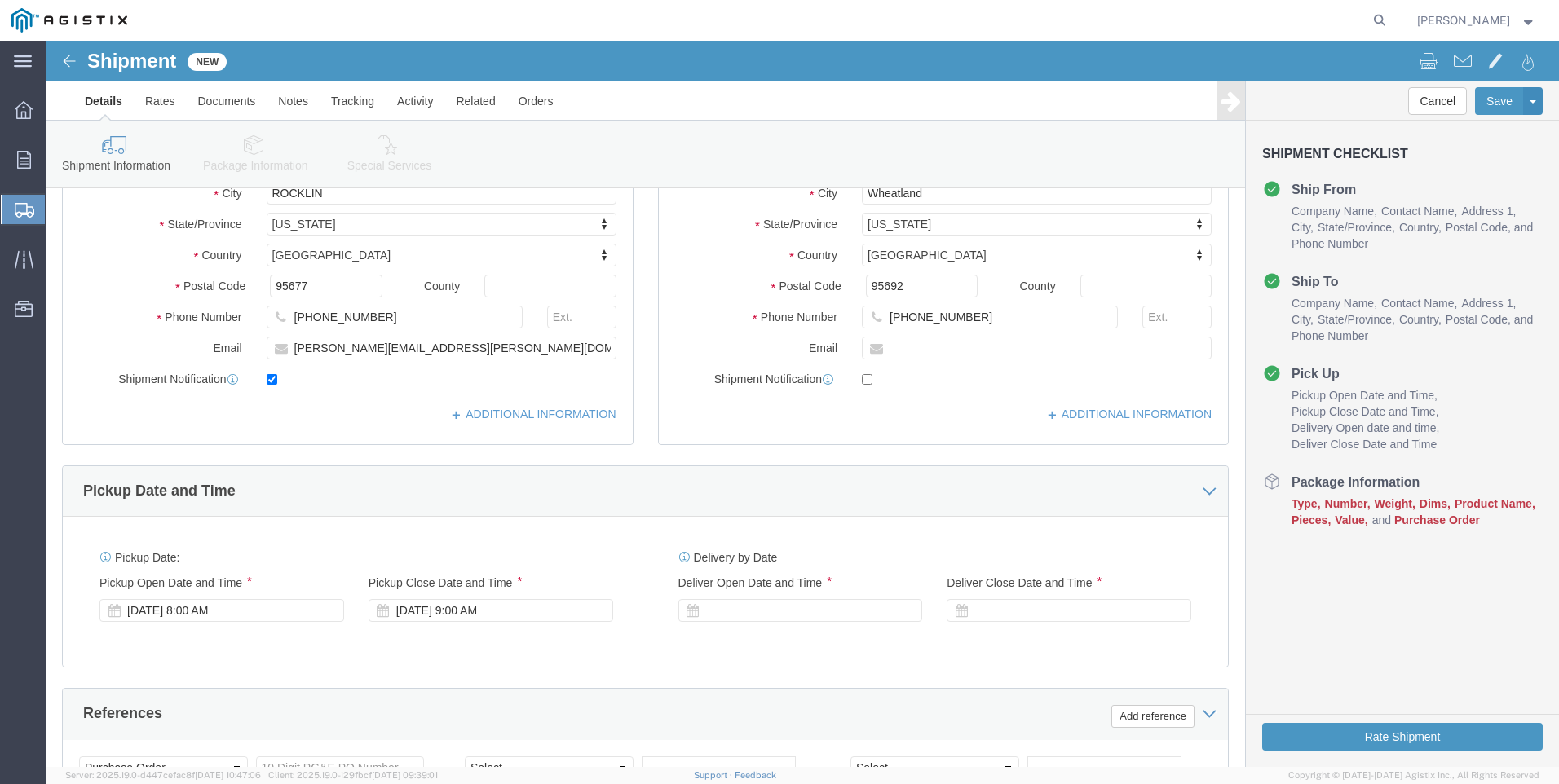
scroll to position [489, 0]
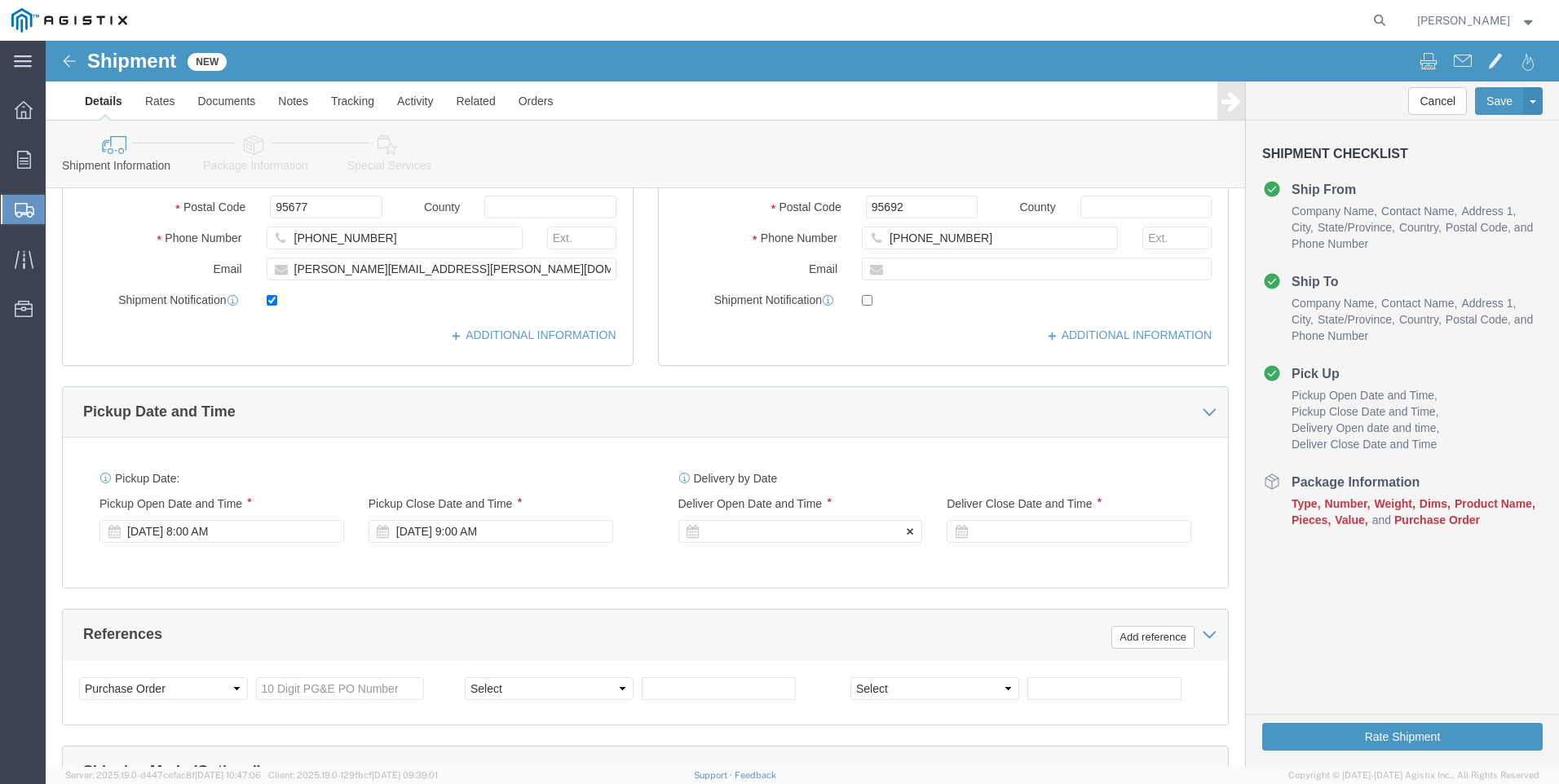
click div
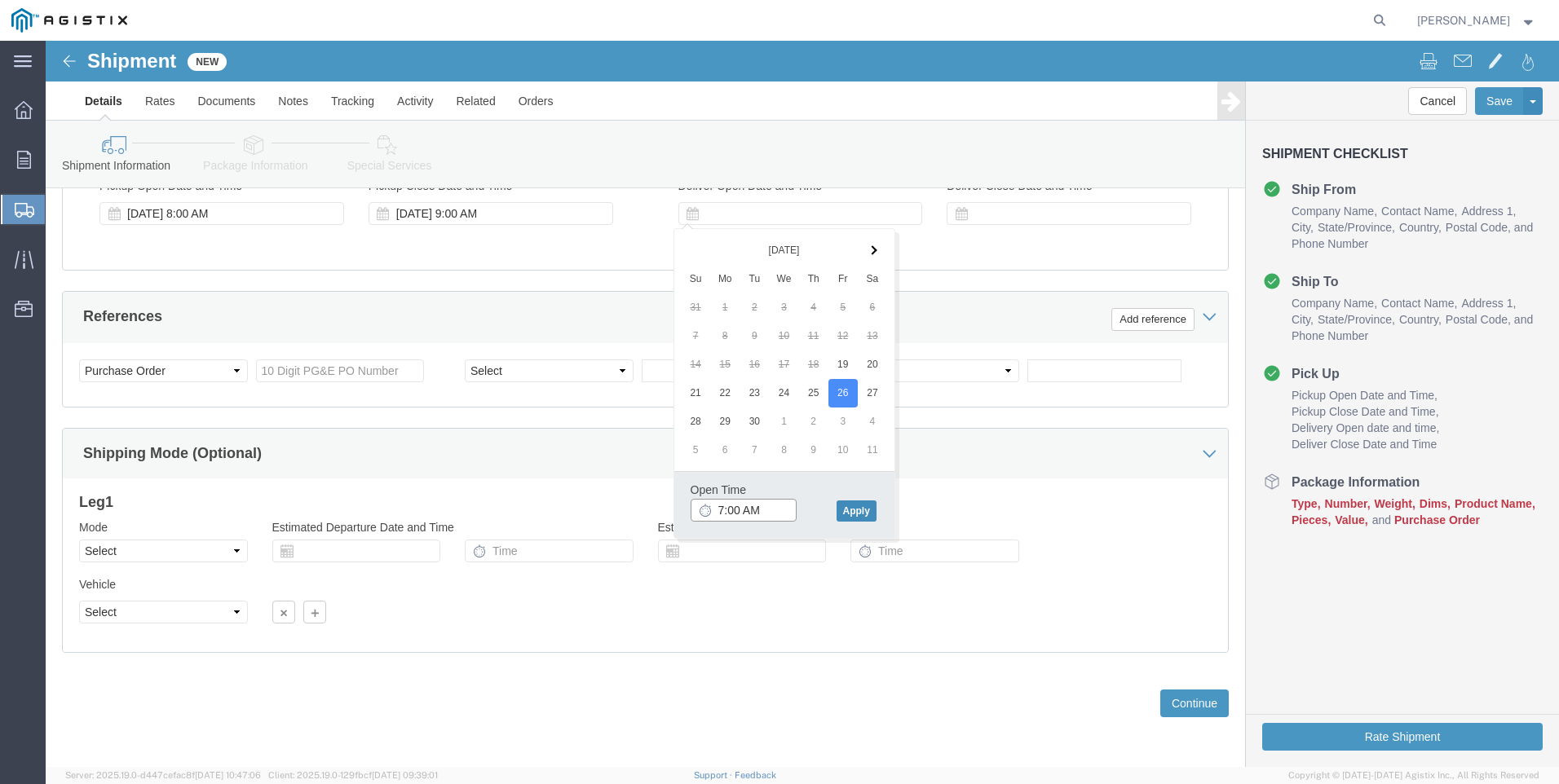
type input "7:00 AM"
click button "Apply"
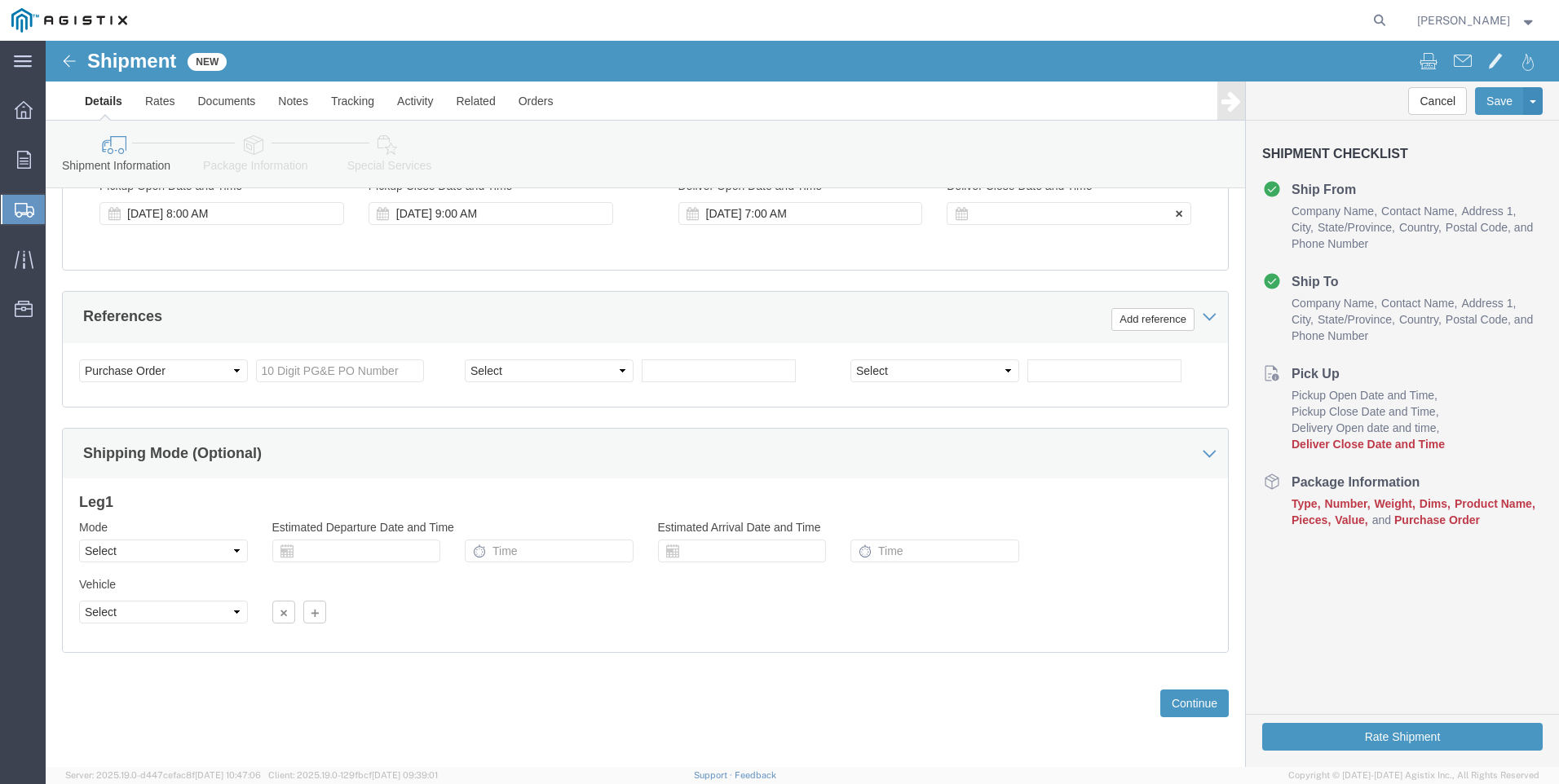
click div
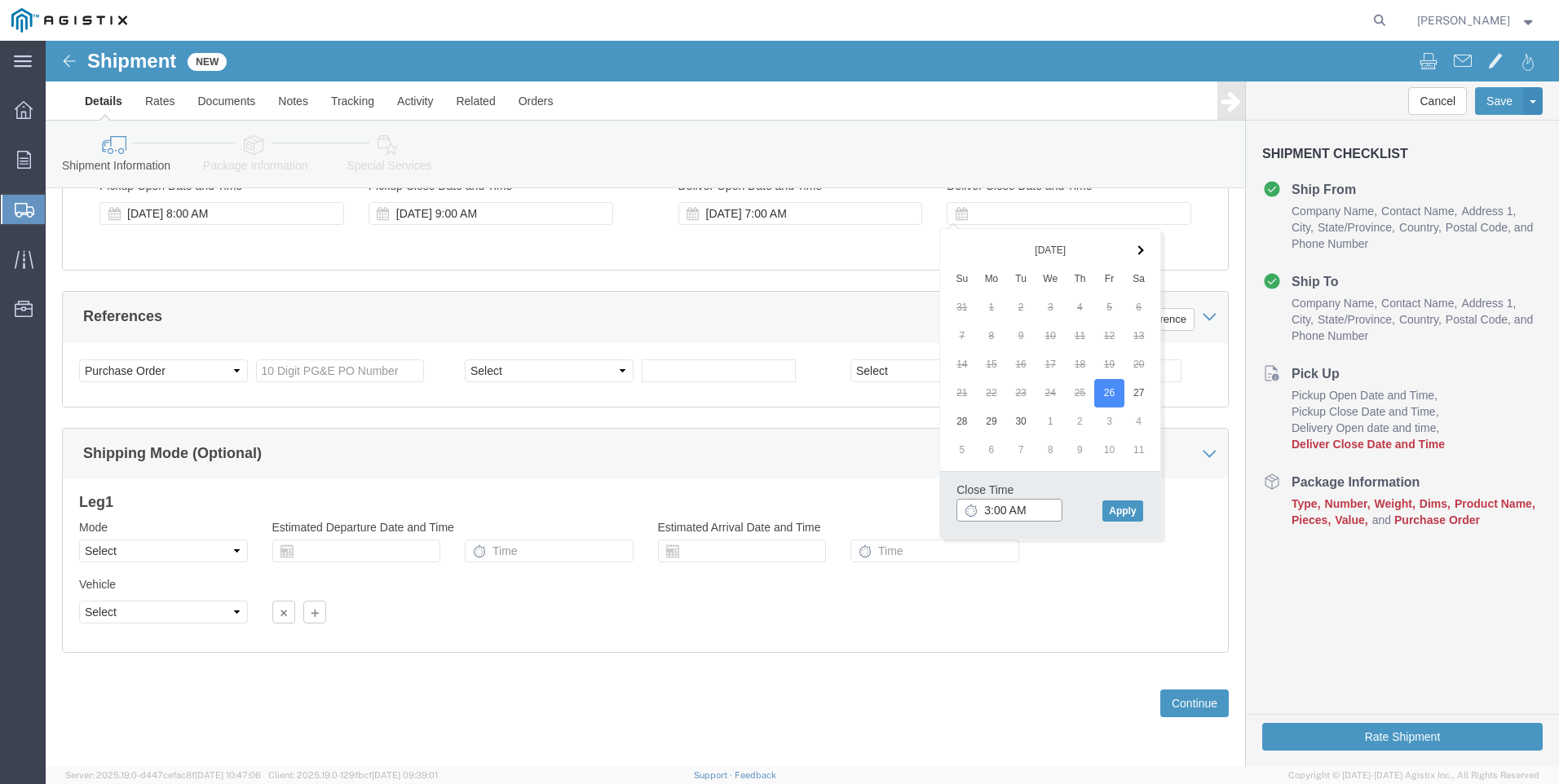
click input "3:00 AM"
type input "3:00 PM"
click button "Apply"
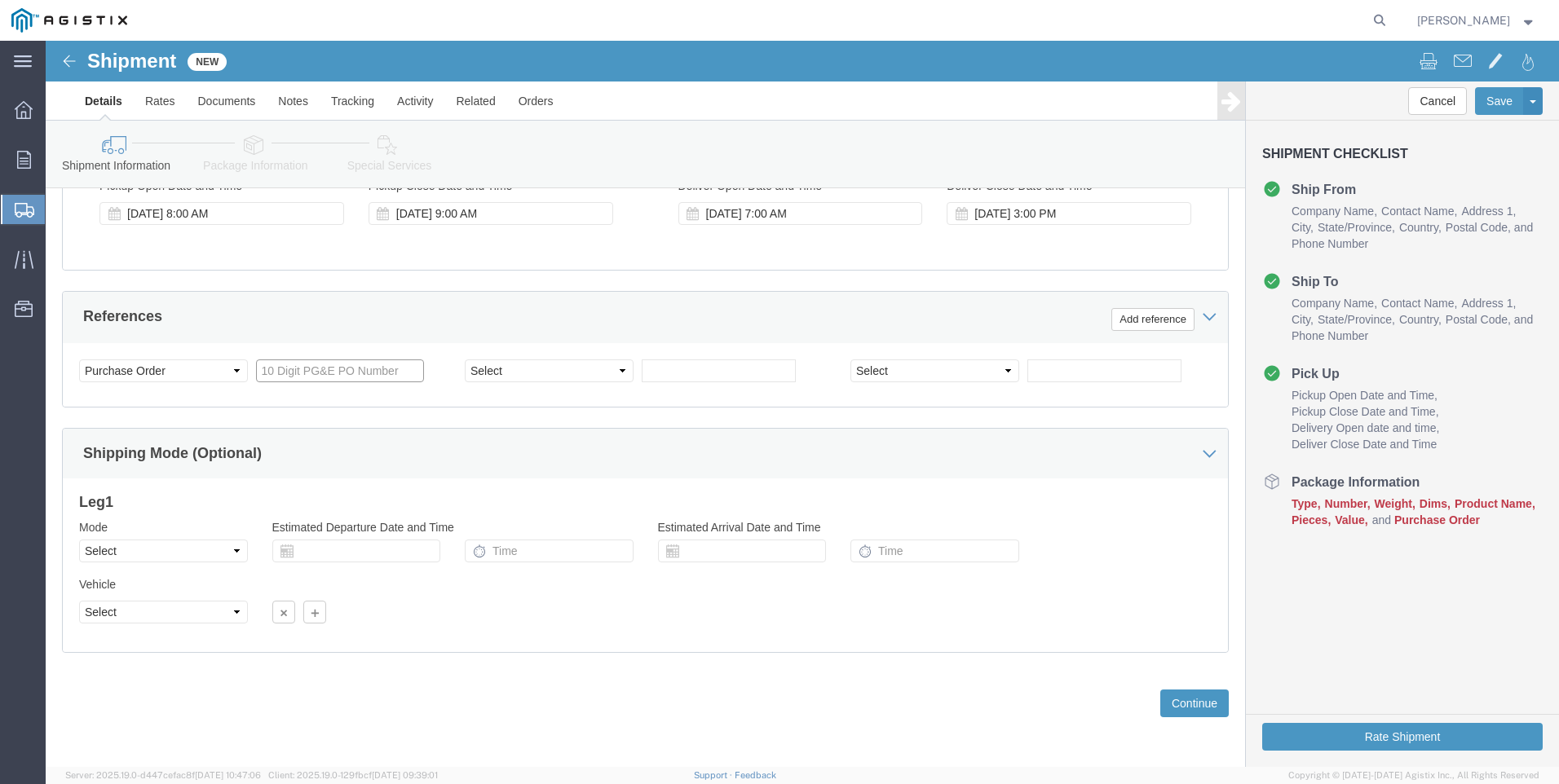
click input "text"
type input "3501419462"
drag, startPoint x: 476, startPoint y: 334, endPoint x: 457, endPoint y: 338, distance: 19.4
click select "Select Account Type Activity ID Airline Appointment Number ASN Batch Request # …"
select select "SALEORDR"
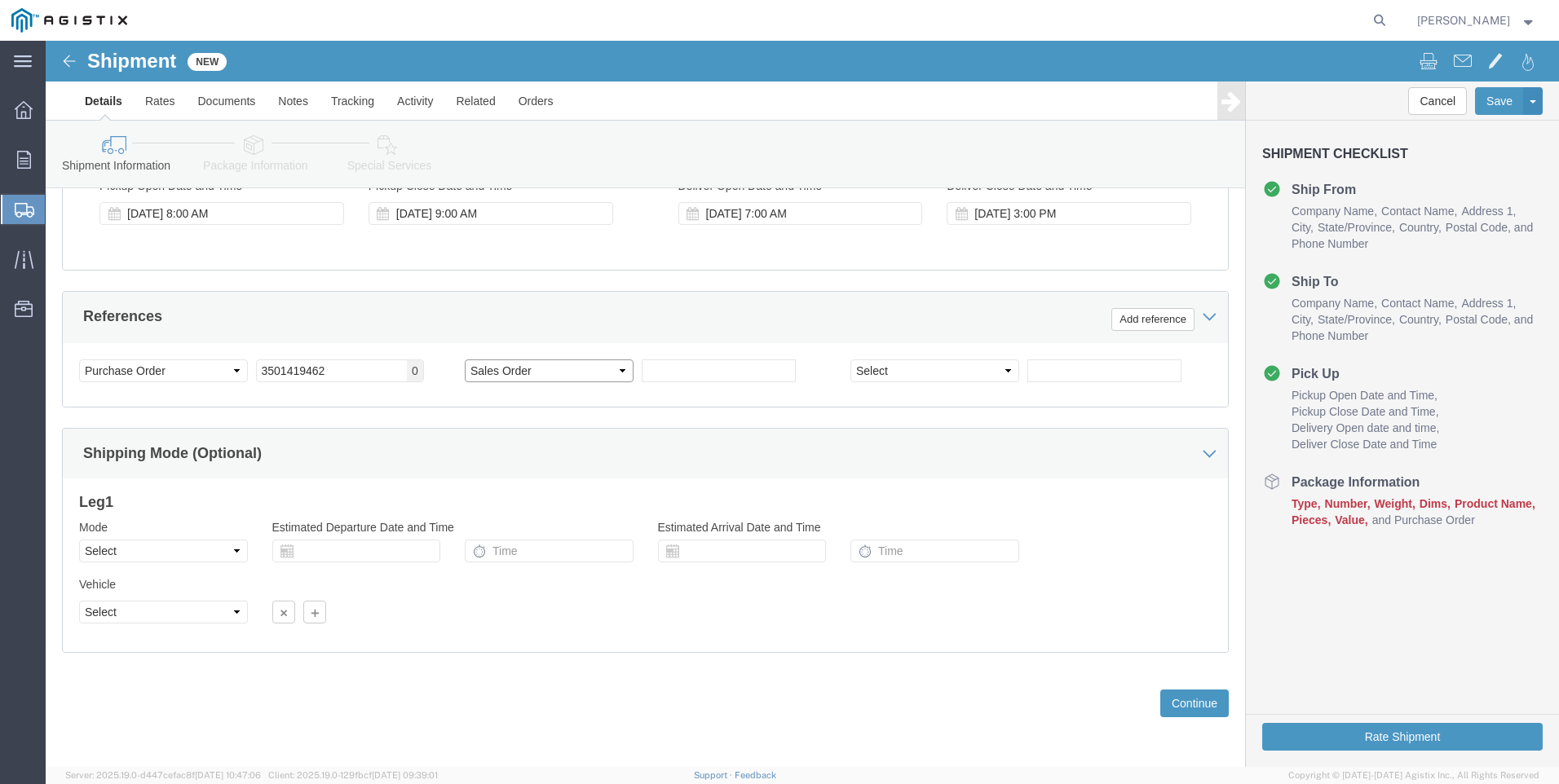
click select "Select Account Type Activity ID Airline Appointment Number ASN Batch Request # …"
click input "text"
type input "SO 0054940"
click button "Continue"
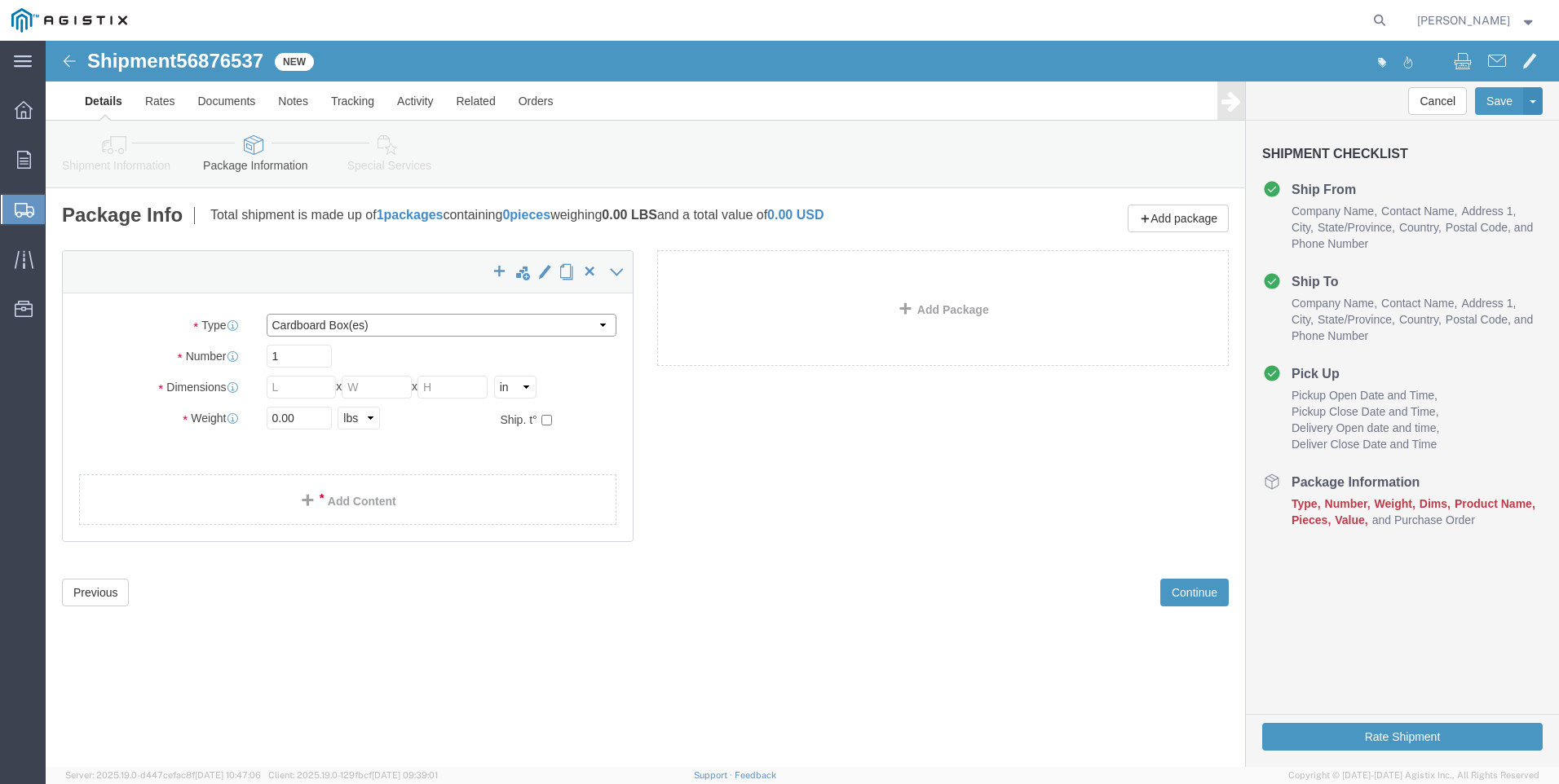
click select "Select Bulk Bundle(s) Cardboard Box(es) Carton(s) Crate(s) Drum(s) (Fiberboard)…"
select select "CRAT"
click select "Select Bulk Bundle(s) Cardboard Box(es) Carton(s) Crate(s) Drum(s) (Fiberboard)…"
click input "text"
type input "32"
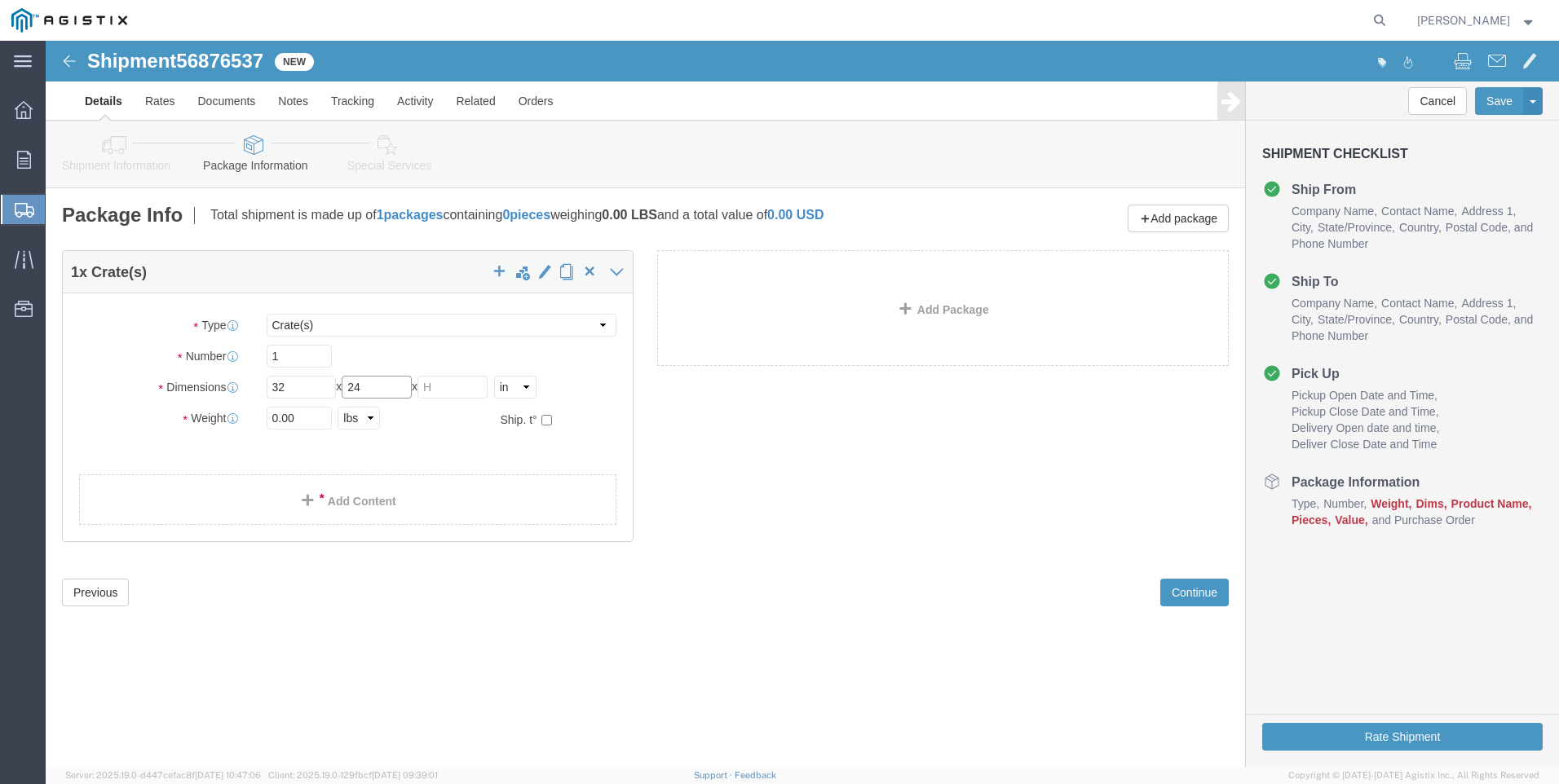
type input "24"
type input "42"
type input "248"
click link "Add Content"
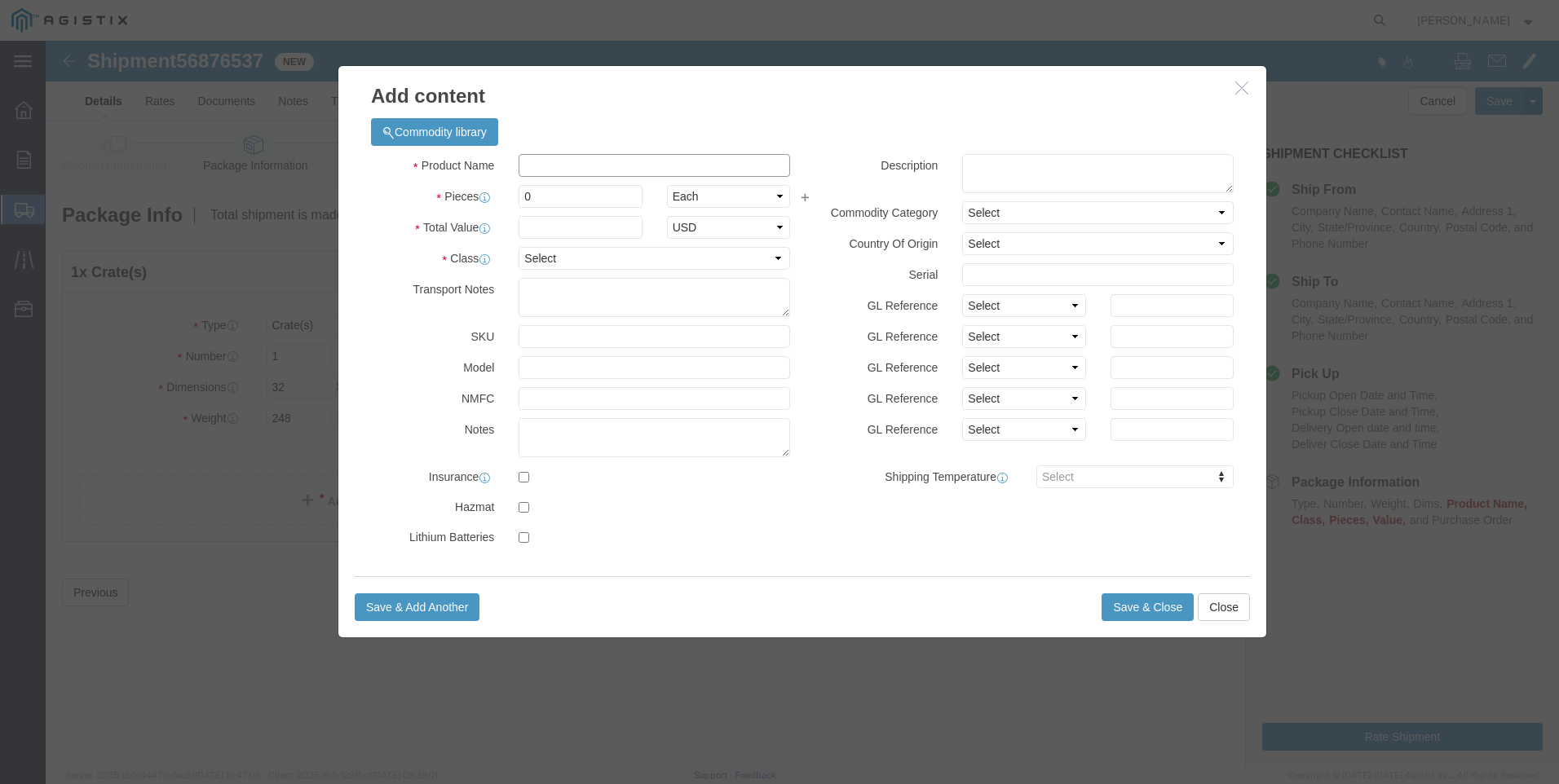
click input "text"
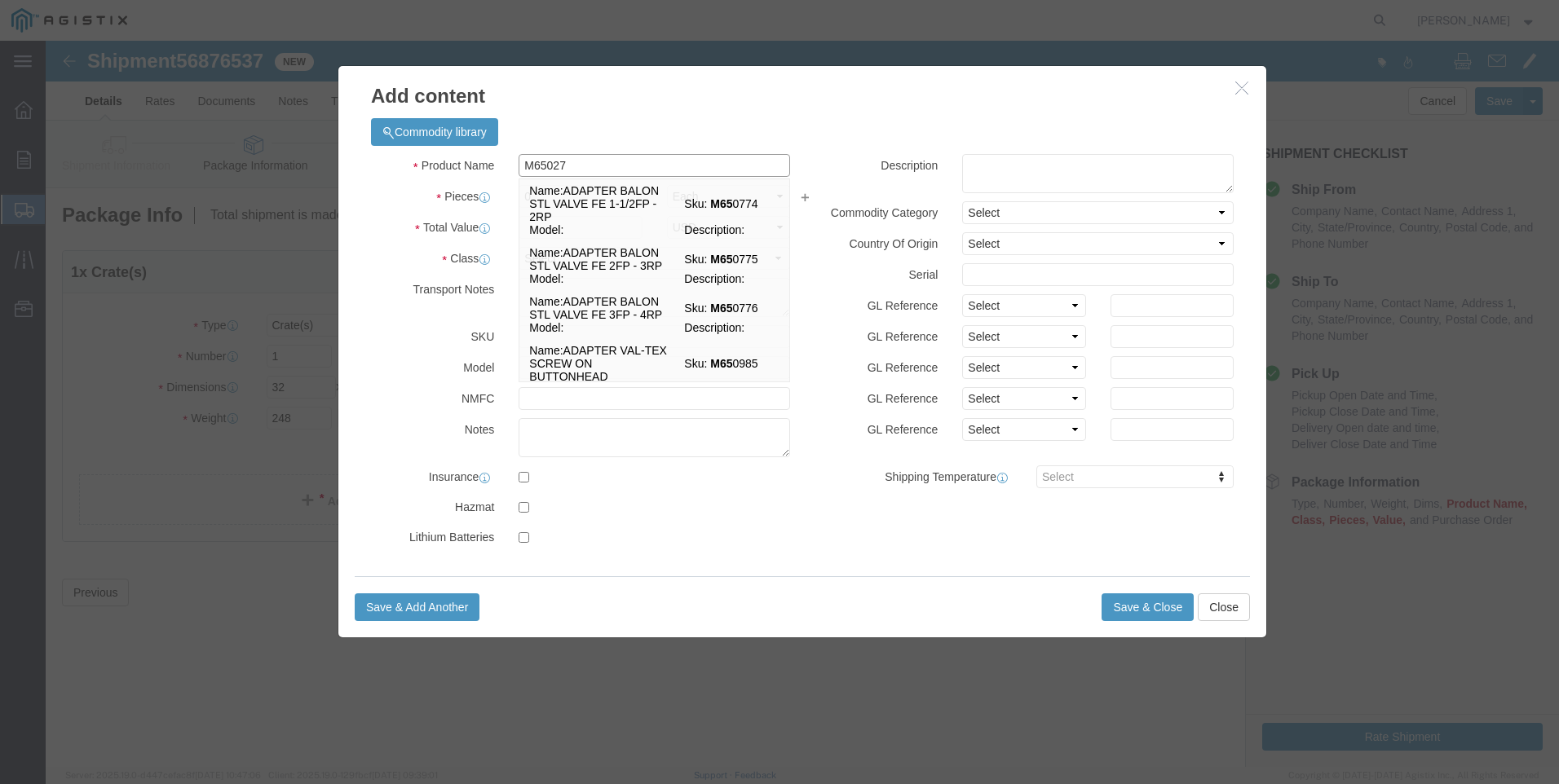
type input "M650273"
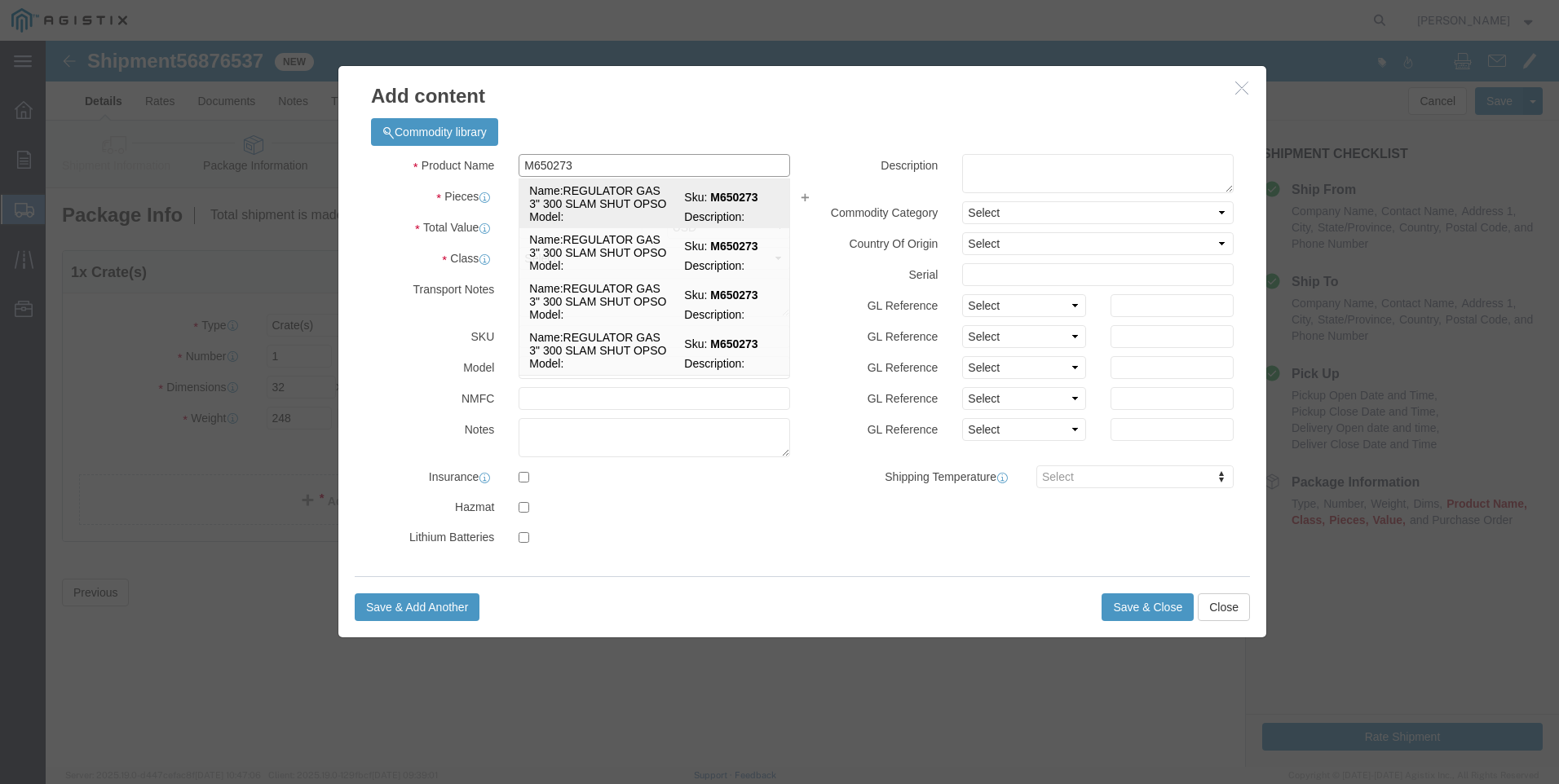
click td "Name: REGULATOR GAS 3" 300 SLAM SHUT OPSO"
select select
select select "USD"
type input "REGULATOR GAS 3" 300 SLAM SHUT OPSO"
type input "M650273"
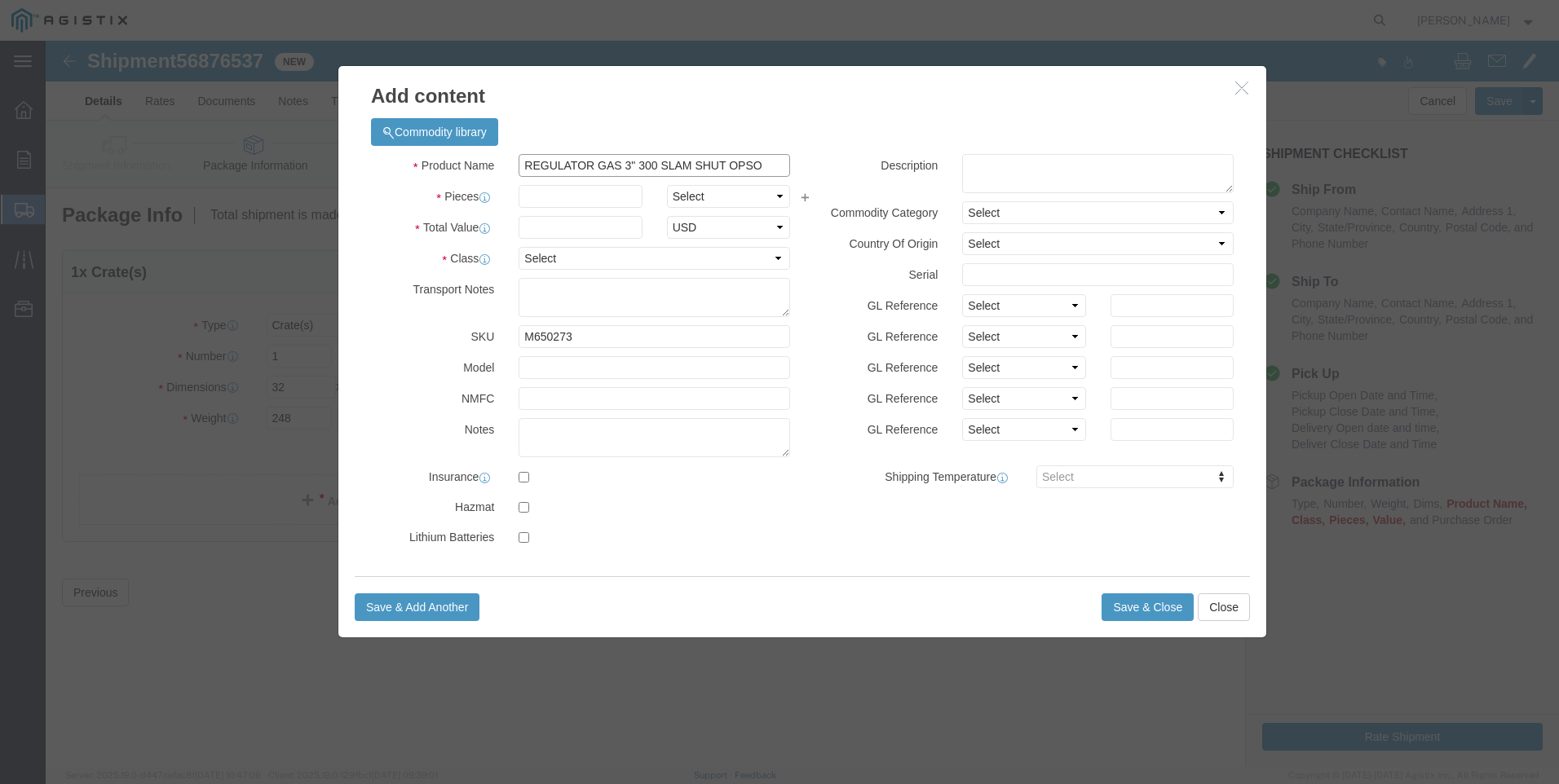
drag, startPoint x: 731, startPoint y: 125, endPoint x: 300, endPoint y: 118, distance: 431.1
click div "Add content Commodity library Product Name REGULATOR GAS 3" 300 SLAM SHUT OPSO …"
type input "REGULATOR GAS 3" 300 SLAM SHUT OPSO"
click textarea
paste textarea "REGULATOR GAS 3" 300 SLAM SHUT OPSO"
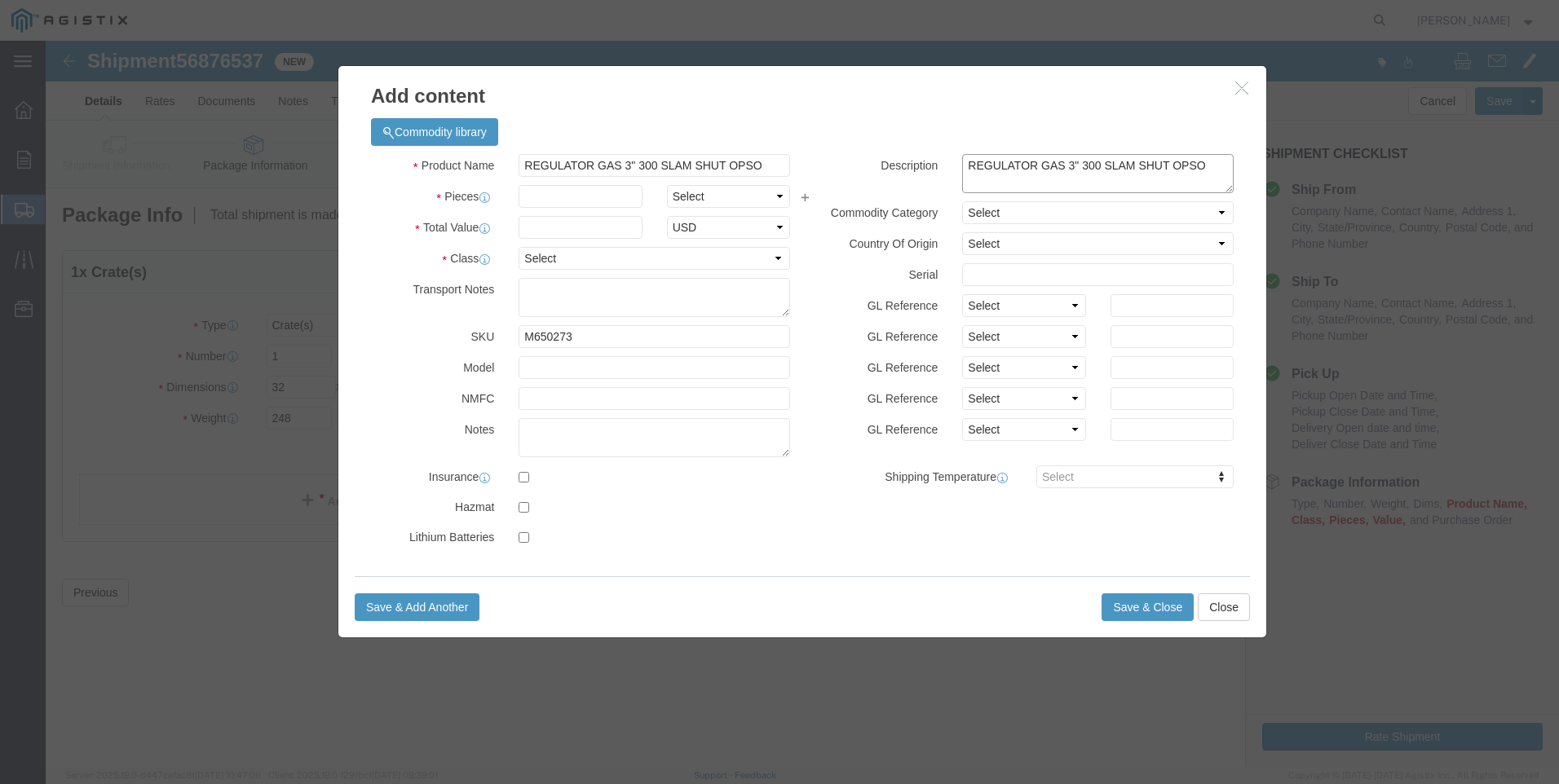
type textarea "REGULATOR GAS 3" 300 SLAM SHUT OPSO"
drag, startPoint x: 728, startPoint y: 127, endPoint x: 180, endPoint y: 89, distance: 549.3
click div "Add content Commodity library Product Name REGULATOR GAS 3" 300 SLAM SHUT OPSO …"
type input "M650273 / SG-17-100-75-ANOB-R20"
click input "text"
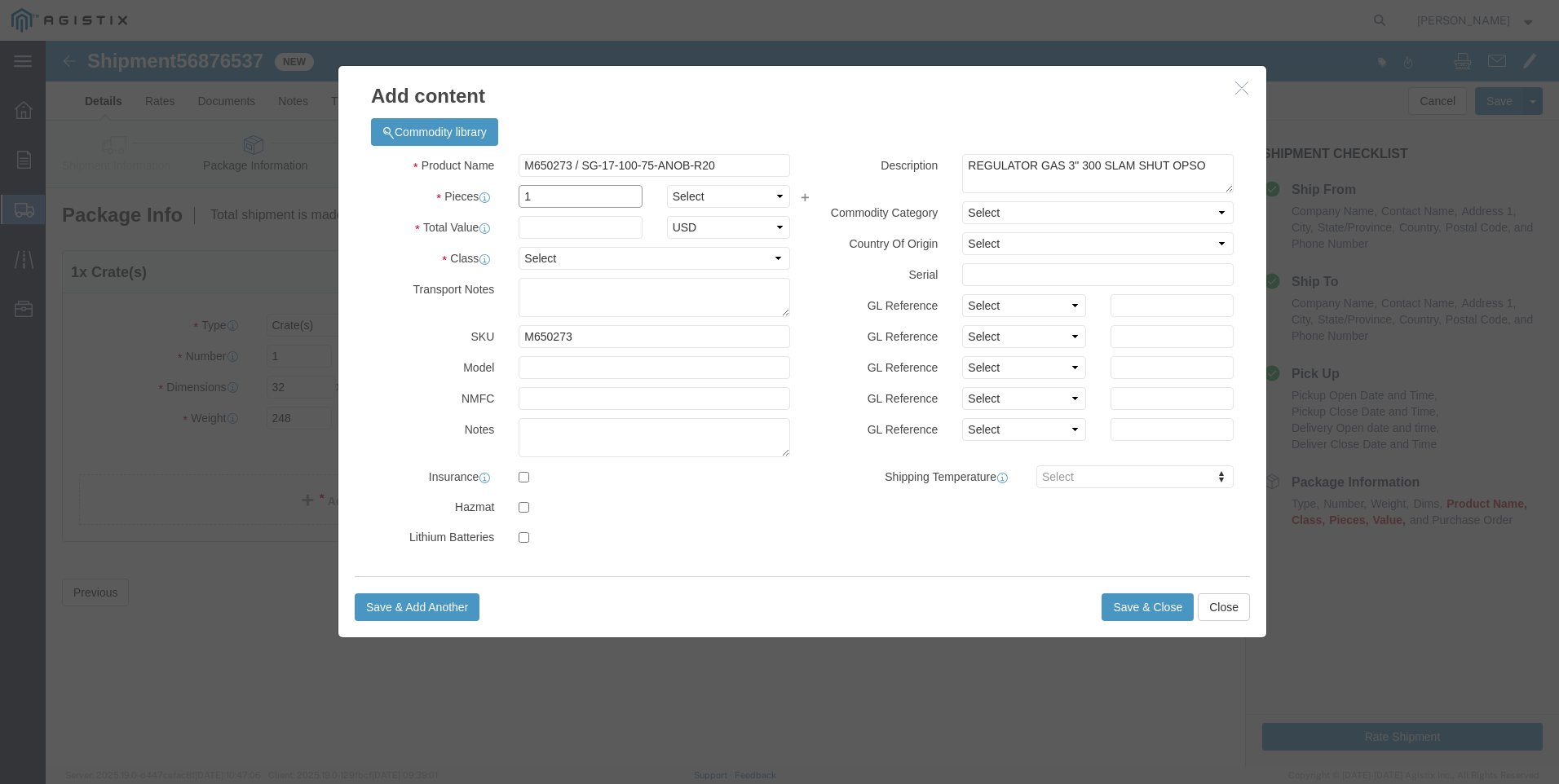
type input "1"
click input "text"
type input "8375"
click select "Select 50 55 60 65 70 85 92.5 100 125 175 250 300 400"
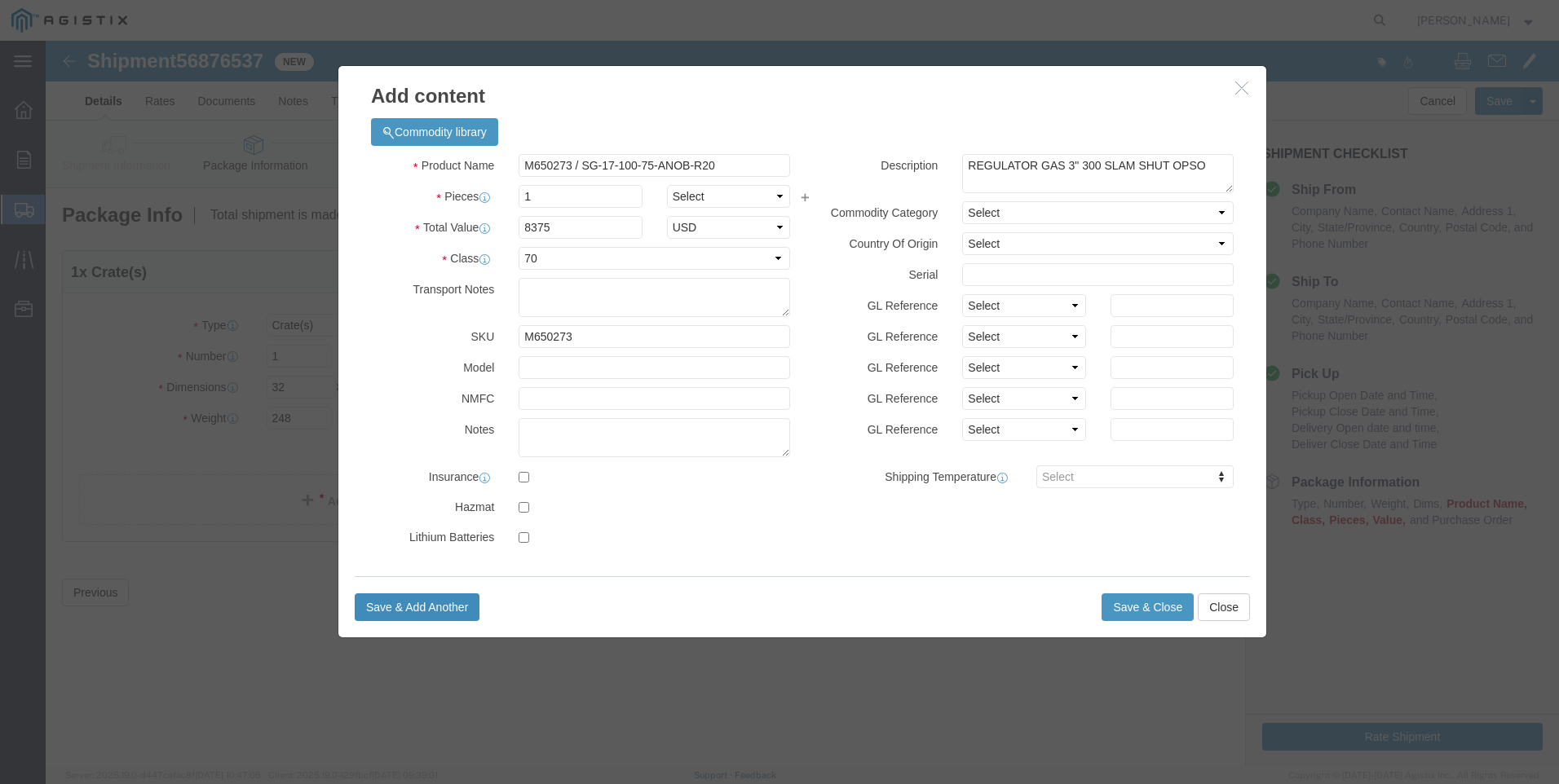
click button "Save & Add Another"
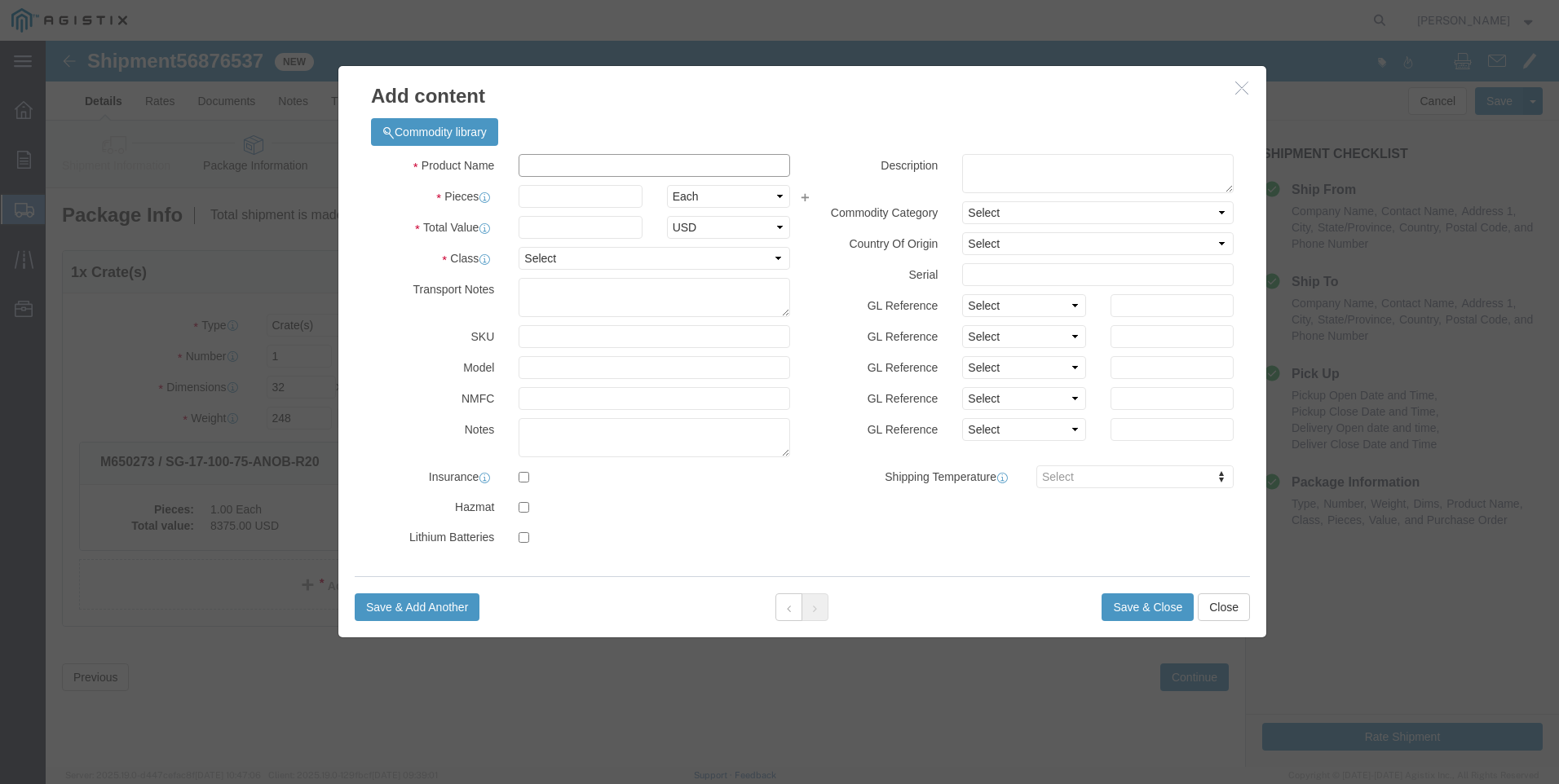
click input "text"
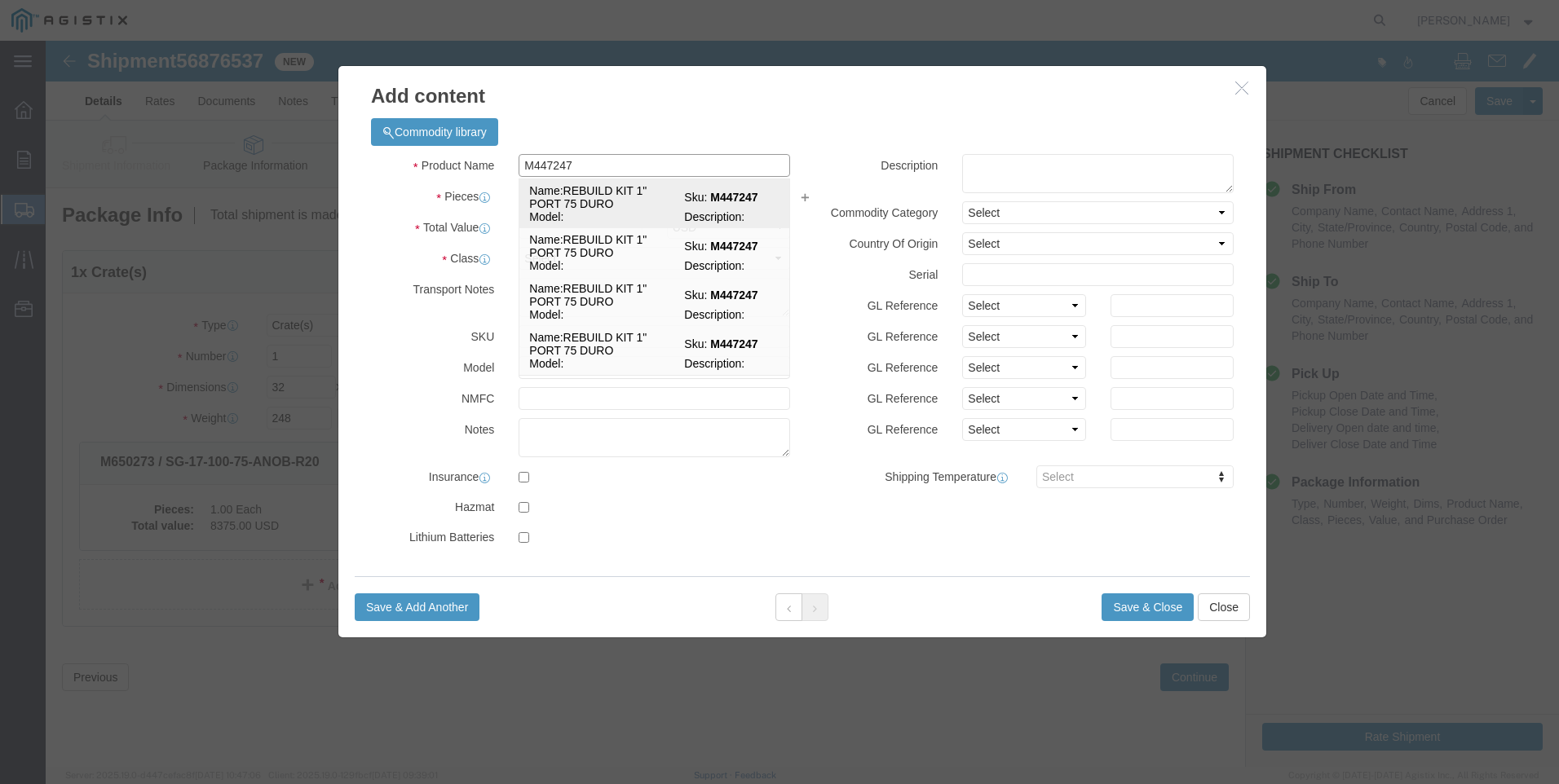
click td "Name: REBUILD KIT 1" PORT 75 DURO"
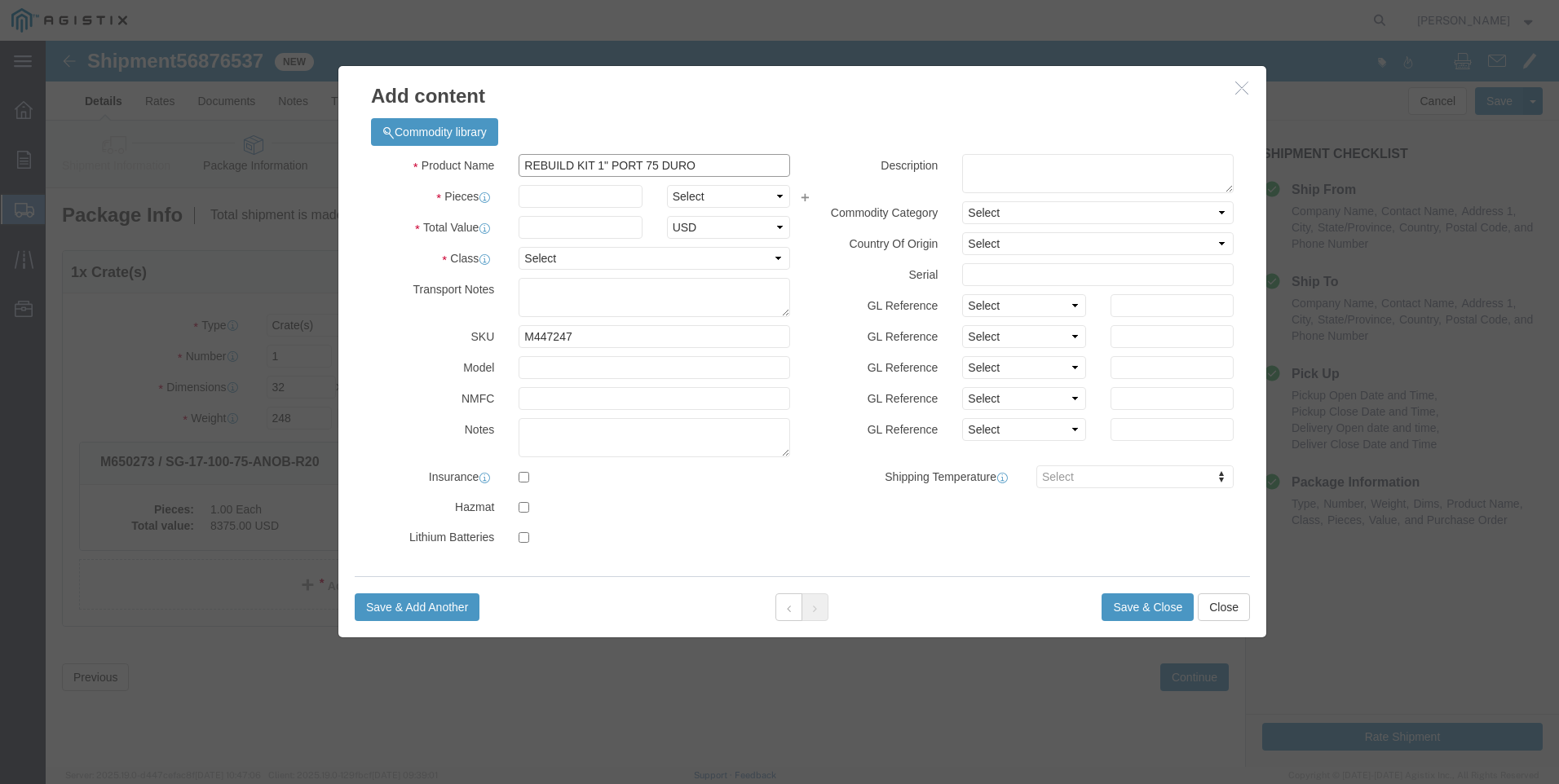
drag, startPoint x: 690, startPoint y: 121, endPoint x: 457, endPoint y: 118, distance: 233.0
click div "Product Name REBUILD KIT 1" PORT 75 DURO M447247"
click textarea
paste textarea "REBUILD KIT 1" PORT 75 DURO"
drag, startPoint x: 588, startPoint y: 120, endPoint x: 184, endPoint y: 81, distance: 405.9
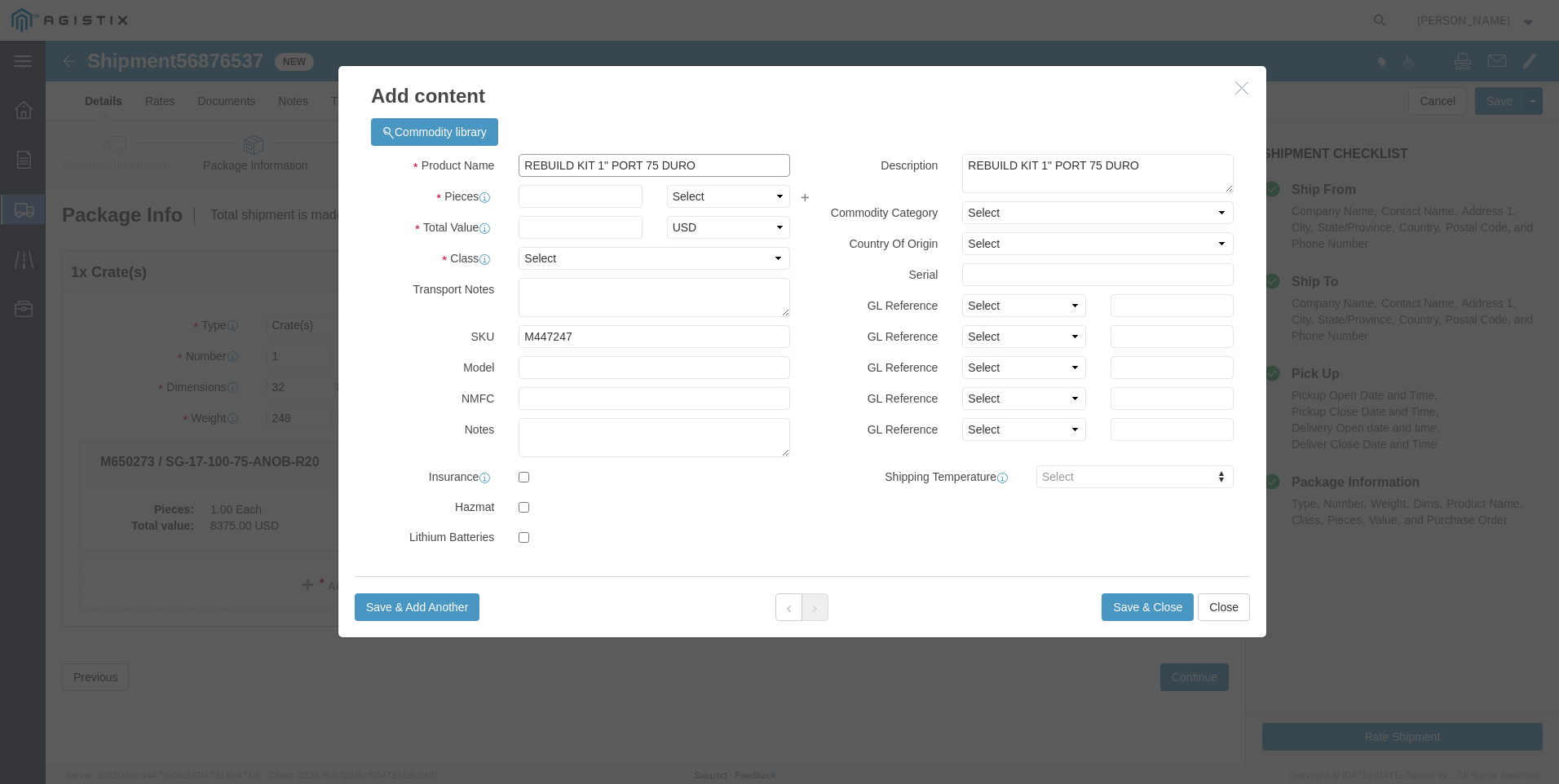
click div "Add content Commodity library Product Name REBUILD KIT 1" PORT 75 DURO M447247 …"
click select "Select 50 55 60 65 70 85 92.5 100 125 175 250 300 400"
click button "Save & Add Another"
click input "text"
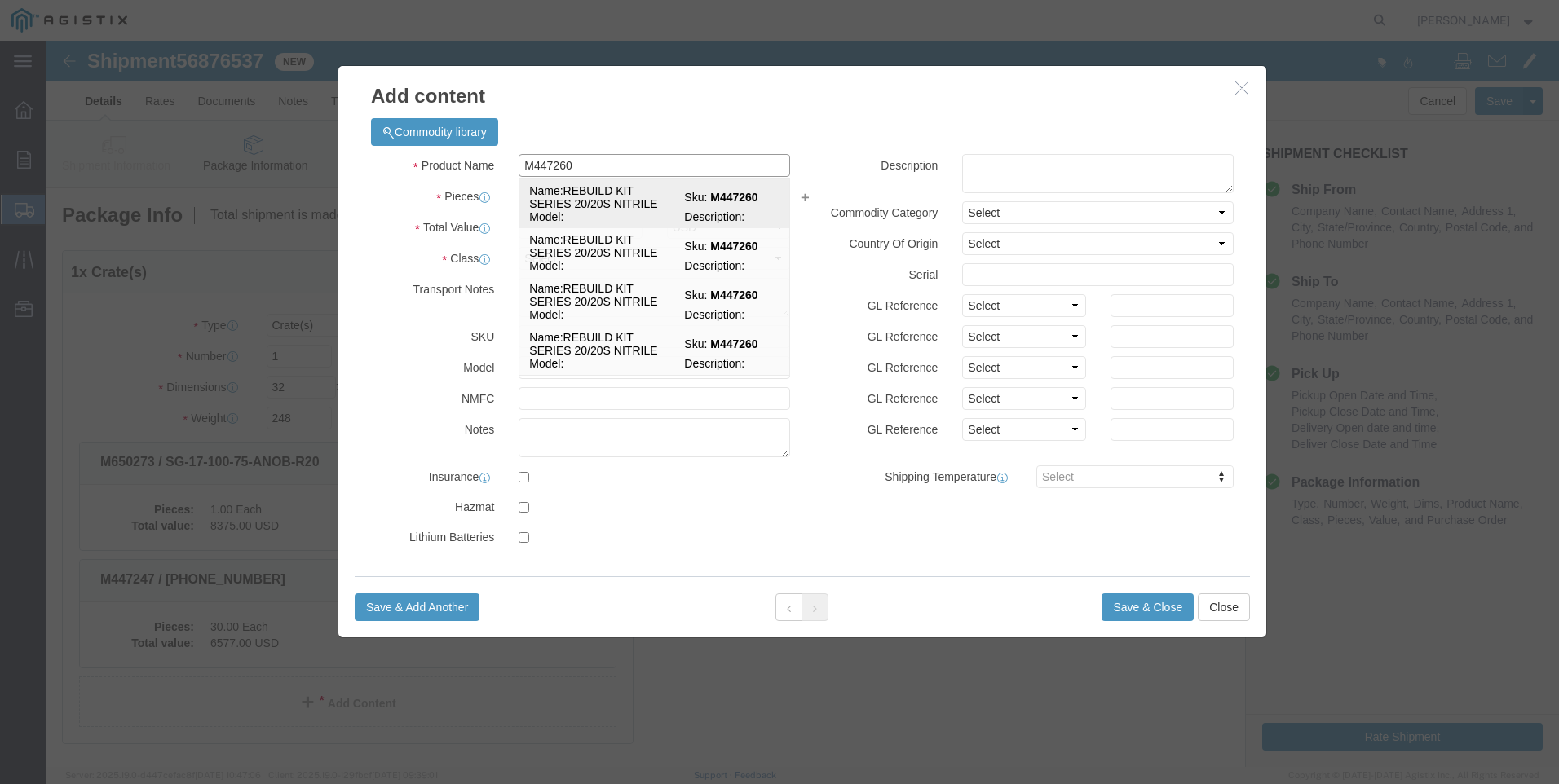
click td "Model:"
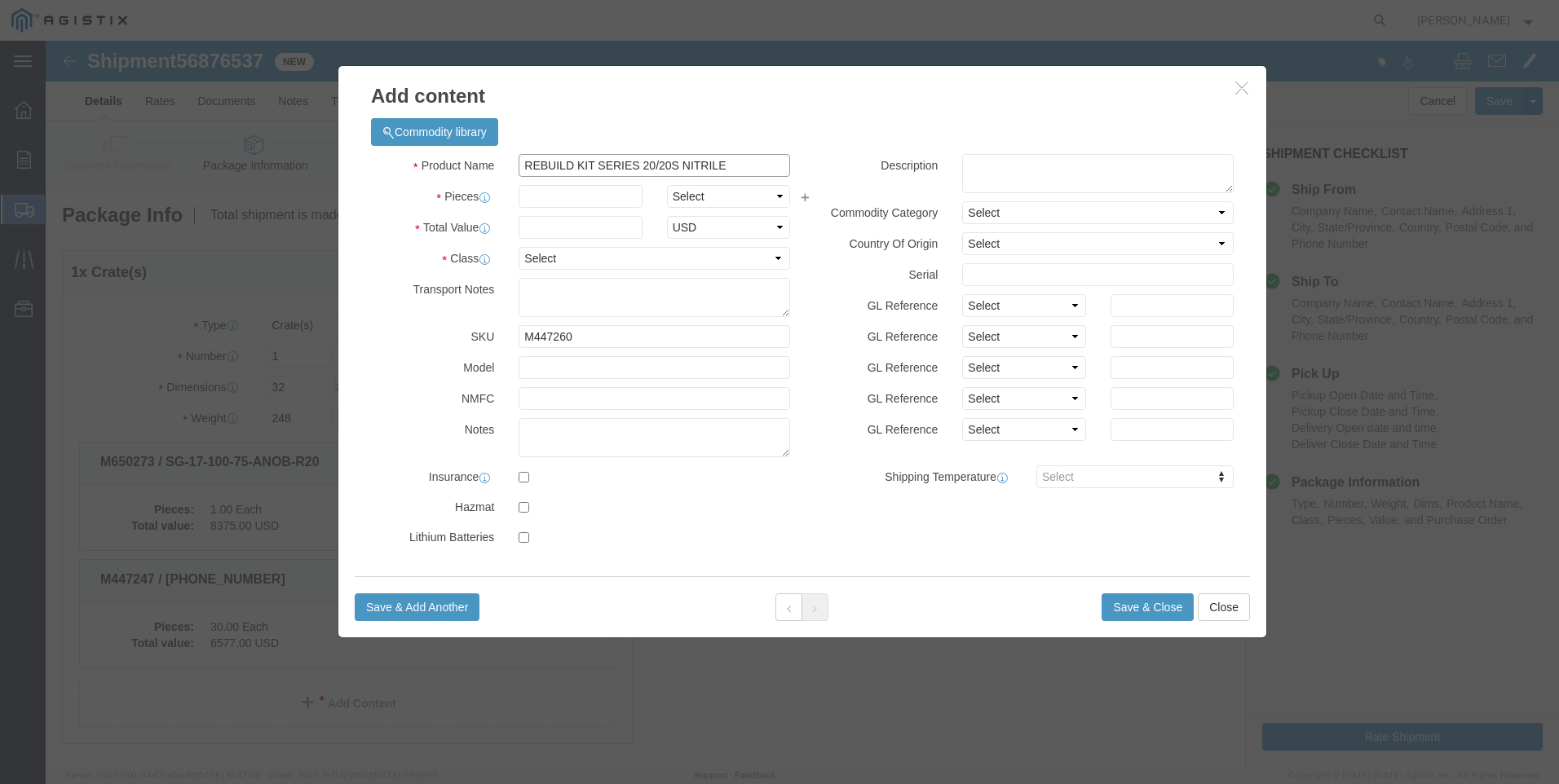
drag, startPoint x: 700, startPoint y: 127, endPoint x: 450, endPoint y: 121, distance: 250.1
click div "Product Name REBUILD KIT SERIES 20/20S NITRILE M447260"
click textarea
paste textarea "REBUILD KIT SERIES 20/20S NITRILE"
drag, startPoint x: 705, startPoint y: 126, endPoint x: 206, endPoint y: 108, distance: 499.3
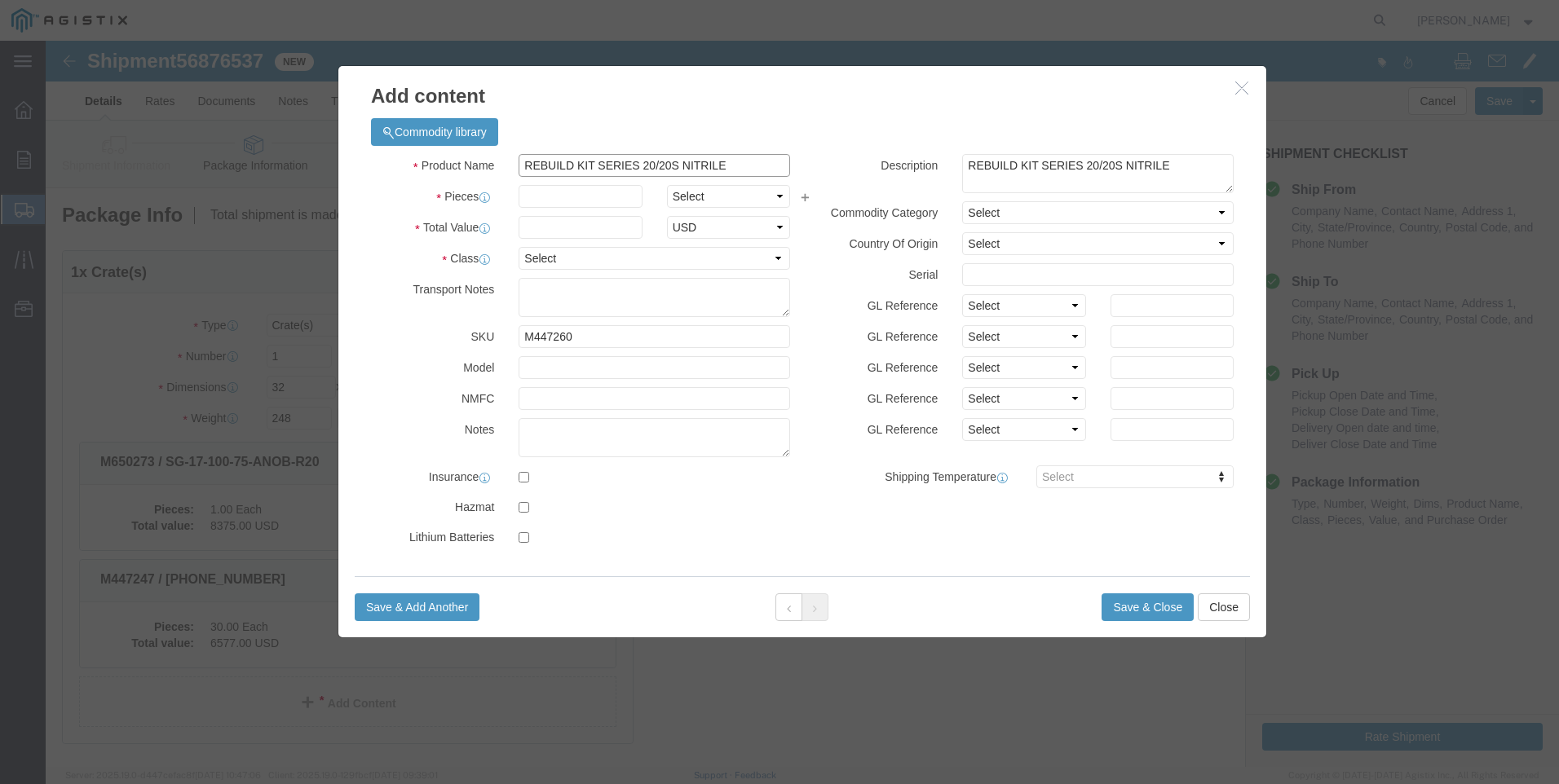
click div "Add content Commodity library Product Name REBUILD KIT SERIES 20/20S NITRILE M4…"
click input "text"
click select "Select 50 55 60 65 70 85 92.5 100 125 175 250 300 400"
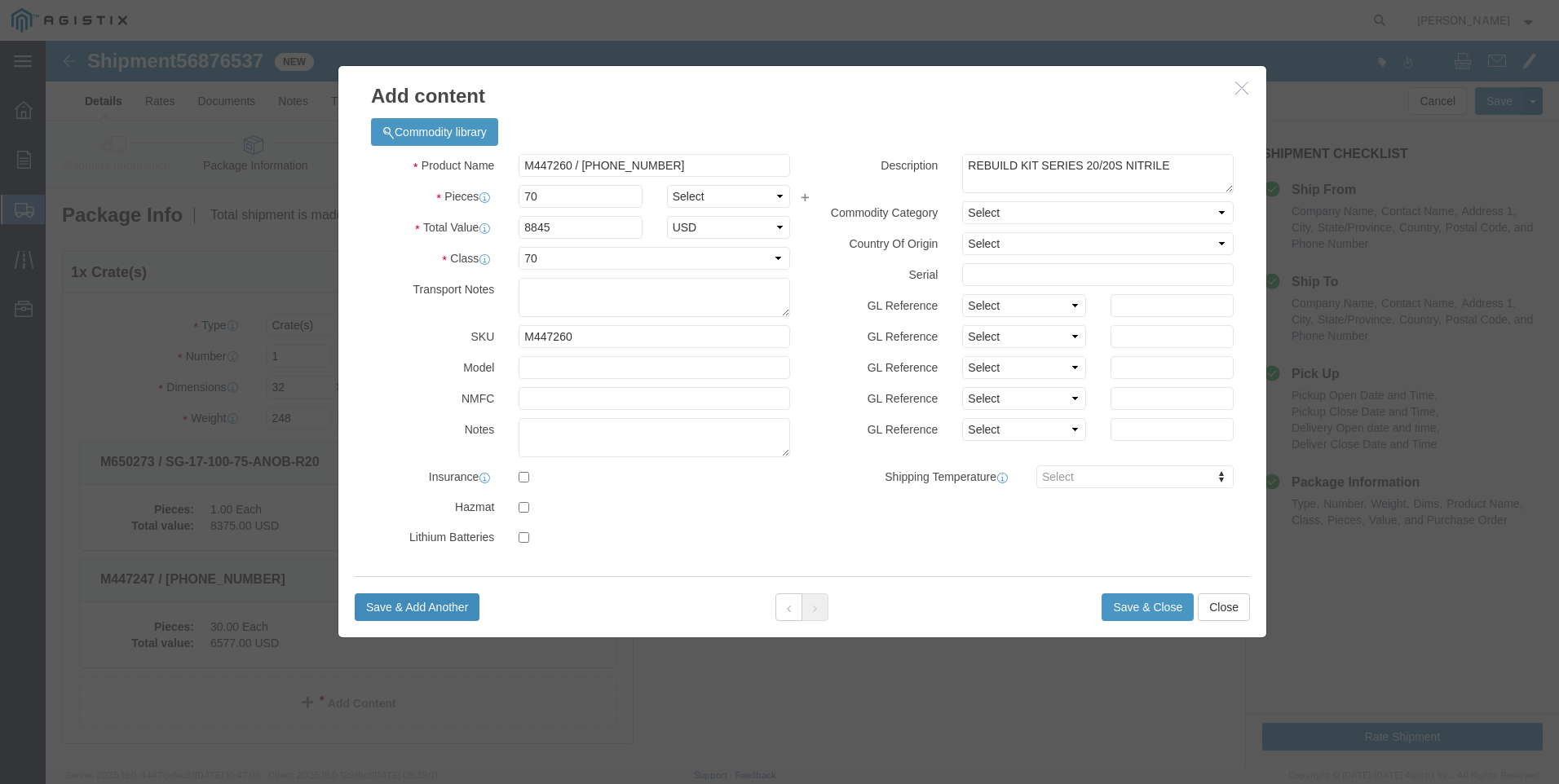
click button "Save & Add Another"
click input "text"
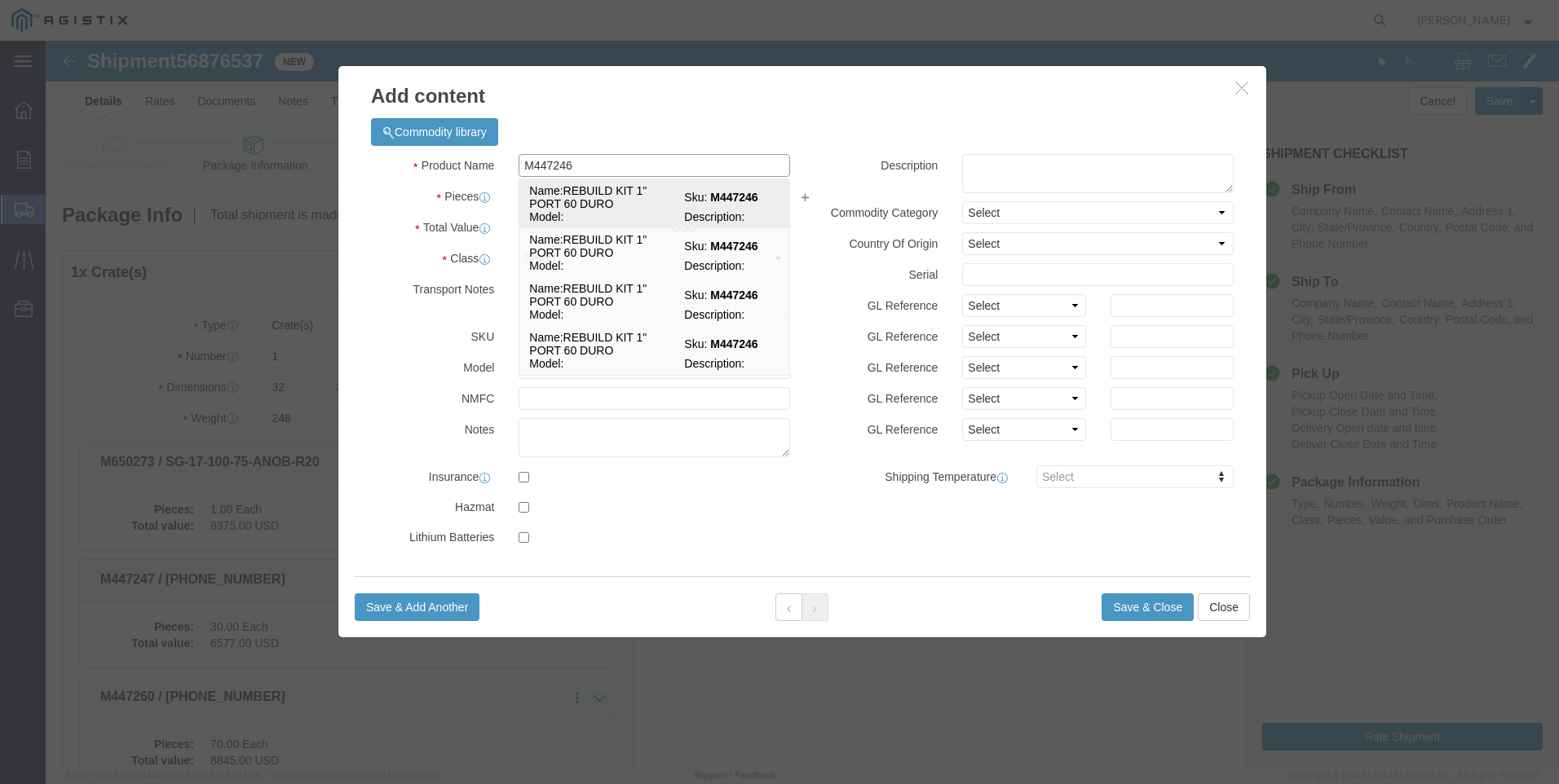
drag, startPoint x: 588, startPoint y: 178, endPoint x: 665, endPoint y: 127, distance: 92.4
click td "Model:"
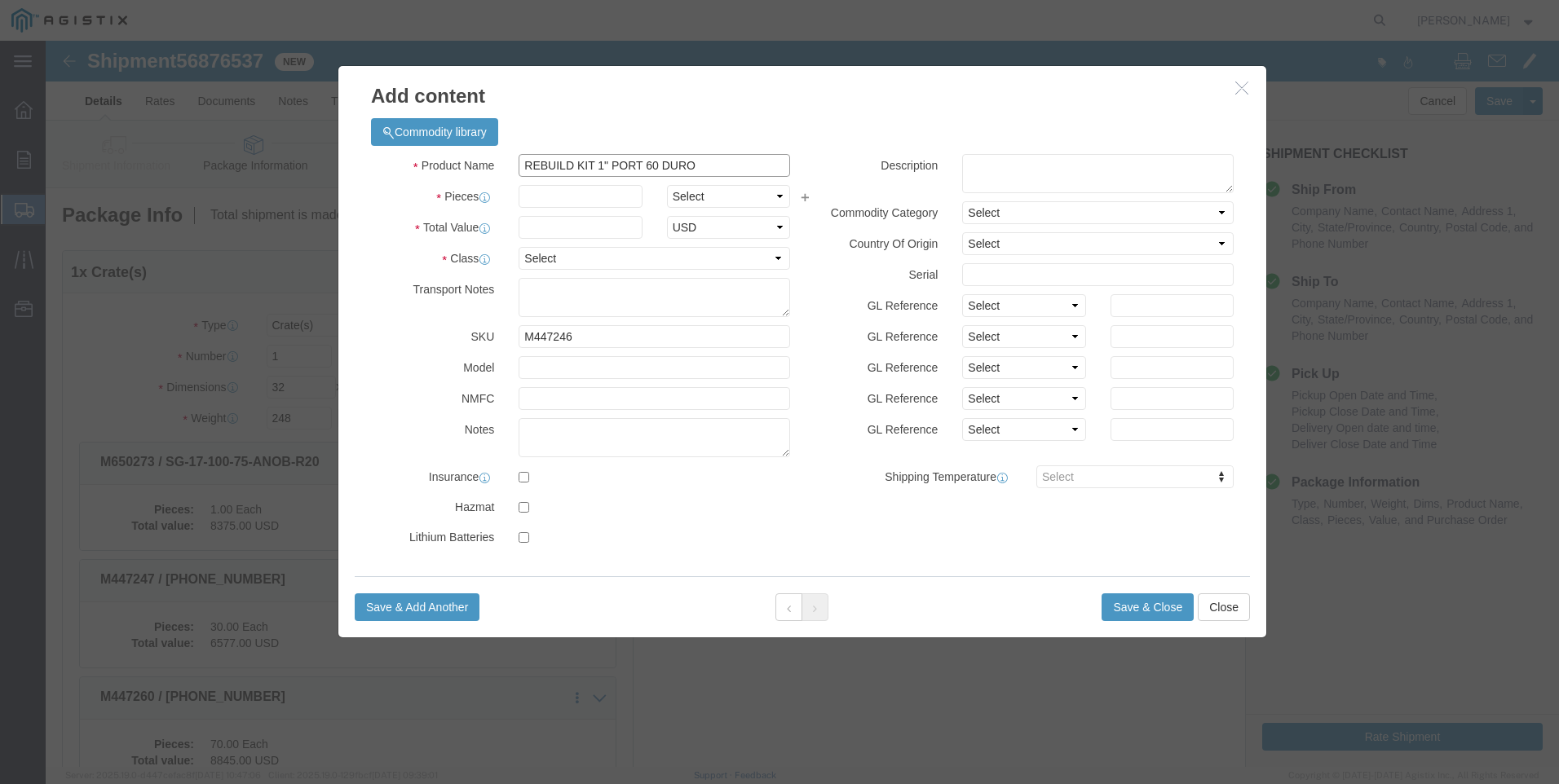
drag, startPoint x: 676, startPoint y: 121, endPoint x: 274, endPoint y: 118, distance: 402.0
click div "Add content Commodity library Product Name REBUILD KIT 1" PORT 60 DURO M447246 …"
click textarea
paste textarea "REBUILD KIT 1" PORT 60 DURO"
drag, startPoint x: 622, startPoint y: 120, endPoint x: 102, endPoint y: 54, distance: 524.2
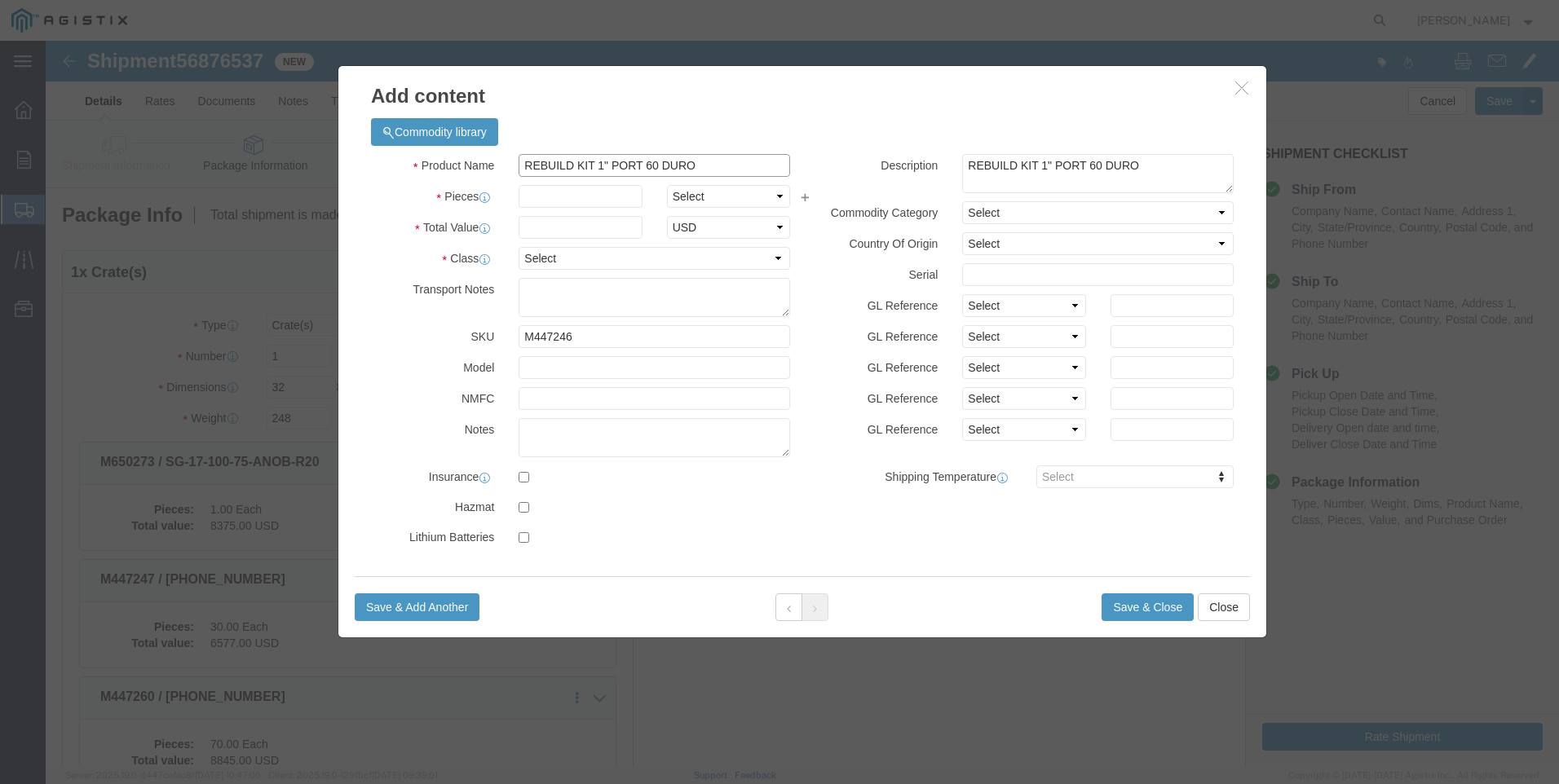
click div "Add content Commodity library Product Name REBUILD KIT 1" PORT 60 DURO M447246 …"
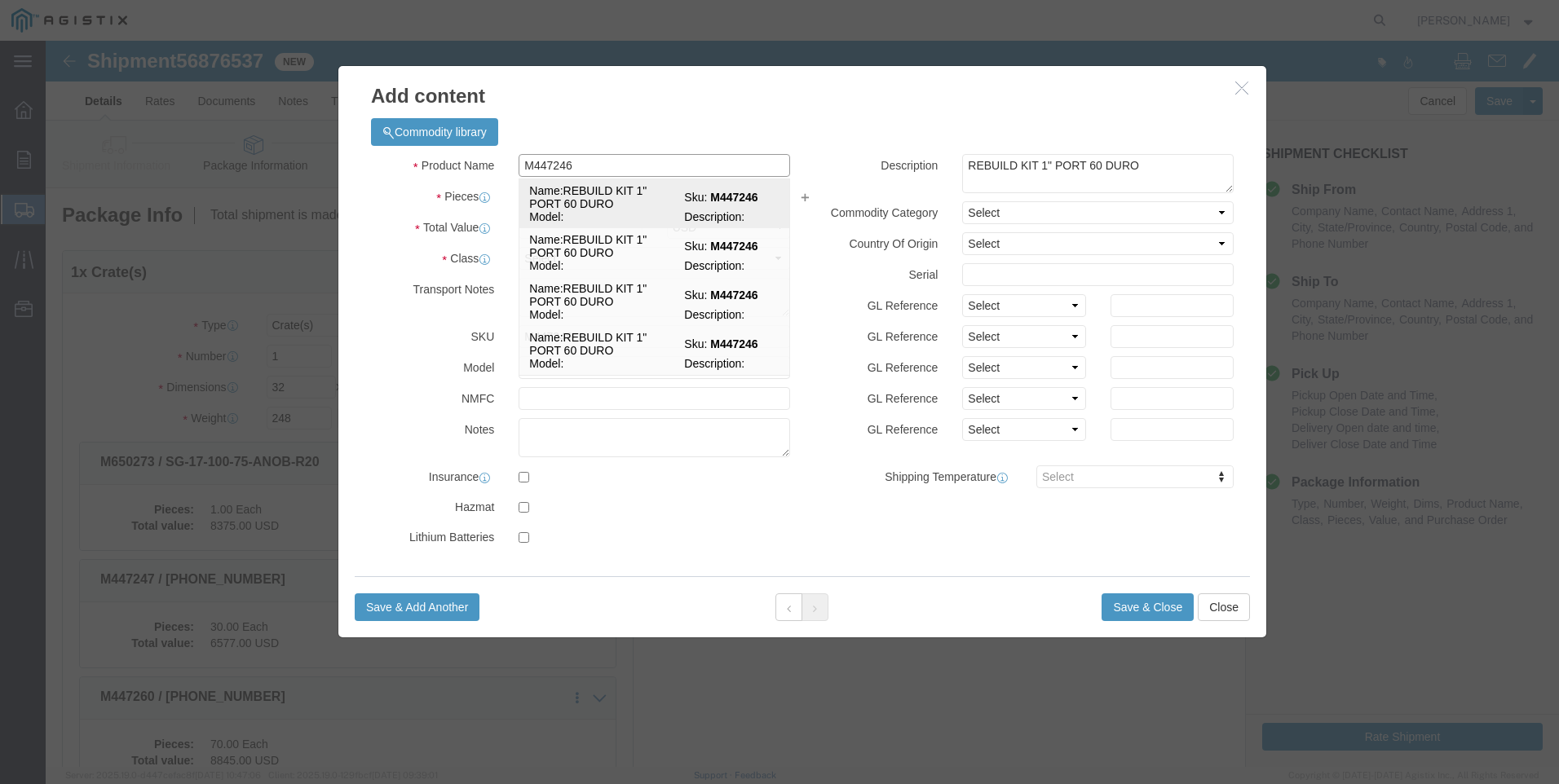
drag, startPoint x: 572, startPoint y: 162, endPoint x: 689, endPoint y: 153, distance: 117.3
click td "Name: REBUILD KIT 1" PORT 60 DURO"
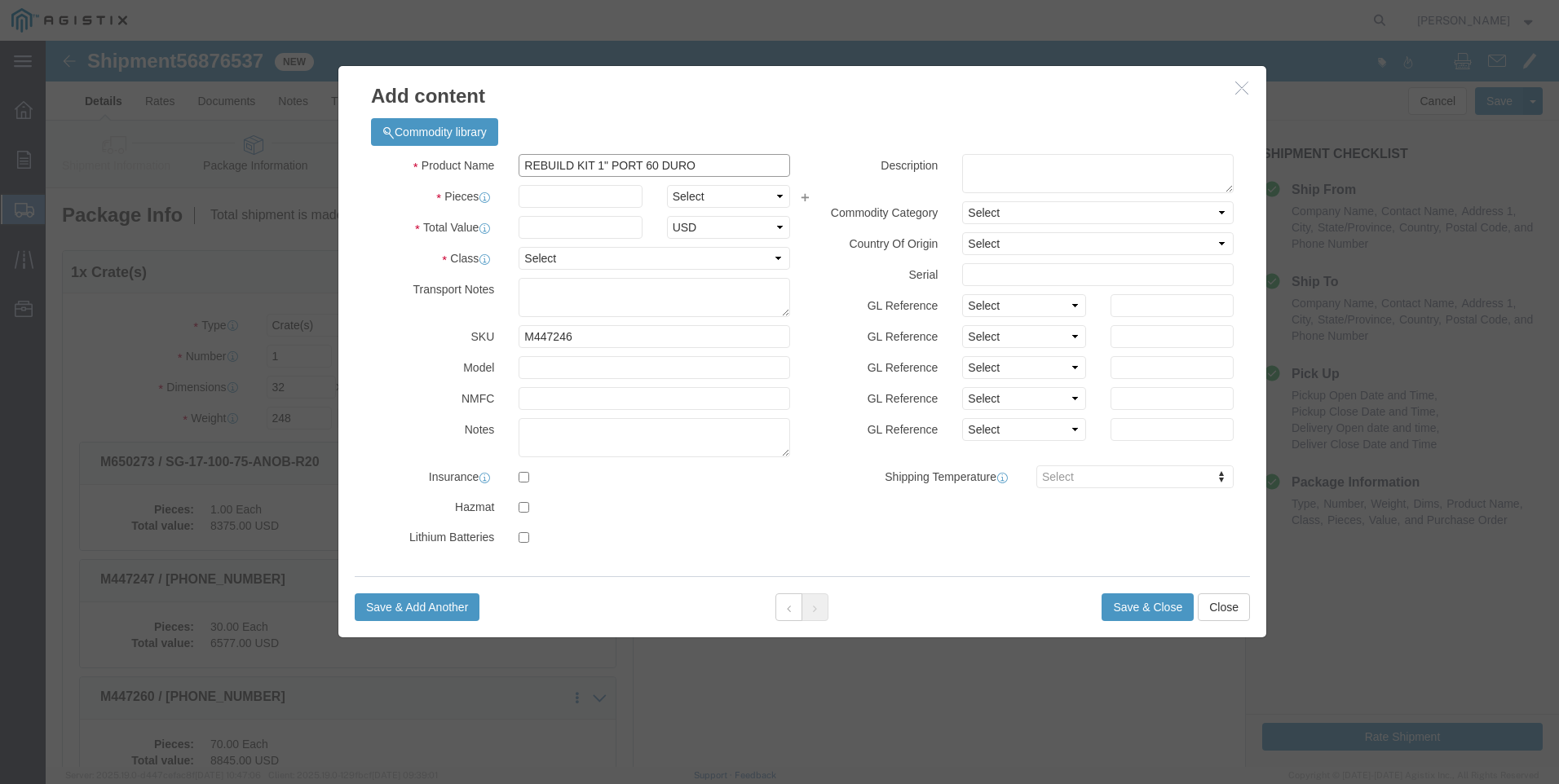
drag, startPoint x: 666, startPoint y: 122, endPoint x: 270, endPoint y: 96, distance: 396.9
click div "Add content Commodity library Product Name REBUILD KIT 1" PORT 60 DURO M447246 …"
click textarea
paste textarea "REBUILD KIT 1" PORT 60 DURO"
drag, startPoint x: 625, startPoint y: 122, endPoint x: -23, endPoint y: 70, distance: 650.1
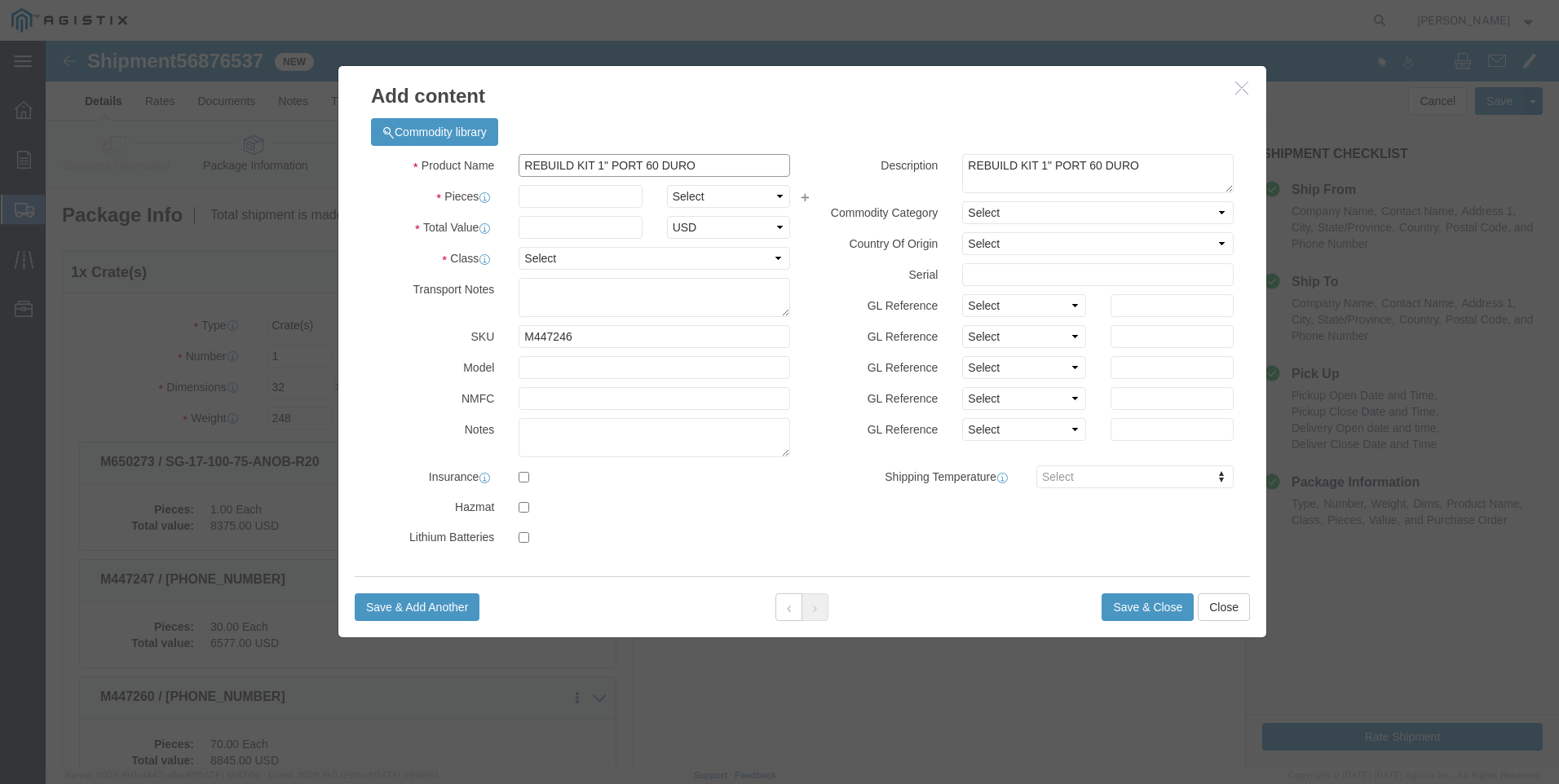
click html "Shipment 56876537 New Details Rates Documents Notes Tracking Activity Related O…"
click input "text"
click select "Select 50 55 60 65 70 85 92.5 100 125 175 250 300 400"
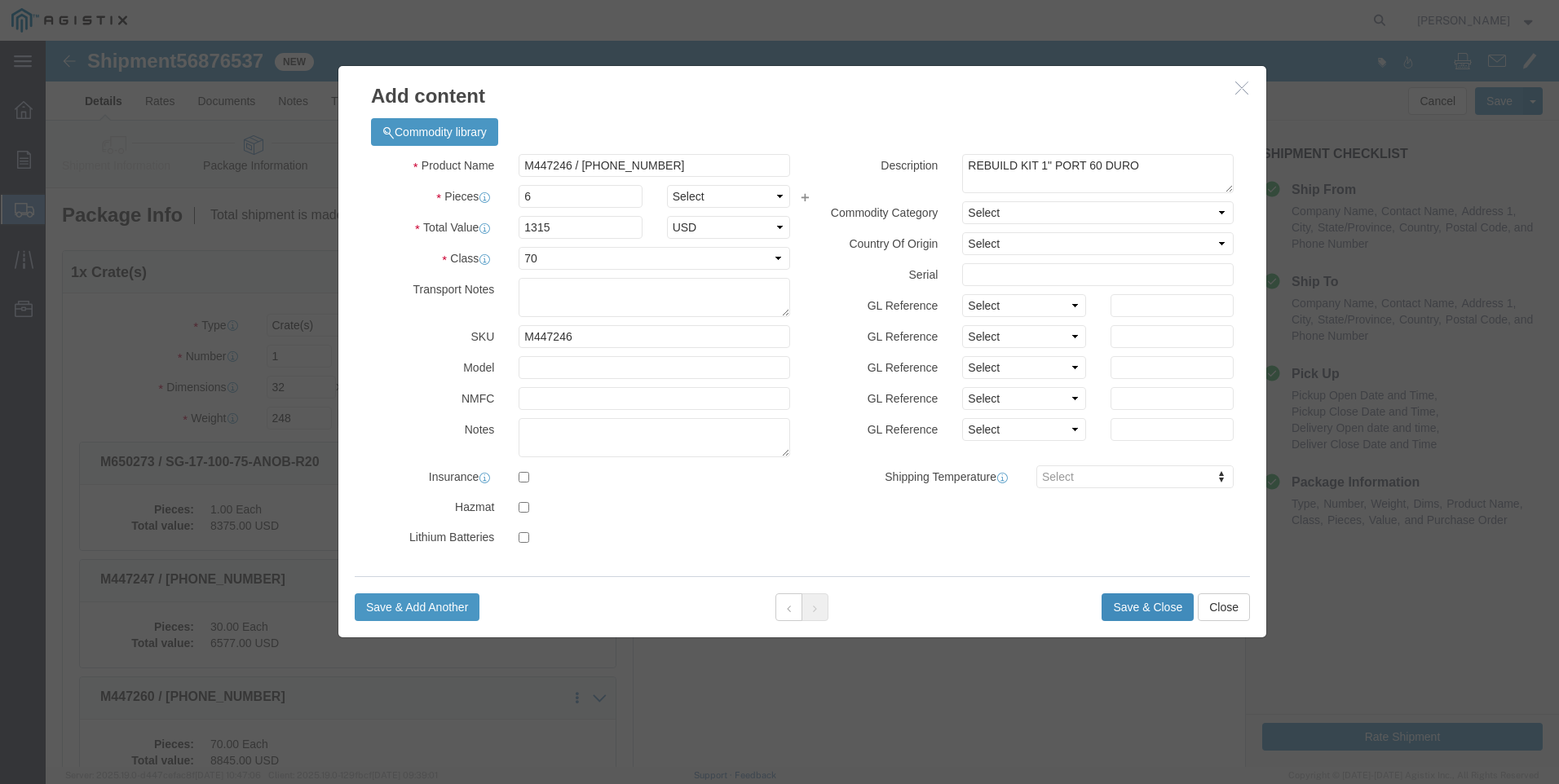
click button "Save & Close"
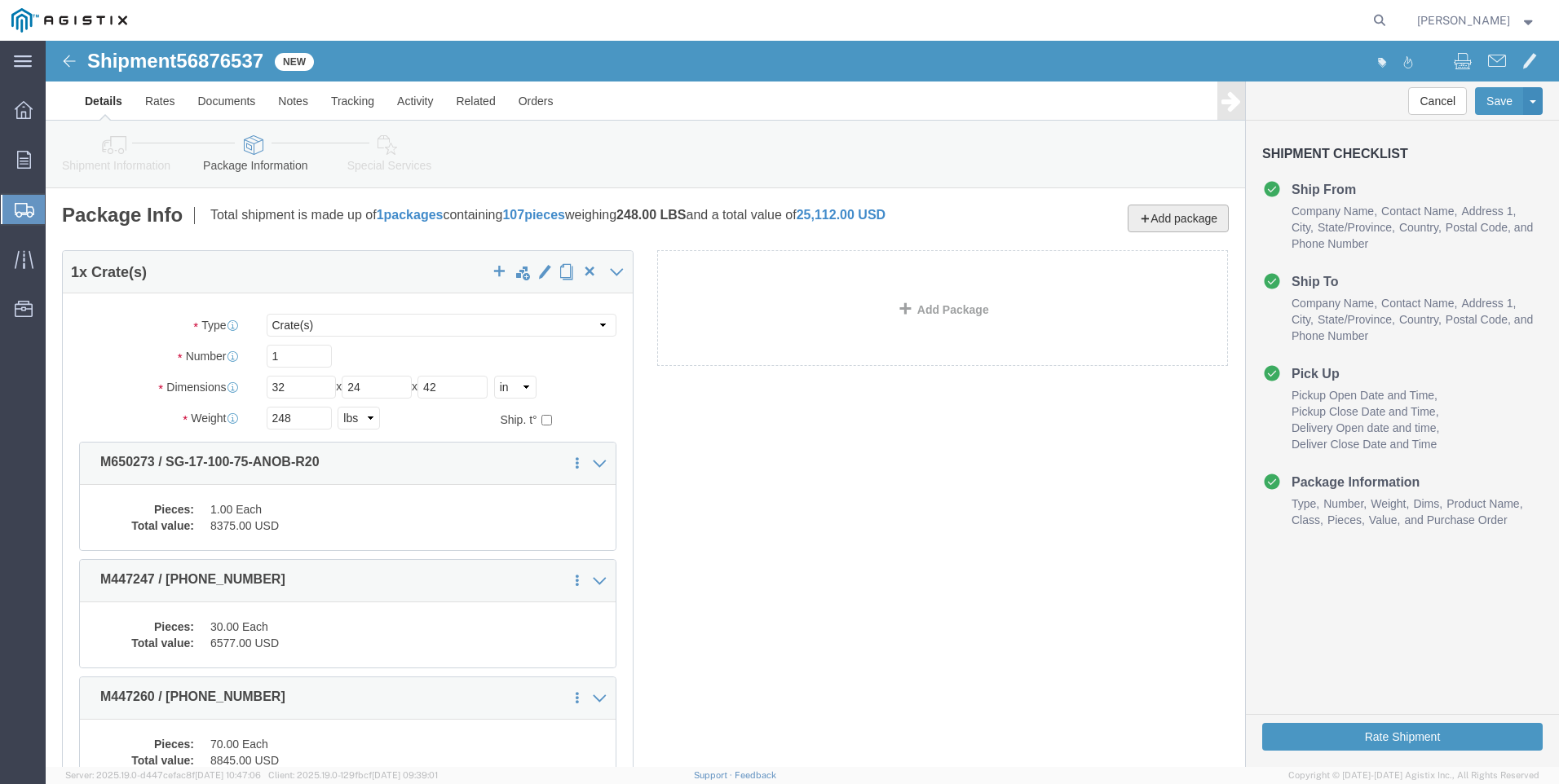
click button "Add package"
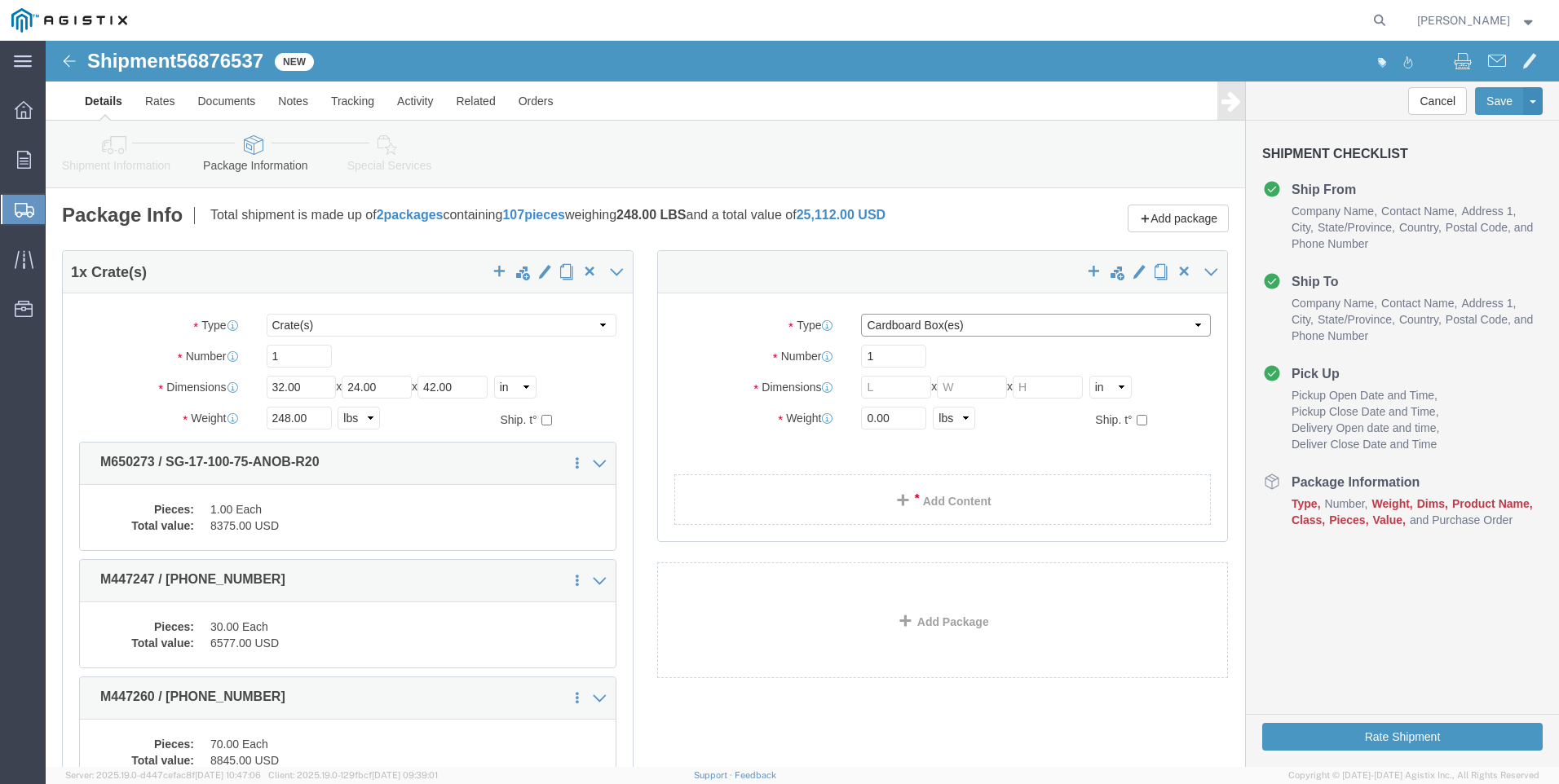
click select "Select Bulk Bundle(s) Cardboard Box(es) Carton(s) Crate(s) Drum(s) (Fiberboard)…"
drag, startPoint x: 851, startPoint y: 314, endPoint x: 724, endPoint y: 304, distance: 127.4
click div "Number 1"
click input "text"
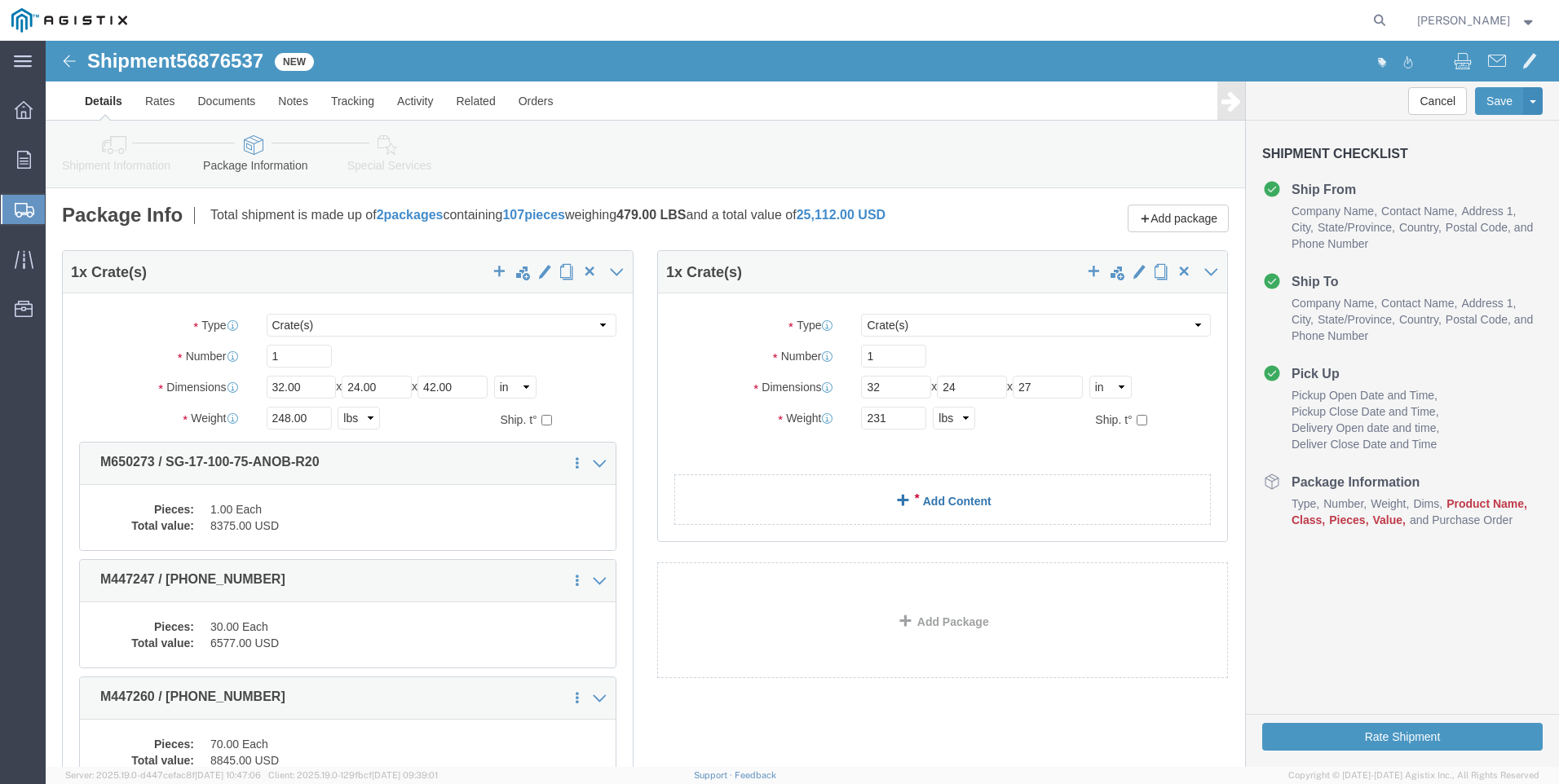
click link "Add Content"
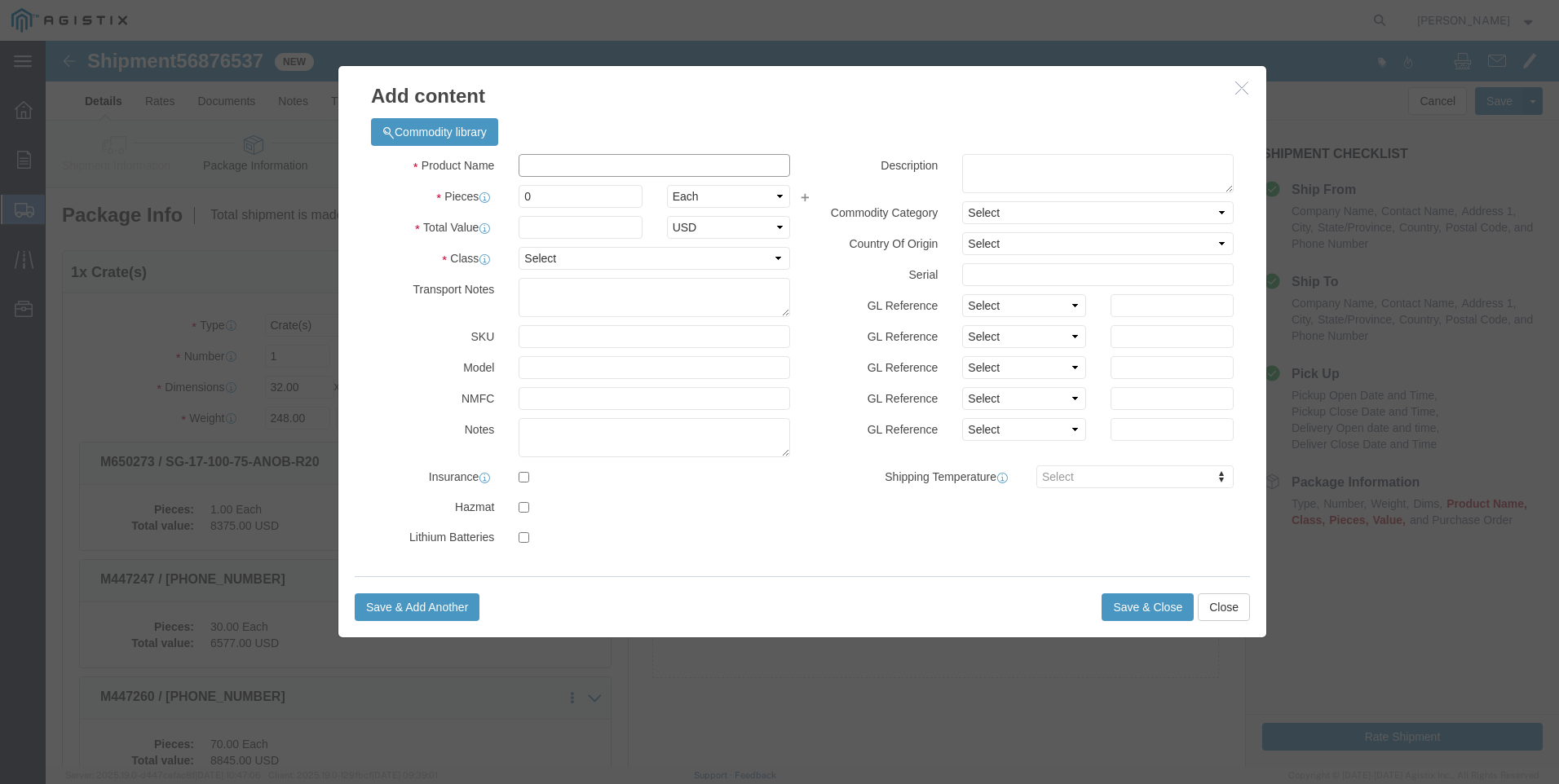
click input "text"
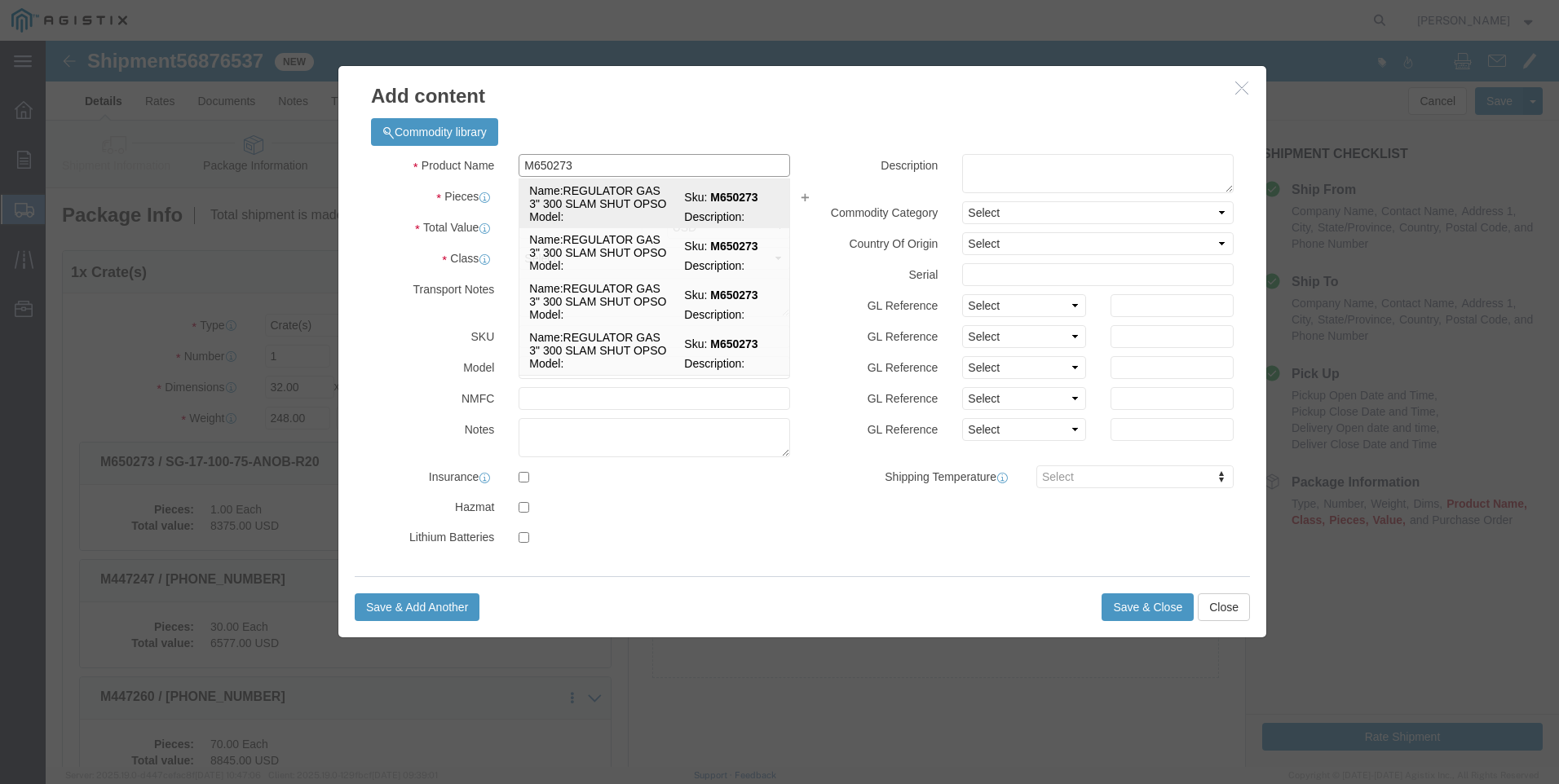
click td "Name: REGULATOR GAS 3" 300 SLAM SHUT OPSO"
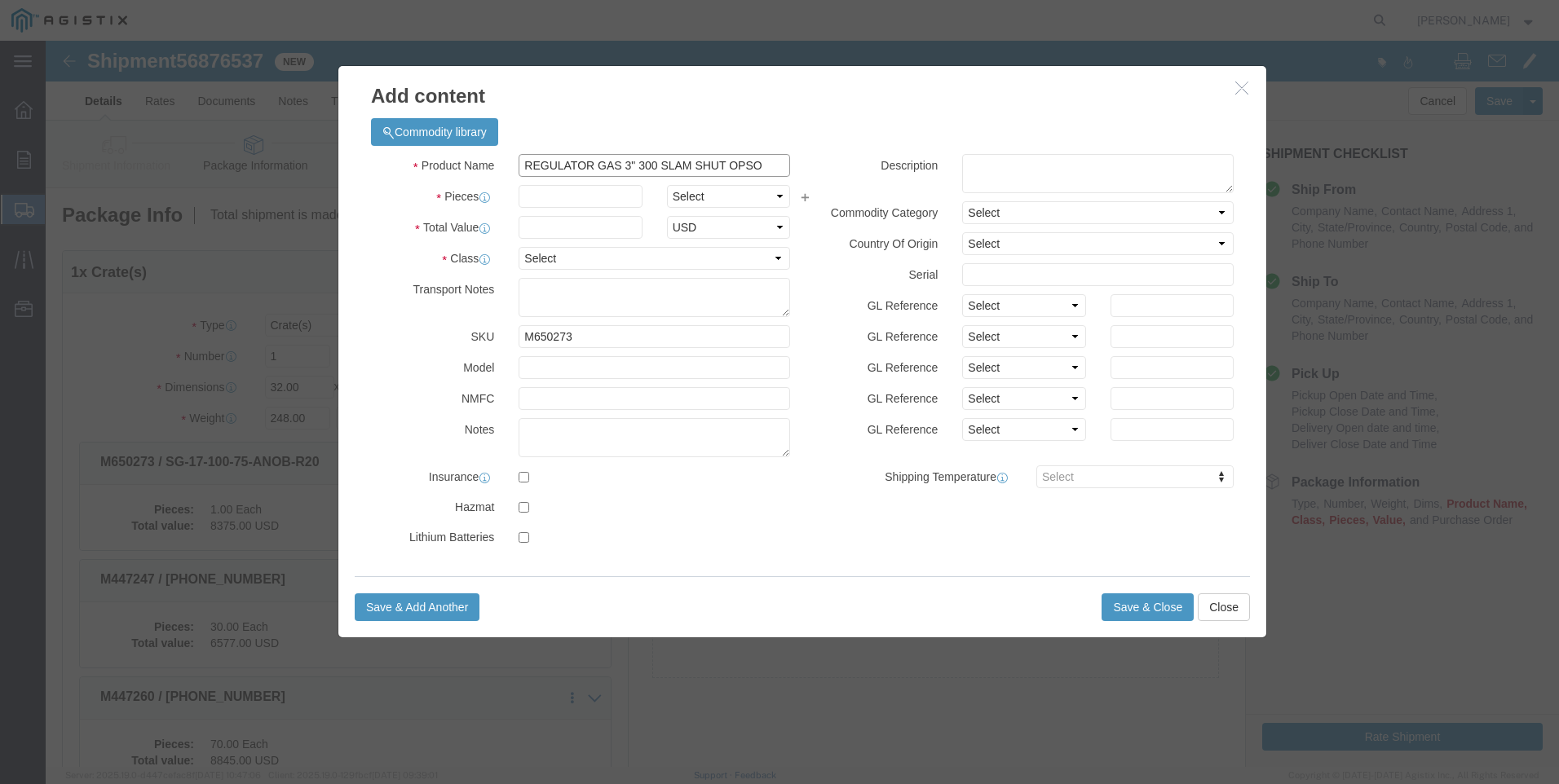
drag, startPoint x: 721, startPoint y: 126, endPoint x: 270, endPoint y: 85, distance: 452.9
click div "Add content Commodity library Product Name REGULATOR GAS 3" 300 SLAM SHUT OPSO …"
click textarea
paste textarea "REGULATOR GAS 3" 300 SLAM SHUT OPSO"
drag, startPoint x: 723, startPoint y: 127, endPoint x: 191, endPoint y: 62, distance: 536.0
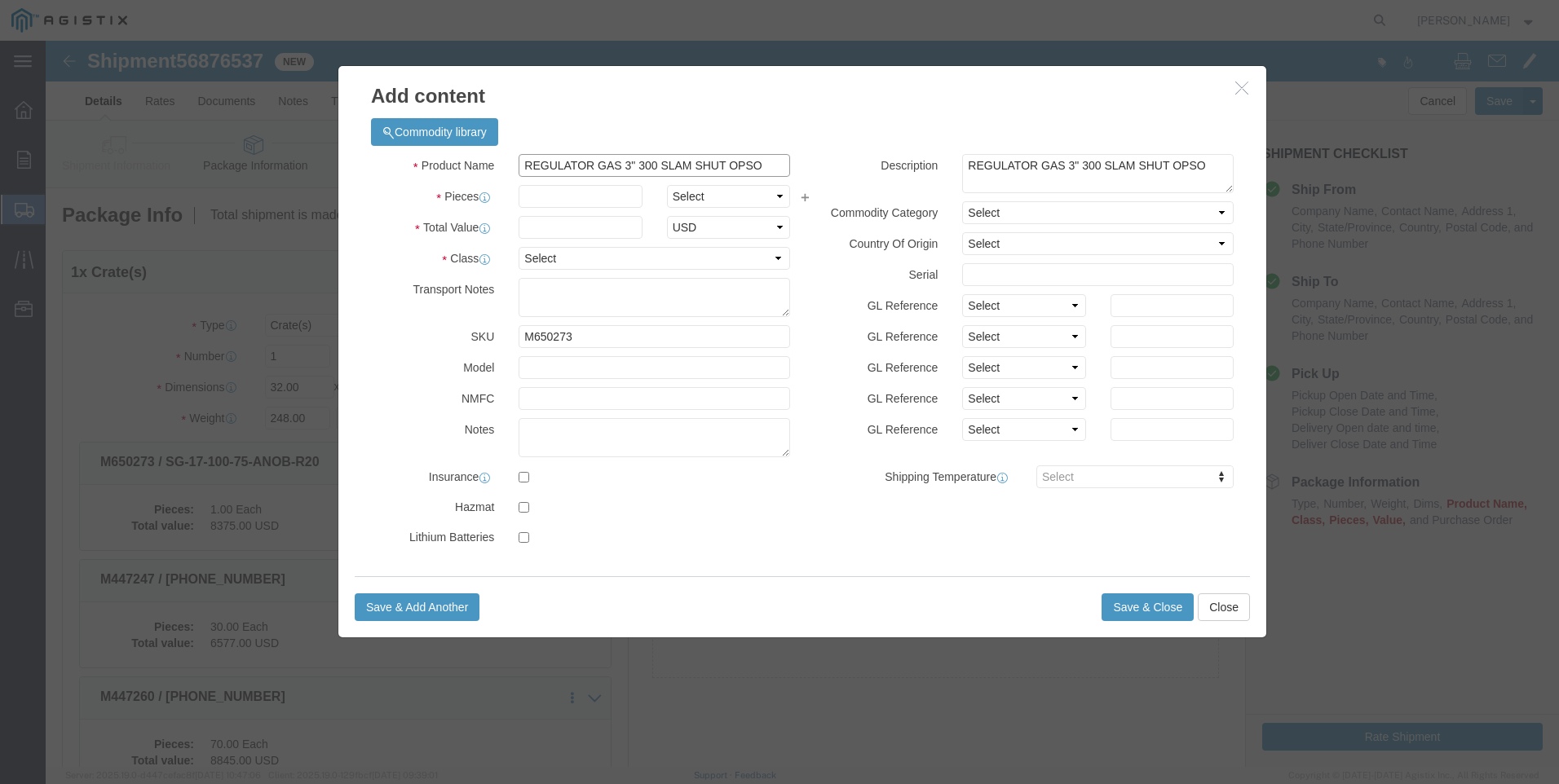
click div "Add content Commodity library Product Name REGULATOR GAS 3" 300 SLAM SHUT OPSO …"
click input "text"
click input "3"
click input "text"
click select "Select 50 55 60 65 70 85 92.5 100 125 175 250 300 400"
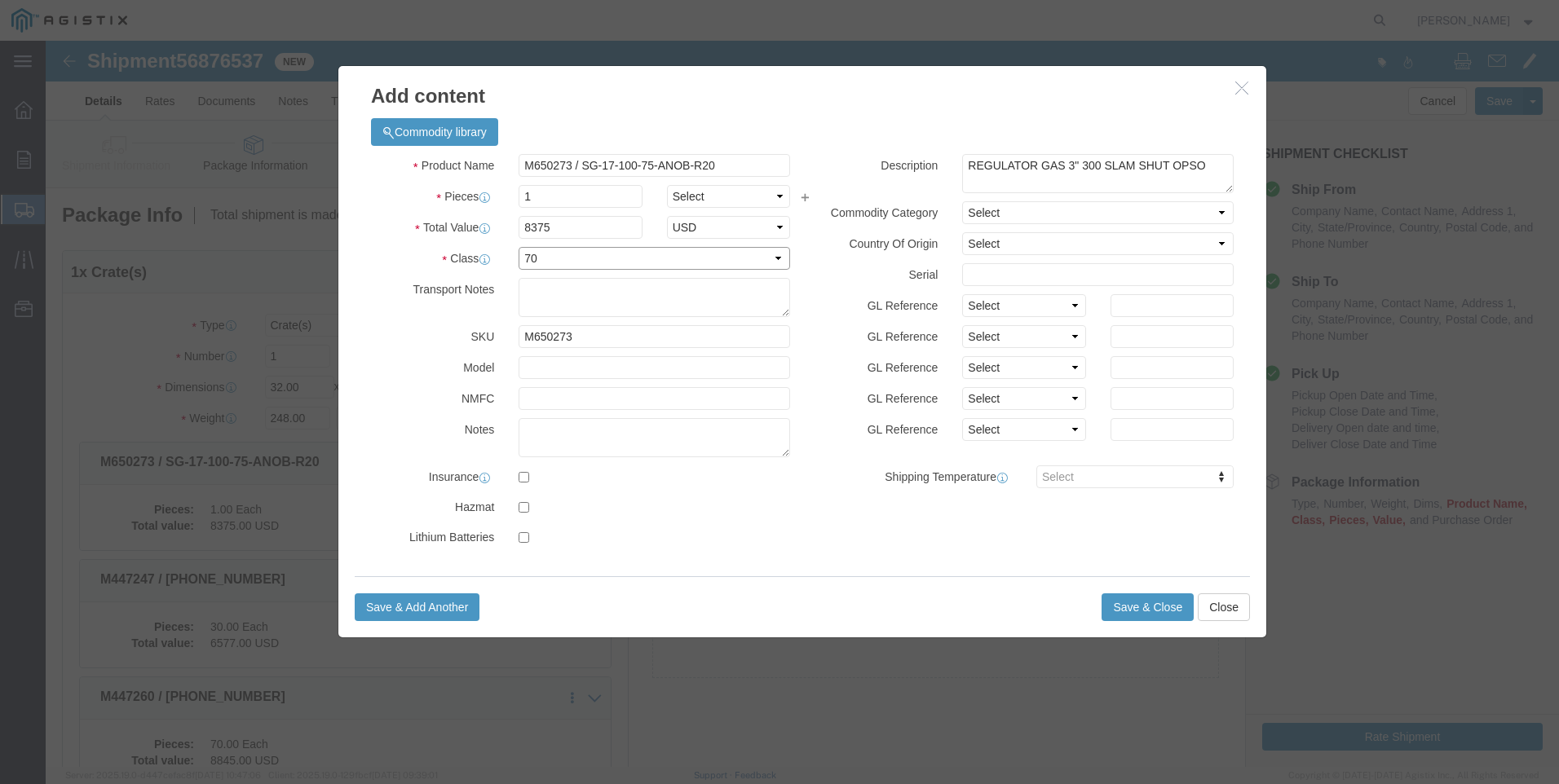
click select "Select 50 55 60 65 70 85 92.5 100 125 175 250 300 400"
click button "Save & Close"
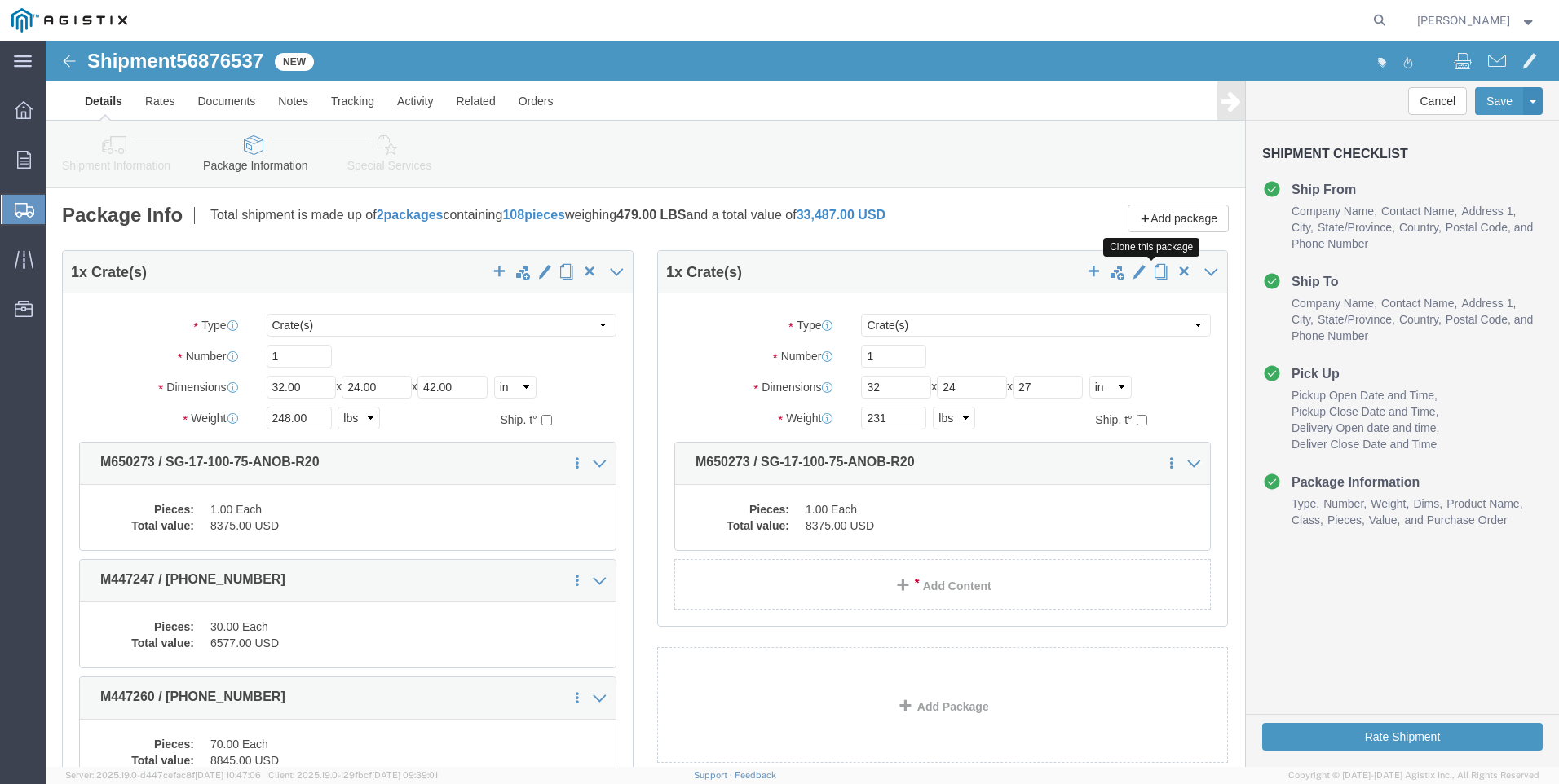
click span "button"
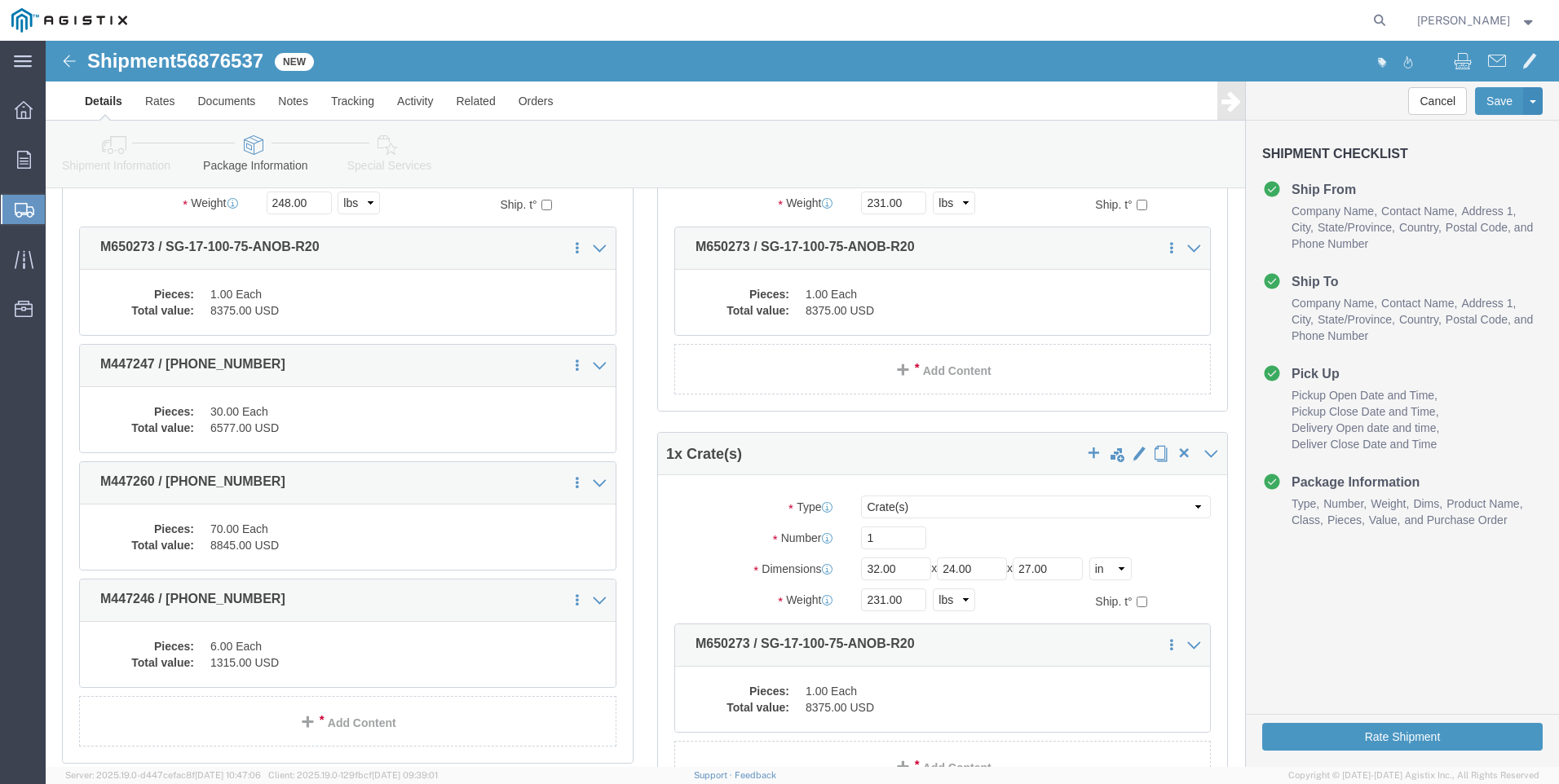
scroll to position [245, 0]
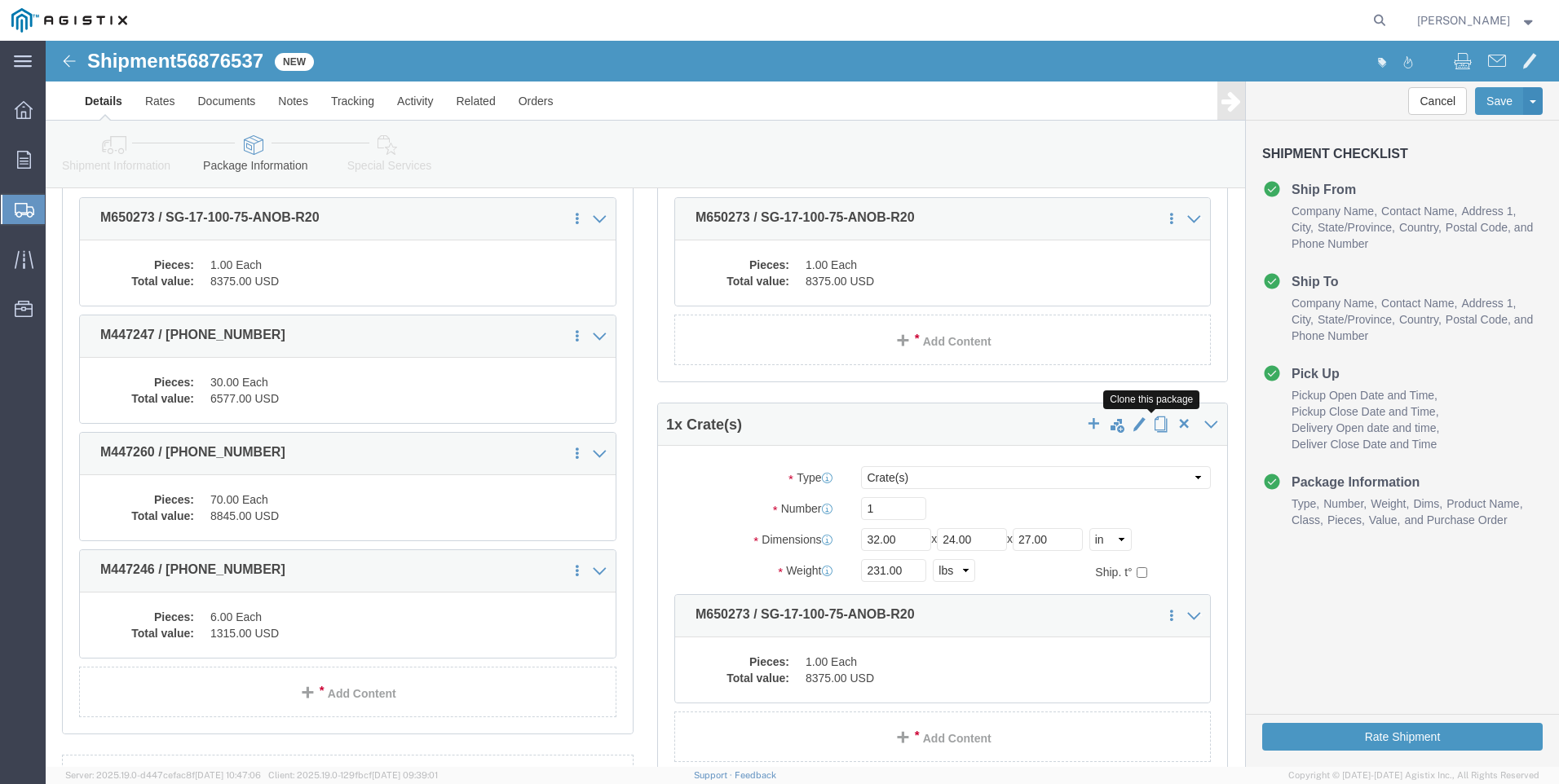
click span "button"
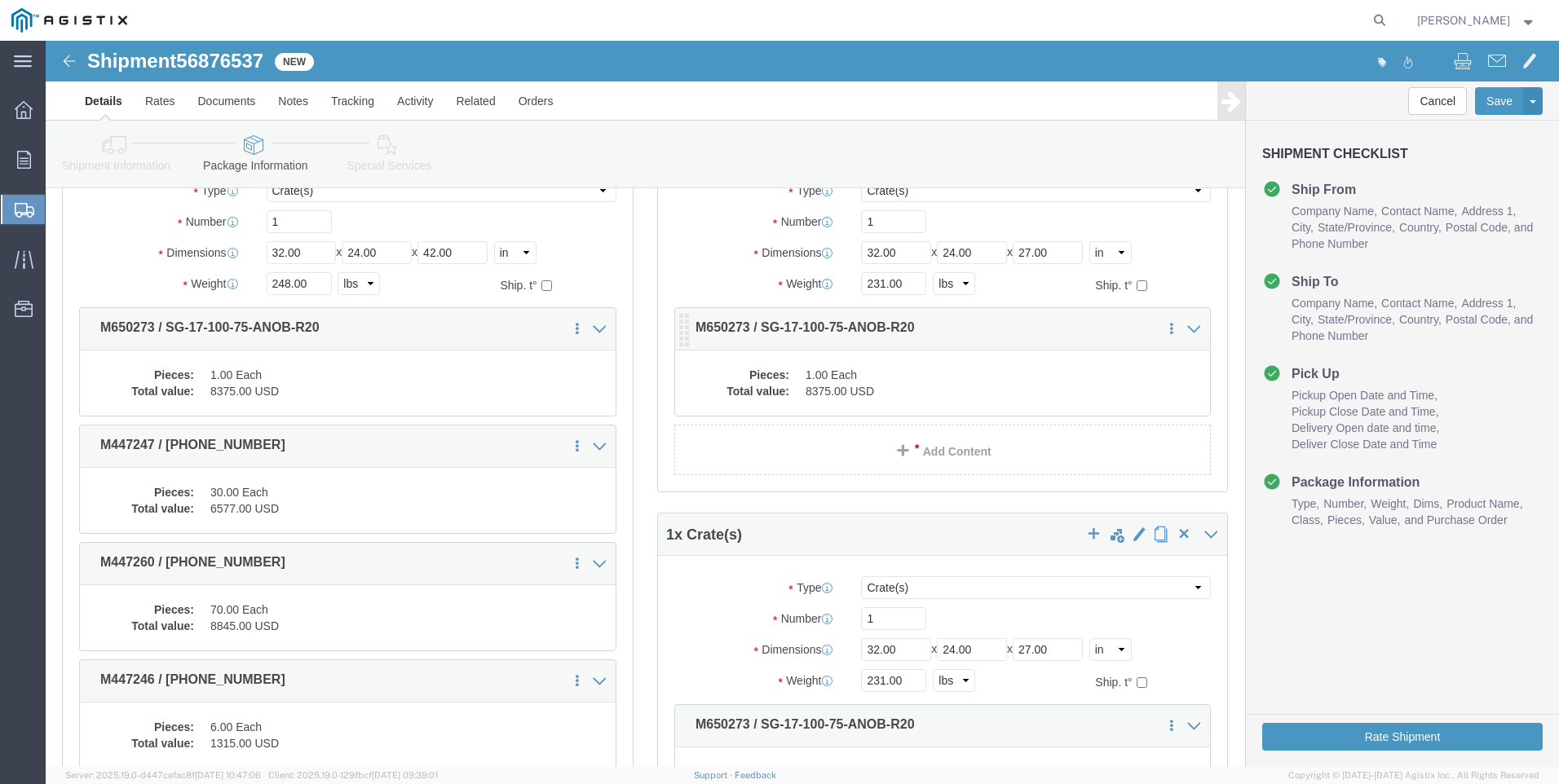
scroll to position [0, 0]
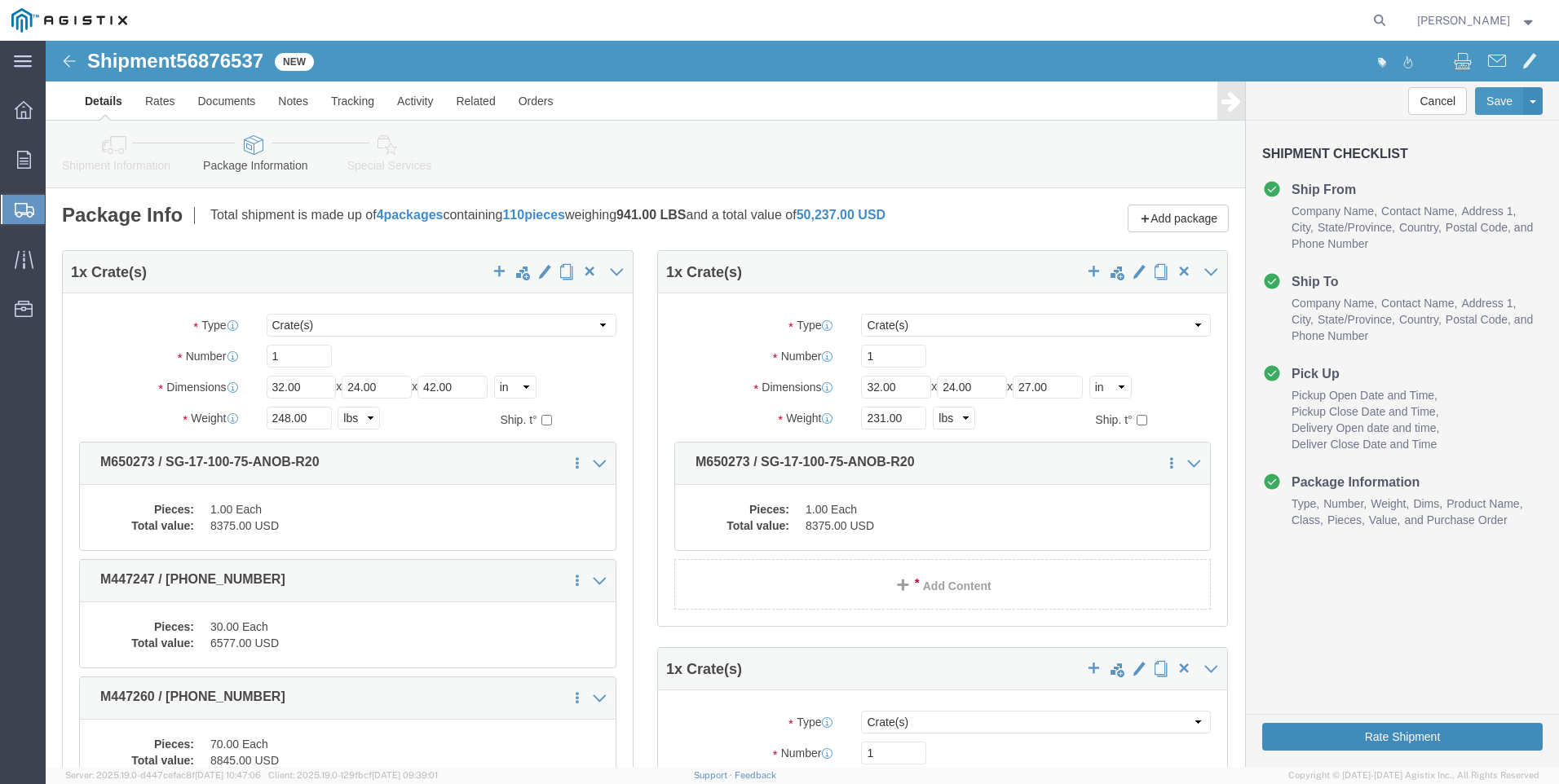
click button "Rate Shipment"
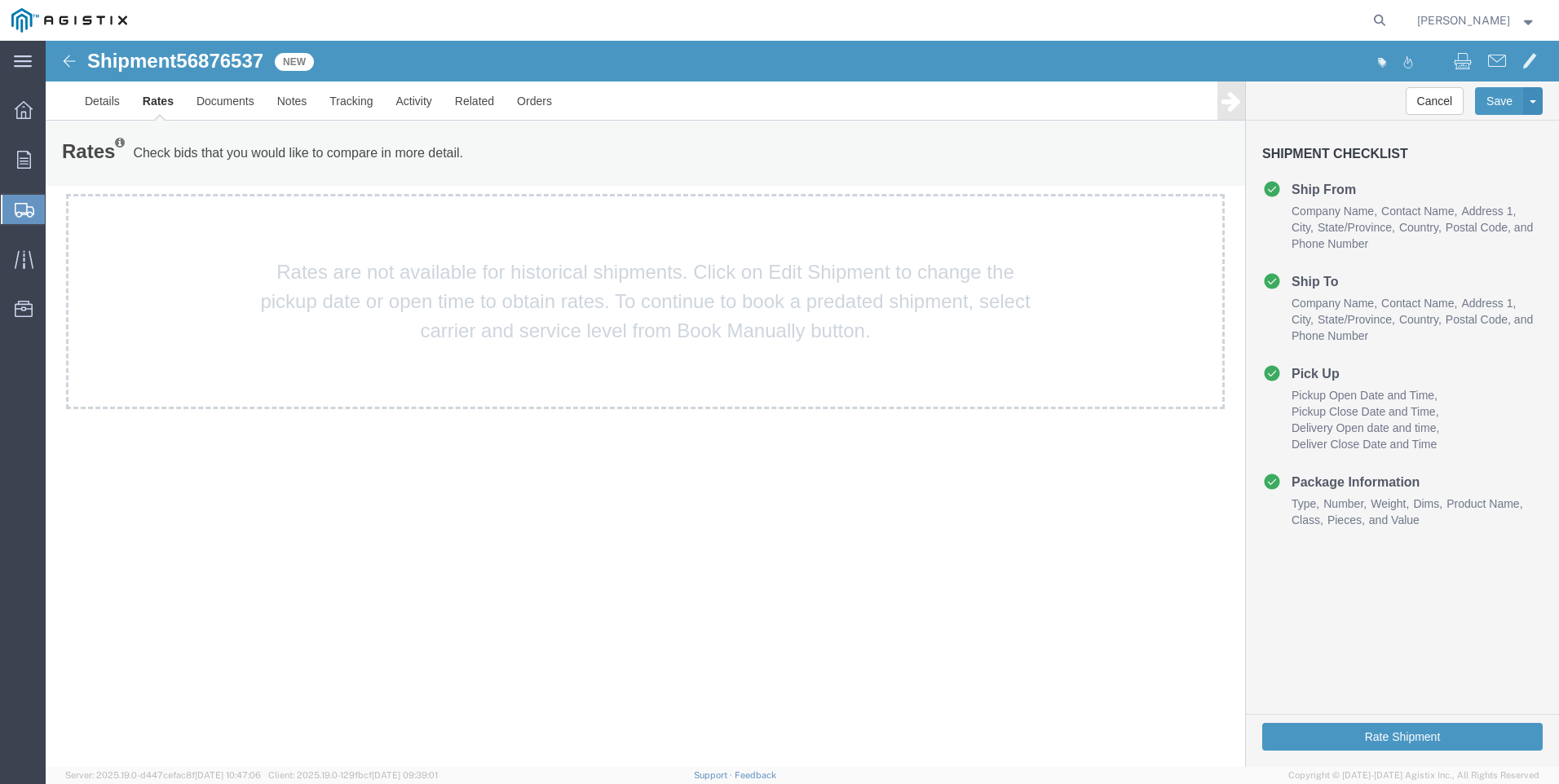
click at [0, 0] on span "Create Shipment" at bounding box center [0, 0] width 0 height 0
